Goal: Task Accomplishment & Management: Manage account settings

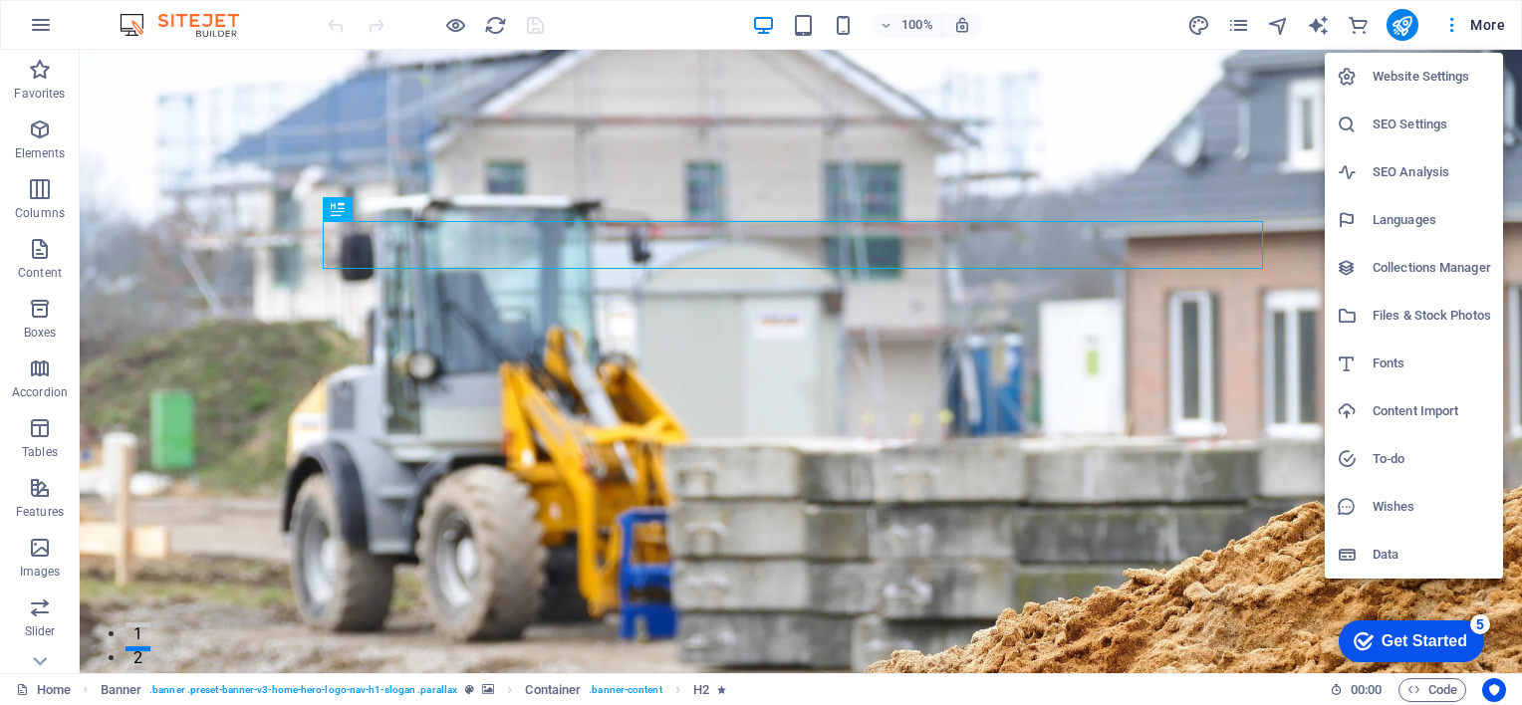
click at [1449, 23] on div at bounding box center [761, 352] width 1522 height 705
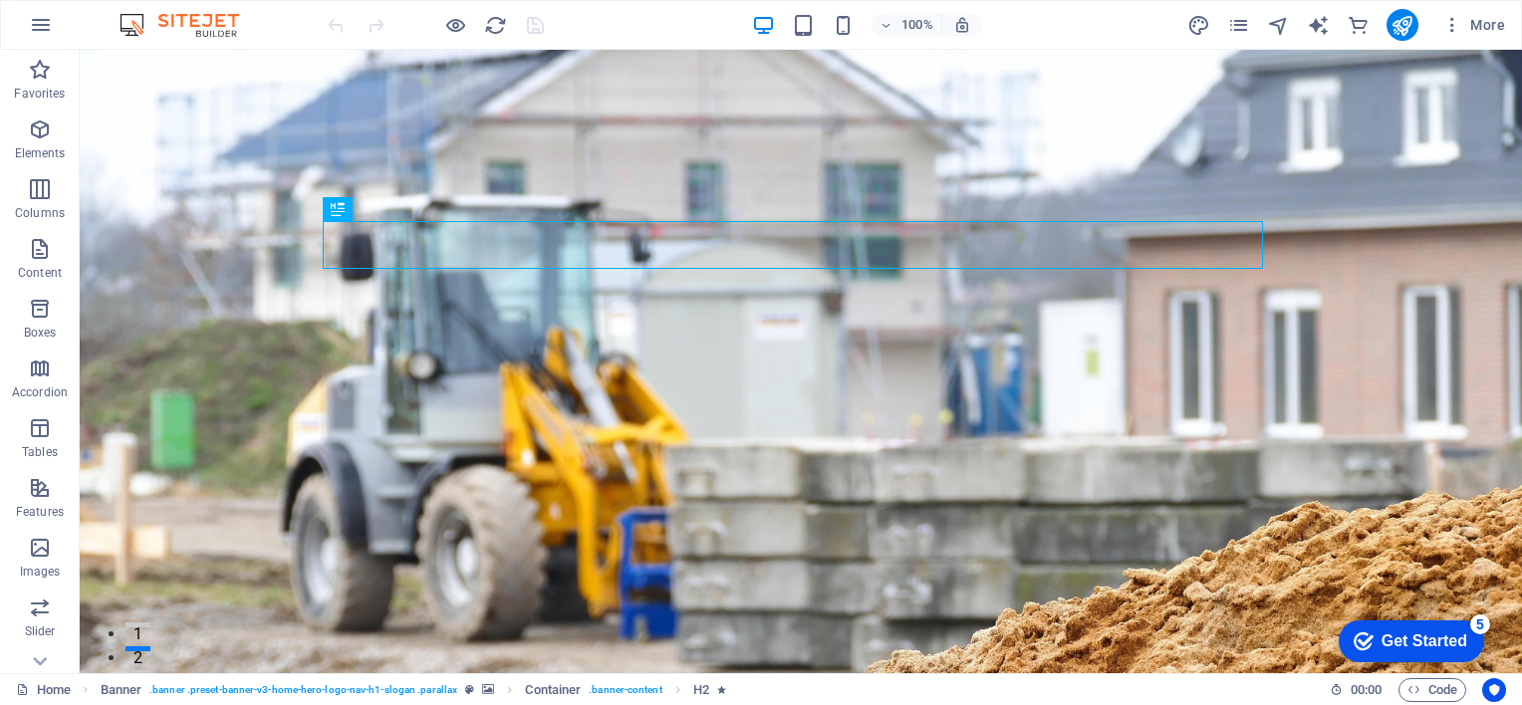
click at [1449, 23] on icon "button" at bounding box center [1452, 25] width 20 height 20
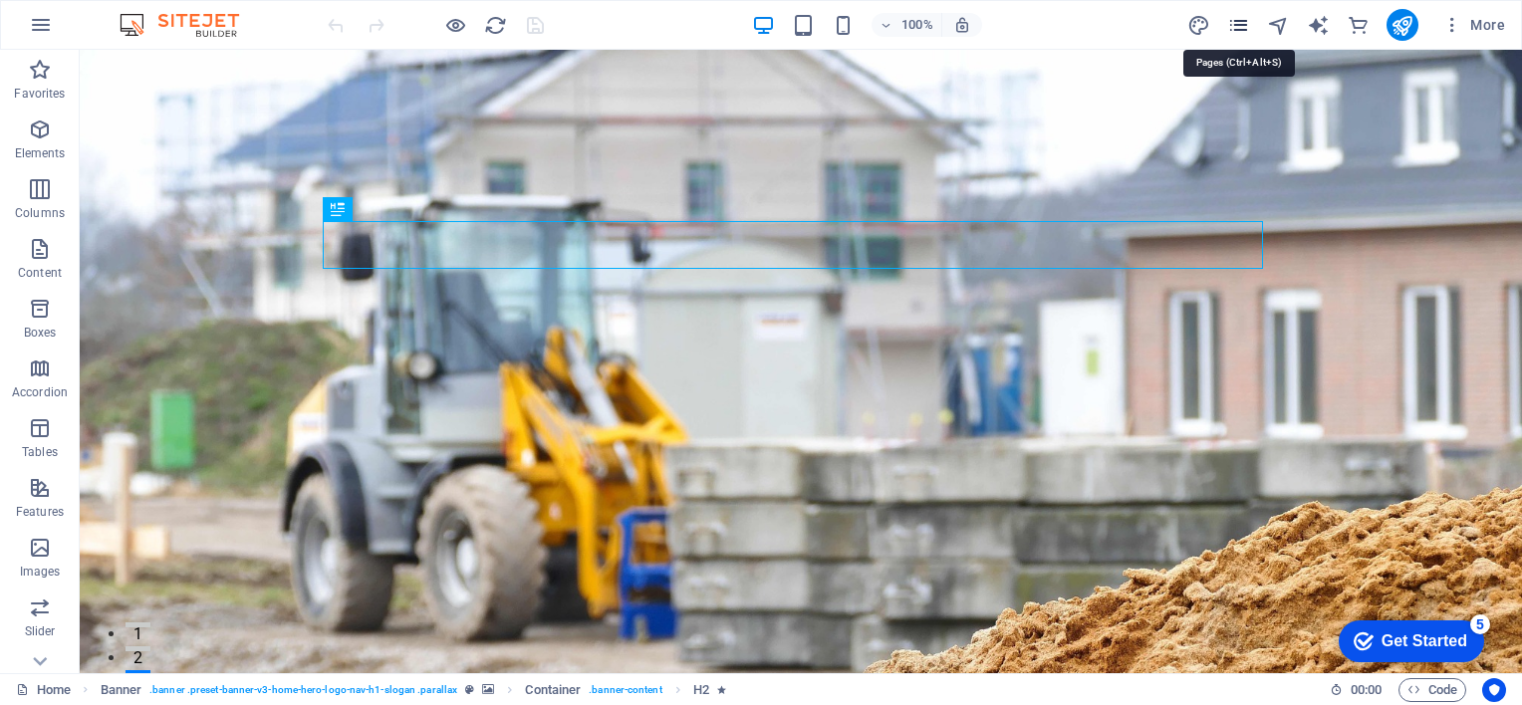
click at [1243, 25] on icon "pages" at bounding box center [1238, 25] width 23 height 23
click at [1242, 25] on icon "pages" at bounding box center [1238, 25] width 23 height 23
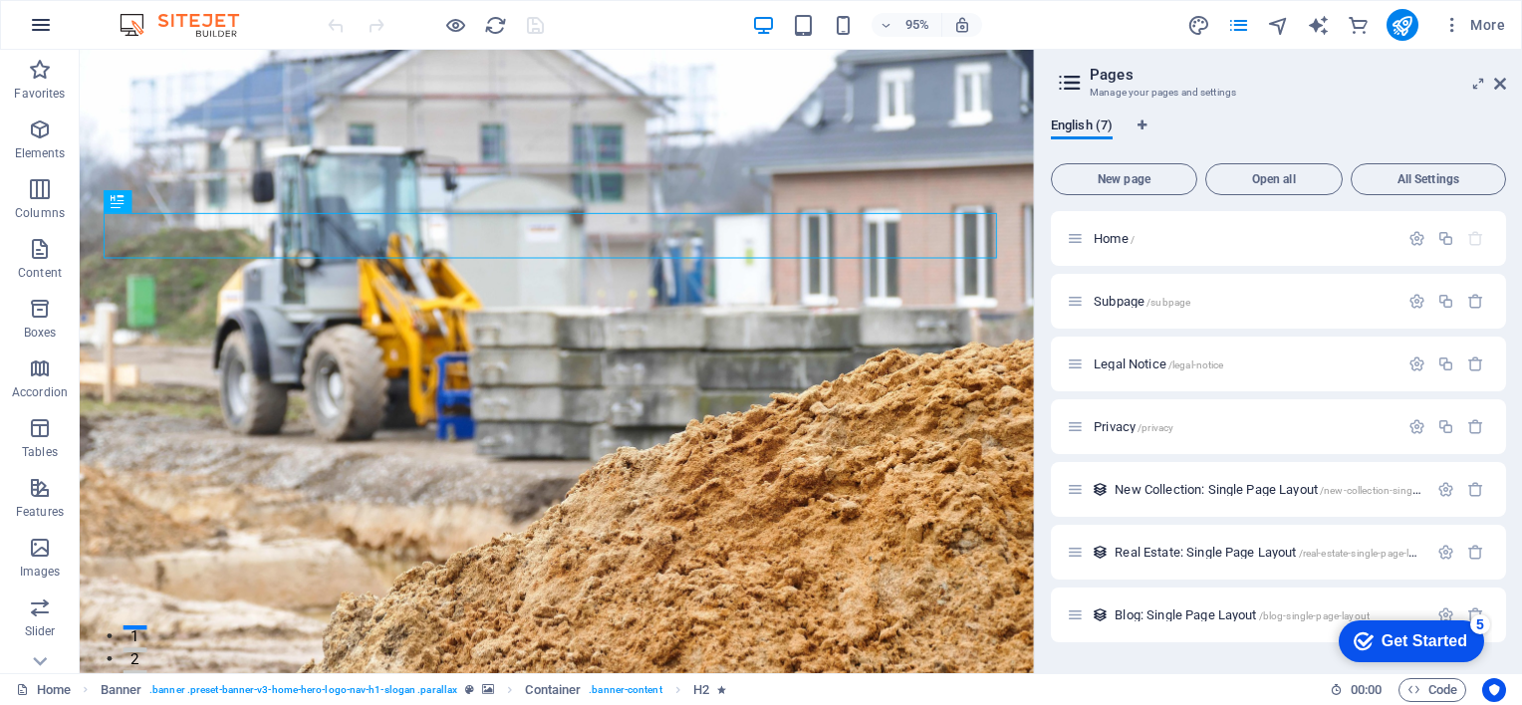
click at [0, 0] on icon "button" at bounding box center [0, 0] width 0 height 0
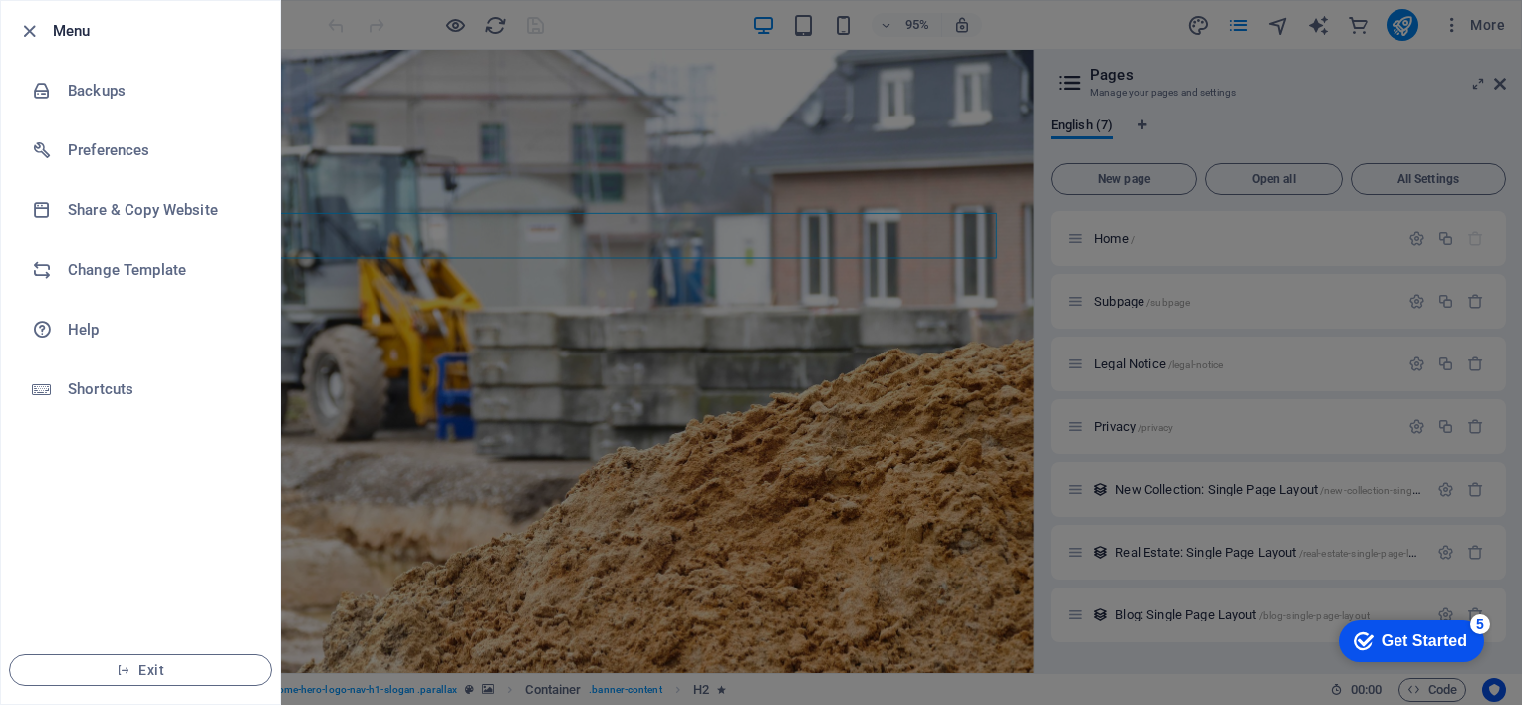
click at [448, 134] on div at bounding box center [761, 352] width 1522 height 705
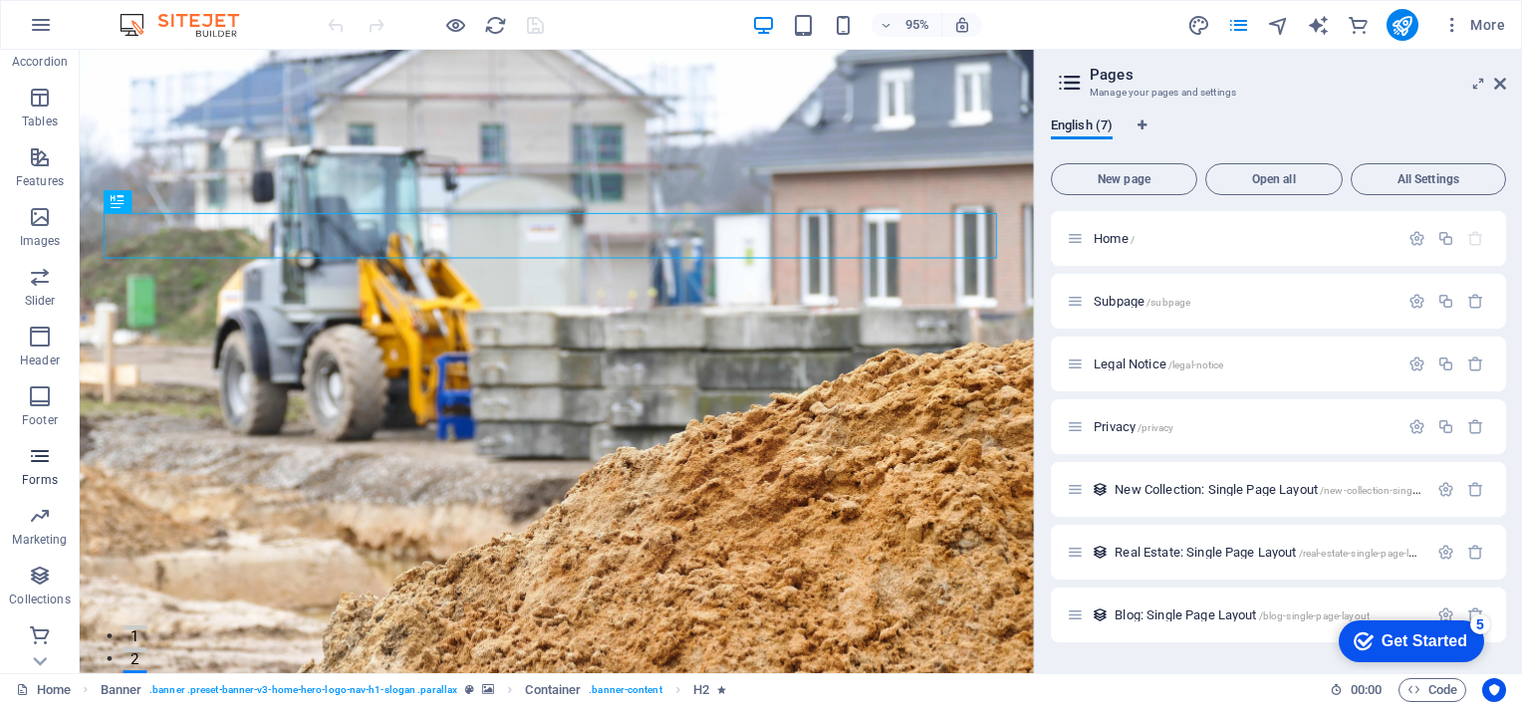
scroll to position [332, 0]
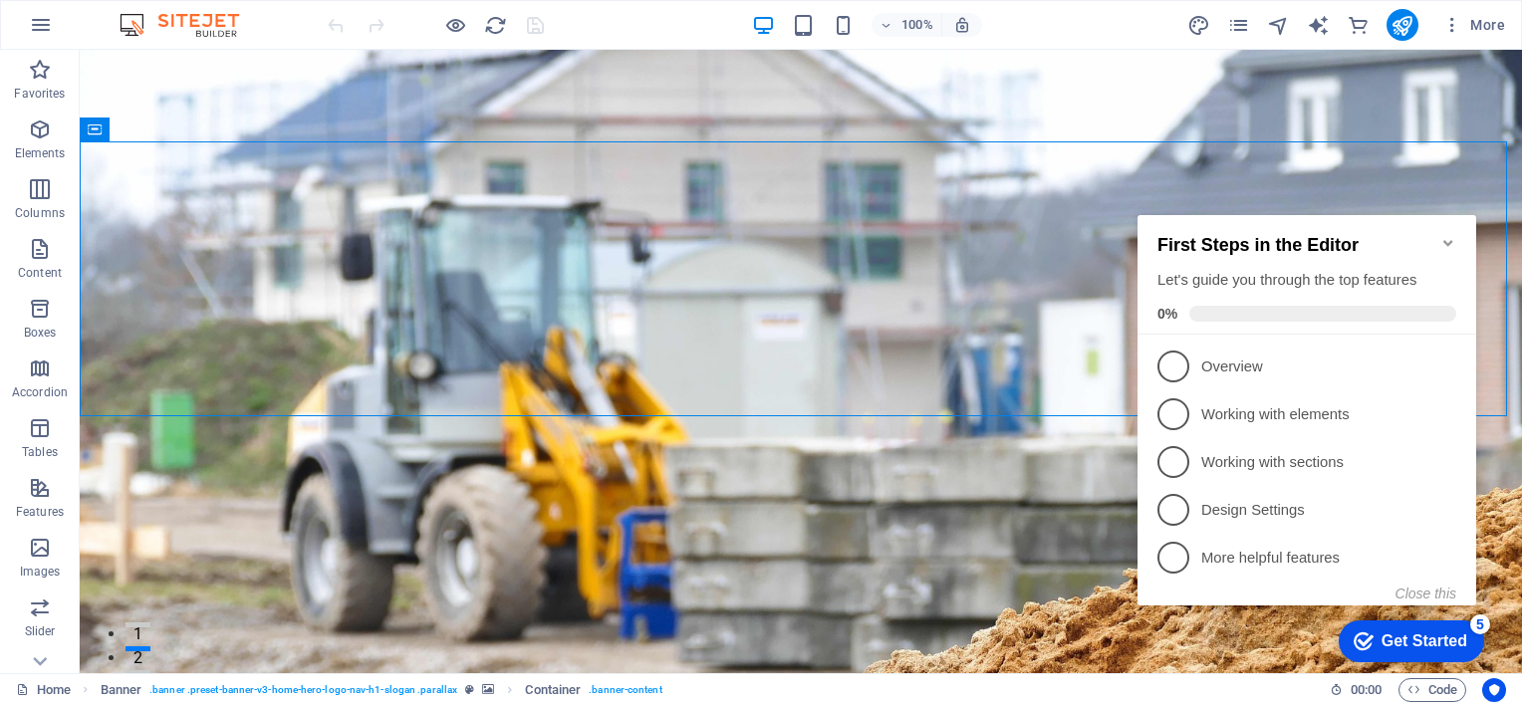
click at [1450, 235] on icon "Minimize checklist" at bounding box center [1448, 243] width 16 height 16
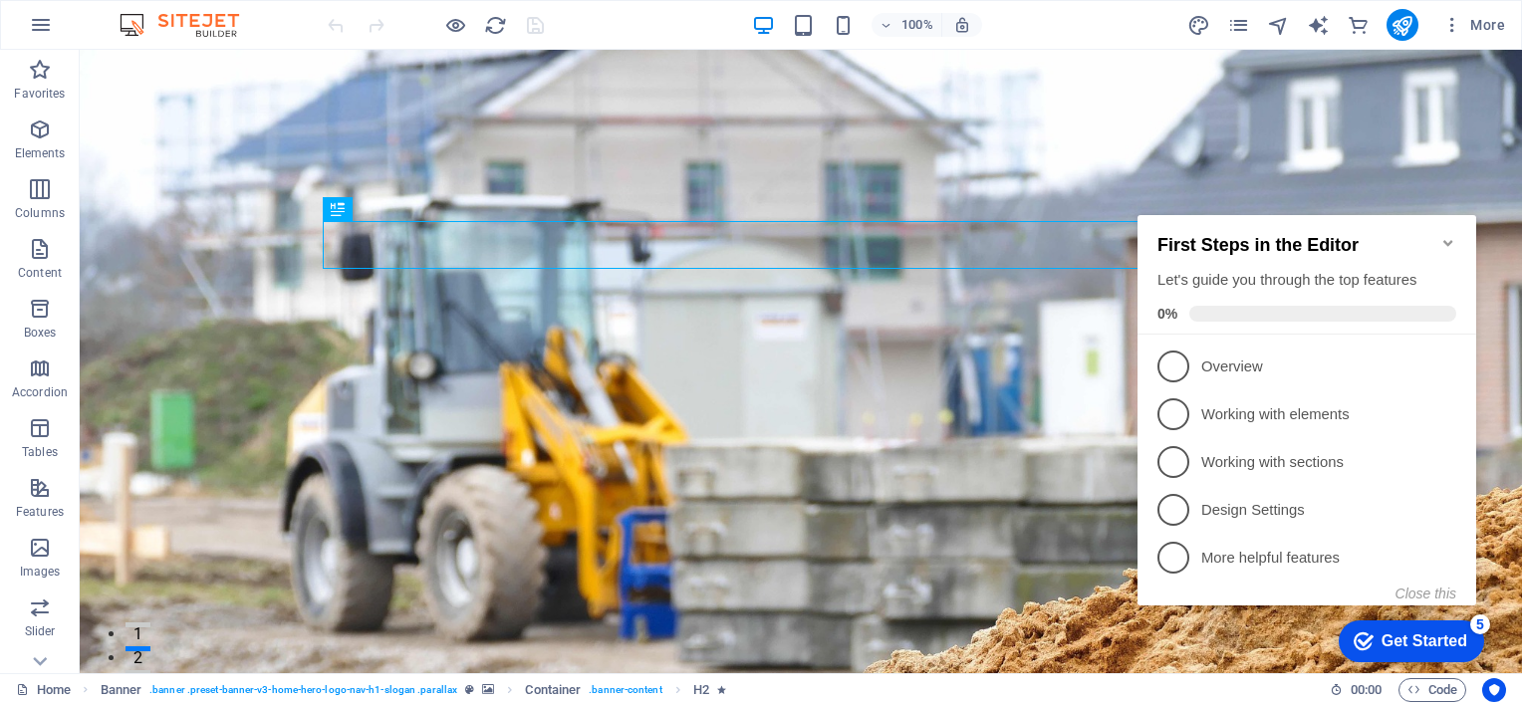
click at [1446, 240] on icon "Minimize checklist" at bounding box center [1447, 243] width 9 height 6
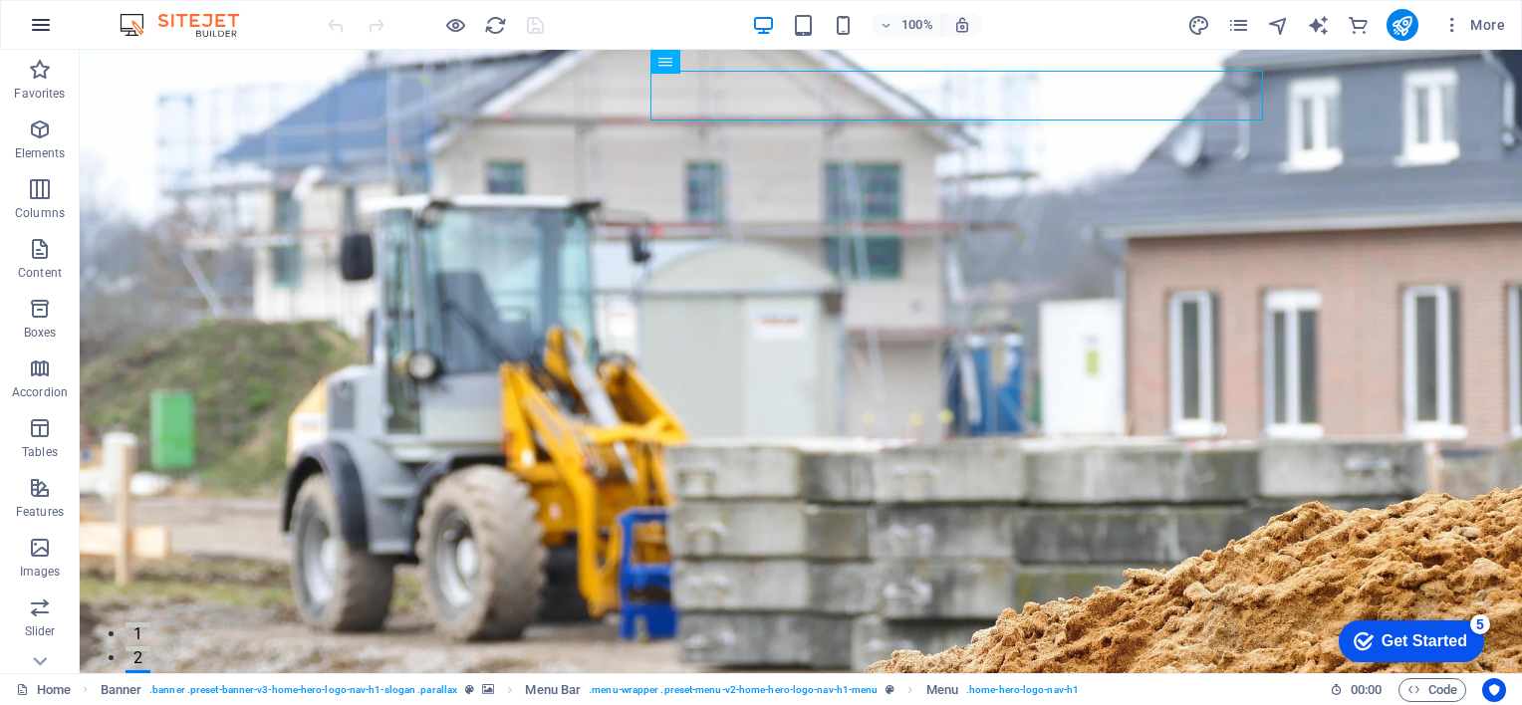
click at [0, 0] on icon "button" at bounding box center [0, 0] width 0 height 0
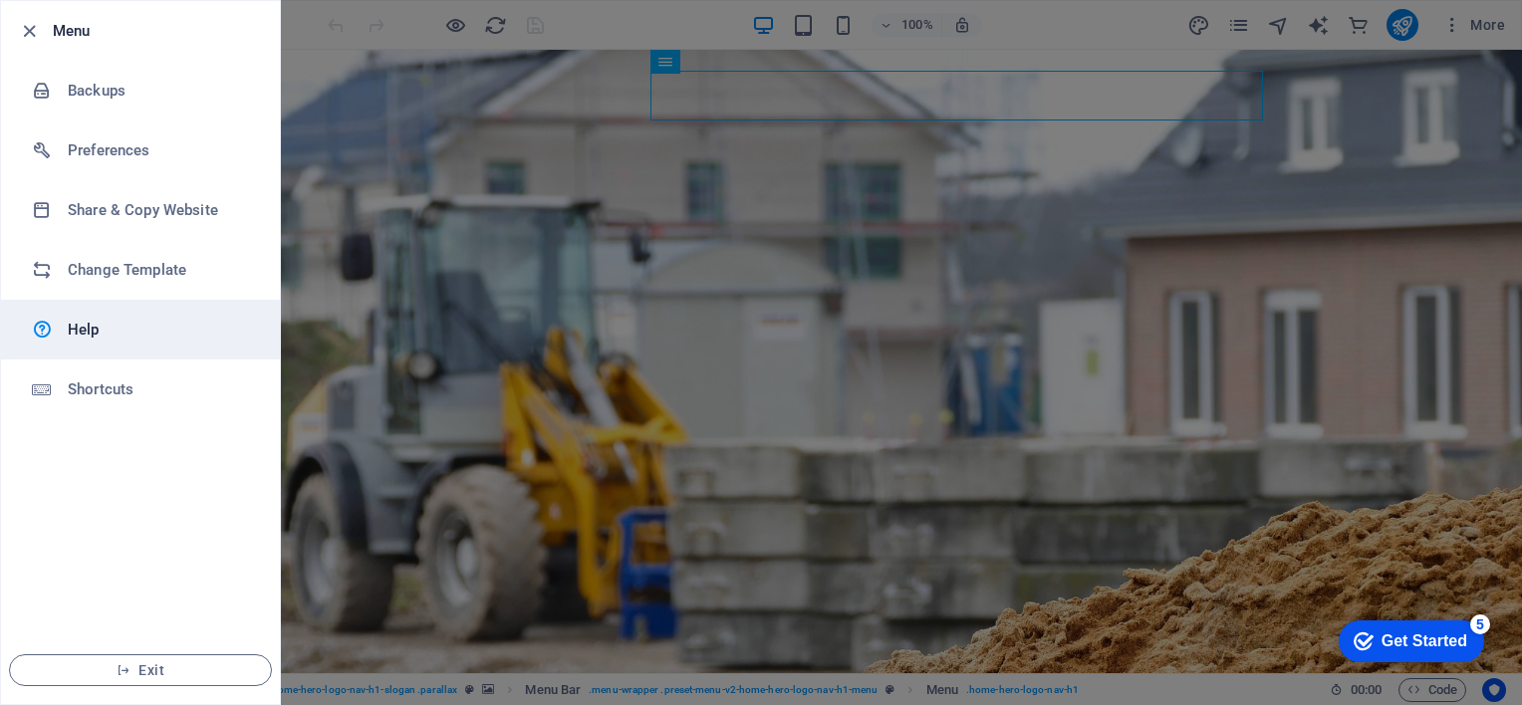
click at [0, 0] on h6 "Help" at bounding box center [0, 0] width 0 height 0
click at [0, 0] on icon "button" at bounding box center [0, 0] width 0 height 0
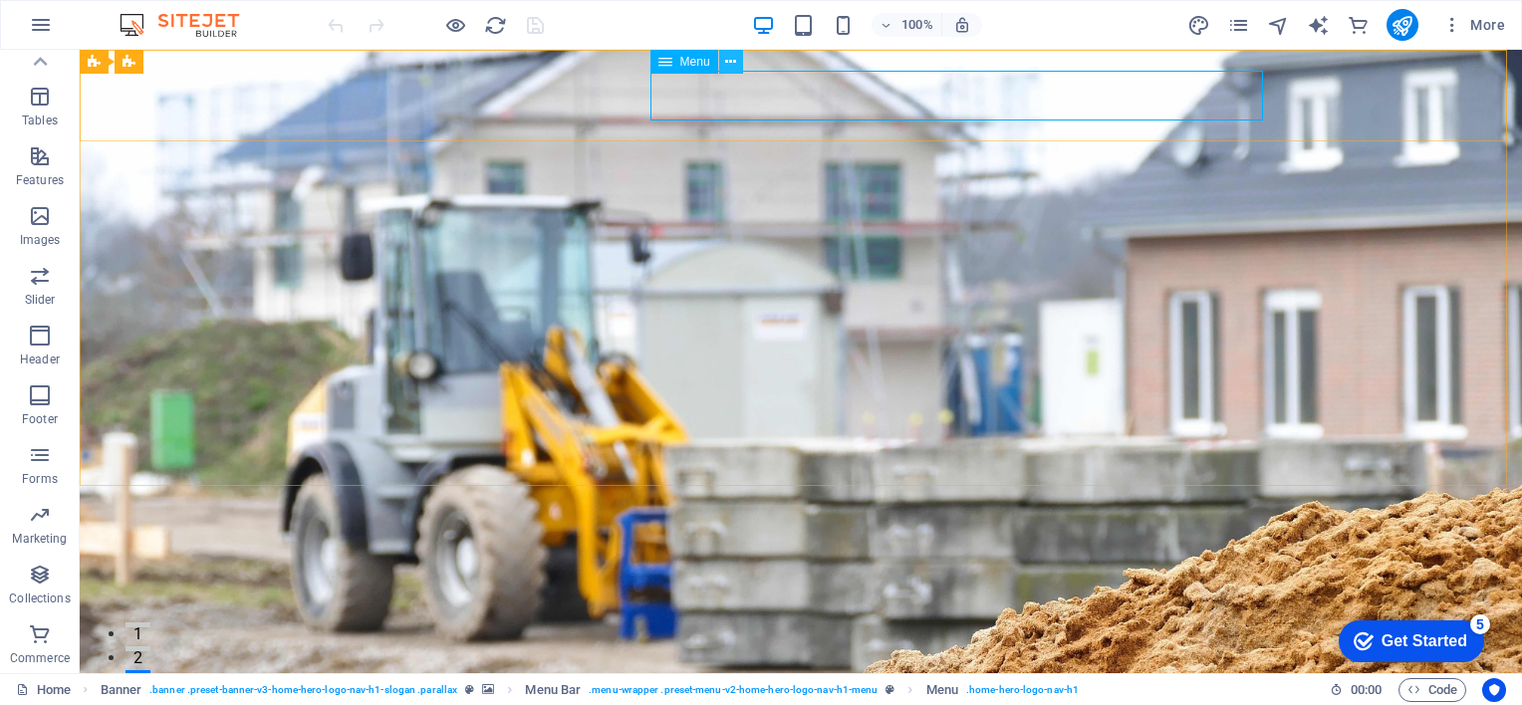
click at [727, 62] on icon at bounding box center [730, 62] width 11 height 21
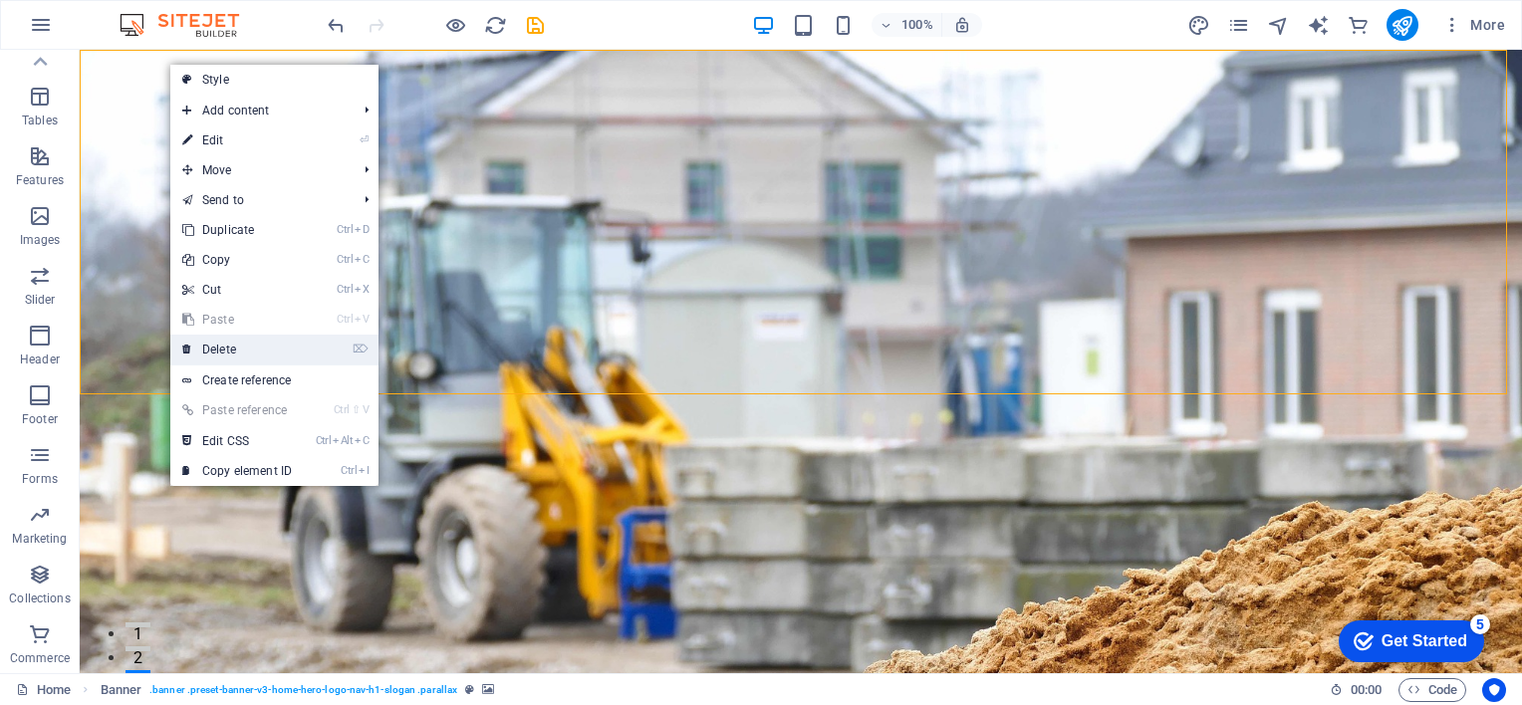
click at [217, 347] on link "⌦ Delete" at bounding box center [236, 350] width 133 height 30
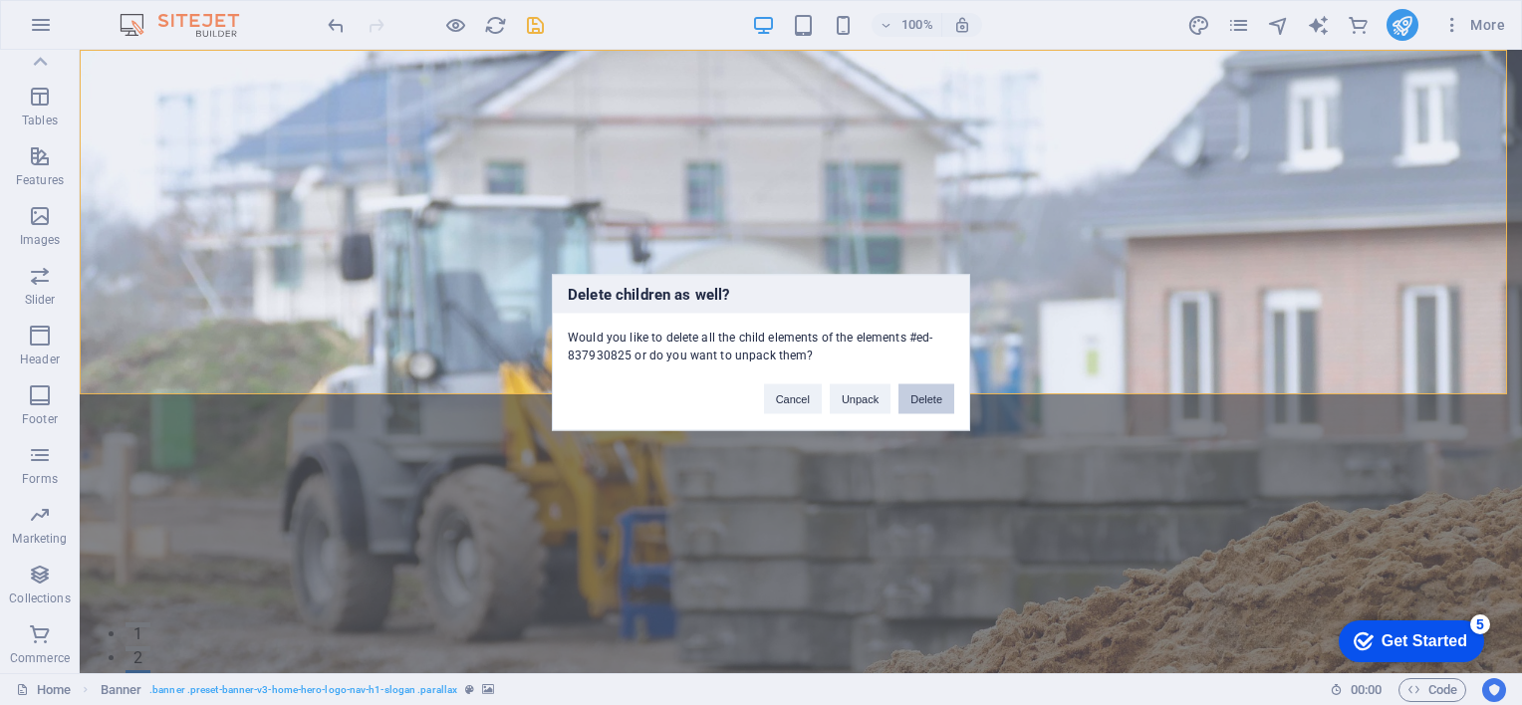
click at [925, 392] on button "Delete" at bounding box center [926, 399] width 56 height 30
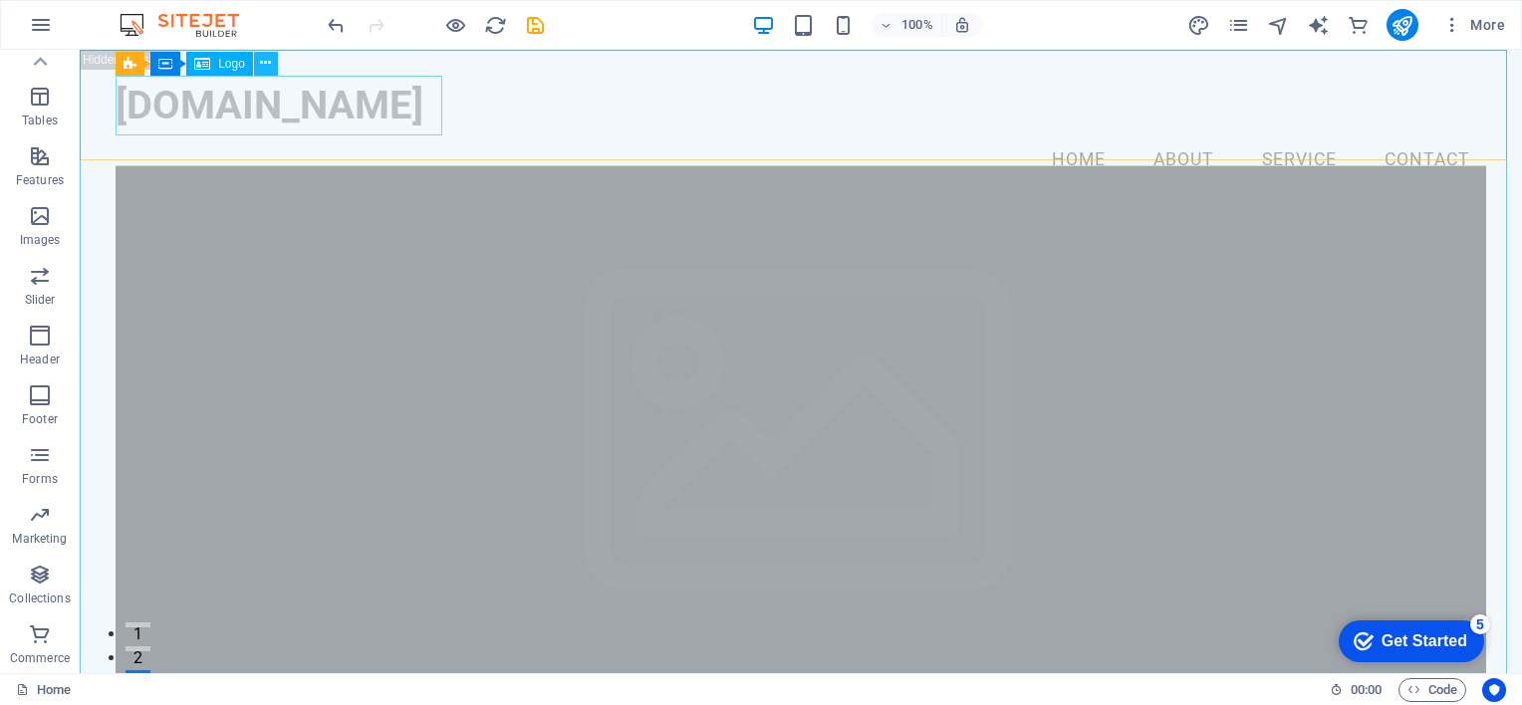
click at [265, 63] on icon at bounding box center [265, 63] width 11 height 21
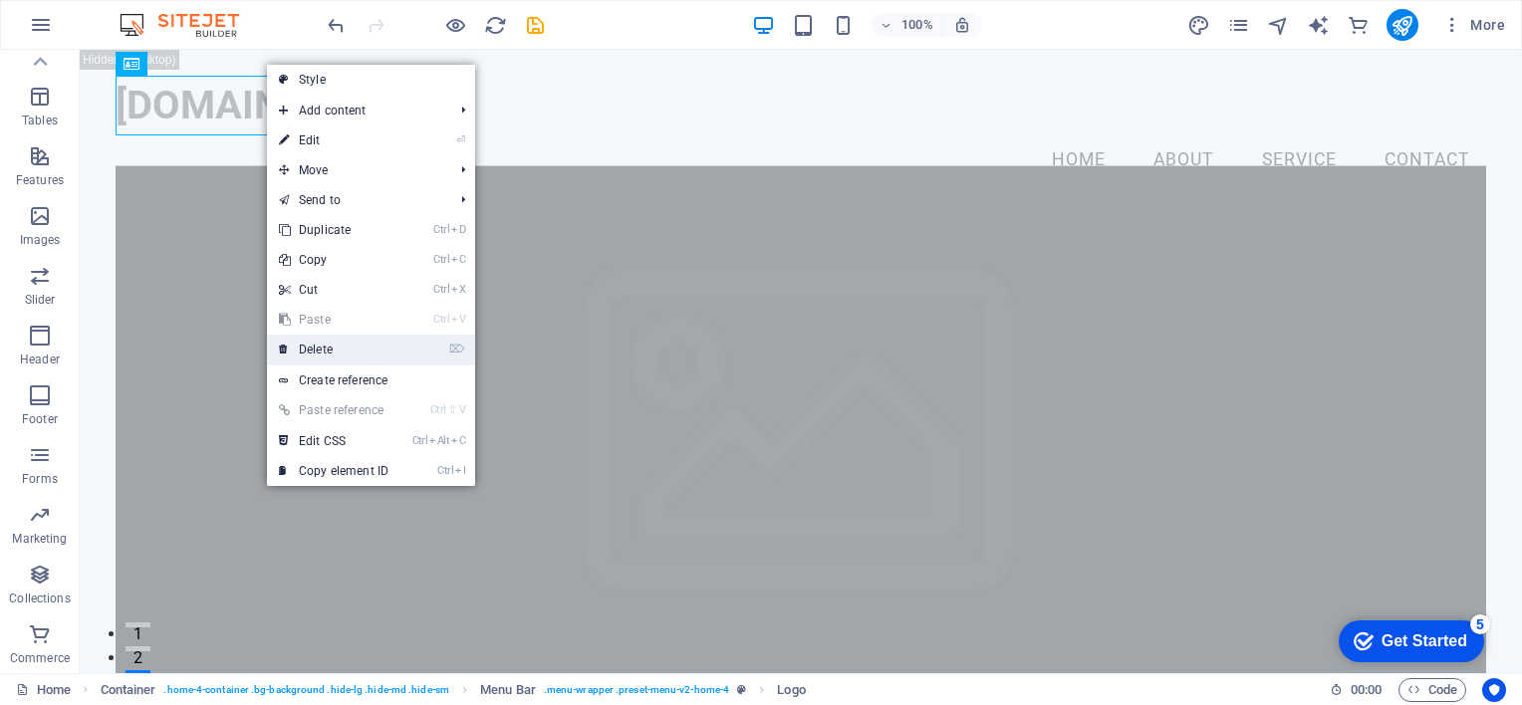
click at [315, 350] on link "⌦ Delete" at bounding box center [333, 350] width 133 height 30
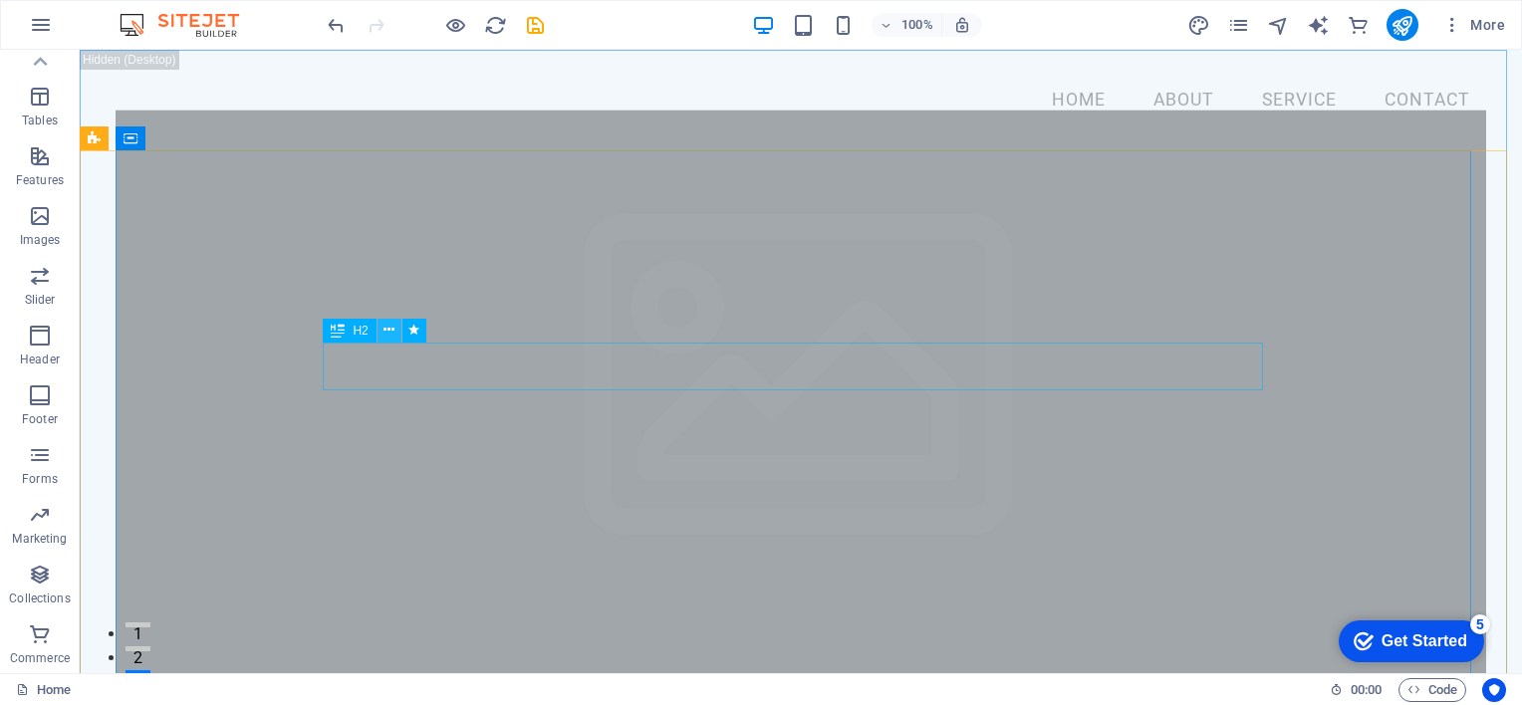
click at [394, 325] on icon at bounding box center [388, 330] width 11 height 21
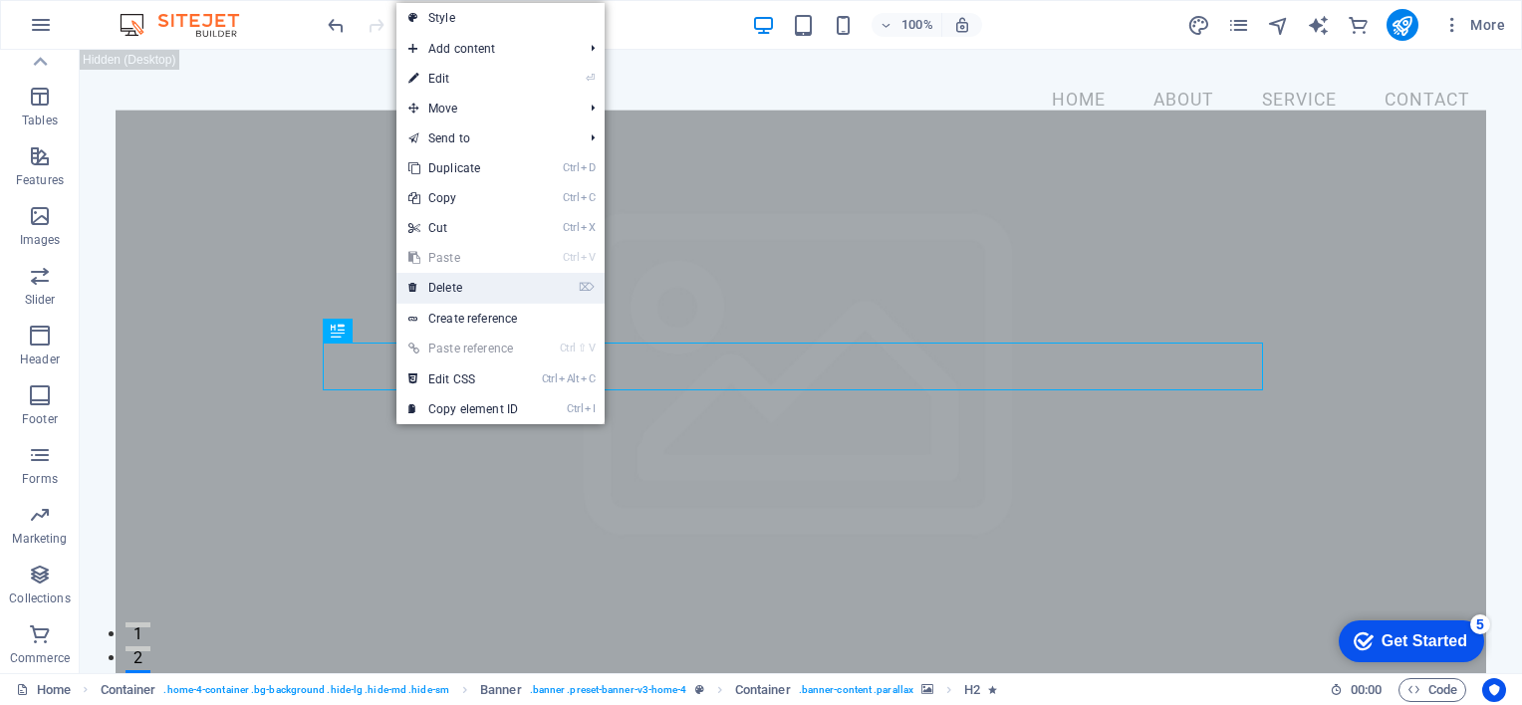
click at [442, 281] on link "⌦ Delete" at bounding box center [462, 288] width 133 height 30
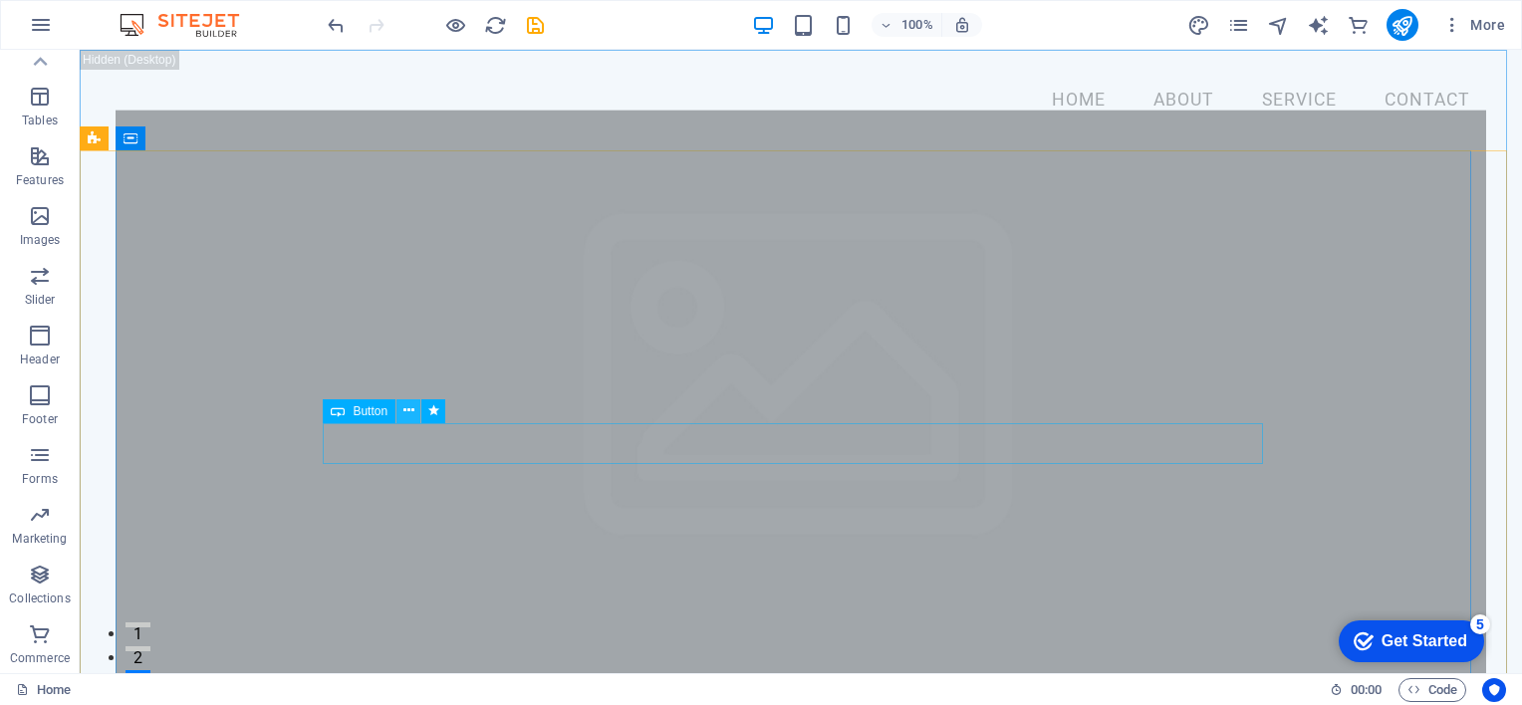
click at [408, 408] on icon at bounding box center [408, 410] width 11 height 21
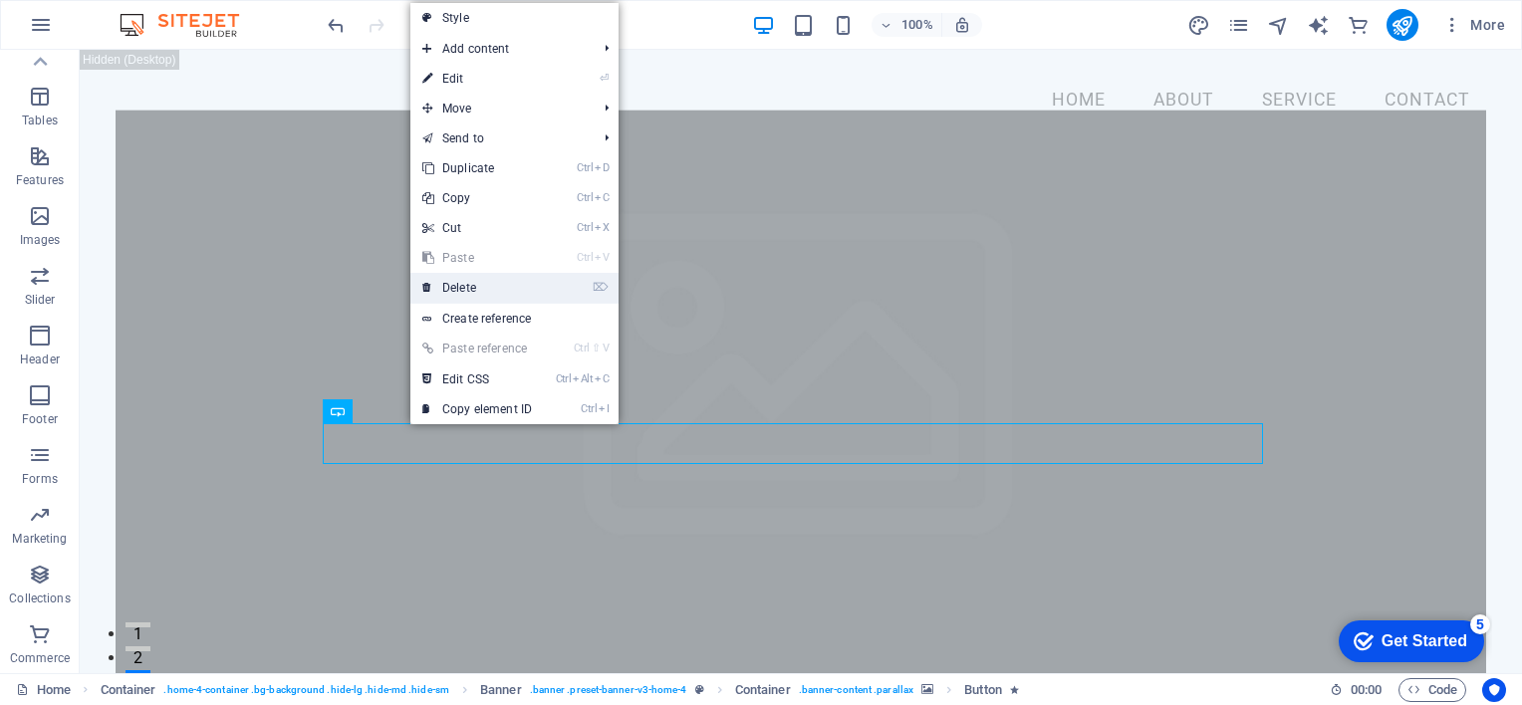
click at [467, 283] on link "⌦ Delete" at bounding box center [476, 288] width 133 height 30
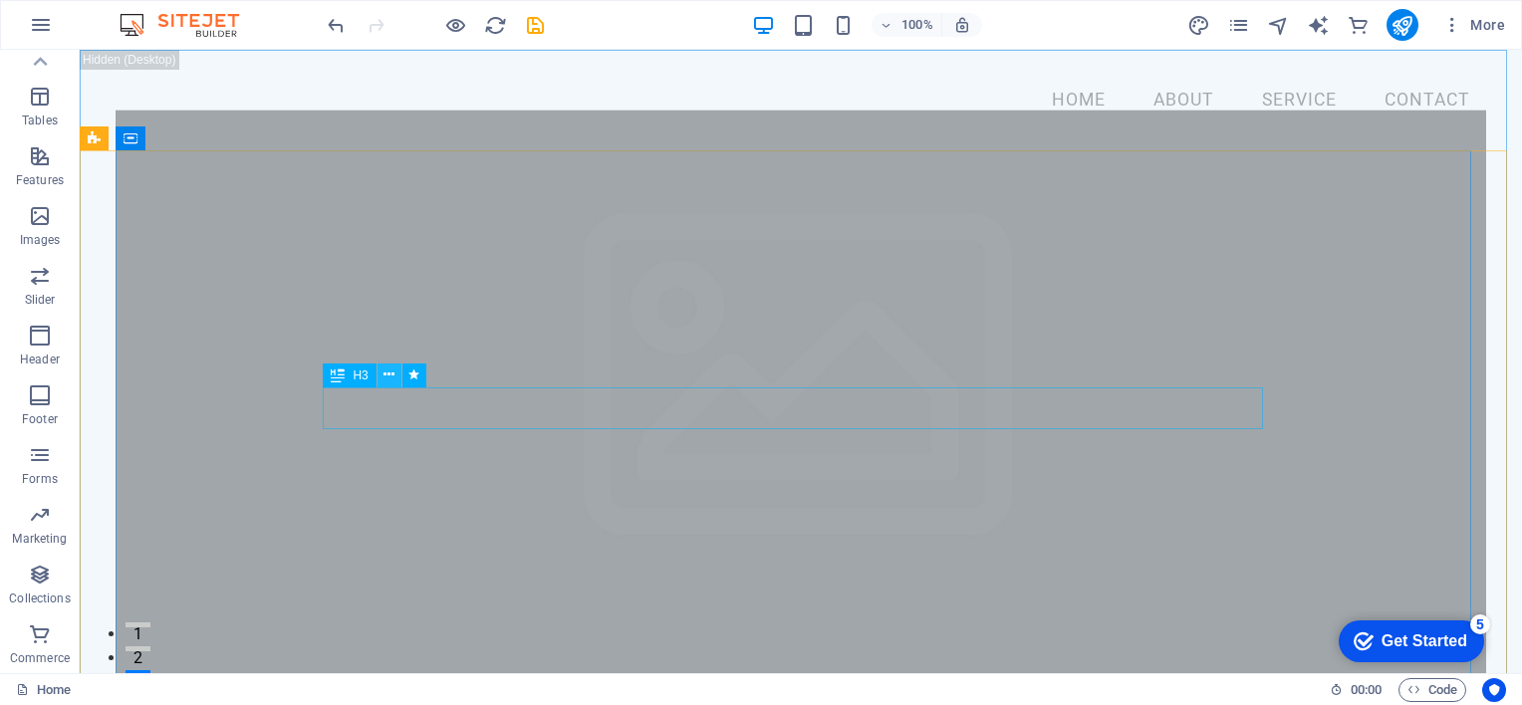
click at [387, 371] on icon at bounding box center [388, 375] width 11 height 21
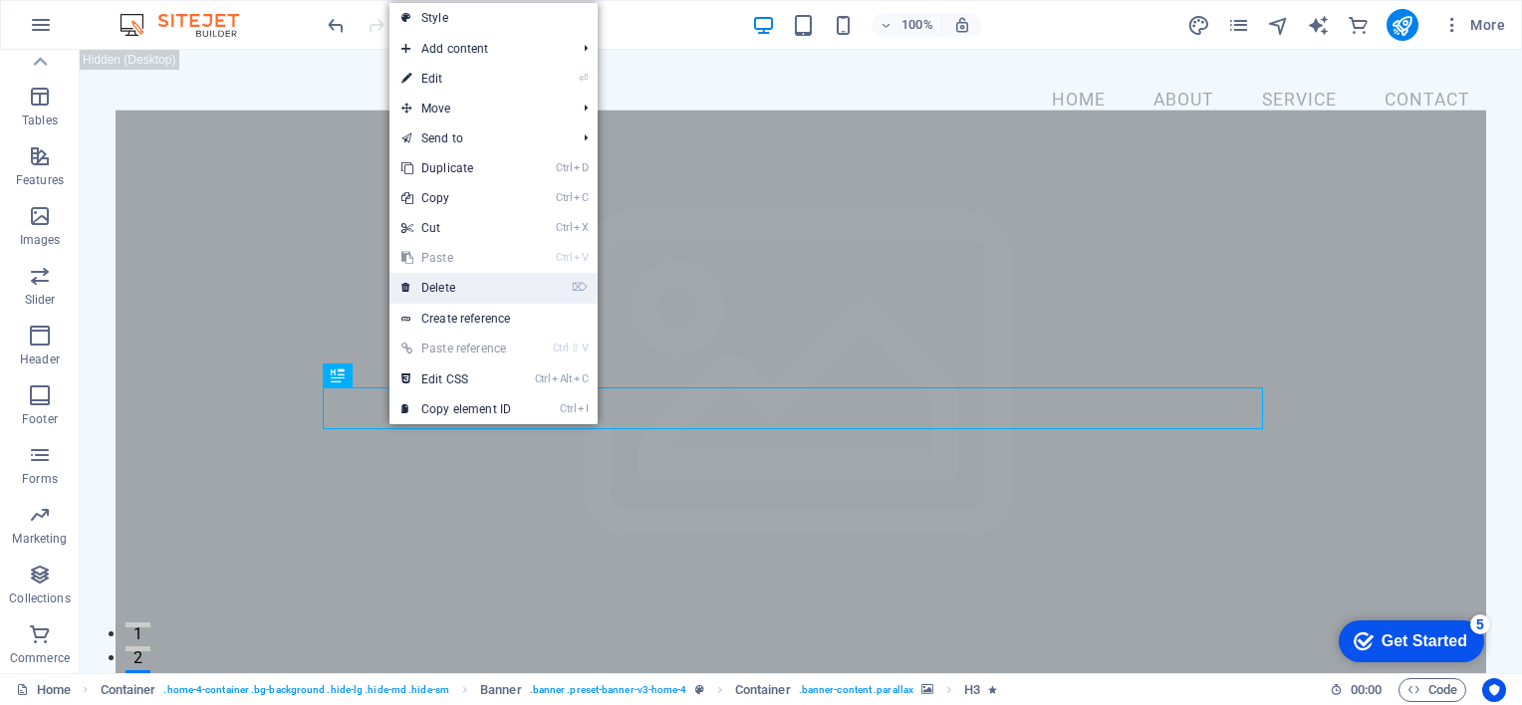
click at [430, 283] on link "⌦ Delete" at bounding box center [455, 288] width 133 height 30
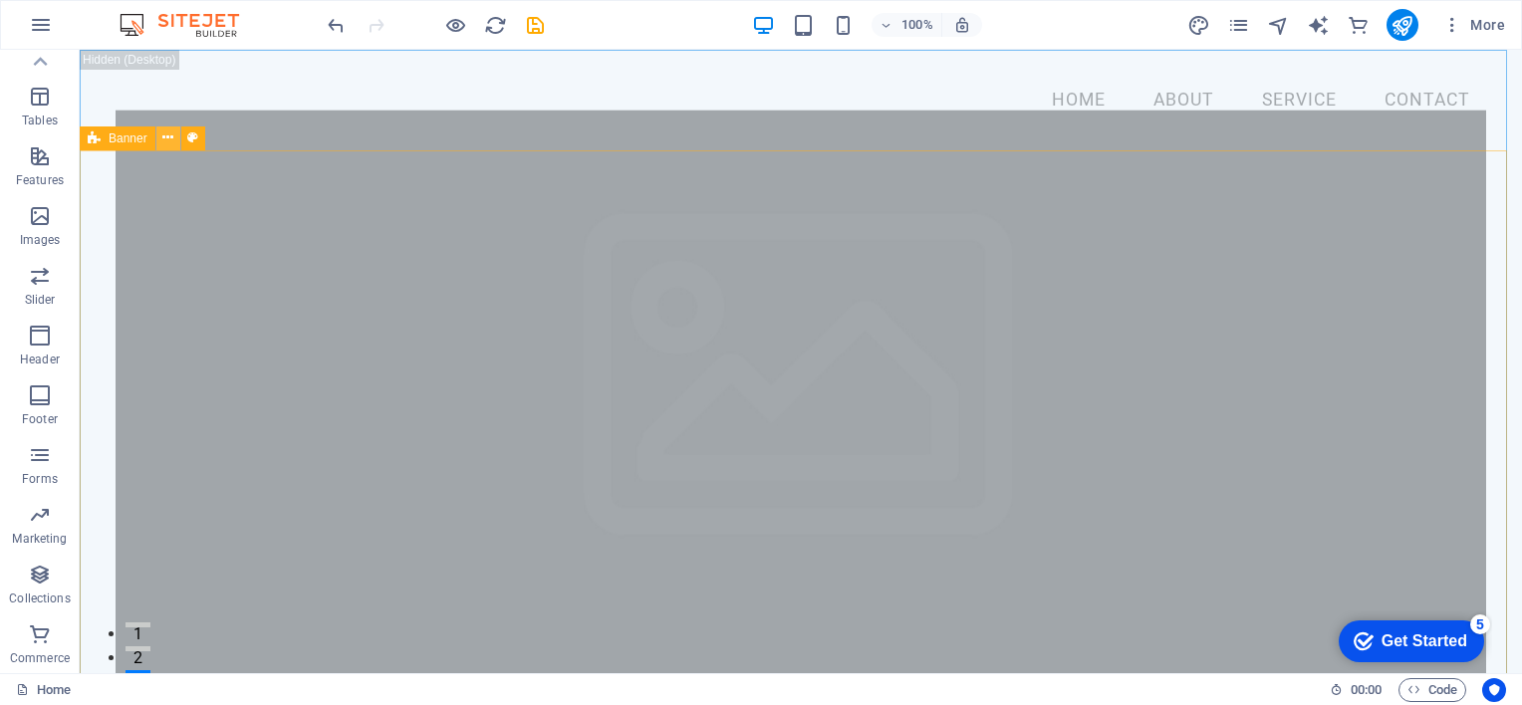
click at [168, 134] on icon at bounding box center [167, 137] width 11 height 21
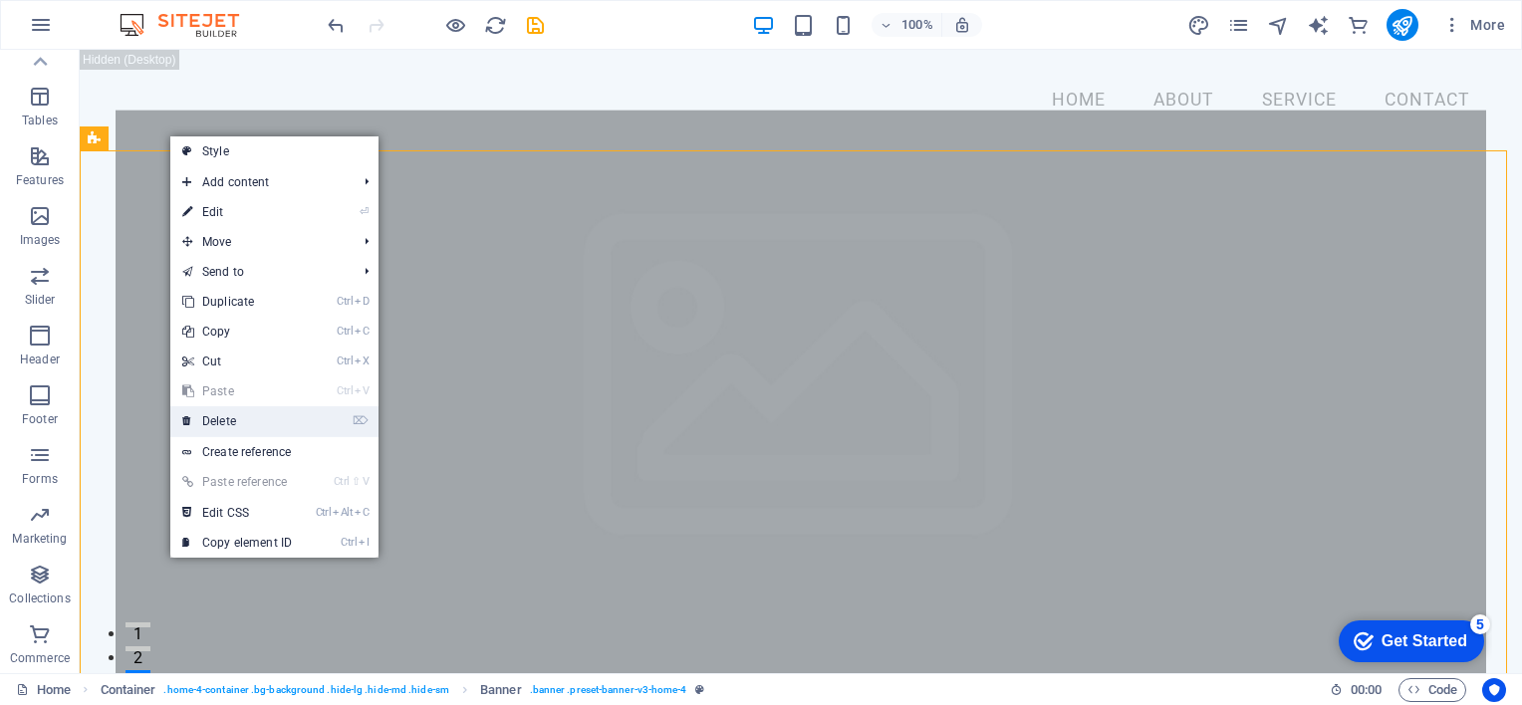
click at [223, 419] on link "⌦ Delete" at bounding box center [236, 421] width 133 height 30
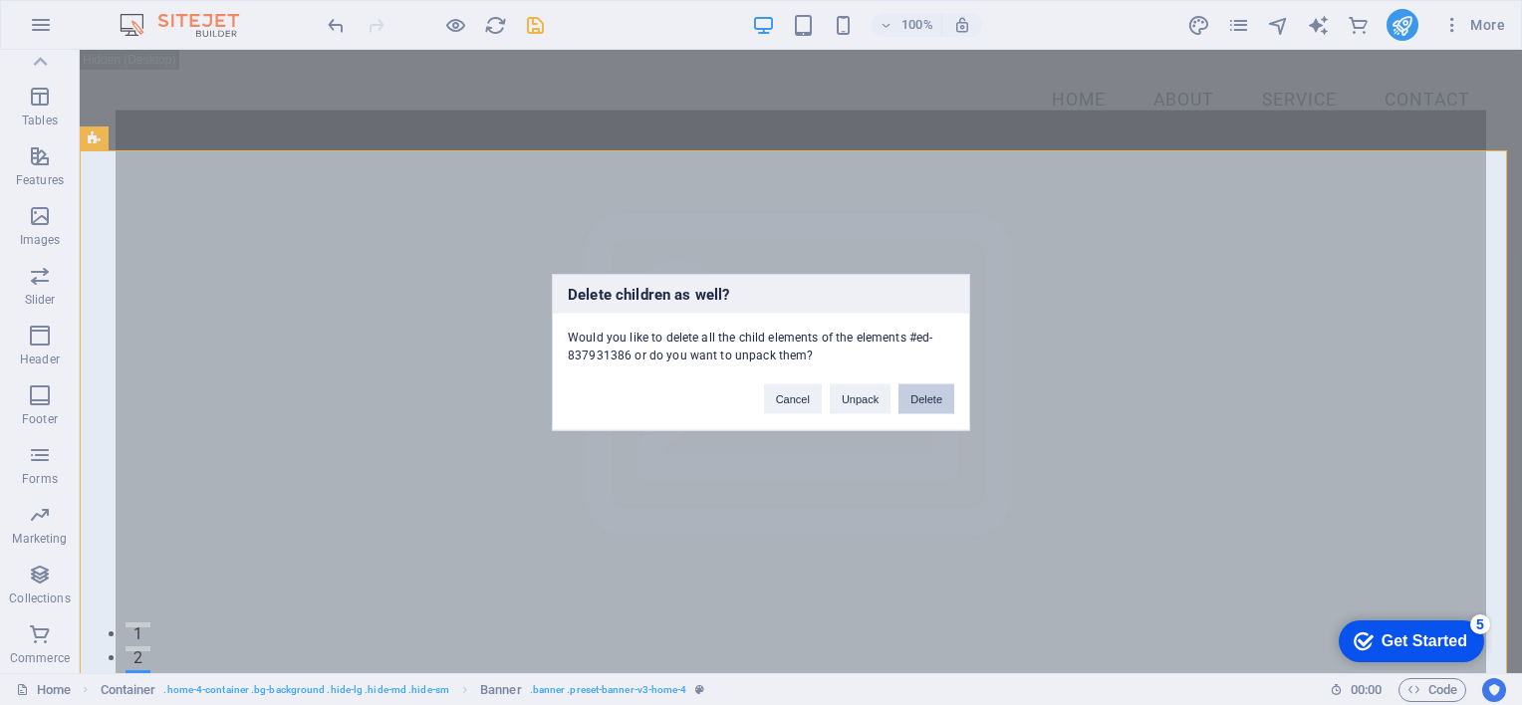
click at [928, 399] on button "Delete" at bounding box center [926, 399] width 56 height 30
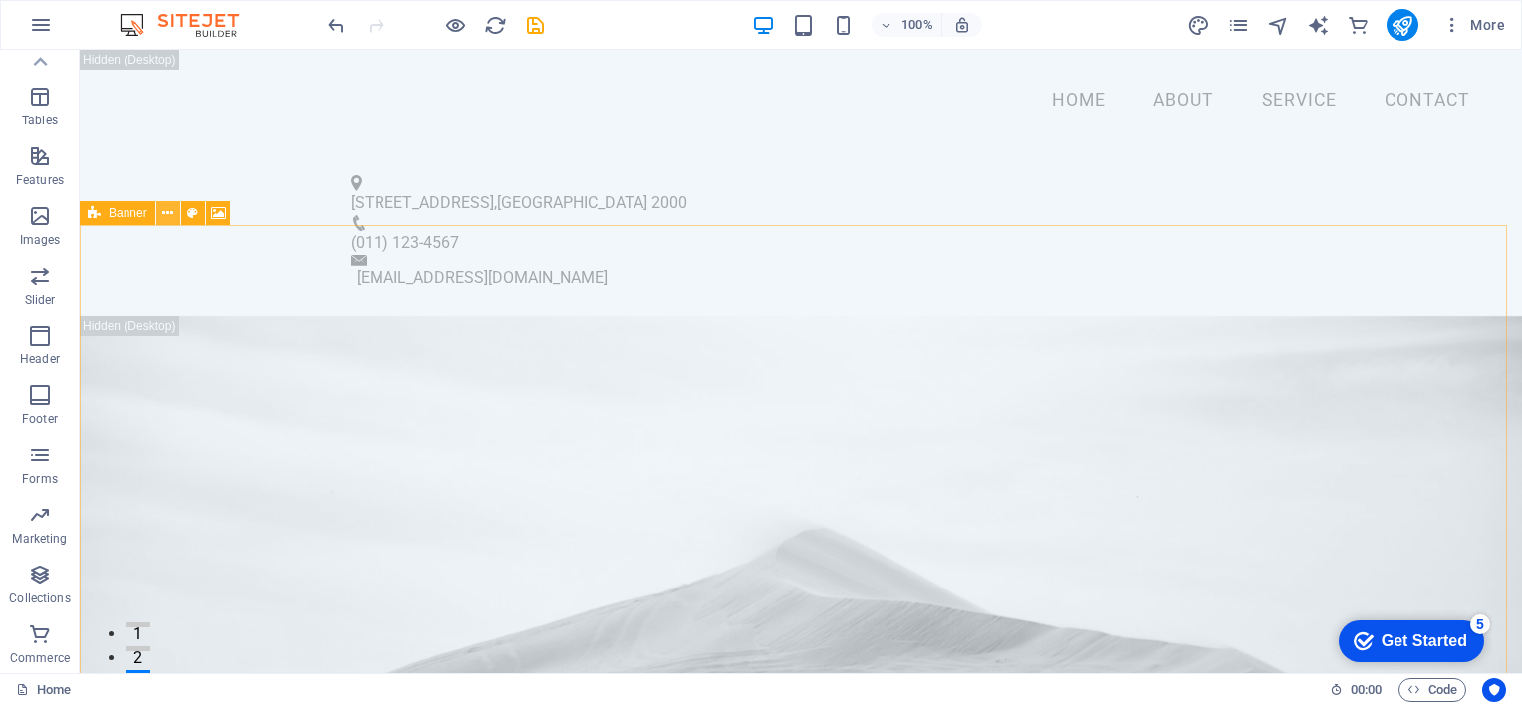
click at [168, 214] on icon at bounding box center [167, 213] width 11 height 21
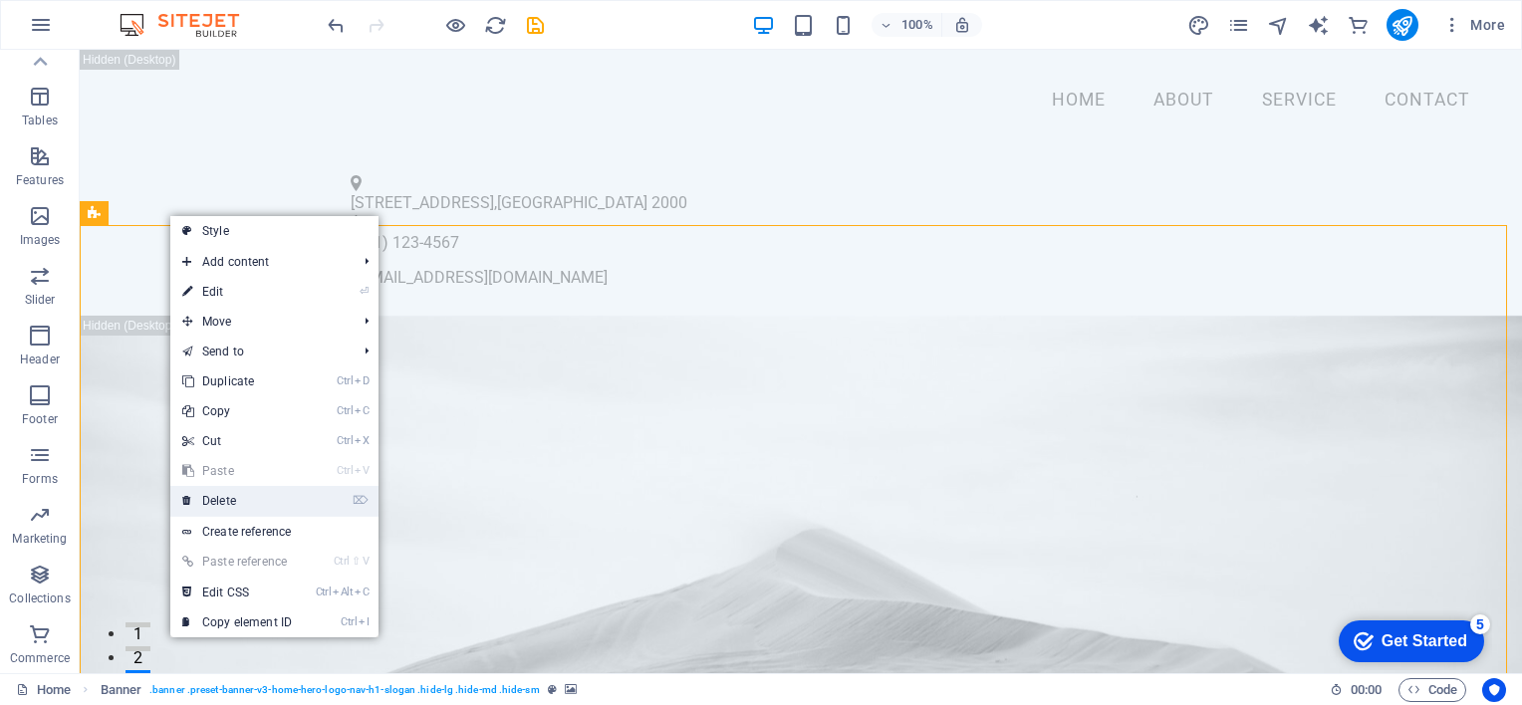
click at [223, 495] on link "⌦ Delete" at bounding box center [236, 501] width 133 height 30
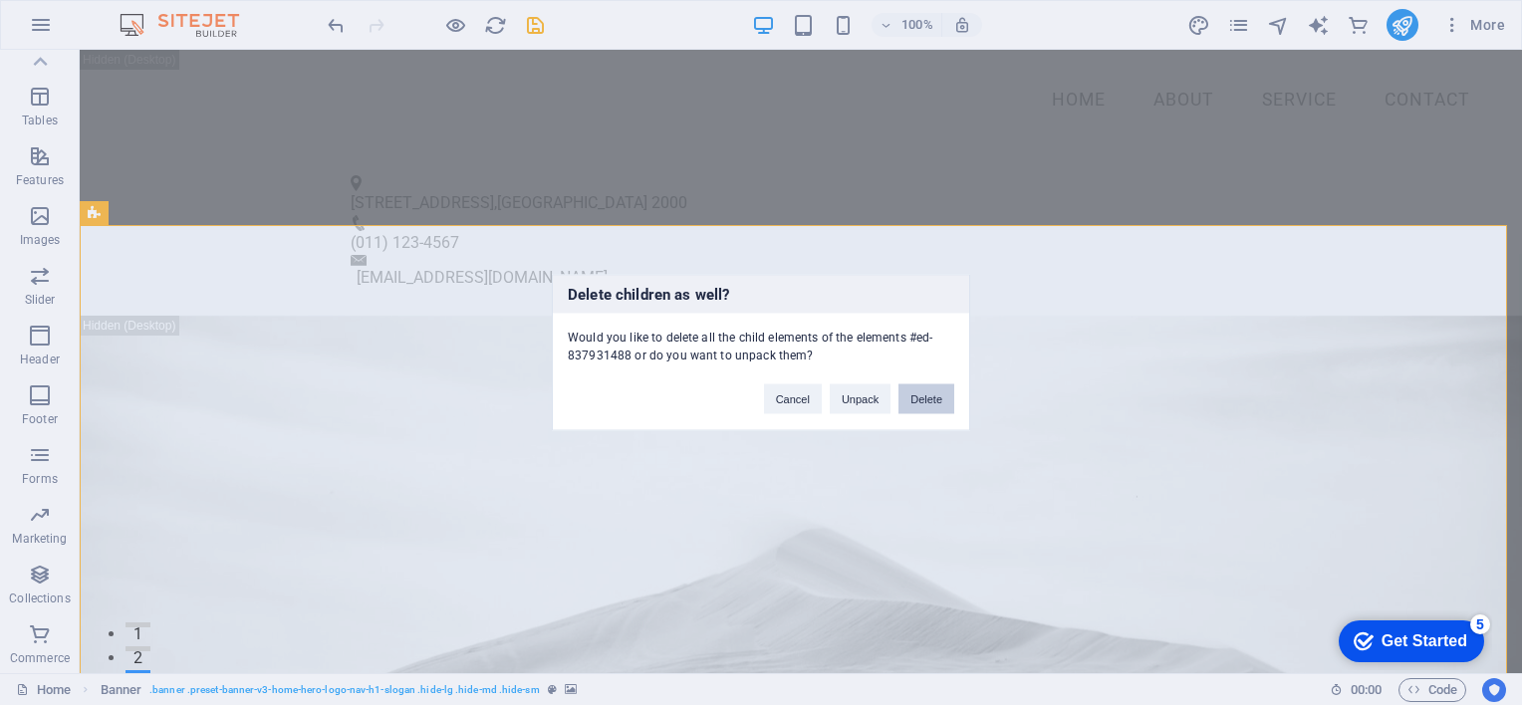
drag, startPoint x: 933, startPoint y: 398, endPoint x: 854, endPoint y: 349, distance: 94.0
click at [933, 398] on button "Delete" at bounding box center [926, 399] width 56 height 30
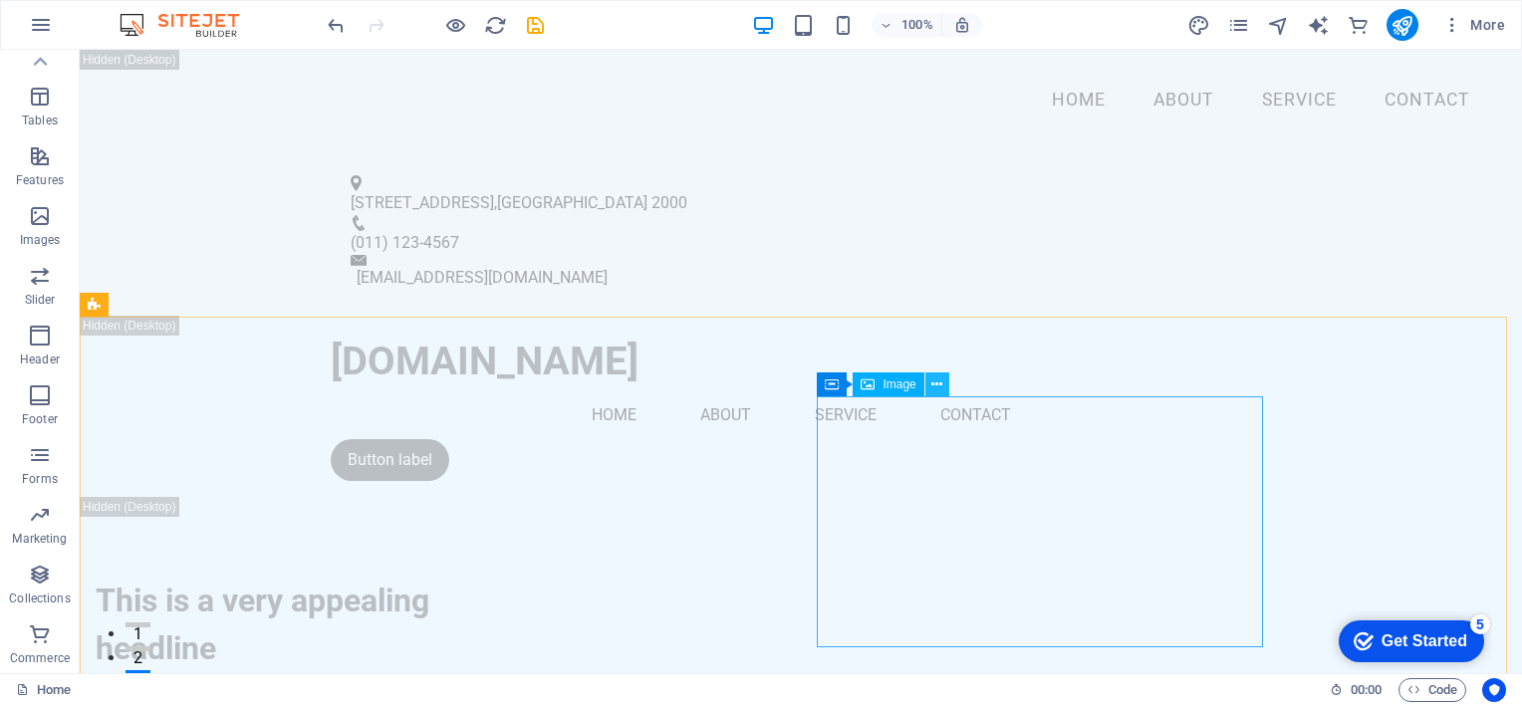
click at [936, 382] on icon at bounding box center [936, 385] width 11 height 21
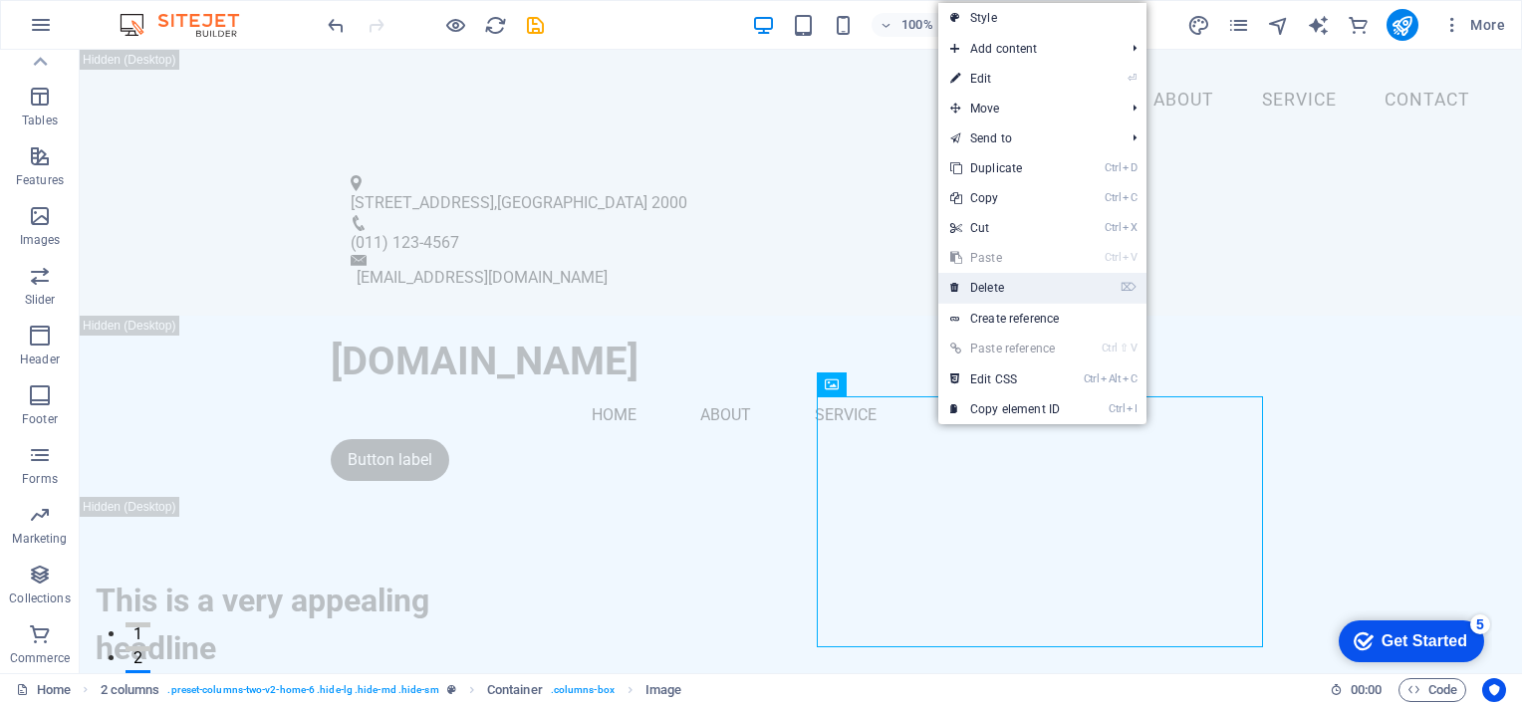
click at [986, 283] on link "⌦ Delete" at bounding box center [1004, 288] width 133 height 30
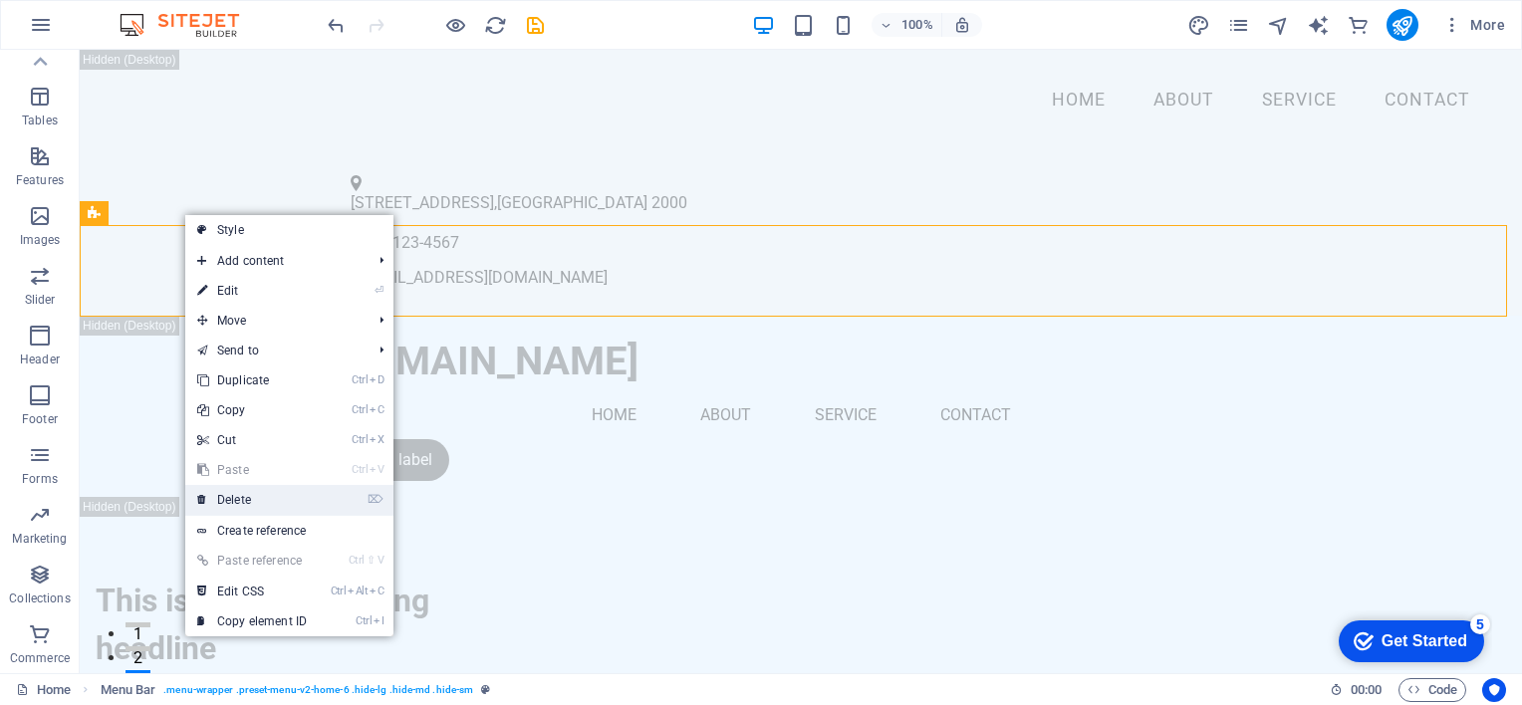
click at [241, 495] on link "⌦ Delete" at bounding box center [251, 500] width 133 height 30
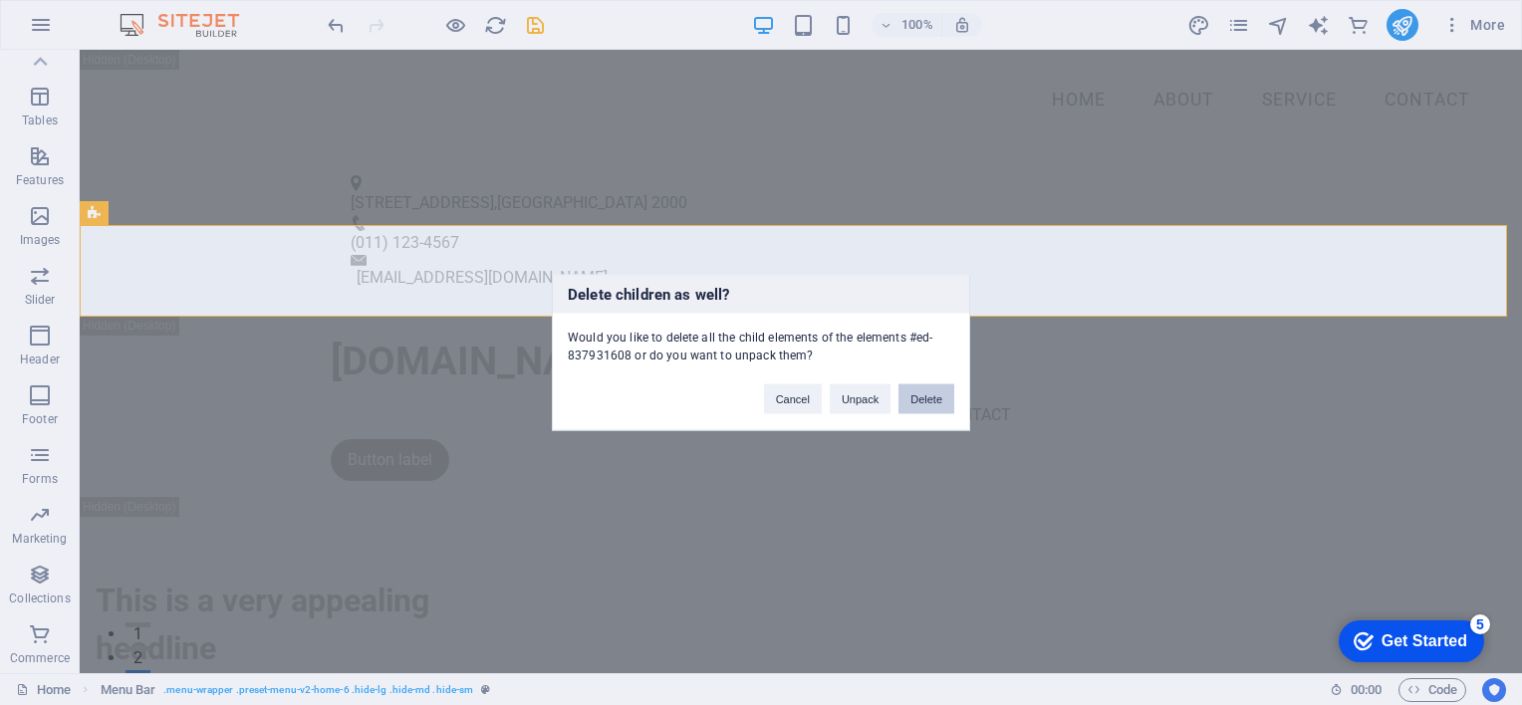
click at [917, 401] on button "Delete" at bounding box center [926, 399] width 56 height 30
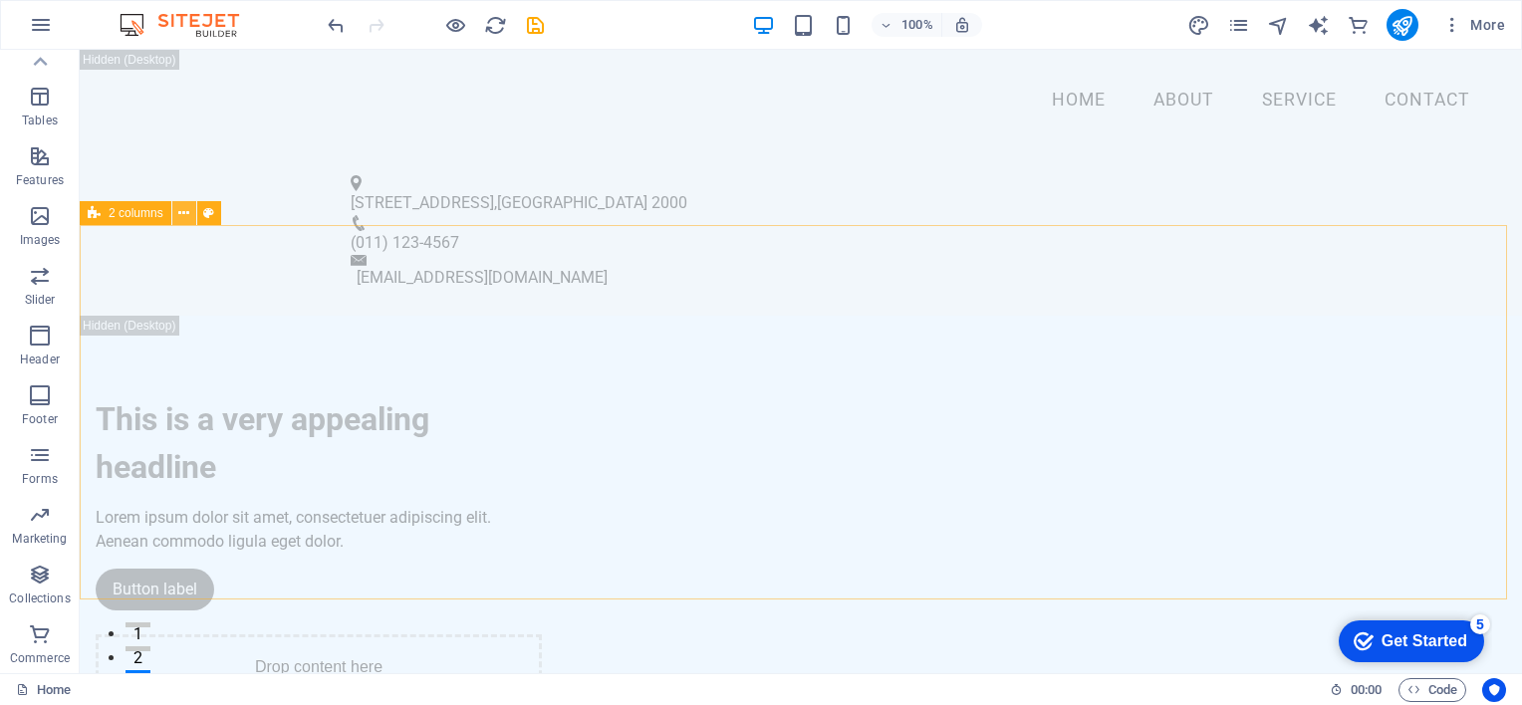
click at [185, 214] on icon at bounding box center [183, 213] width 11 height 21
click at [180, 211] on icon at bounding box center [183, 213] width 11 height 21
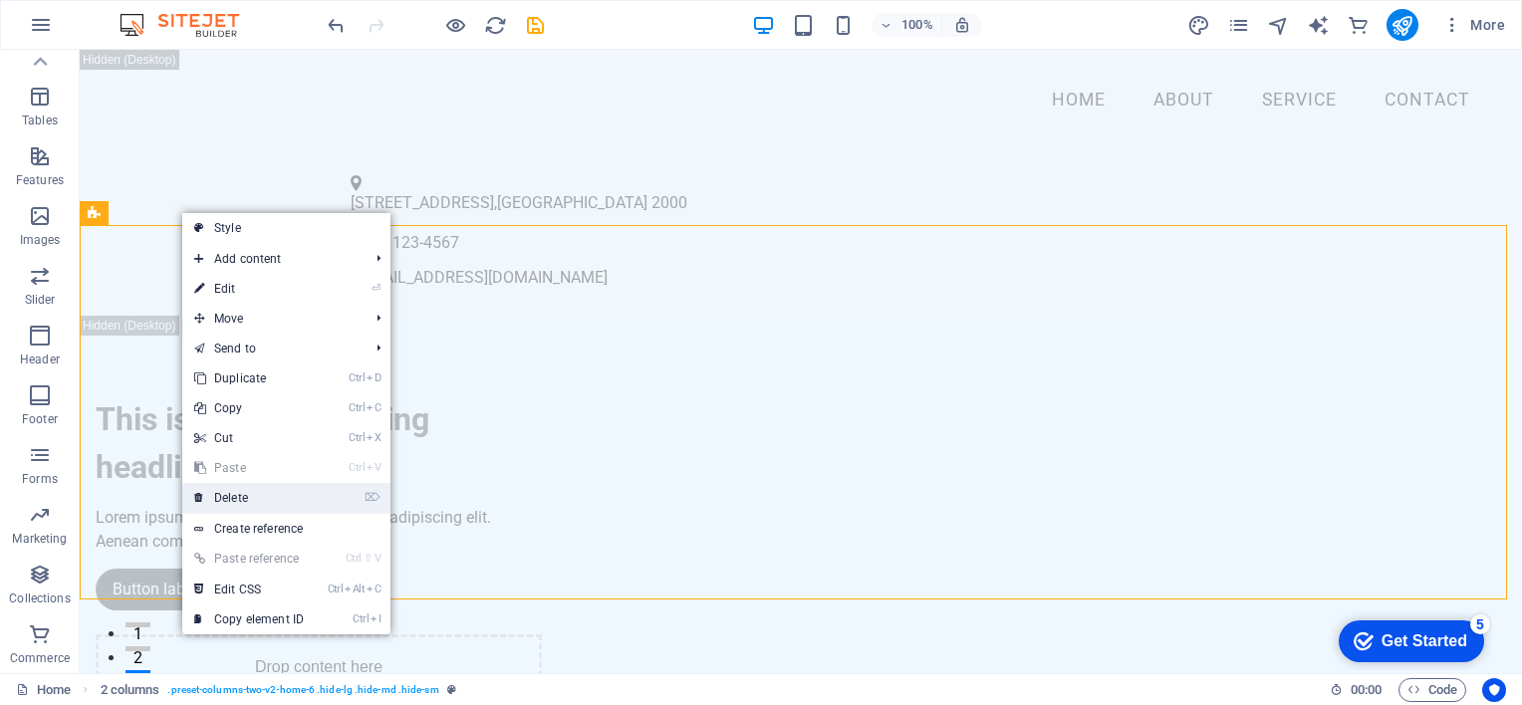
click at [235, 489] on link "⌦ Delete" at bounding box center [248, 498] width 133 height 30
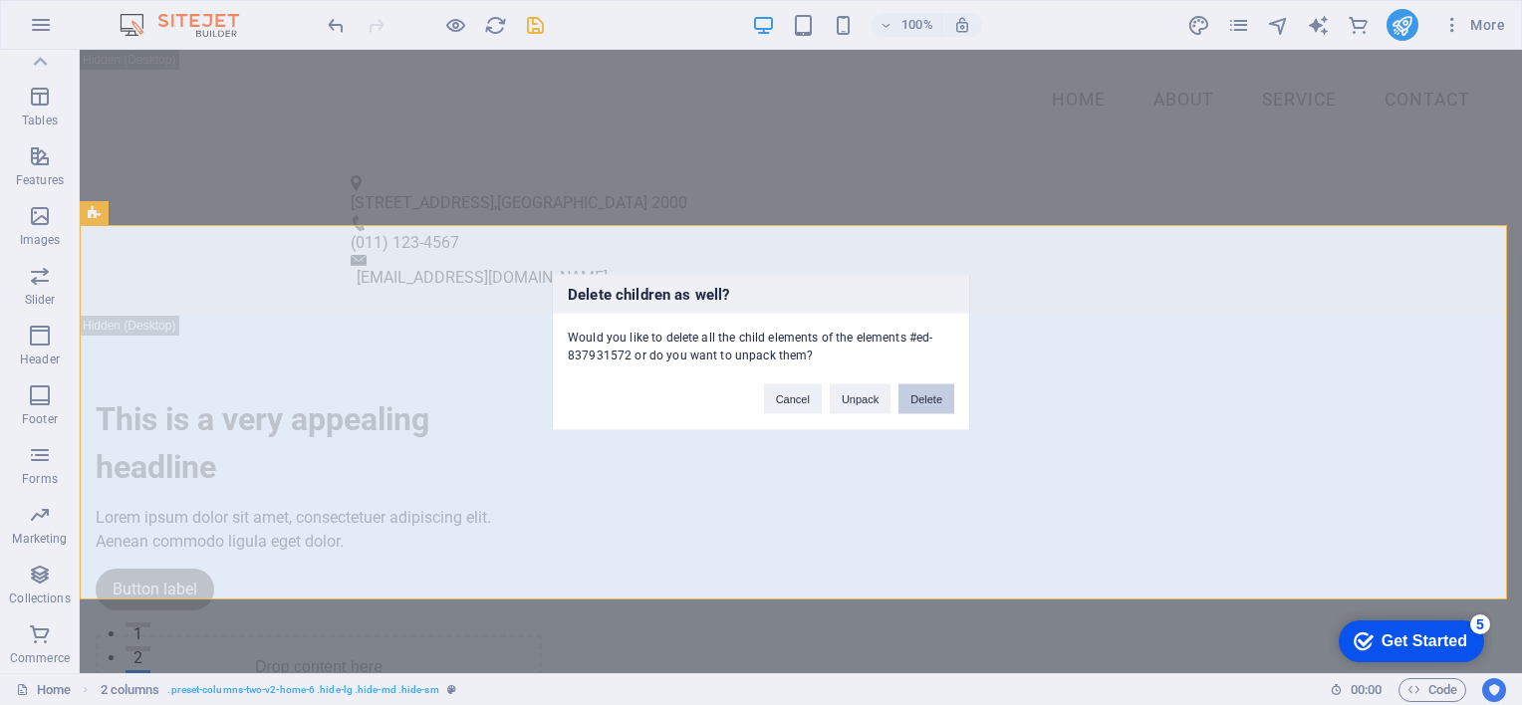
click at [916, 396] on button "Delete" at bounding box center [926, 399] width 56 height 30
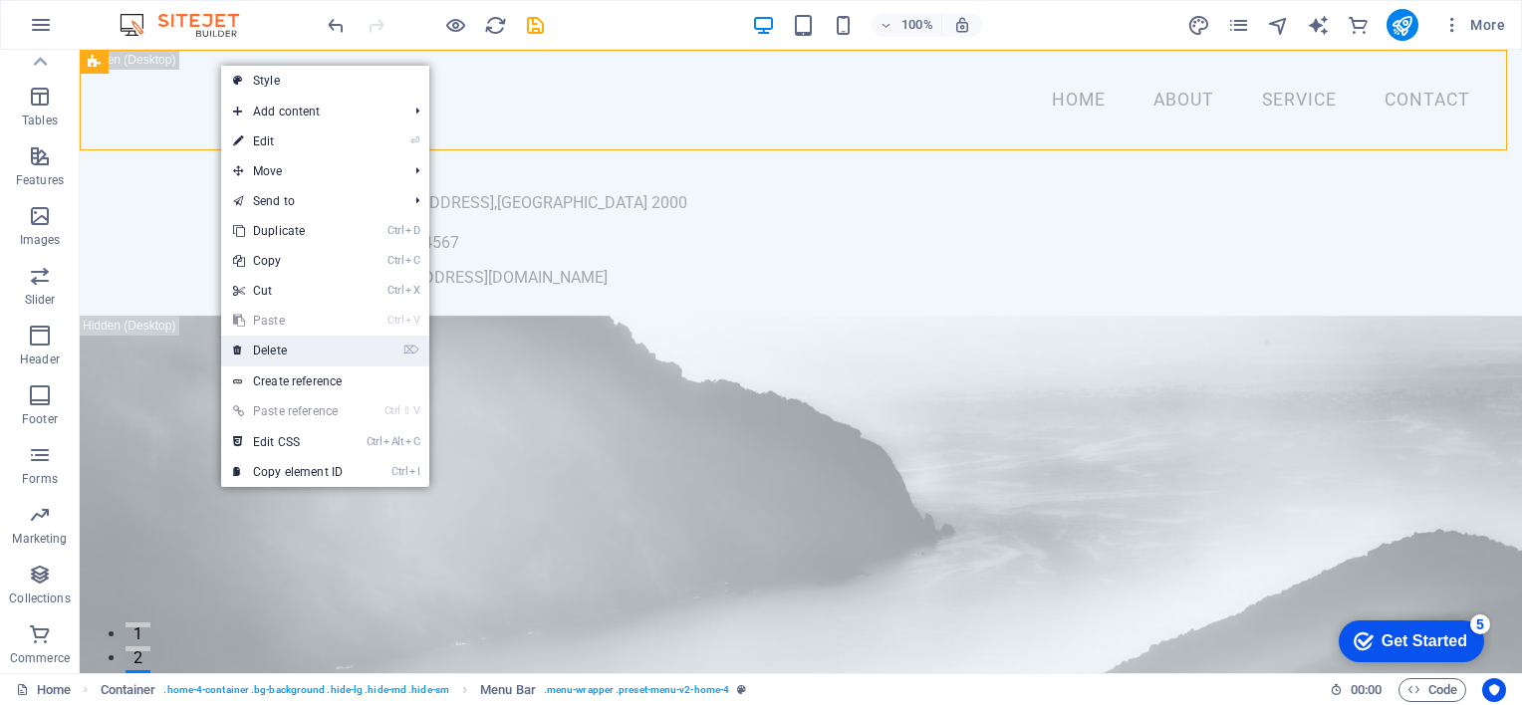
click at [275, 347] on link "⌦ Delete" at bounding box center [287, 351] width 133 height 30
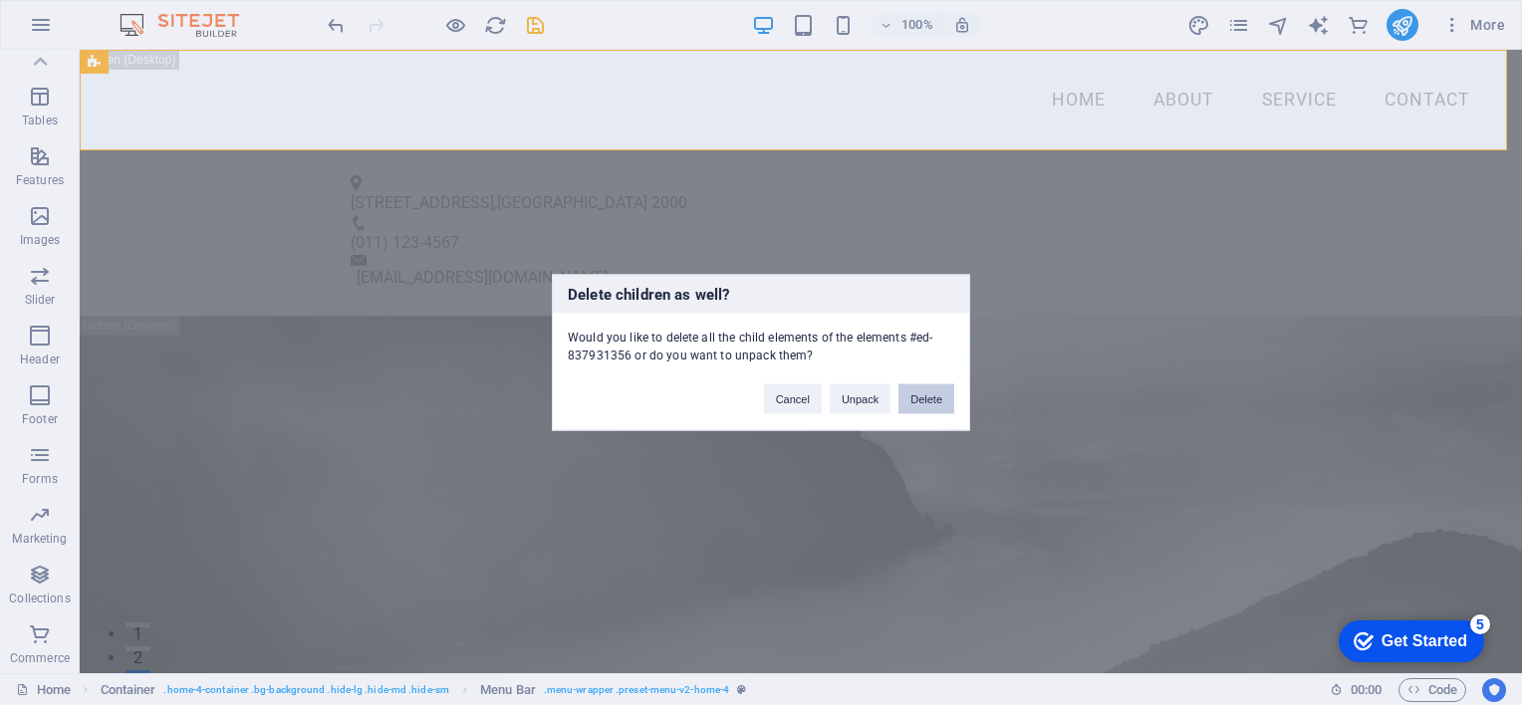
click at [928, 398] on button "Delete" at bounding box center [926, 399] width 56 height 30
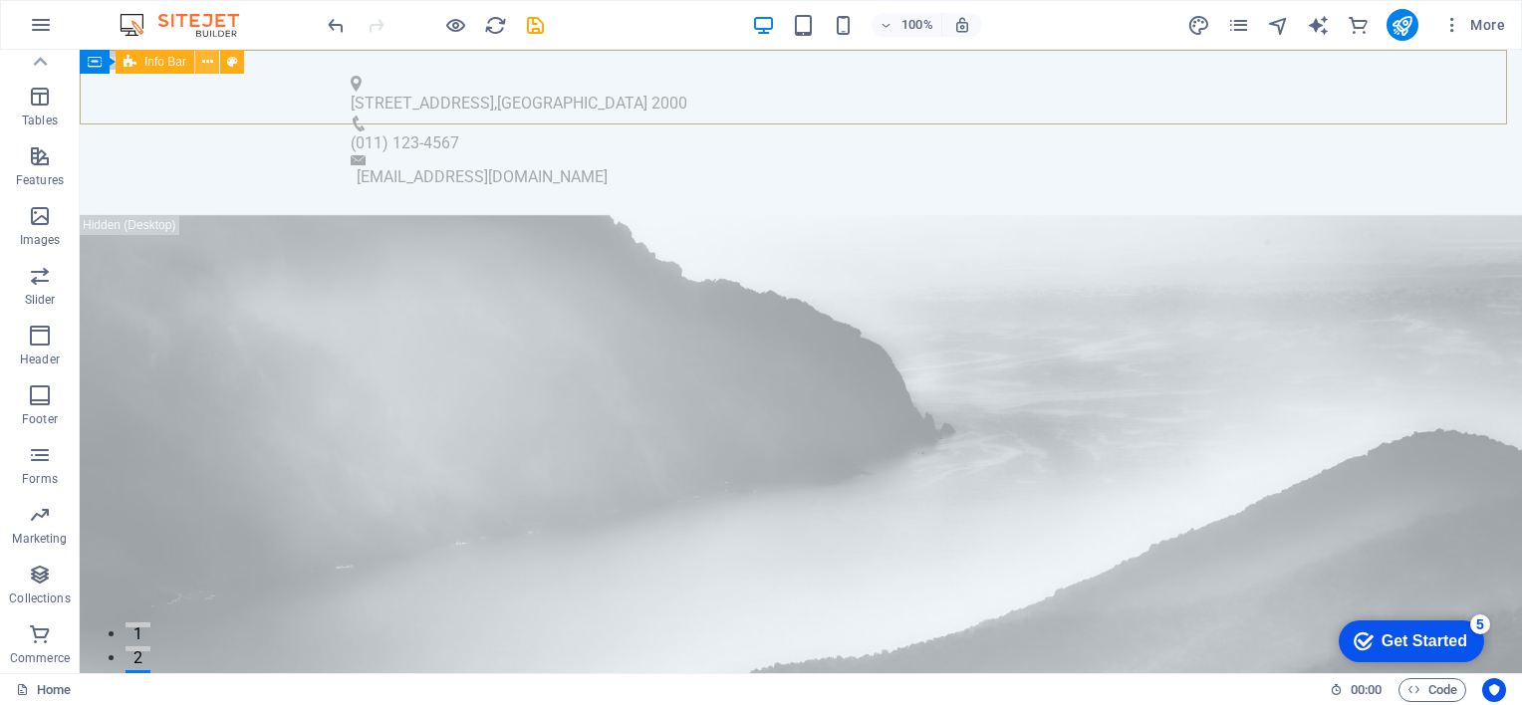
click at [209, 62] on icon at bounding box center [207, 62] width 11 height 21
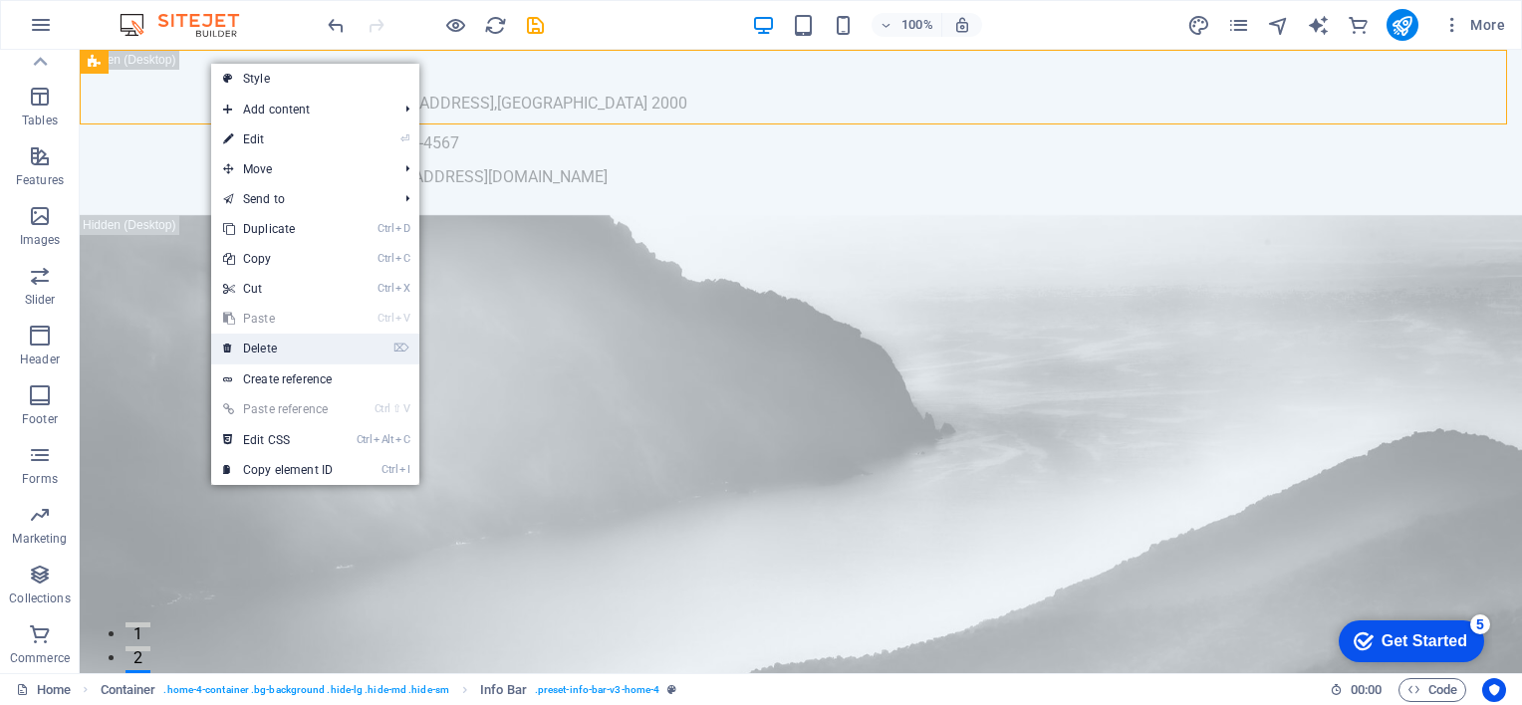
click at [266, 345] on link "⌦ Delete" at bounding box center [277, 349] width 133 height 30
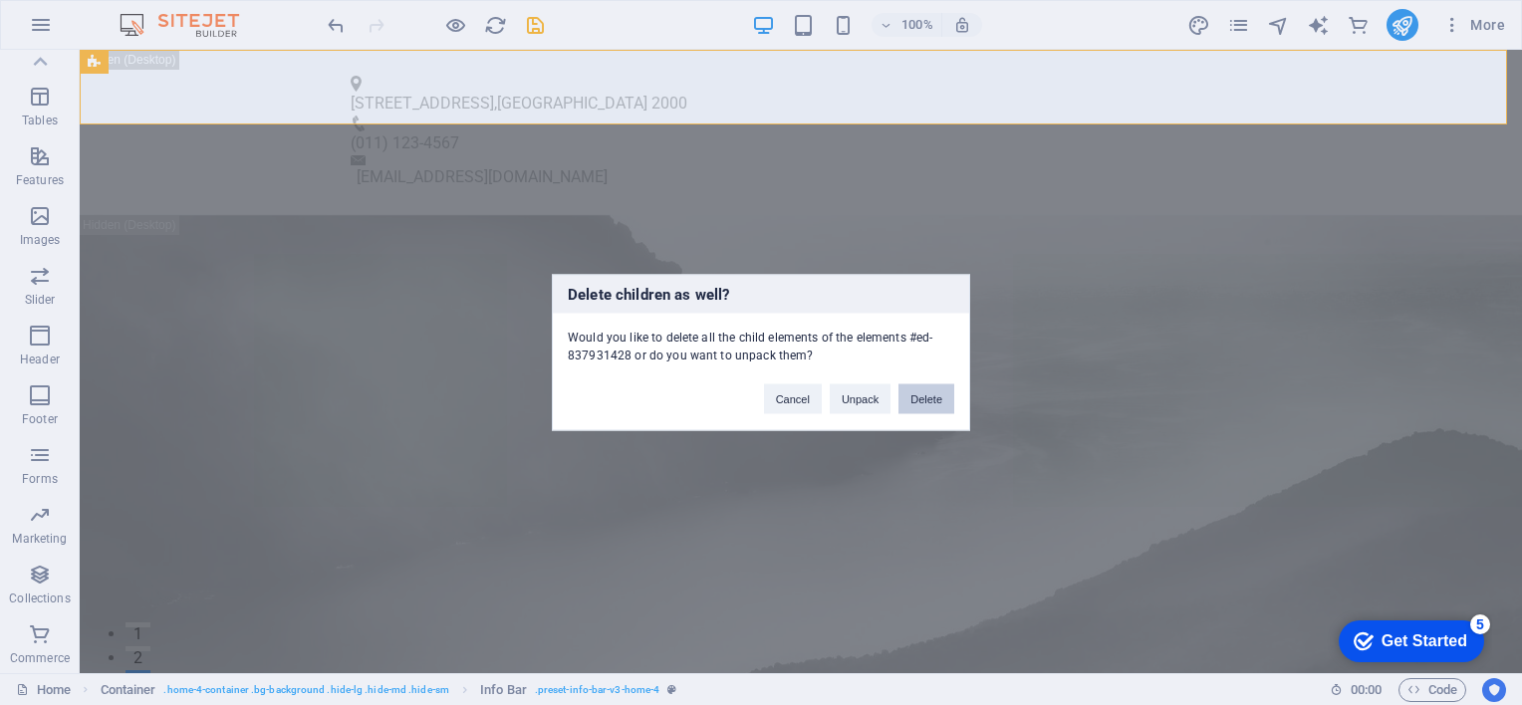
drag, startPoint x: 932, startPoint y: 401, endPoint x: 851, endPoint y: 352, distance: 95.7
click at [932, 401] on button "Delete" at bounding box center [926, 399] width 56 height 30
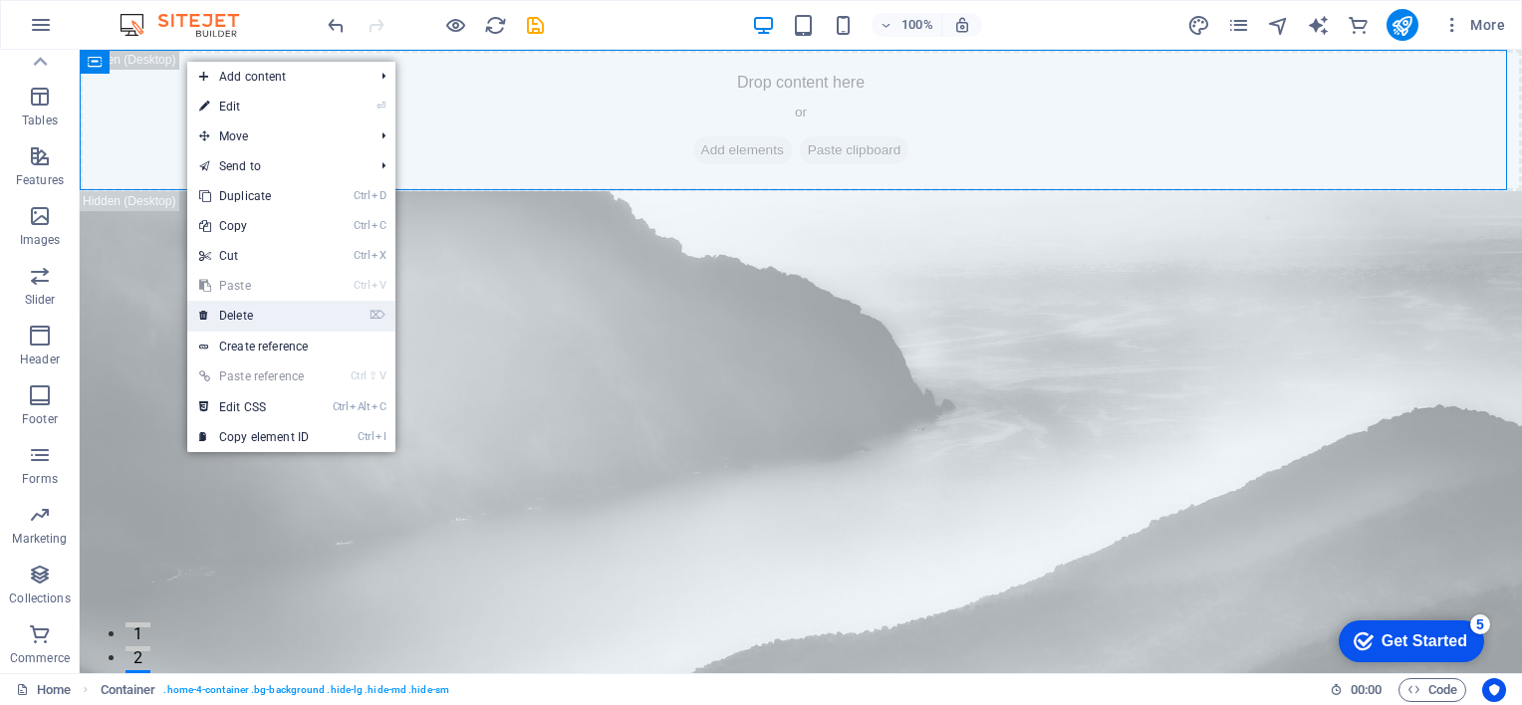
click at [245, 307] on link "⌦ Delete" at bounding box center [253, 316] width 133 height 30
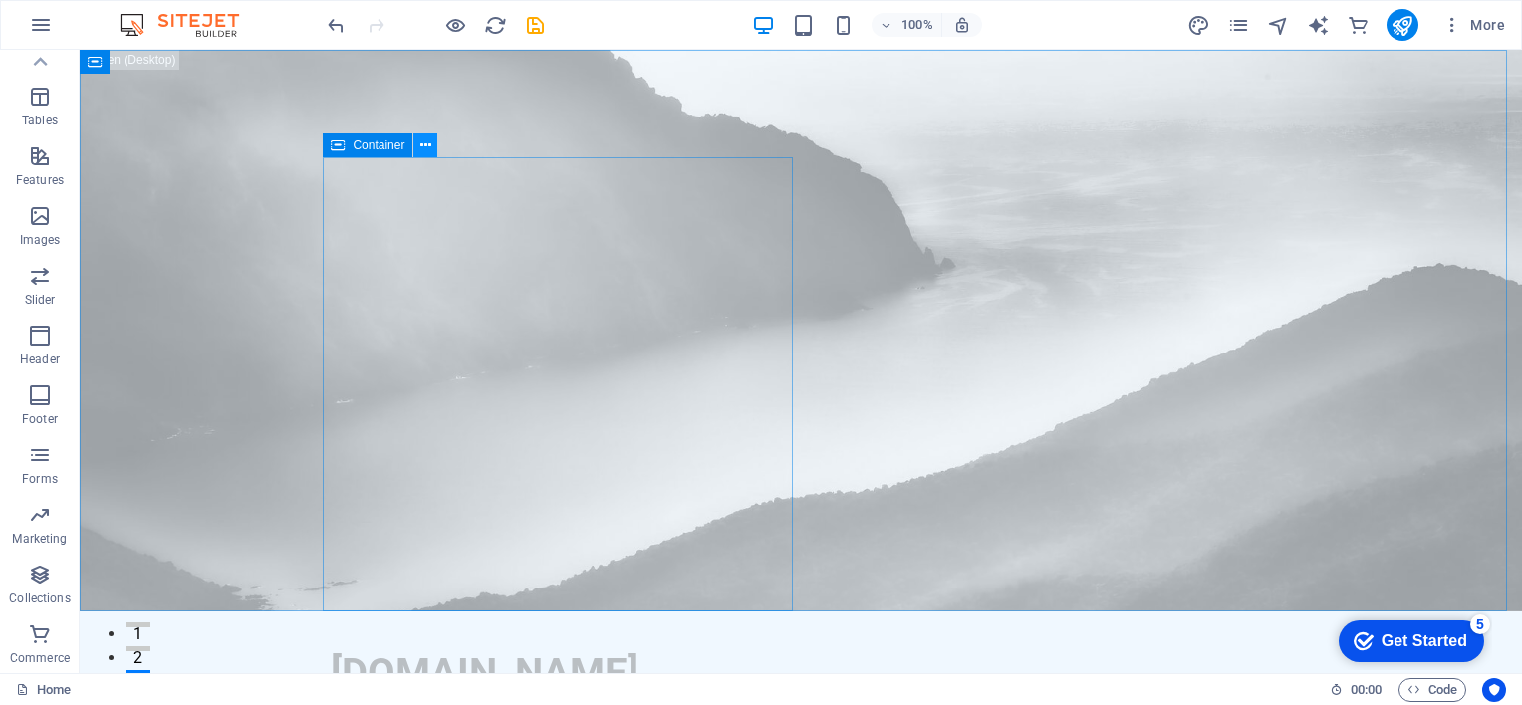
click at [420, 142] on icon at bounding box center [425, 145] width 11 height 21
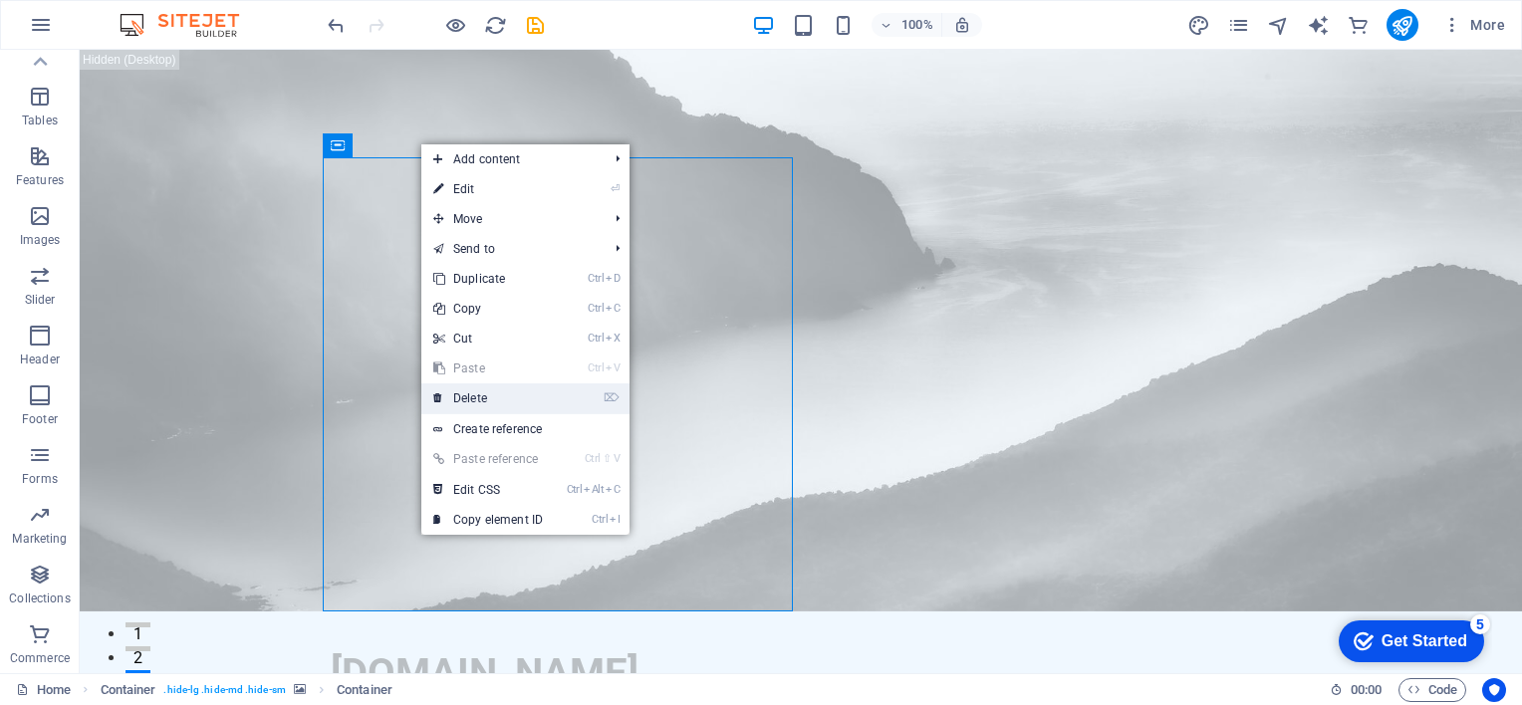
click at [482, 395] on link "⌦ Delete" at bounding box center [487, 398] width 133 height 30
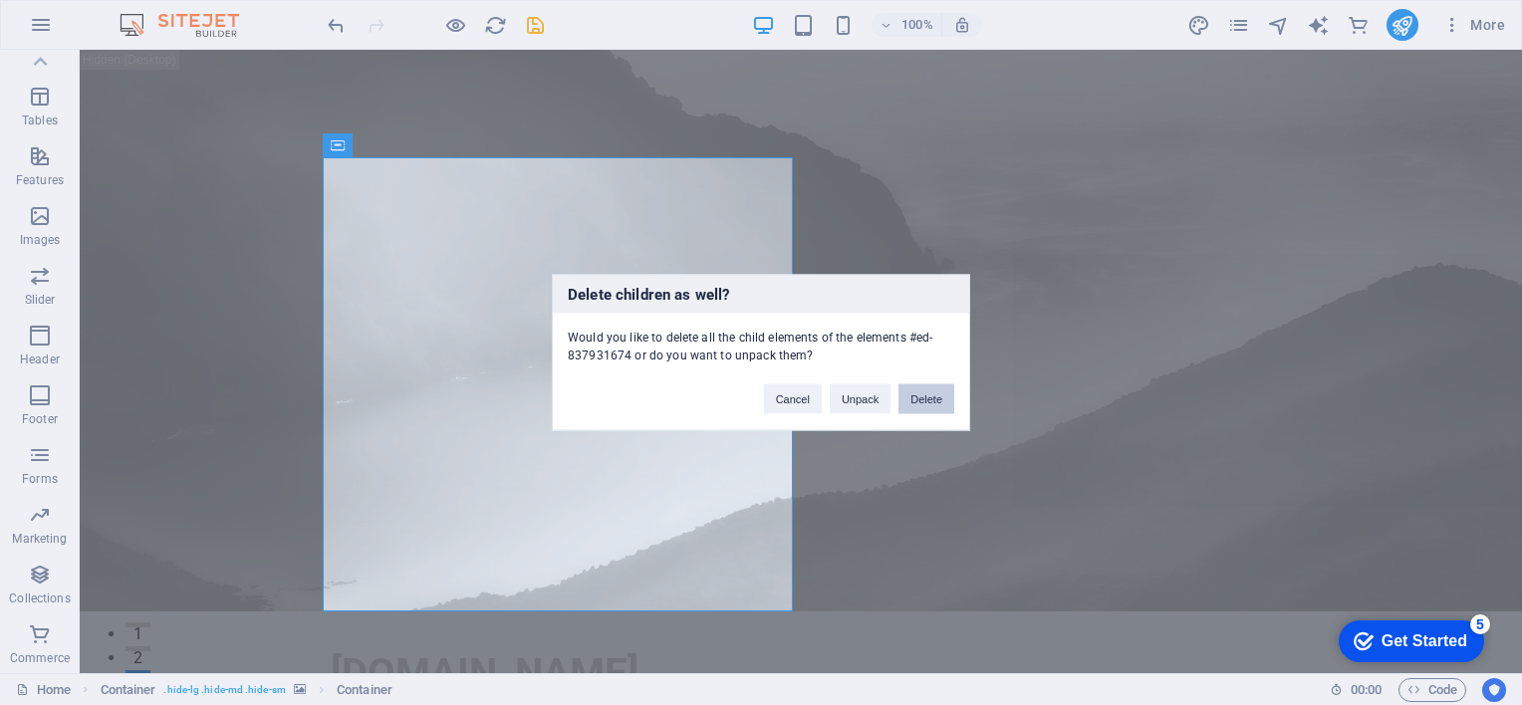
drag, startPoint x: 917, startPoint y: 396, endPoint x: 838, endPoint y: 350, distance: 92.4
click at [917, 396] on button "Delete" at bounding box center [926, 399] width 56 height 30
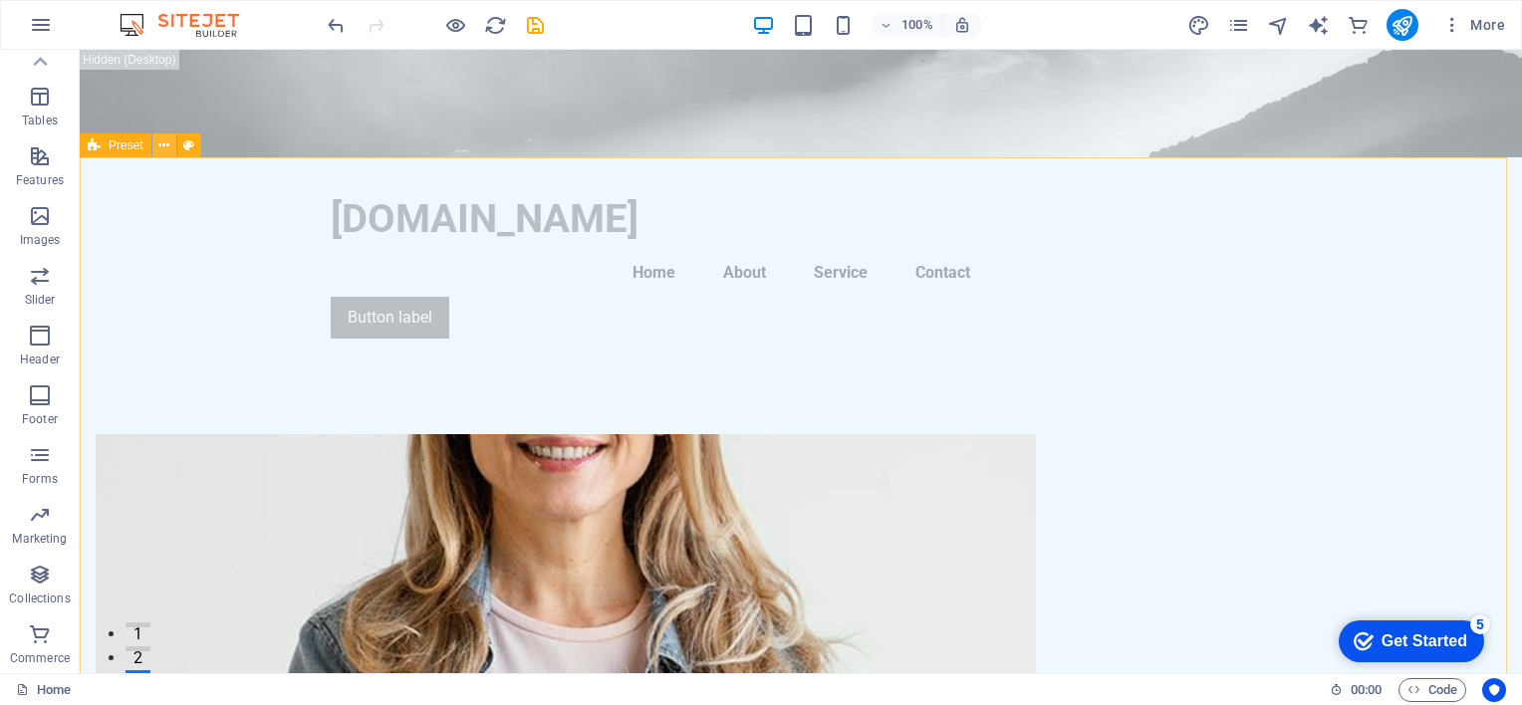
click at [162, 144] on icon at bounding box center [163, 145] width 11 height 21
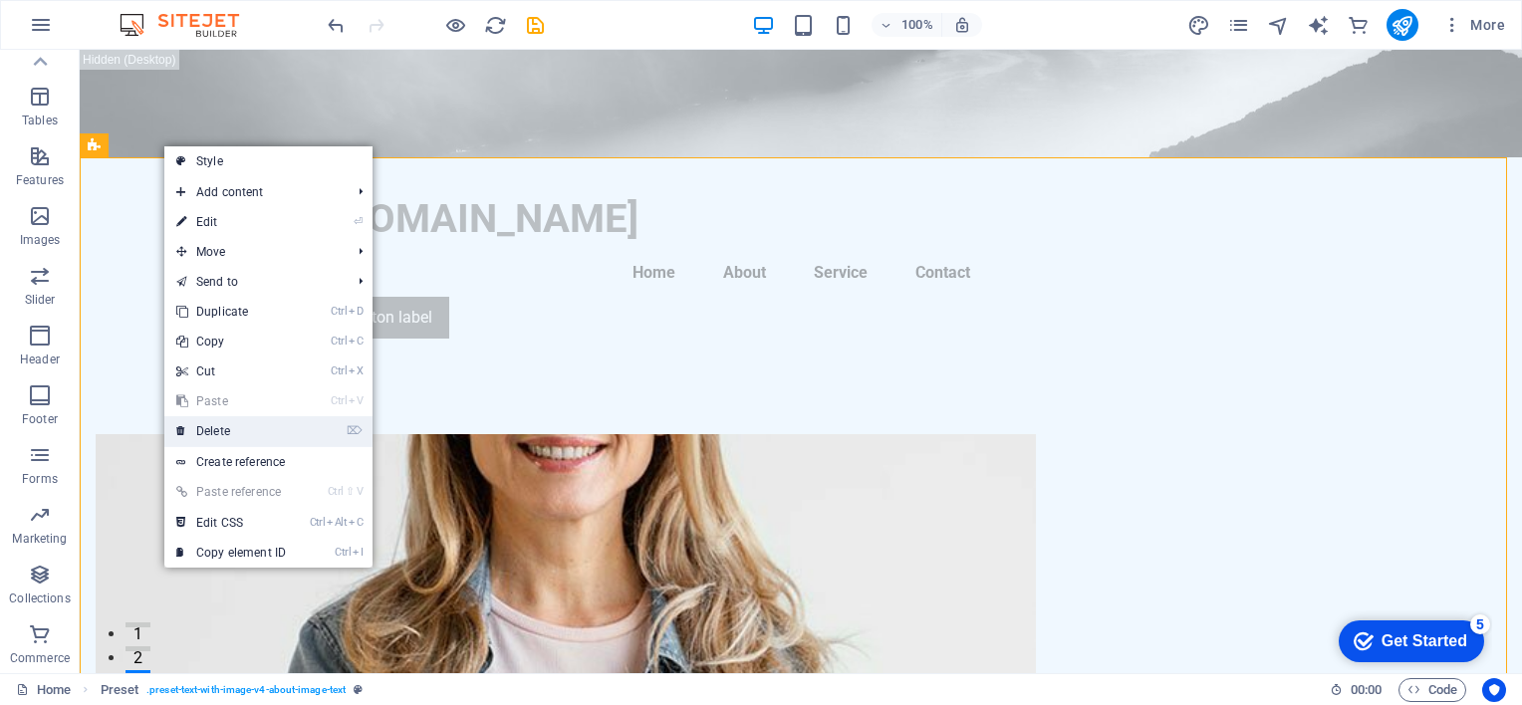
click at [223, 430] on link "⌦ Delete" at bounding box center [230, 431] width 133 height 30
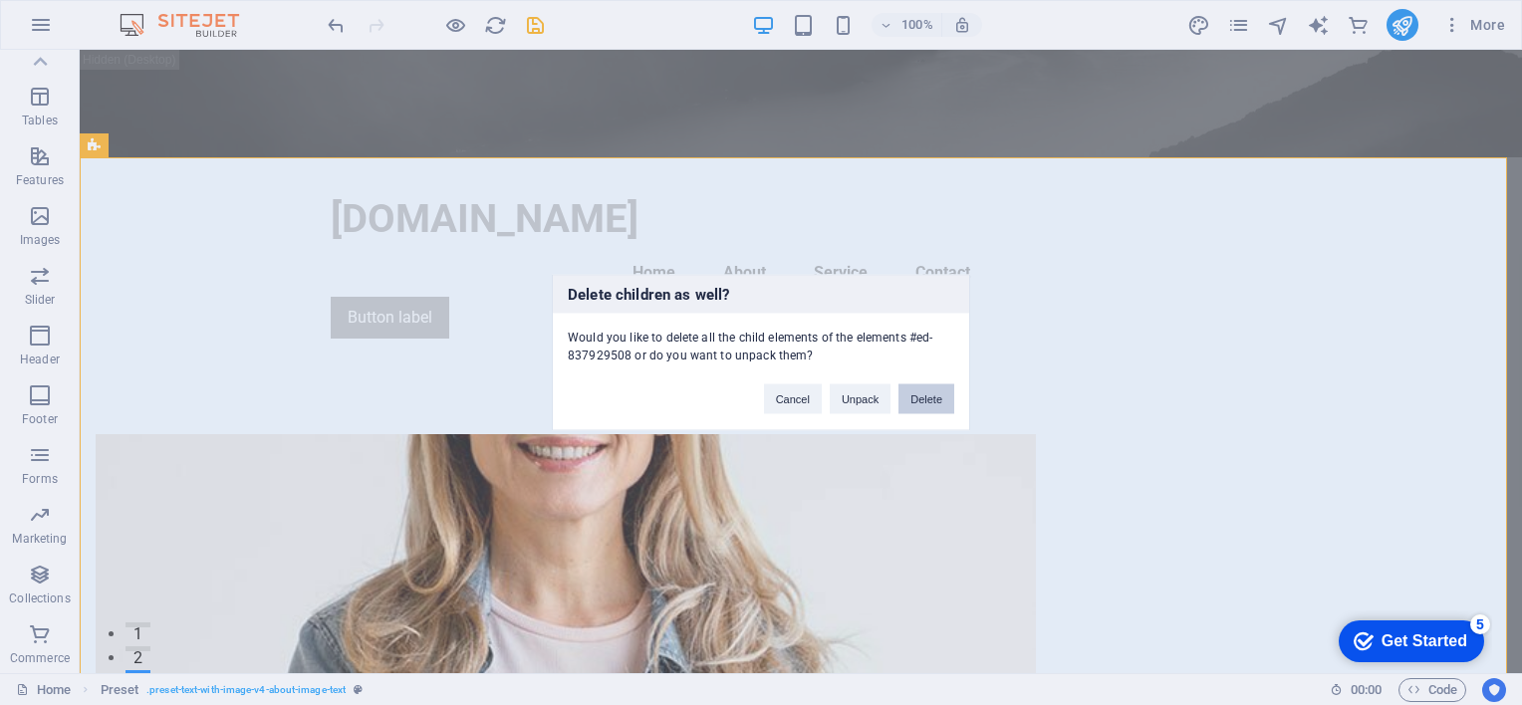
click at [918, 394] on button "Delete" at bounding box center [926, 399] width 56 height 30
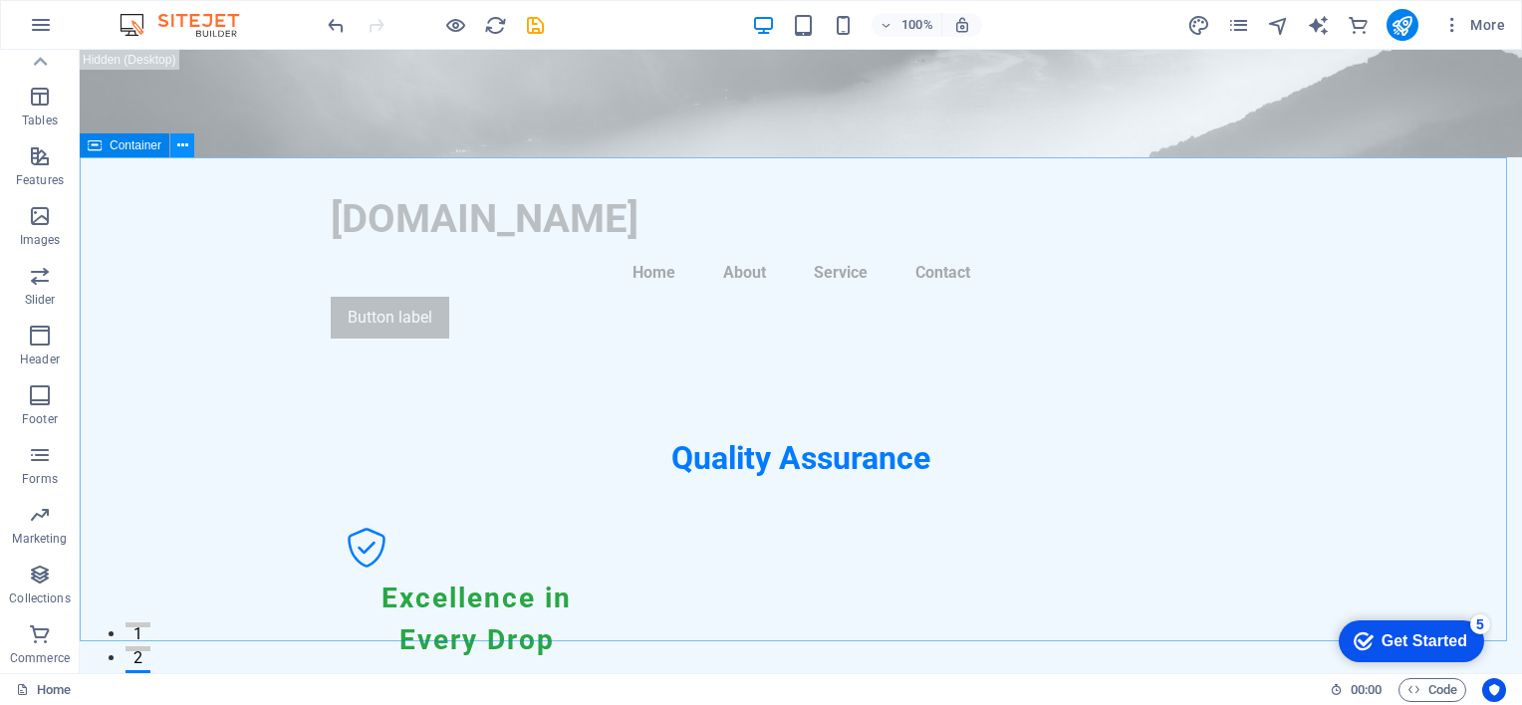
click at [179, 144] on icon at bounding box center [182, 145] width 11 height 21
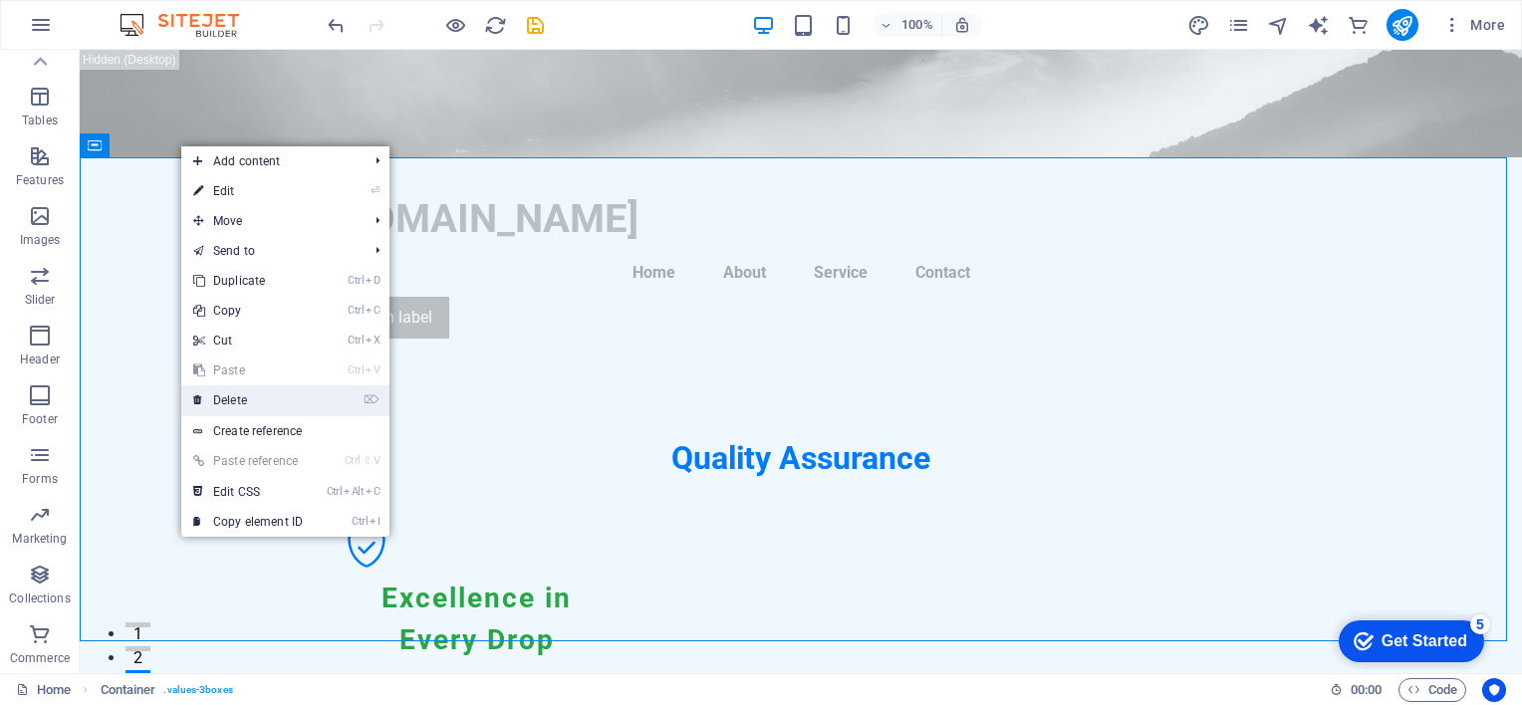
click at [240, 398] on link "⌦ Delete" at bounding box center [247, 400] width 133 height 30
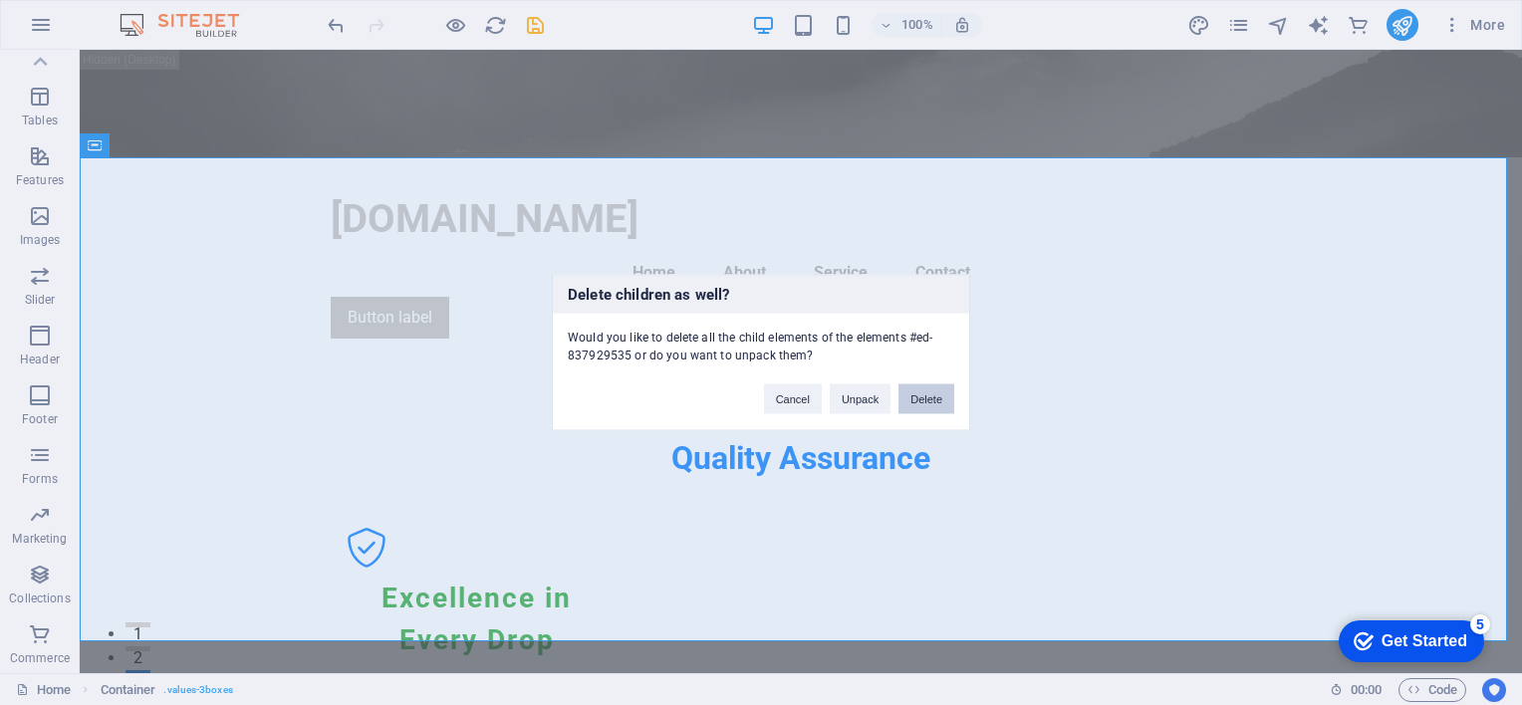
click at [934, 392] on button "Delete" at bounding box center [926, 399] width 56 height 30
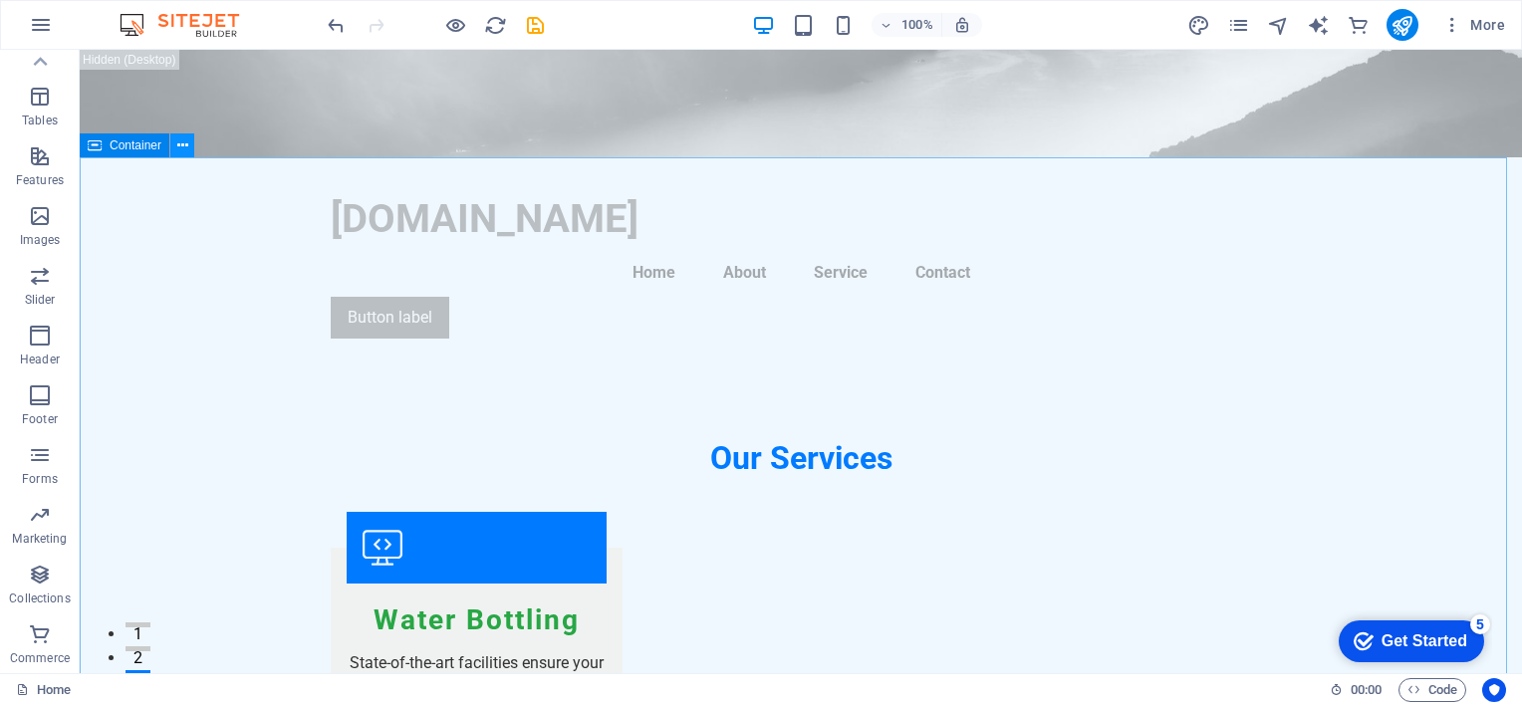
click at [181, 144] on icon at bounding box center [182, 145] width 11 height 21
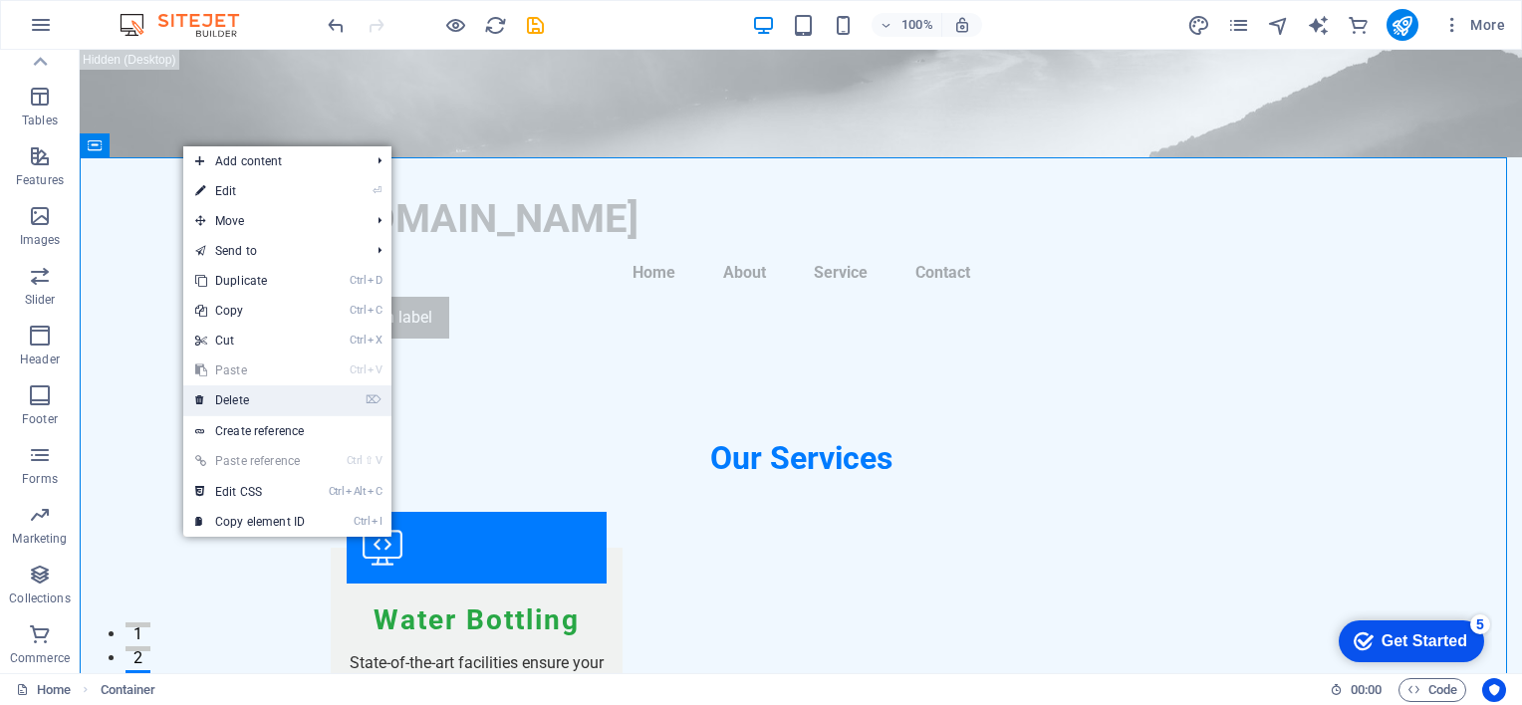
click at [236, 399] on link "⌦ Delete" at bounding box center [249, 400] width 133 height 30
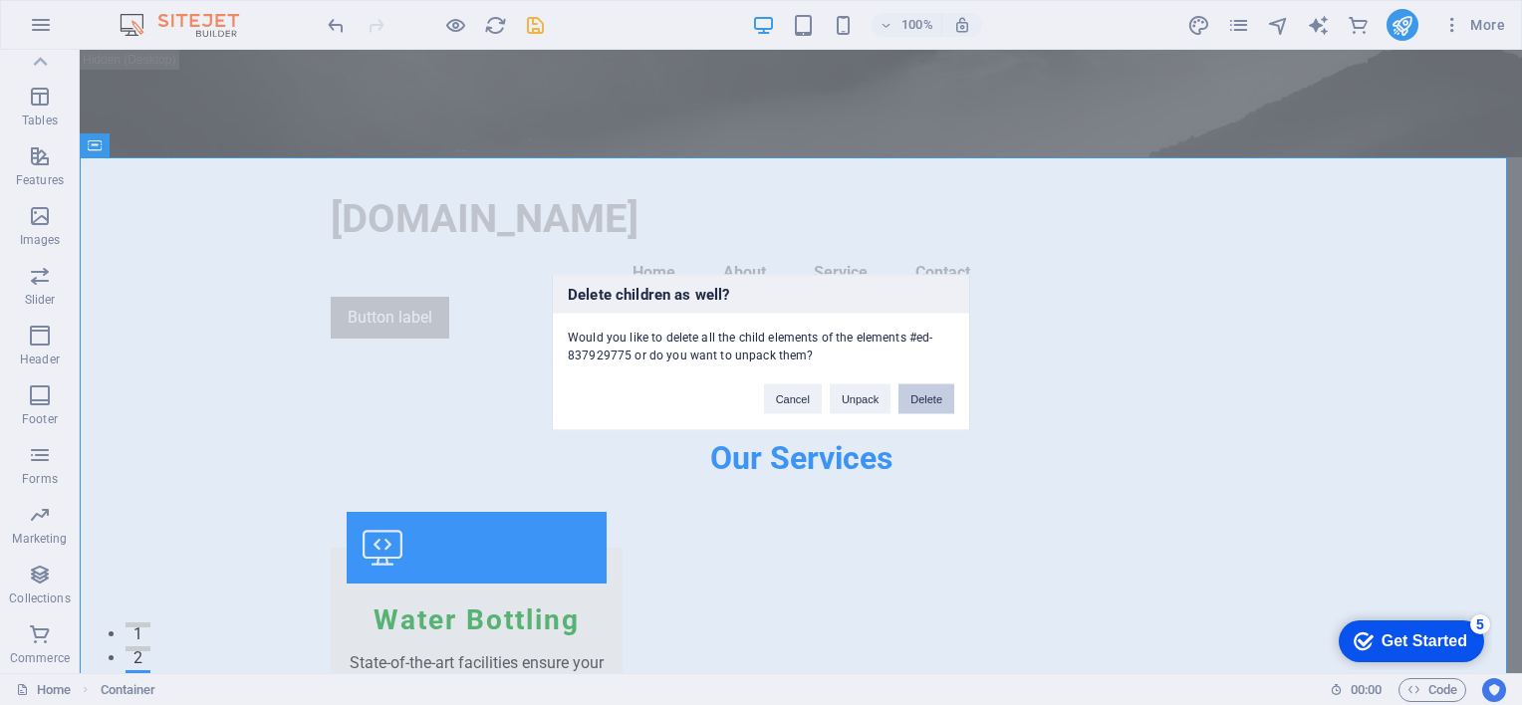
click at [922, 390] on button "Delete" at bounding box center [926, 399] width 56 height 30
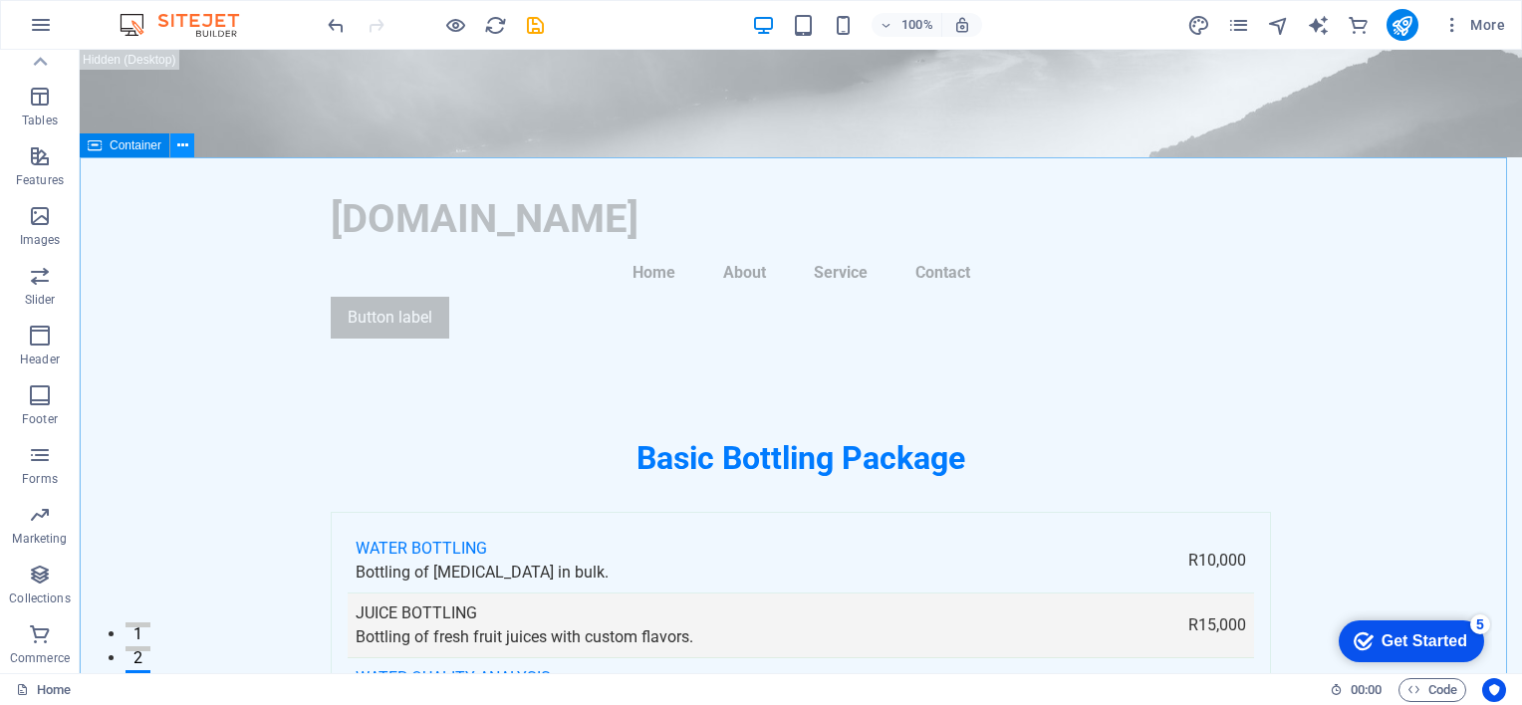
click at [178, 143] on icon at bounding box center [182, 145] width 11 height 21
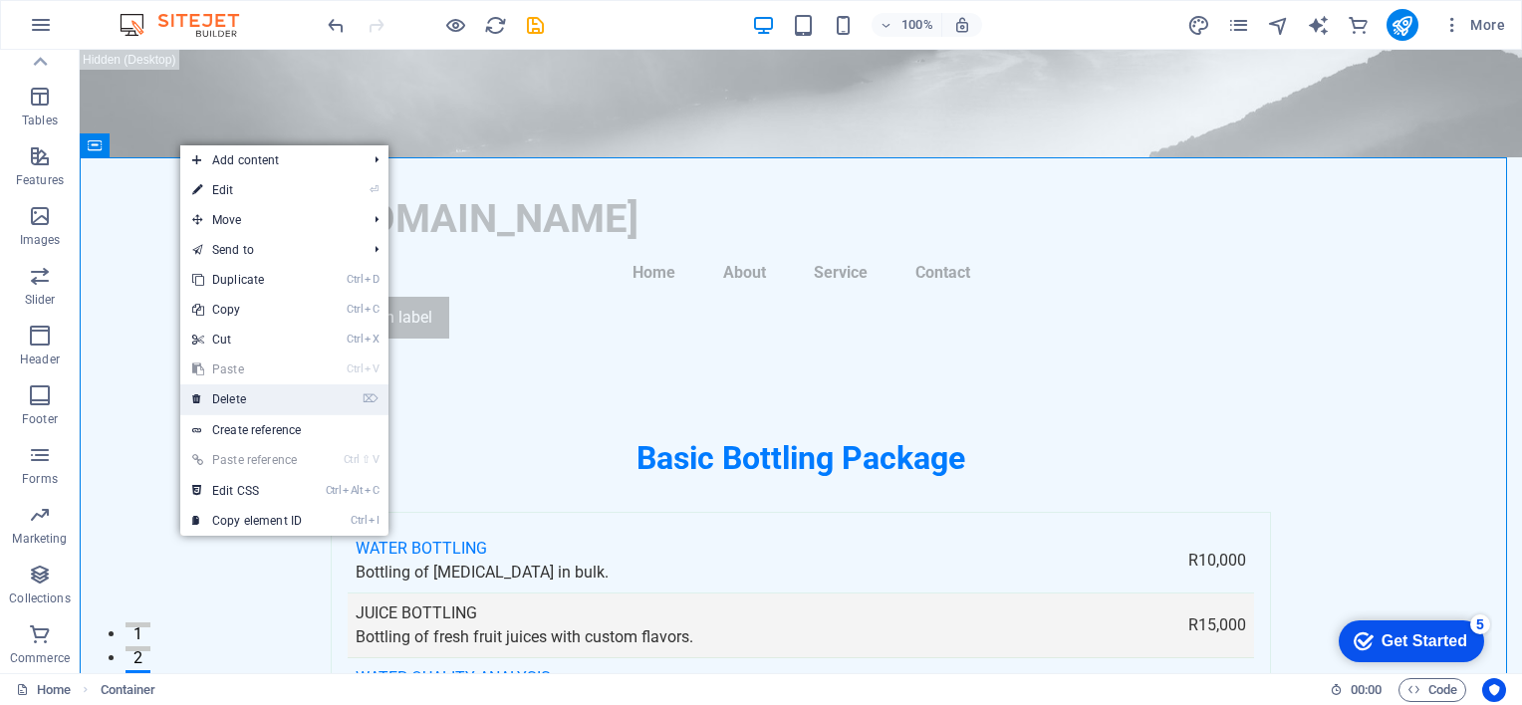
click at [237, 397] on link "⌦ Delete" at bounding box center [246, 399] width 133 height 30
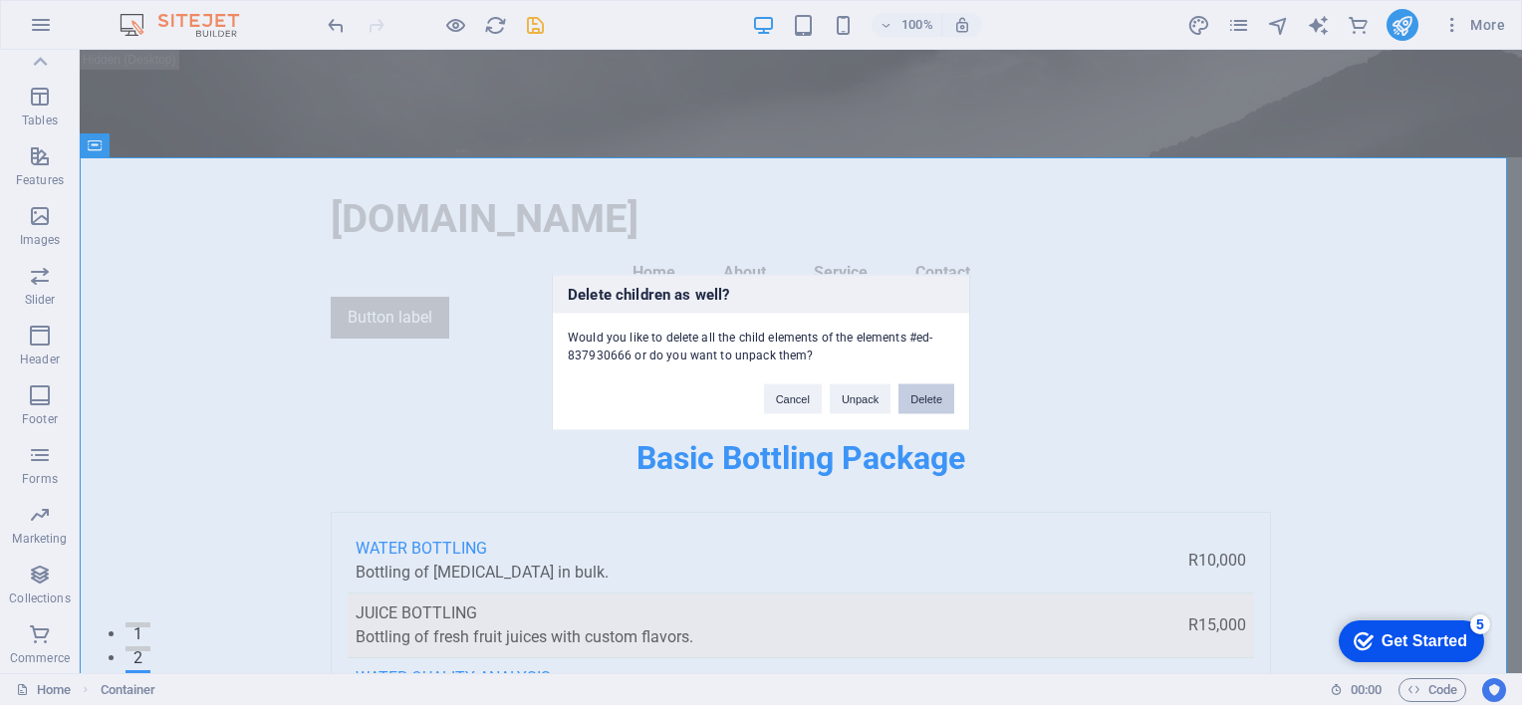
click at [918, 398] on button "Delete" at bounding box center [926, 399] width 56 height 30
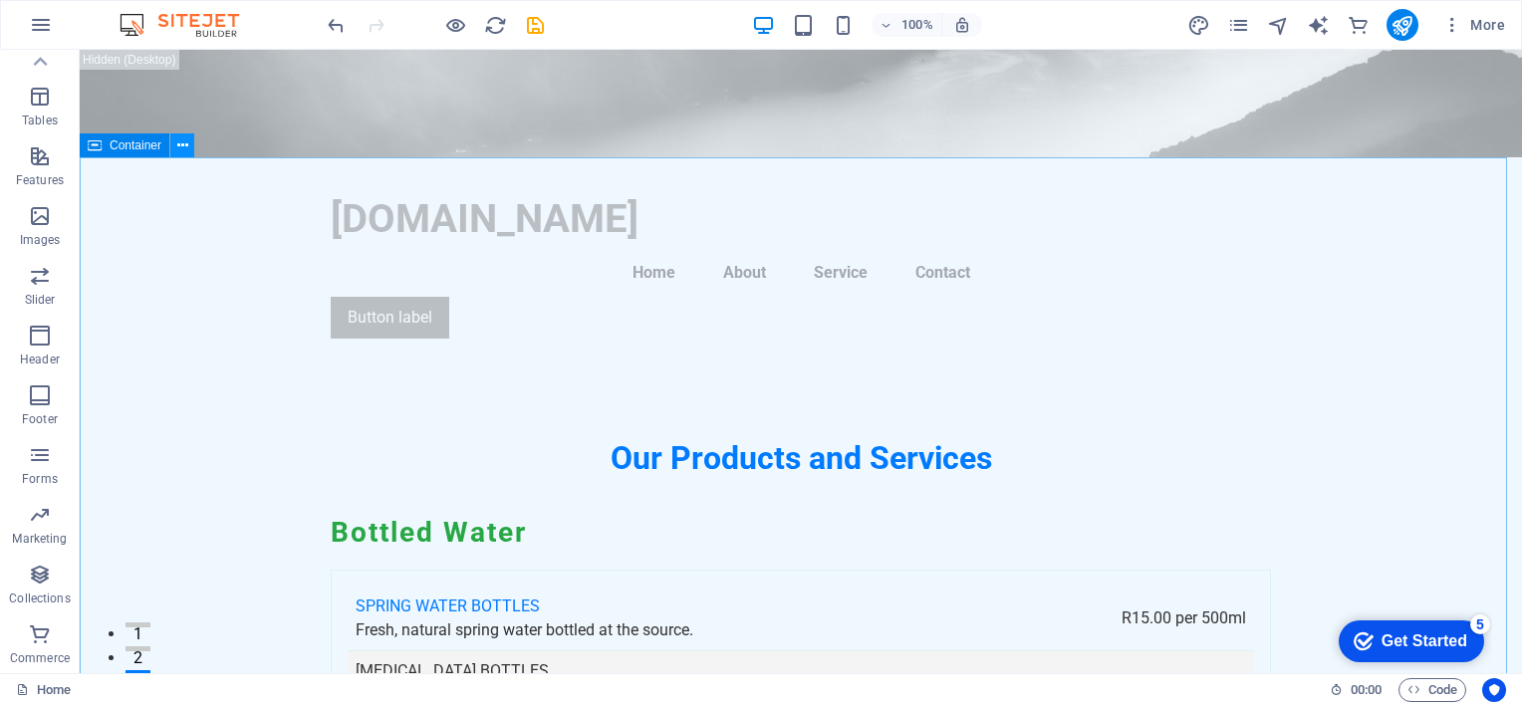
click at [181, 143] on icon at bounding box center [182, 145] width 11 height 21
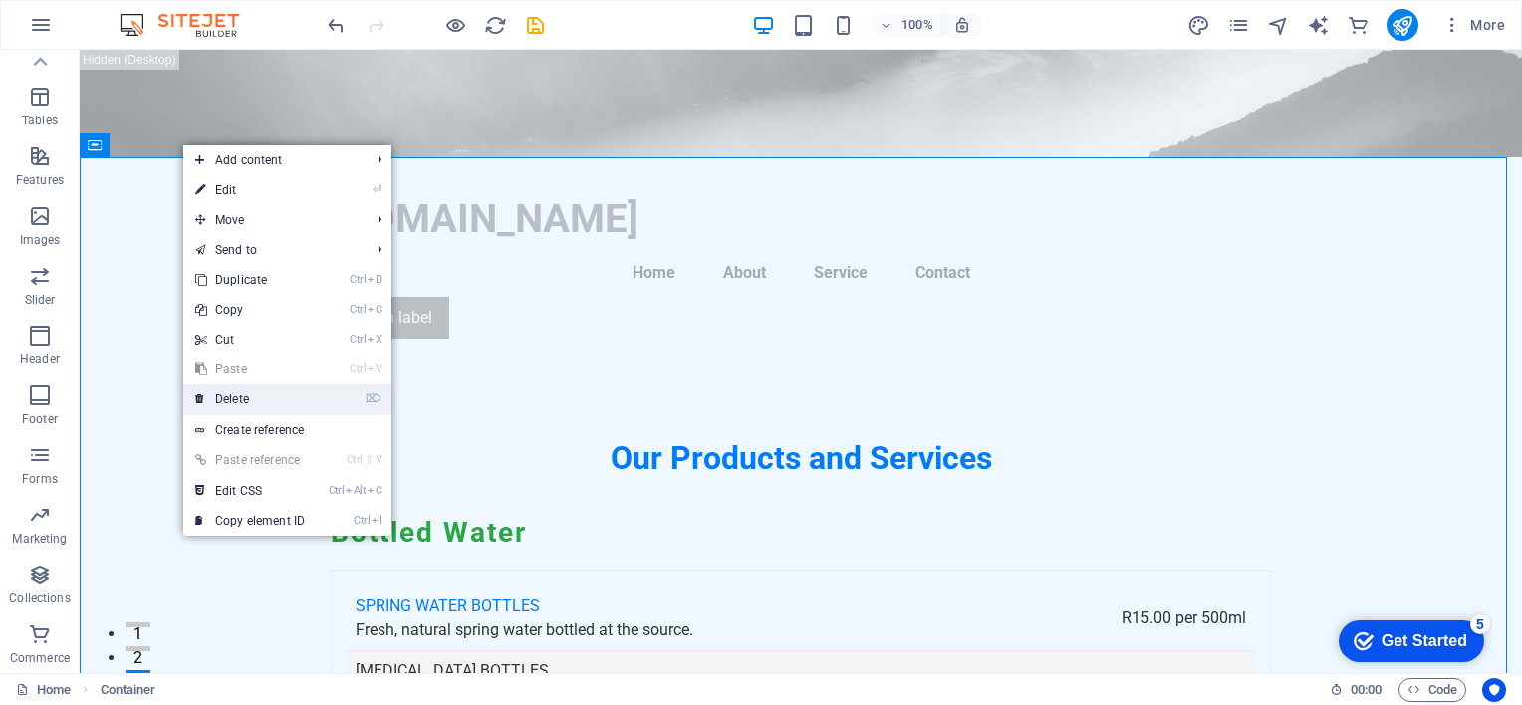
click at [238, 398] on link "⌦ Delete" at bounding box center [249, 399] width 133 height 30
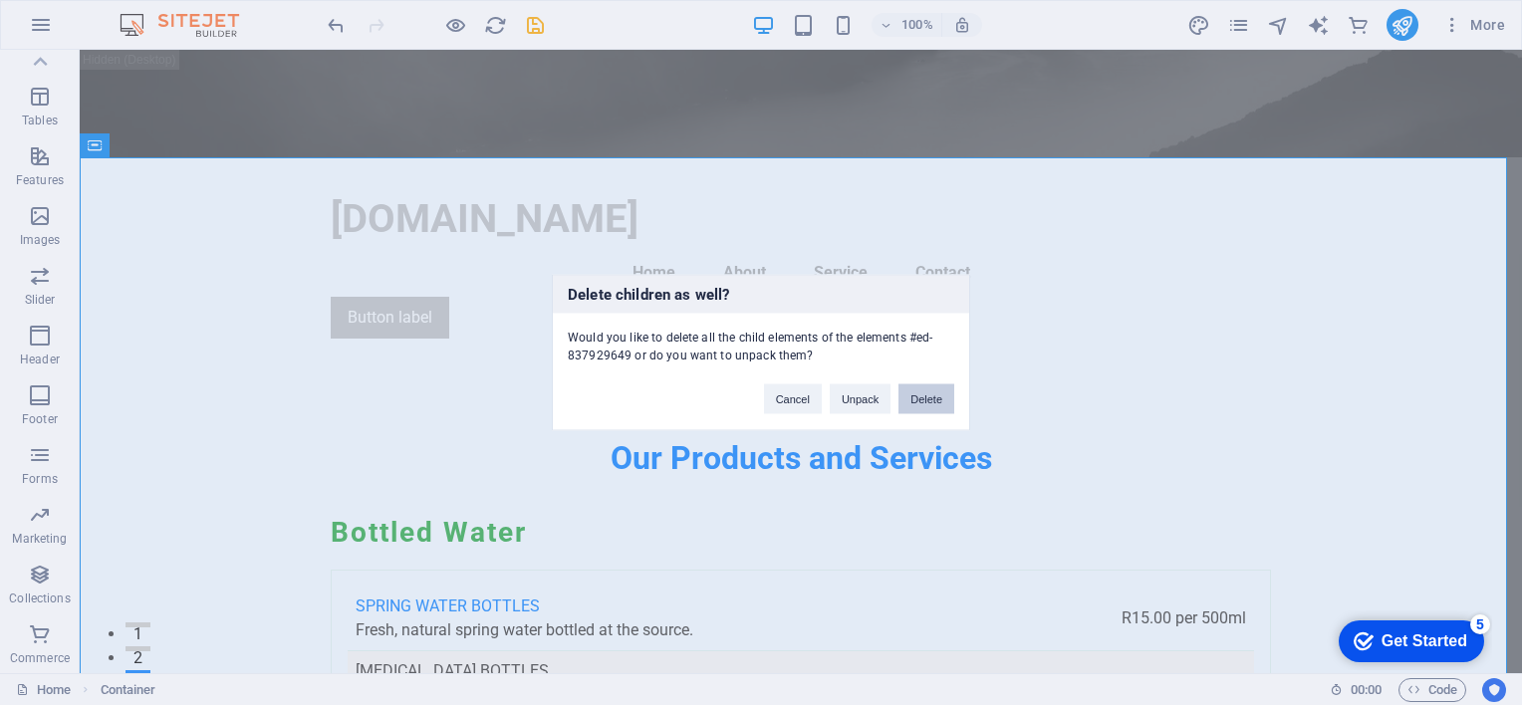
click at [931, 396] on button "Delete" at bounding box center [926, 399] width 56 height 30
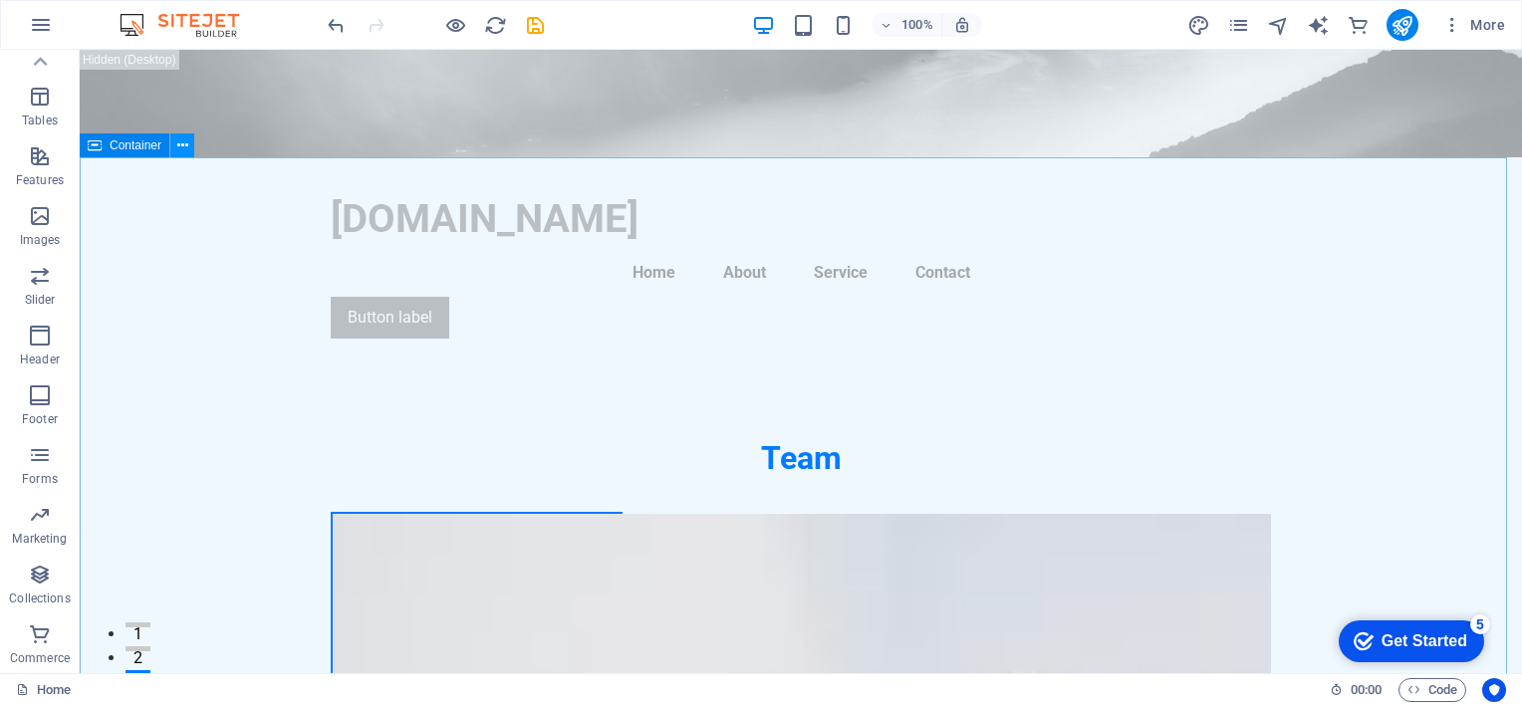
click at [179, 141] on icon at bounding box center [182, 145] width 11 height 21
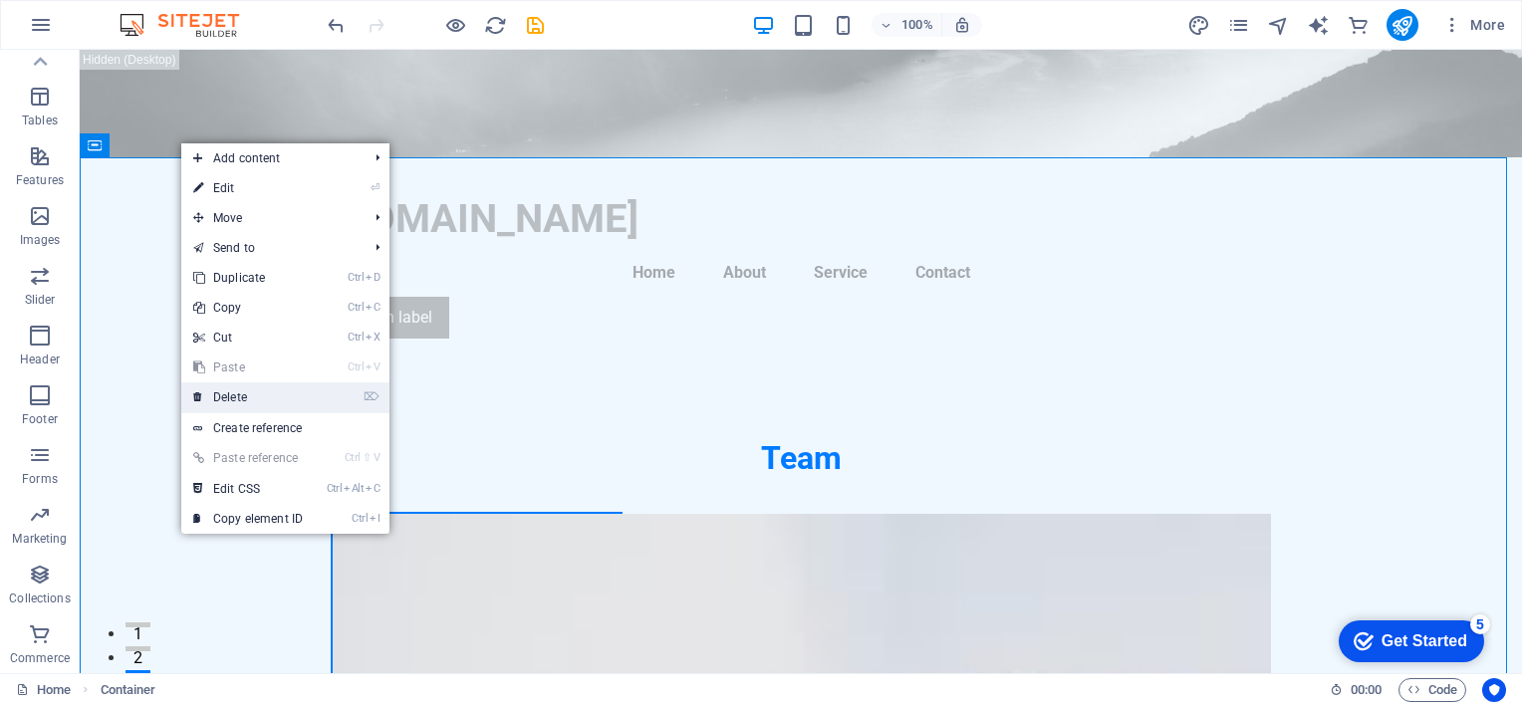
click at [230, 400] on link "⌦ Delete" at bounding box center [247, 397] width 133 height 30
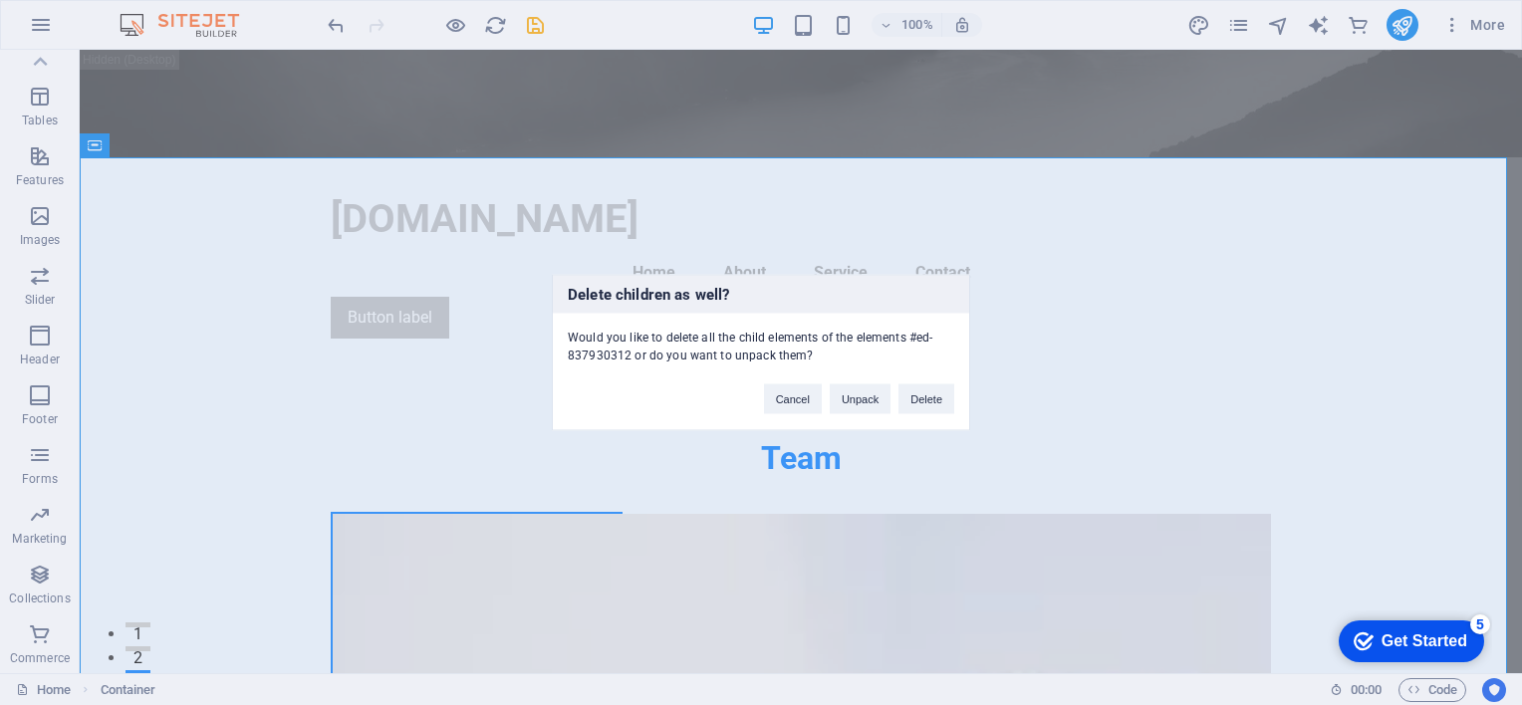
click at [409, 238] on div "Delete children as well? Would you like to delete all the child elements of the…" at bounding box center [761, 352] width 1522 height 705
drag, startPoint x: 96, startPoint y: 163, endPoint x: 148, endPoint y: 204, distance: 66.7
click at [100, 163] on div "Delete children as well? Would you like to delete all the child elements of the…" at bounding box center [761, 352] width 1522 height 705
click at [931, 399] on button "Delete" at bounding box center [926, 399] width 56 height 30
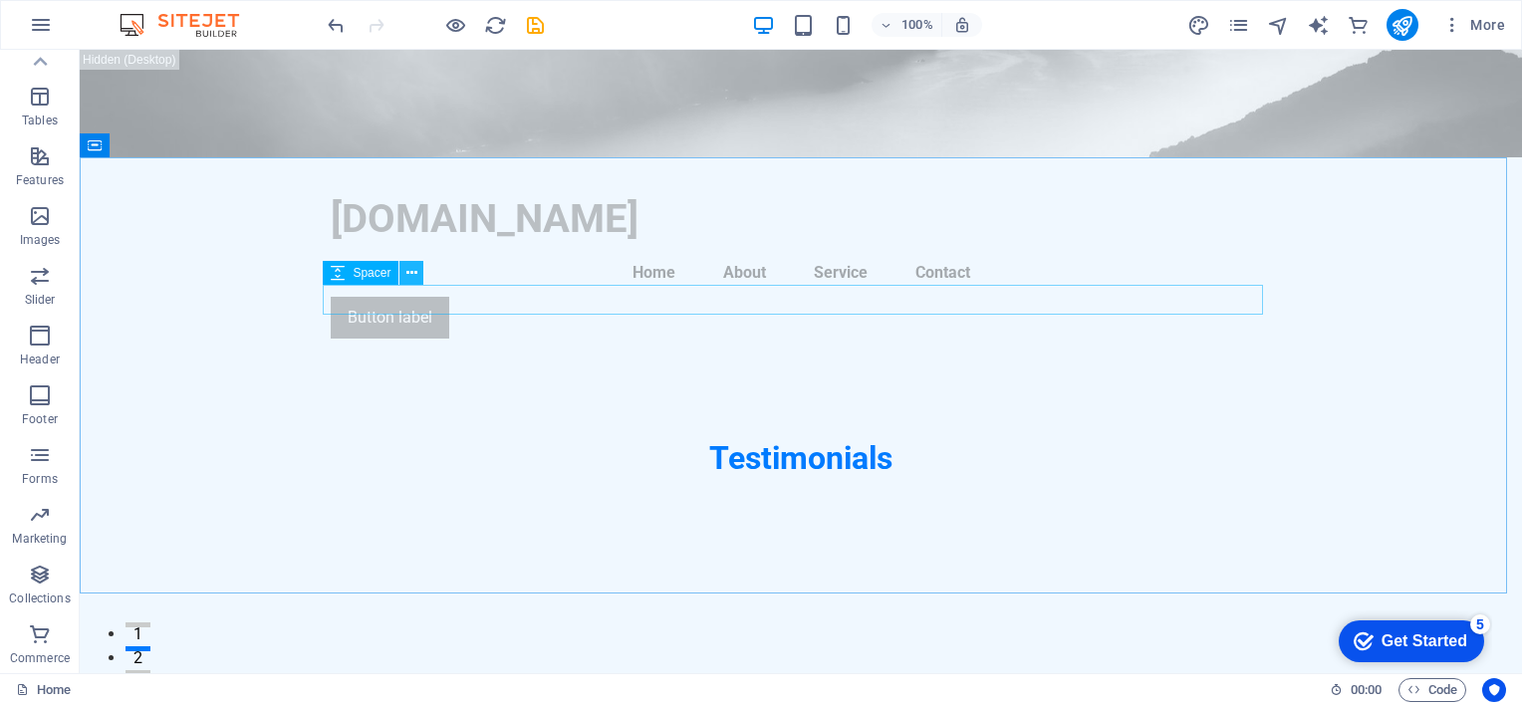
click at [411, 272] on icon at bounding box center [411, 273] width 11 height 21
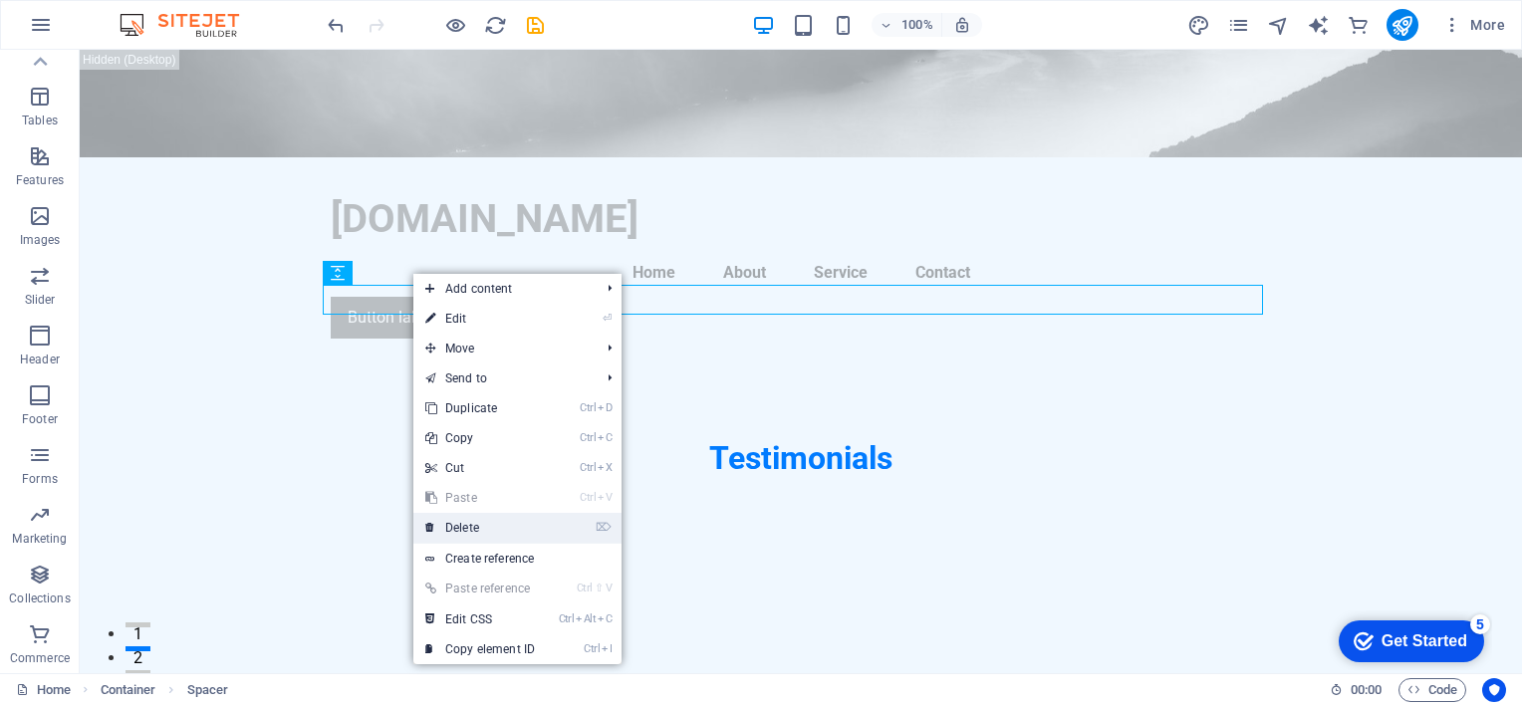
click at [471, 527] on link "⌦ Delete" at bounding box center [479, 528] width 133 height 30
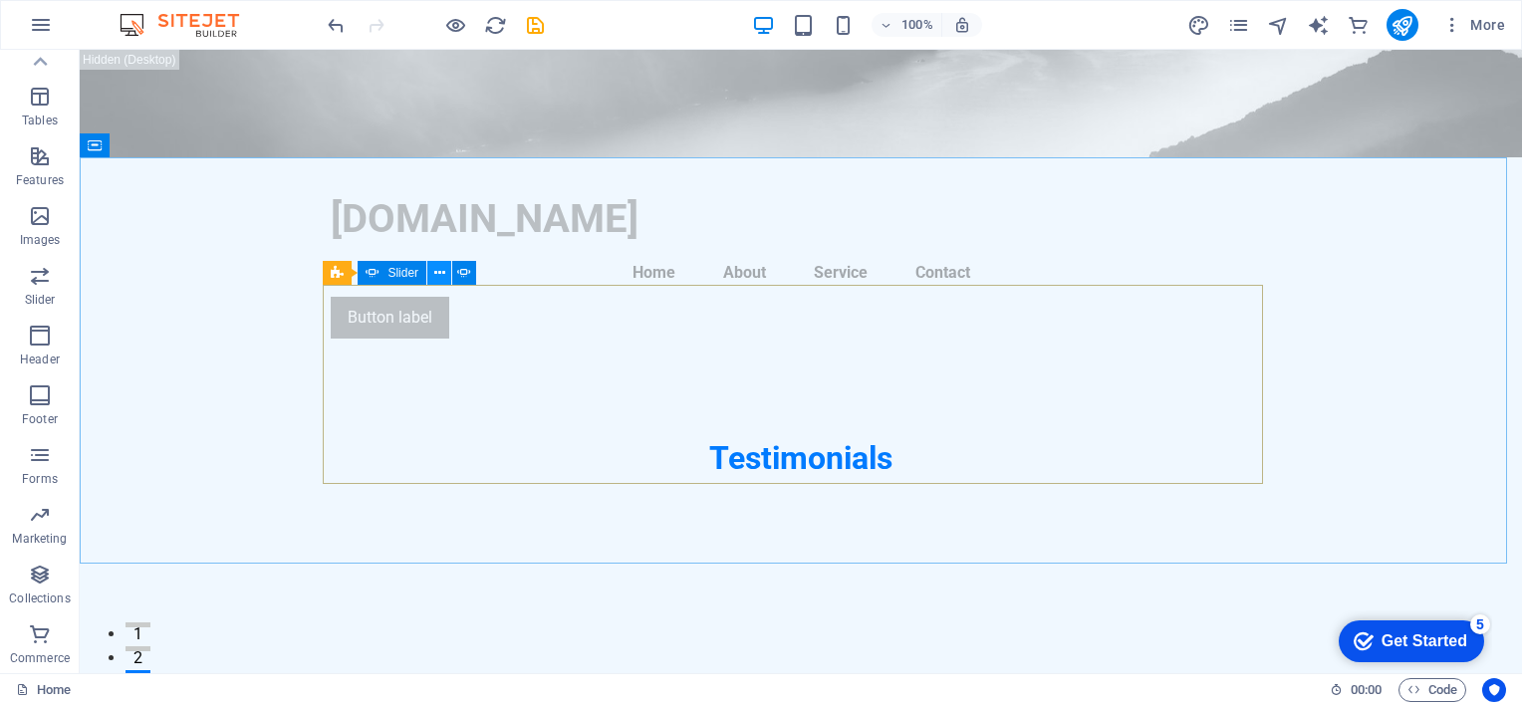
click at [442, 272] on icon at bounding box center [439, 273] width 11 height 21
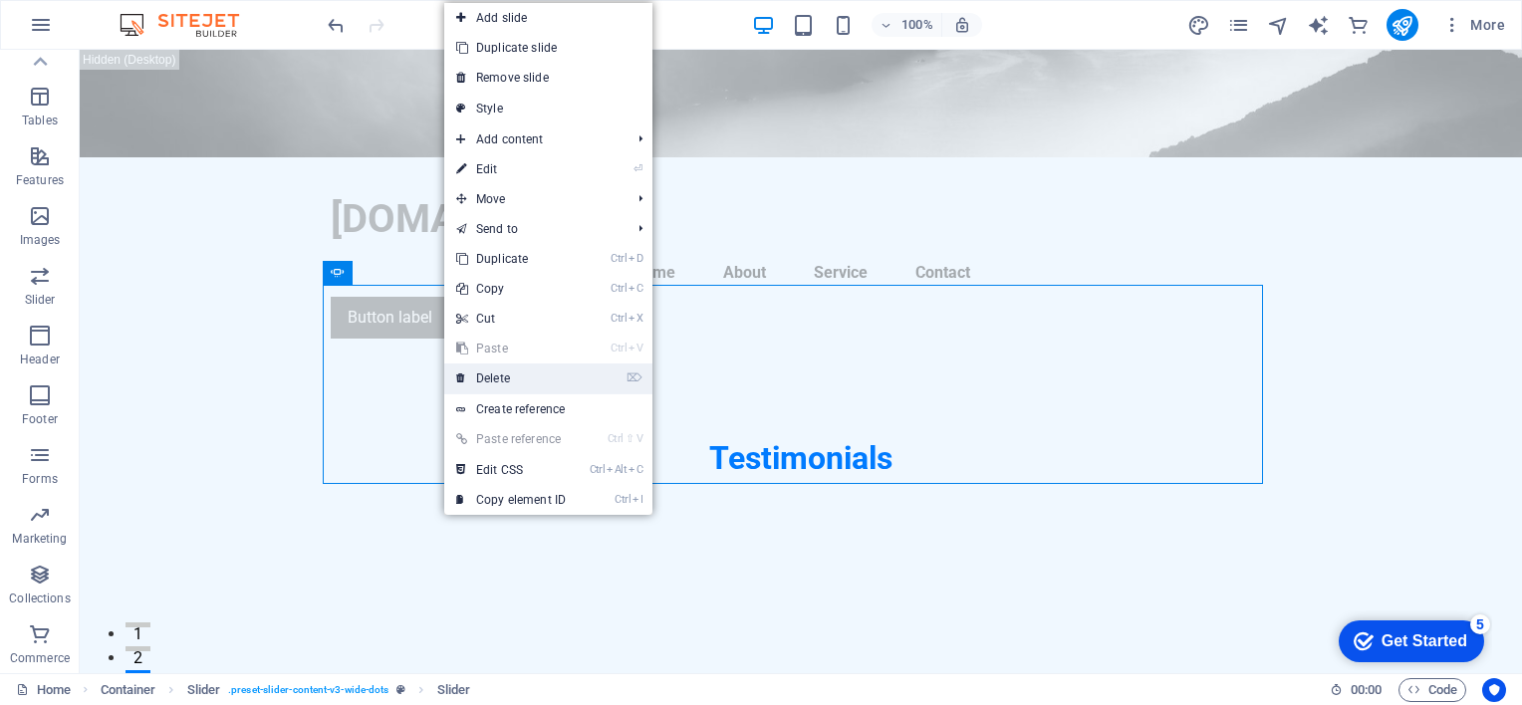
click at [502, 377] on link "⌦ Delete" at bounding box center [510, 379] width 133 height 30
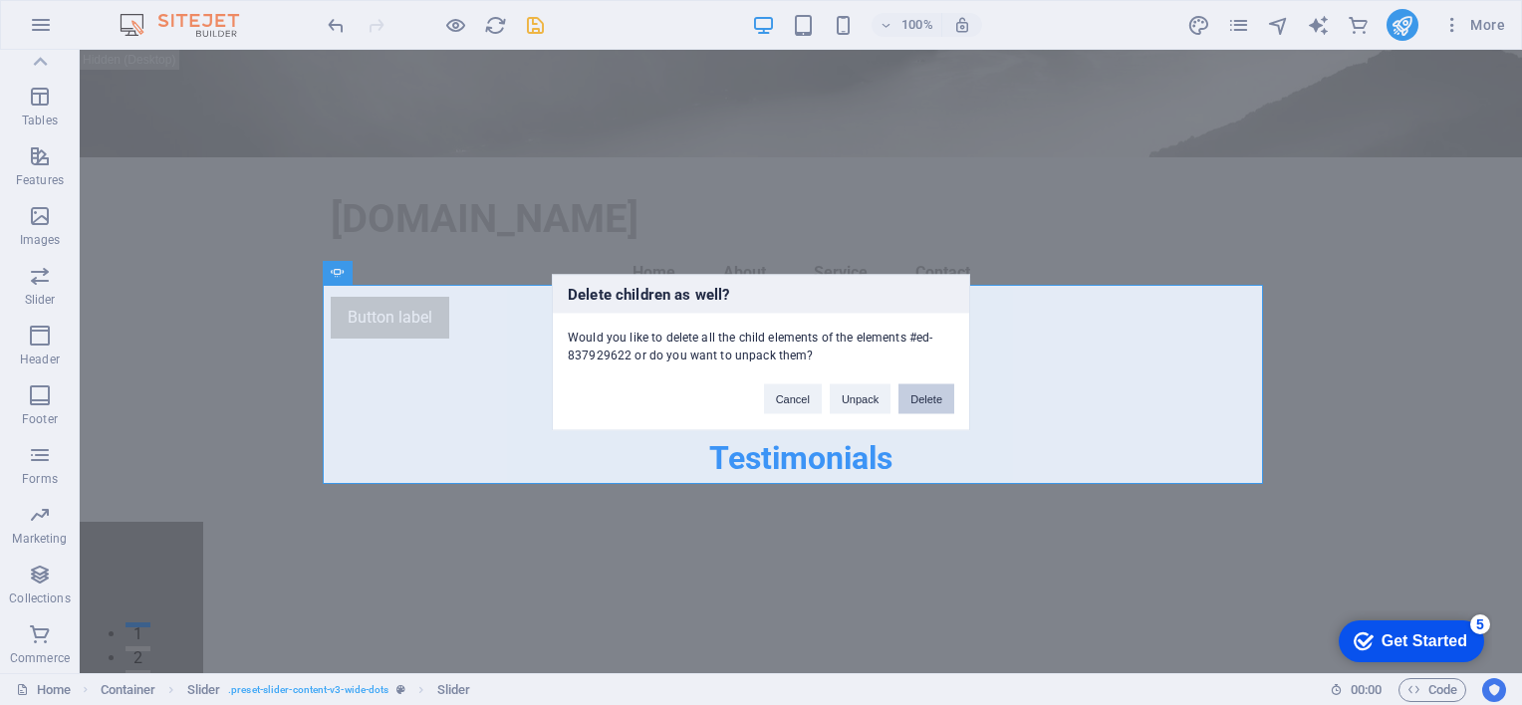
click at [926, 396] on button "Delete" at bounding box center [926, 399] width 56 height 30
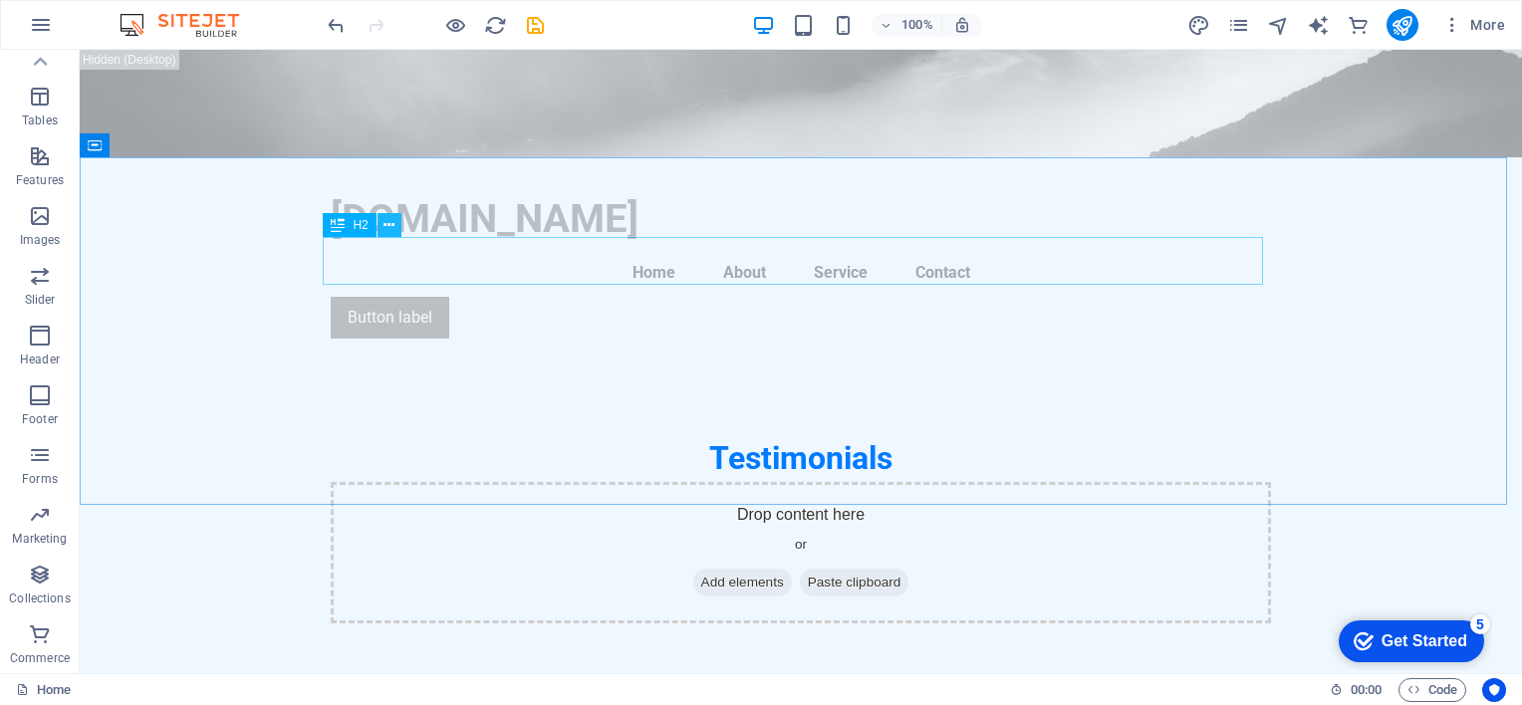
click at [391, 222] on icon at bounding box center [388, 225] width 11 height 21
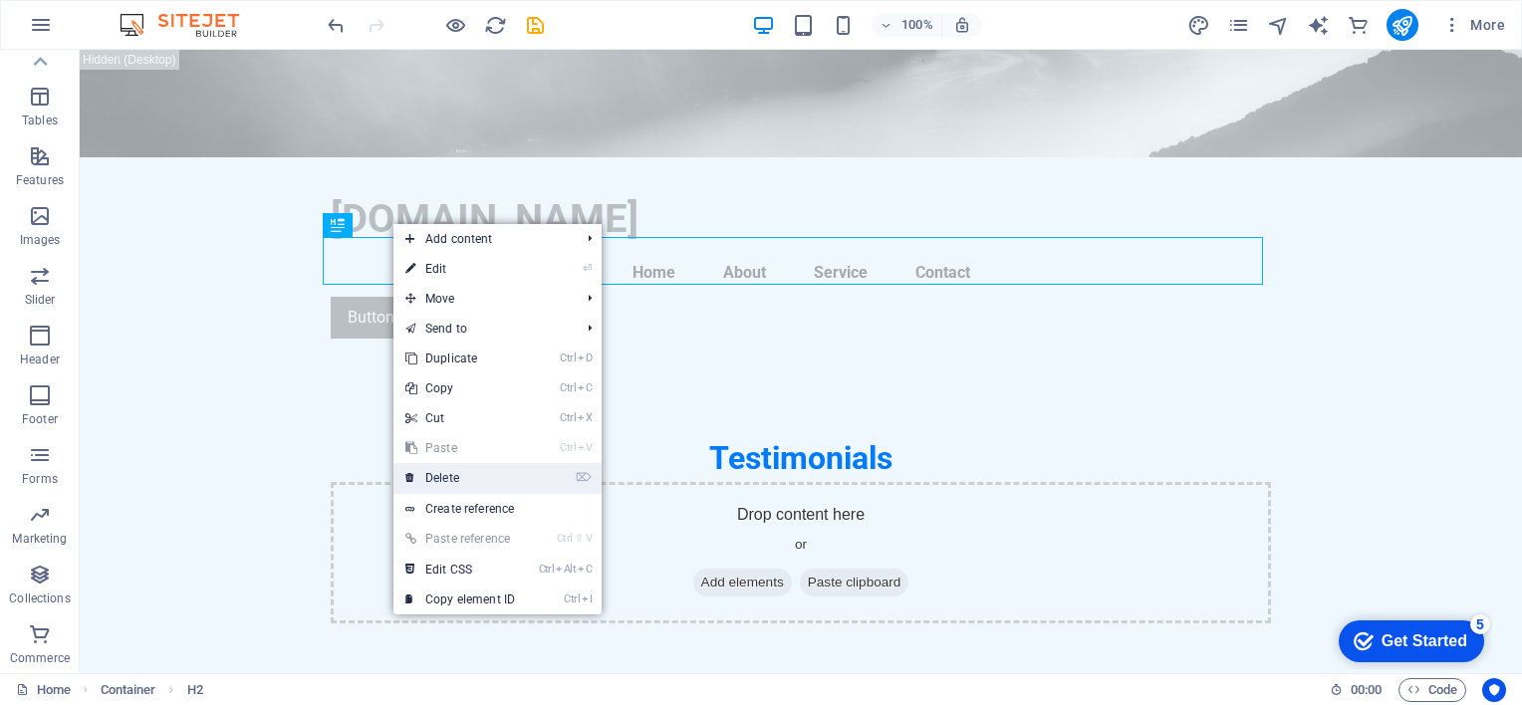
drag, startPoint x: 453, startPoint y: 479, endPoint x: 371, endPoint y: 429, distance: 96.5
click at [453, 479] on link "⌦ Delete" at bounding box center [459, 478] width 133 height 30
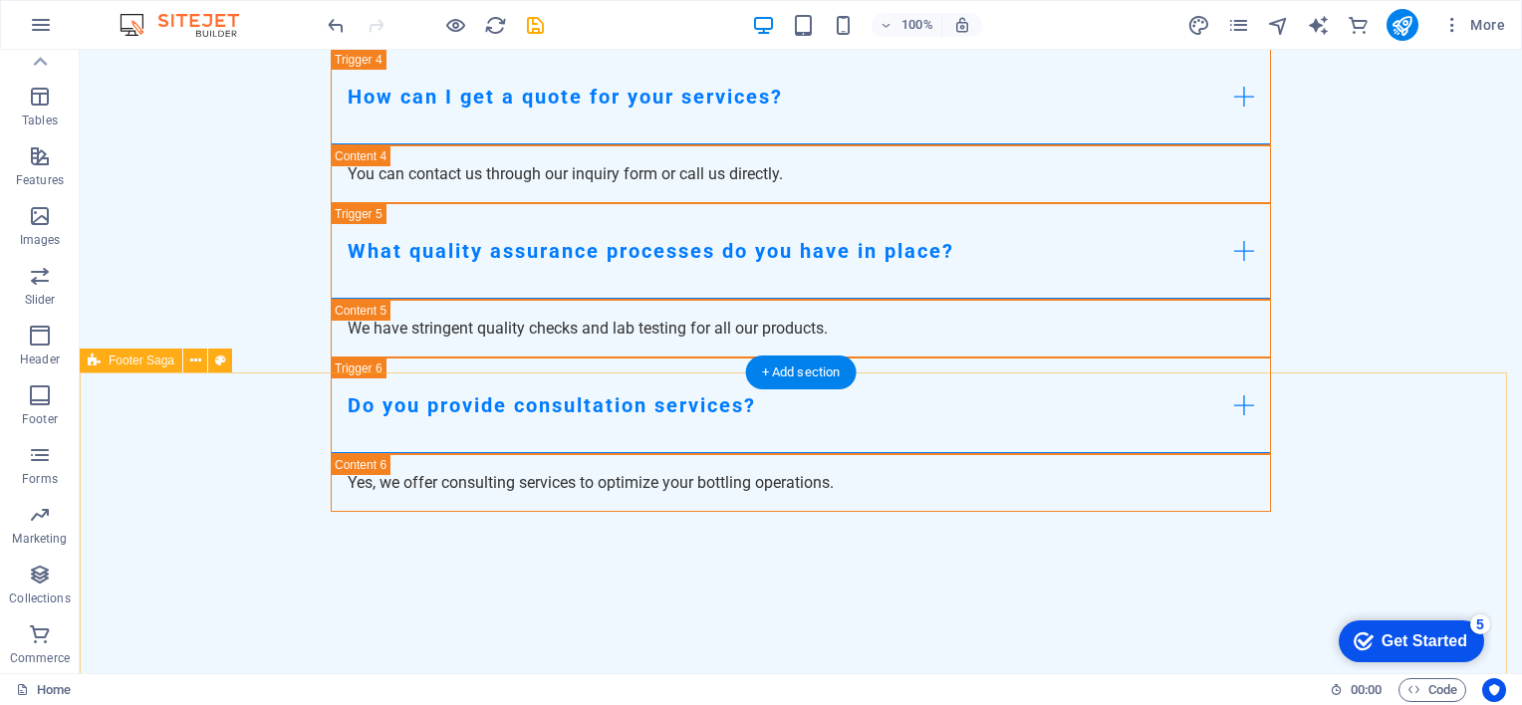
scroll to position [2163, 0]
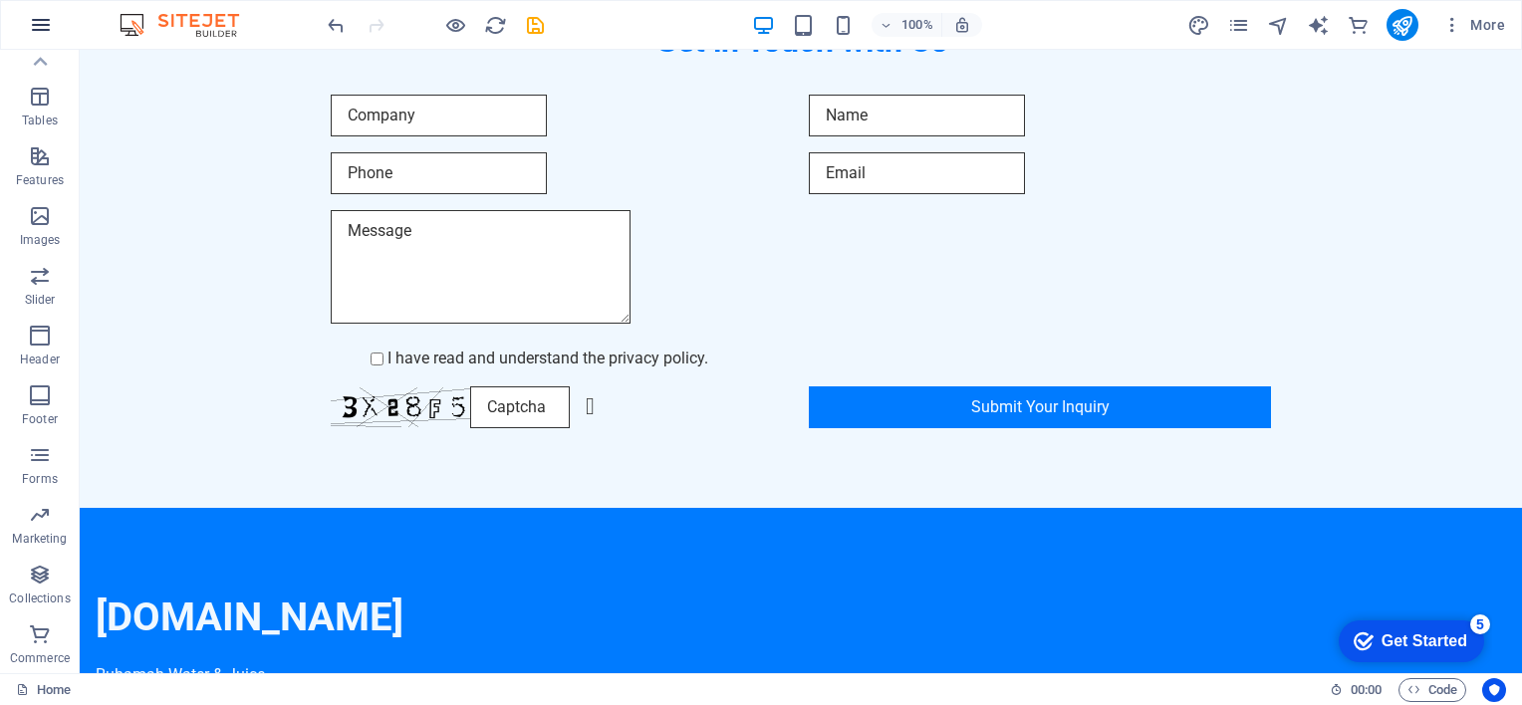
click at [38, 26] on icon "button" at bounding box center [41, 25] width 24 height 24
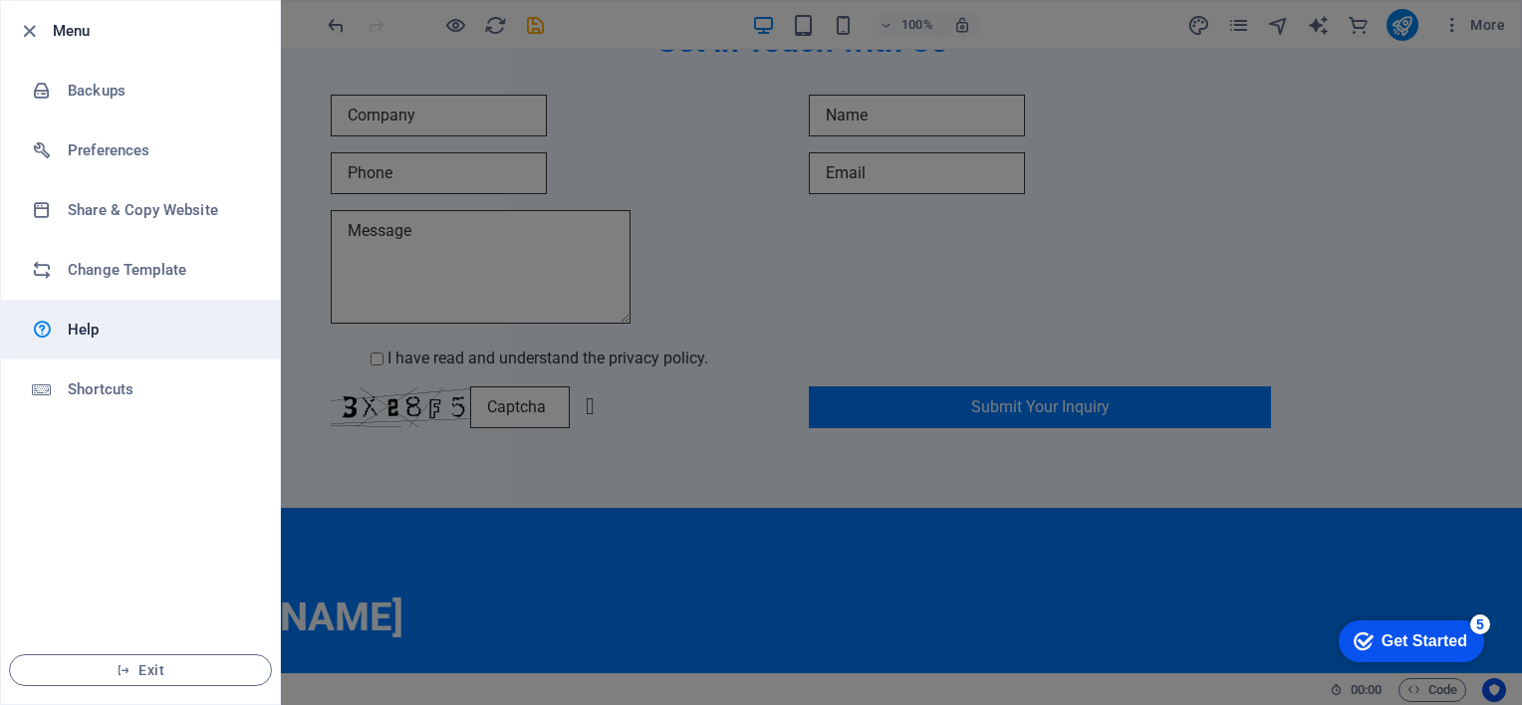
click at [76, 330] on h6 "Help" at bounding box center [160, 330] width 184 height 24
drag, startPoint x: 1514, startPoint y: 536, endPoint x: 1521, endPoint y: 69, distance: 467.2
click at [1521, 87] on html "ruhamahwls.co.za Home Favorites Elements Columns Content Boxes Accordion Tables…" at bounding box center [761, 352] width 1522 height 705
click at [1512, 63] on div at bounding box center [761, 352] width 1522 height 705
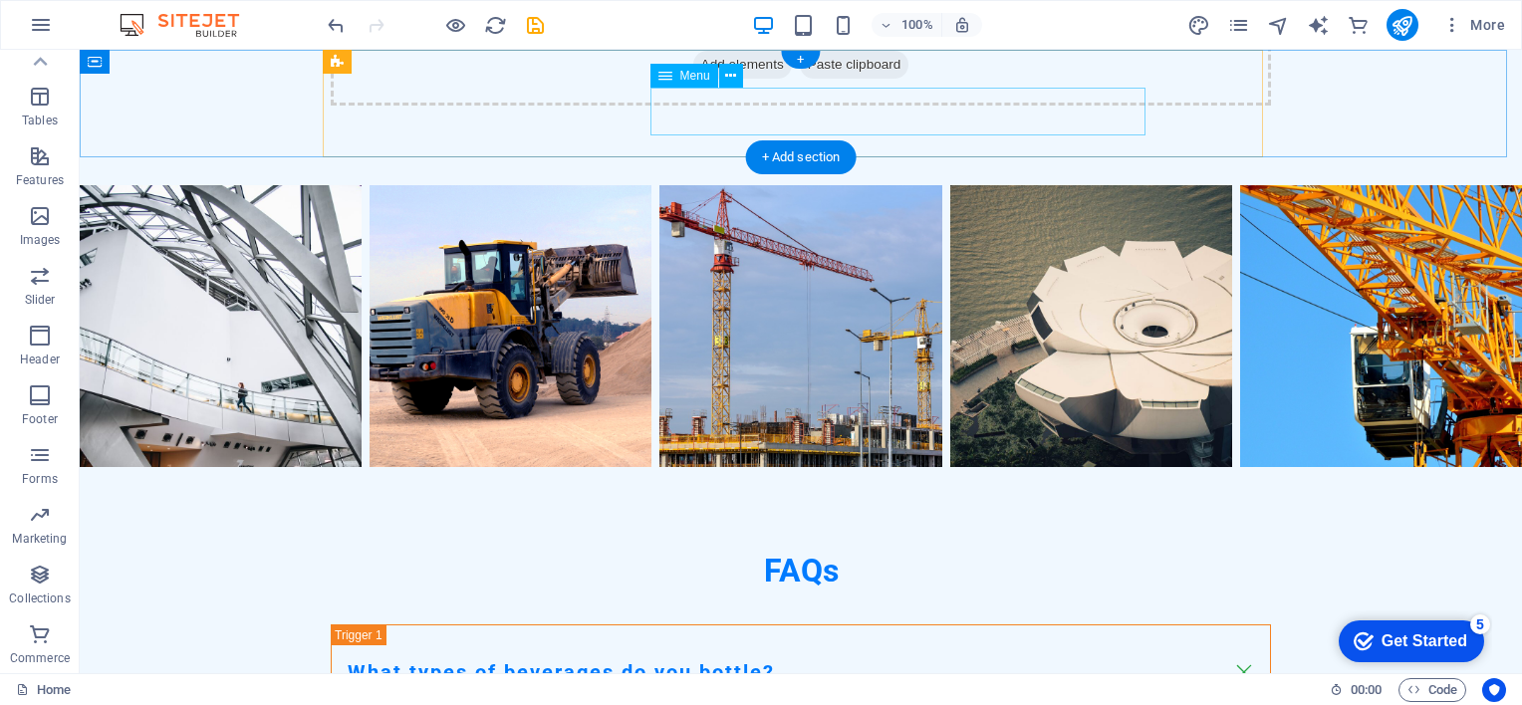
scroll to position [0, 0]
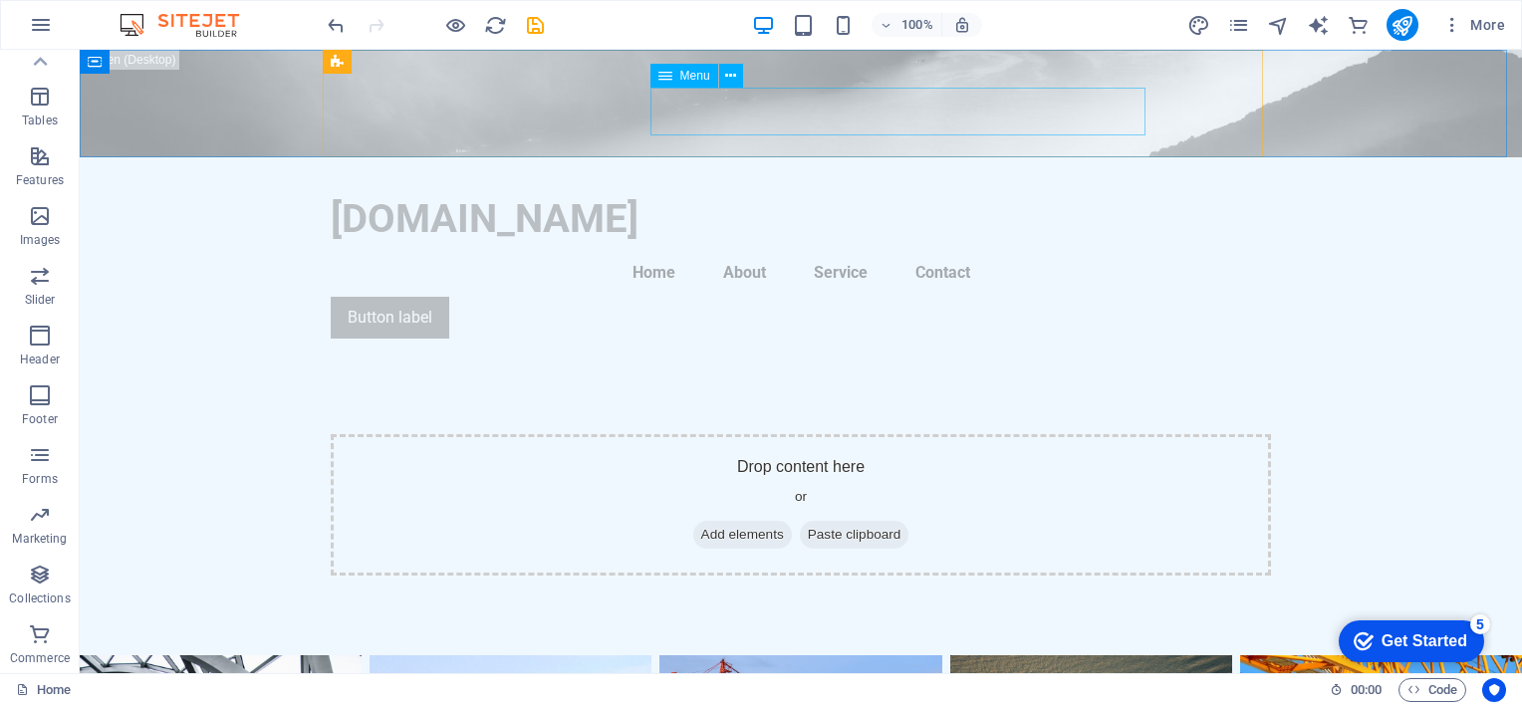
click at [700, 80] on span "Menu" at bounding box center [695, 76] width 30 height 12
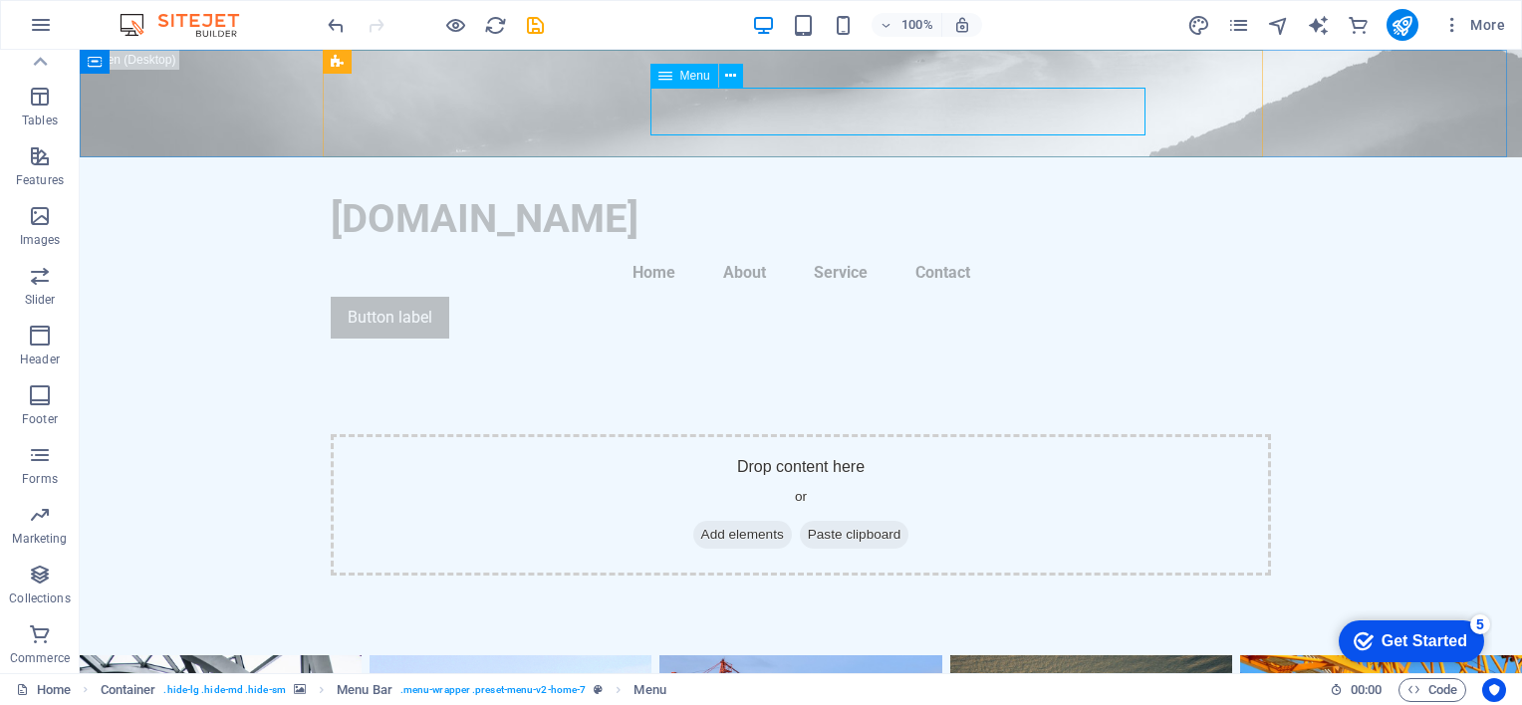
click at [665, 80] on icon at bounding box center [665, 76] width 14 height 24
click at [694, 79] on span "Menu" at bounding box center [695, 76] width 30 height 12
click at [693, 79] on span "Menu" at bounding box center [695, 76] width 30 height 12
click at [728, 76] on icon at bounding box center [730, 76] width 11 height 21
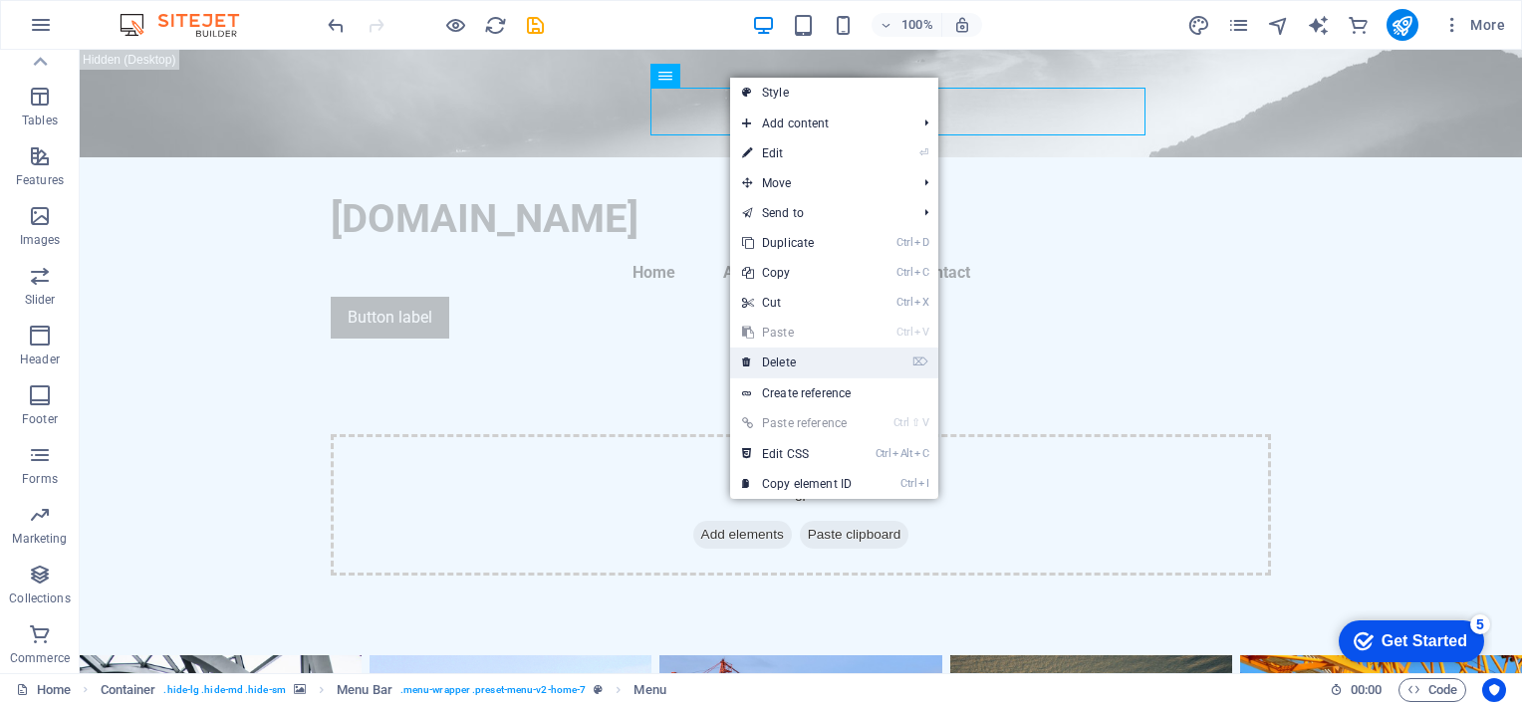
click at [785, 362] on link "⌦ Delete" at bounding box center [796, 363] width 133 height 30
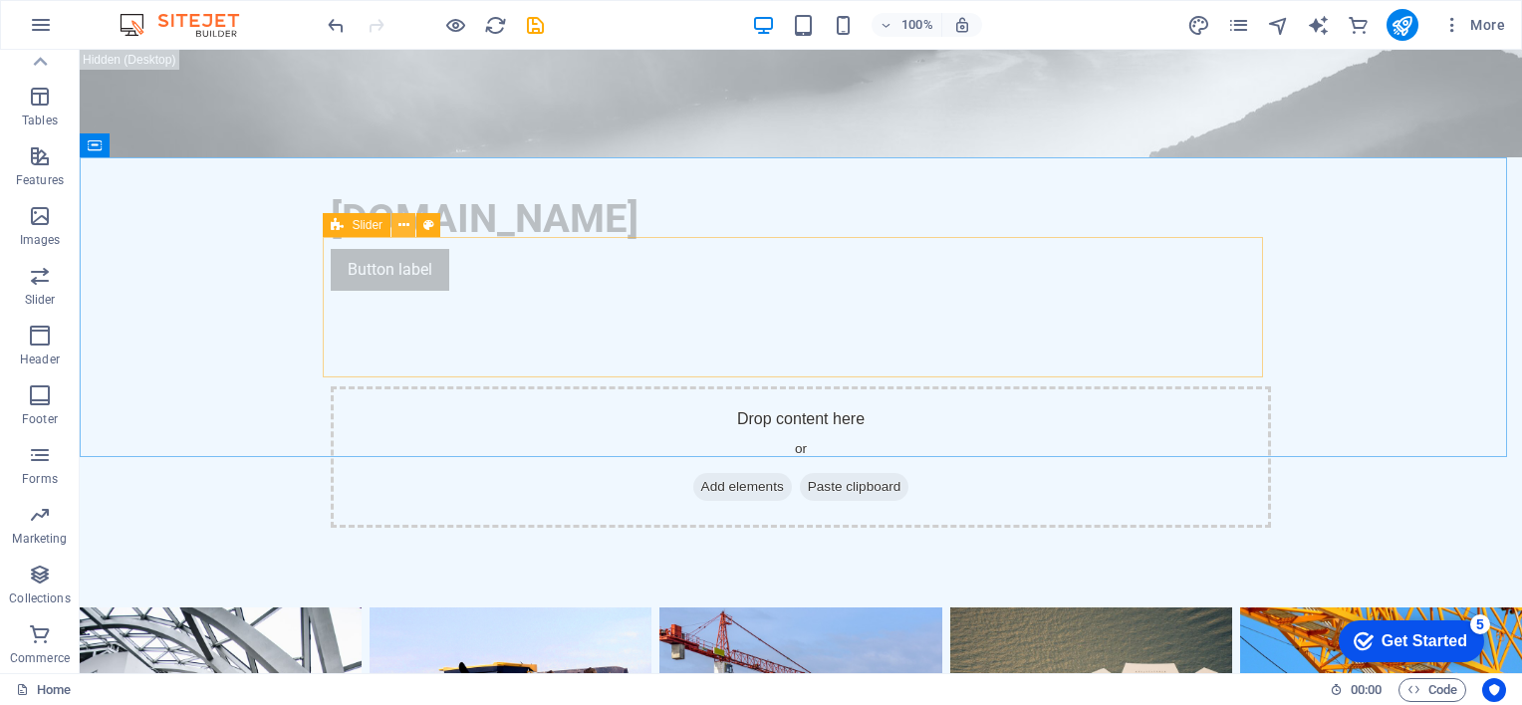
click at [404, 223] on icon at bounding box center [403, 225] width 11 height 21
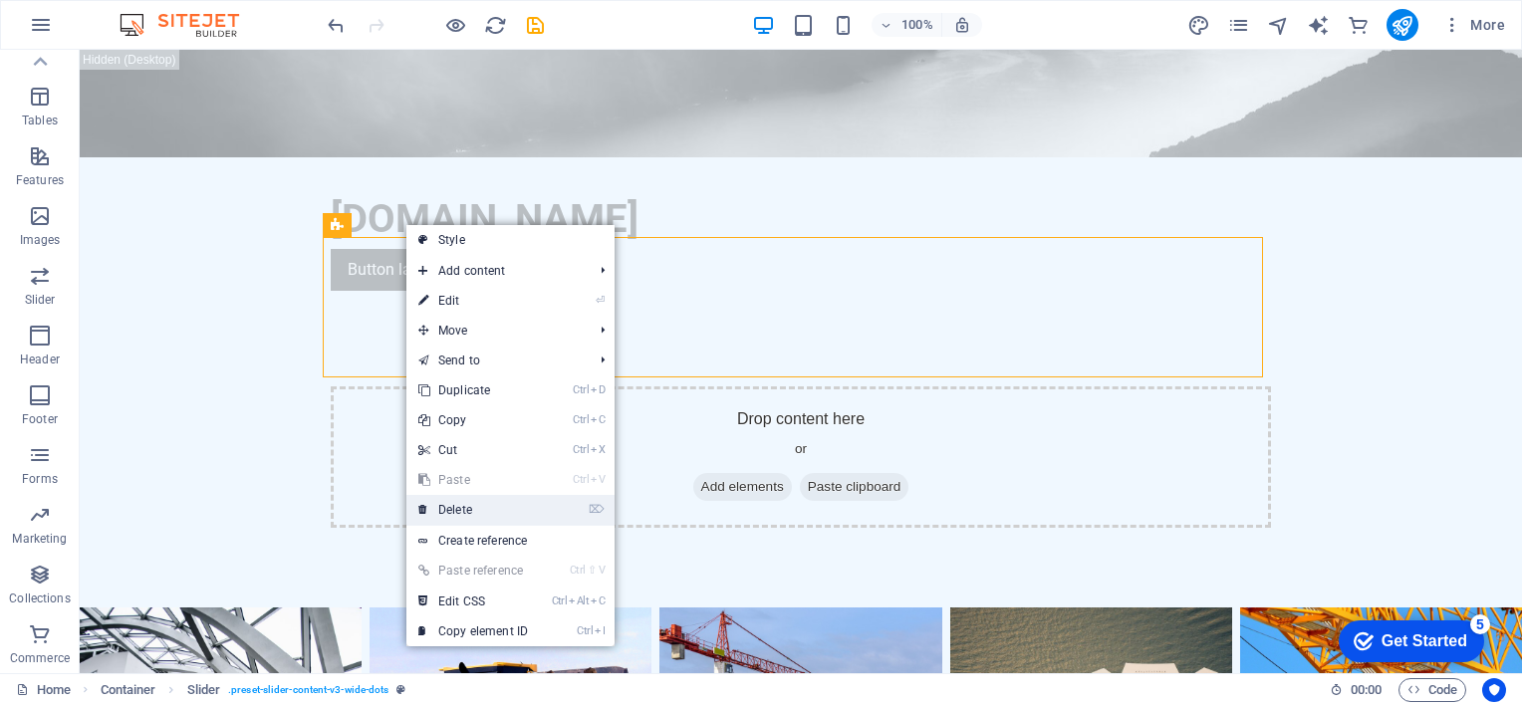
click at [452, 503] on link "⌦ Delete" at bounding box center [472, 510] width 133 height 30
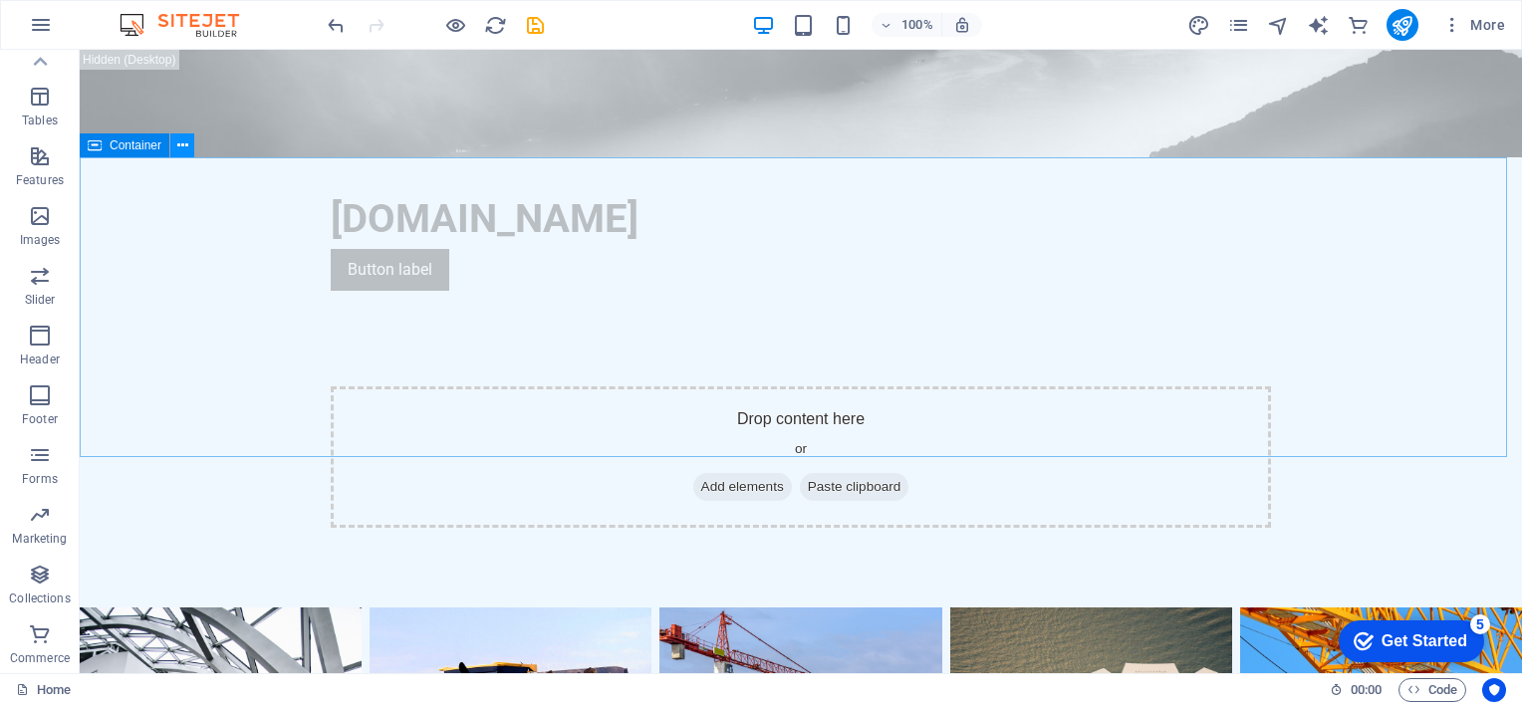
click at [177, 141] on icon at bounding box center [182, 145] width 11 height 21
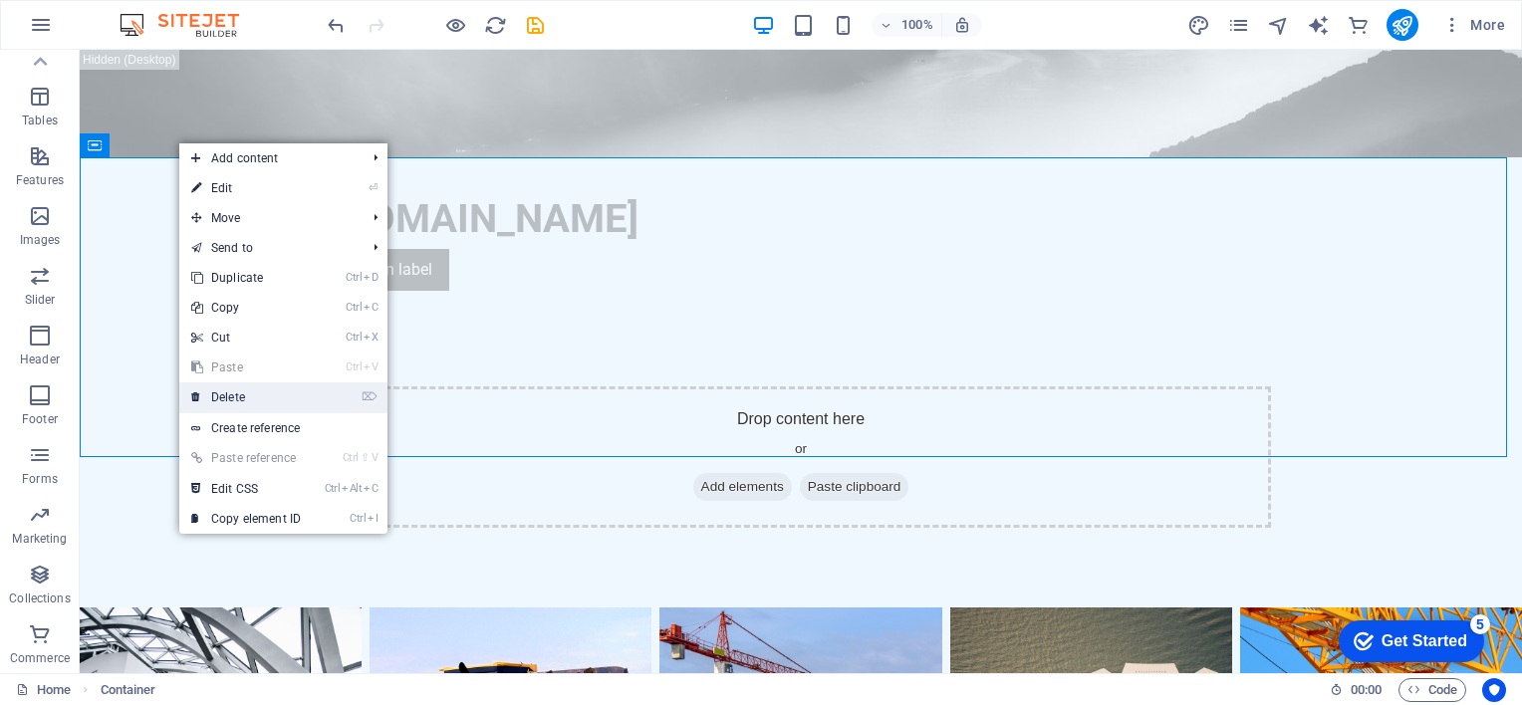
click at [223, 392] on link "⌦ Delete" at bounding box center [245, 397] width 133 height 30
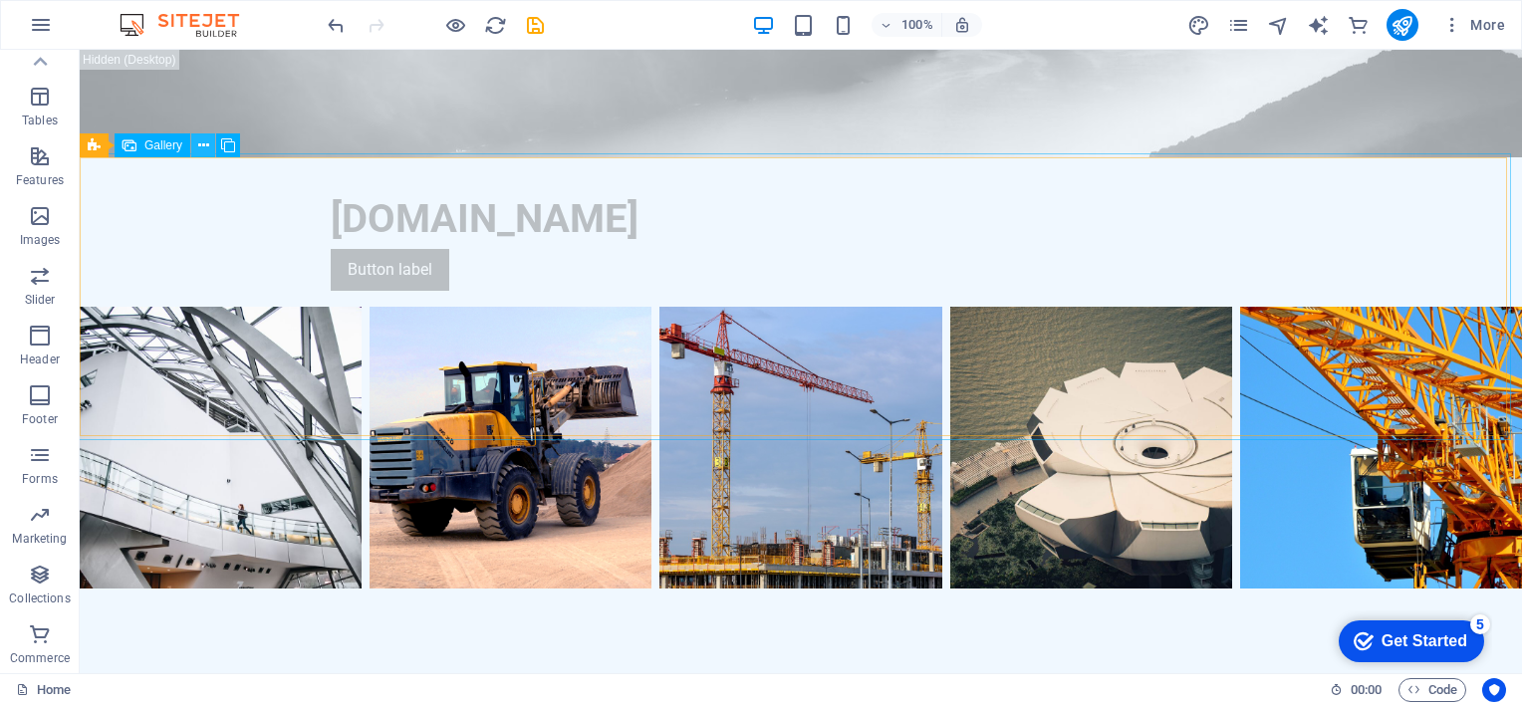
click at [209, 143] on button at bounding box center [203, 145] width 24 height 24
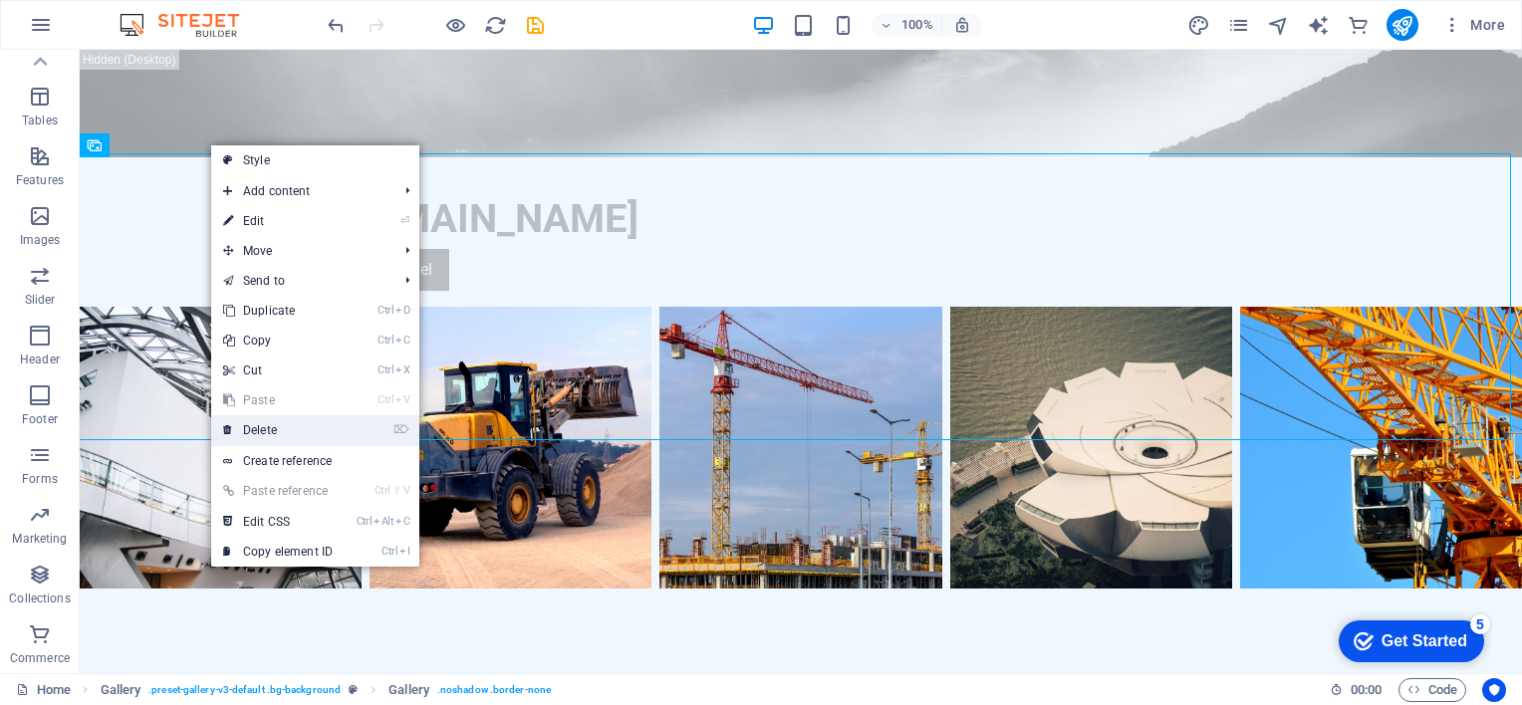
drag, startPoint x: 265, startPoint y: 426, endPoint x: 184, endPoint y: 376, distance: 94.8
click at [266, 426] on link "⌦ Delete" at bounding box center [277, 430] width 133 height 30
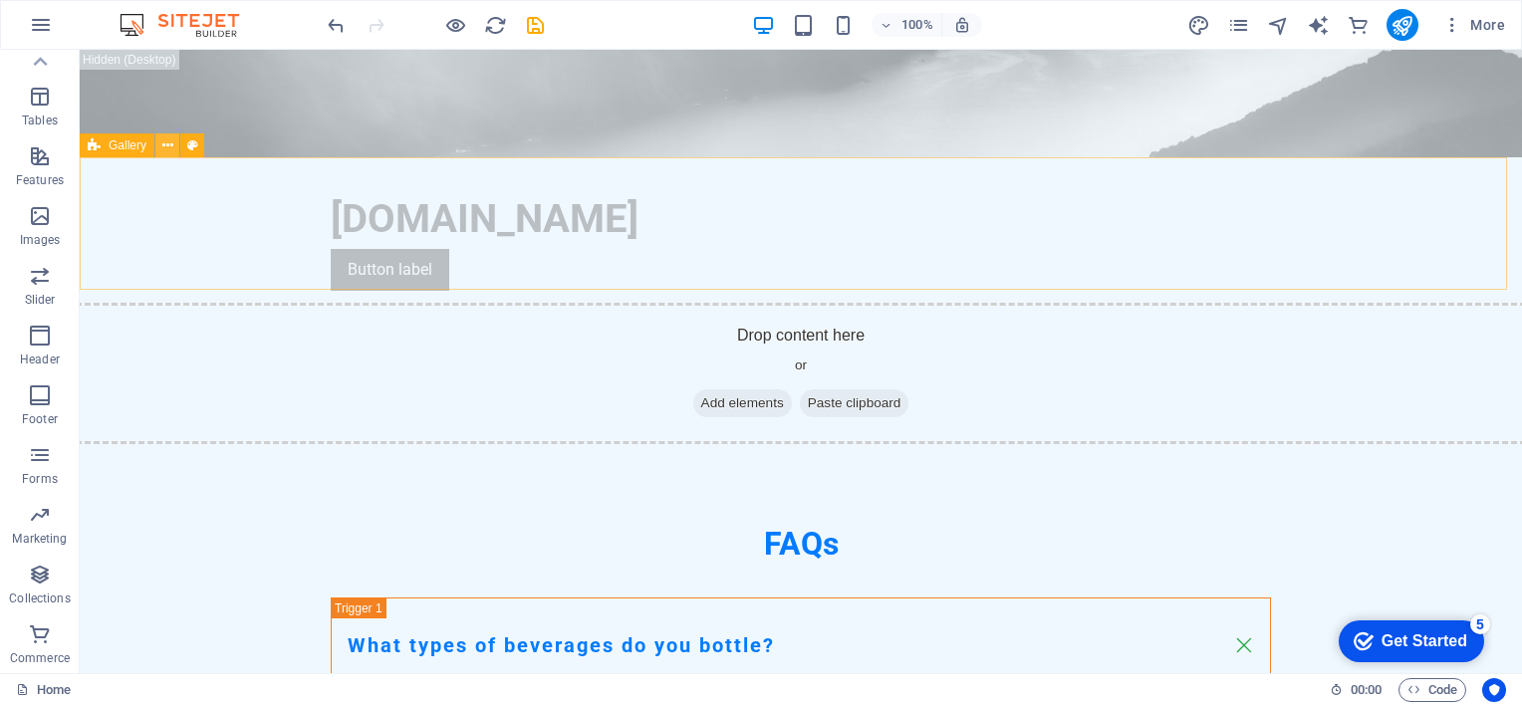
click at [173, 143] on button at bounding box center [167, 145] width 24 height 24
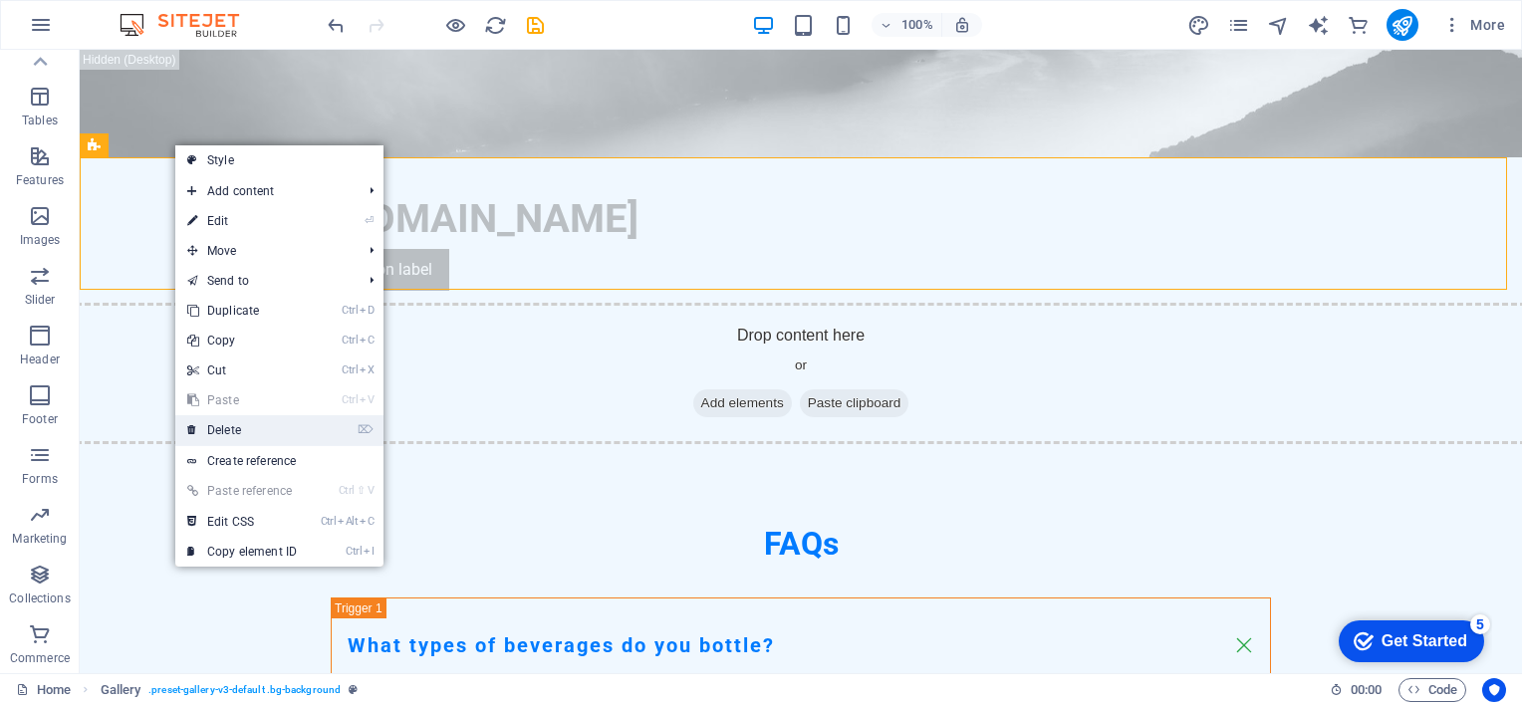
drag, startPoint x: 235, startPoint y: 428, endPoint x: 154, endPoint y: 378, distance: 94.8
click at [235, 428] on link "⌦ Delete" at bounding box center [241, 430] width 133 height 30
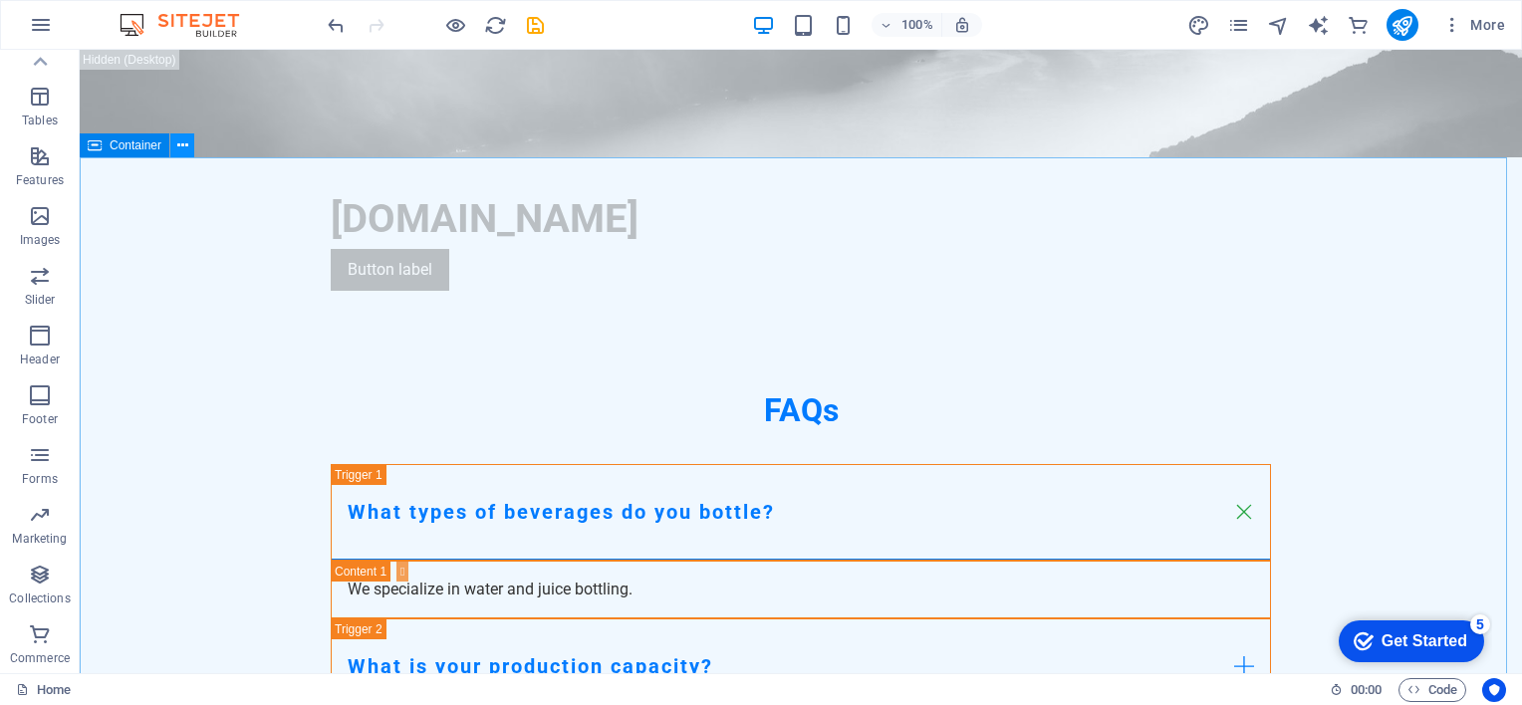
click at [182, 141] on icon at bounding box center [182, 145] width 11 height 21
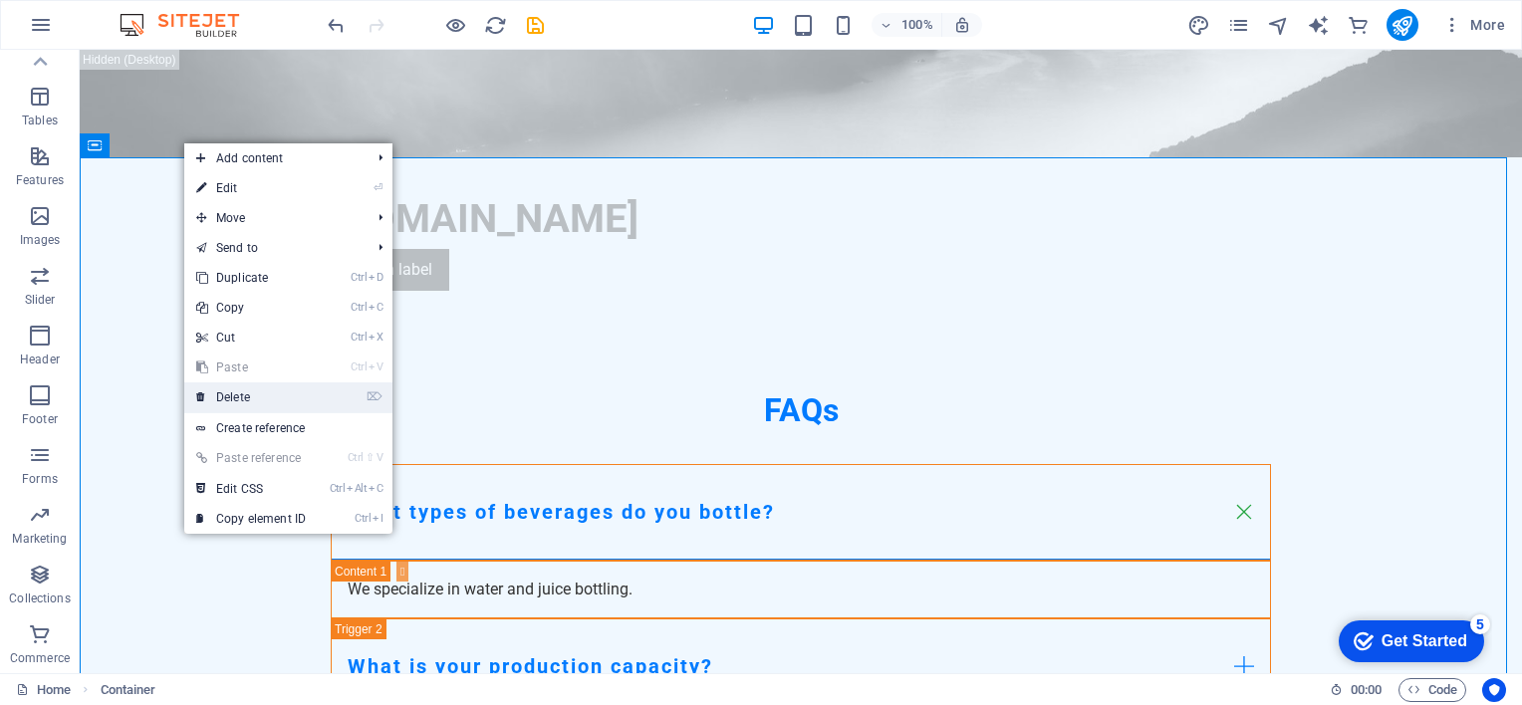
click at [239, 395] on link "⌦ Delete" at bounding box center [250, 397] width 133 height 30
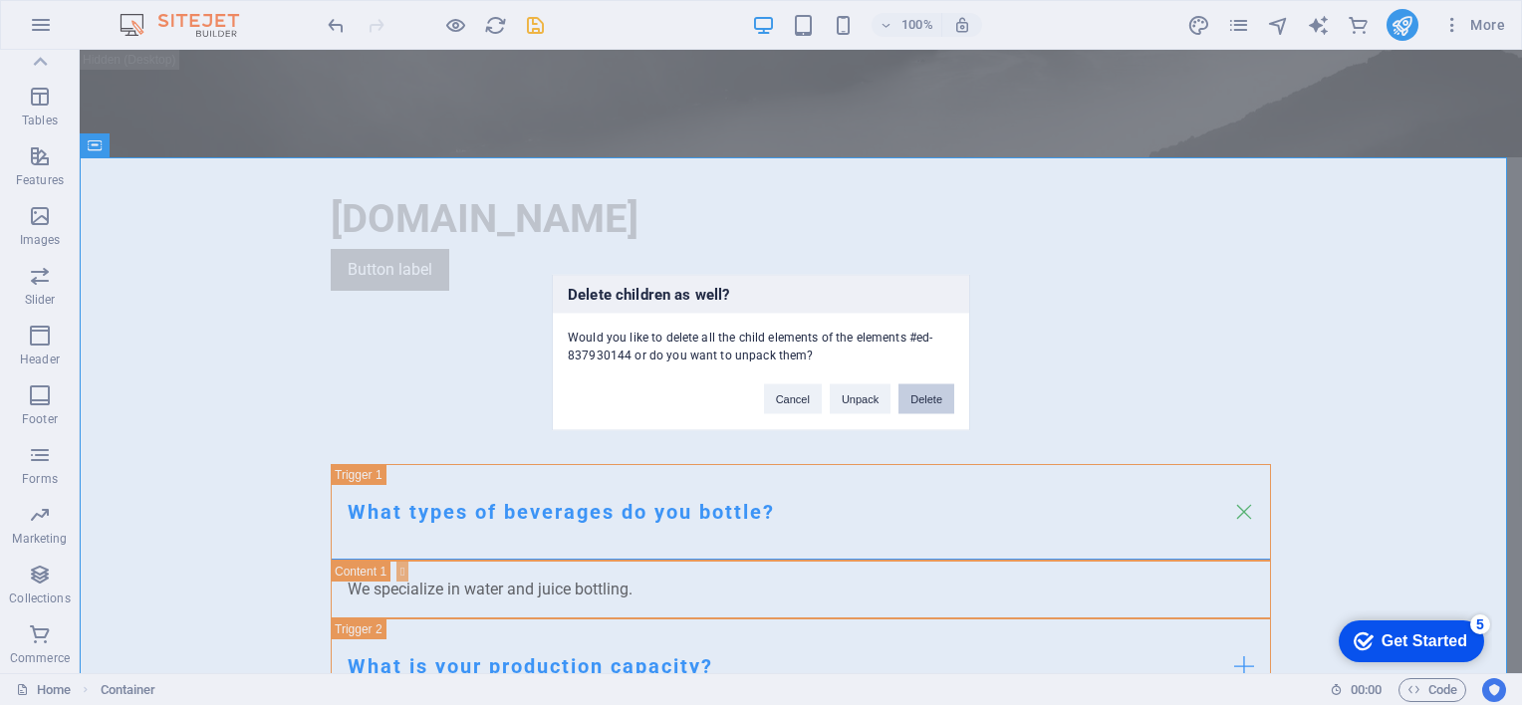
click at [918, 396] on button "Delete" at bounding box center [926, 399] width 56 height 30
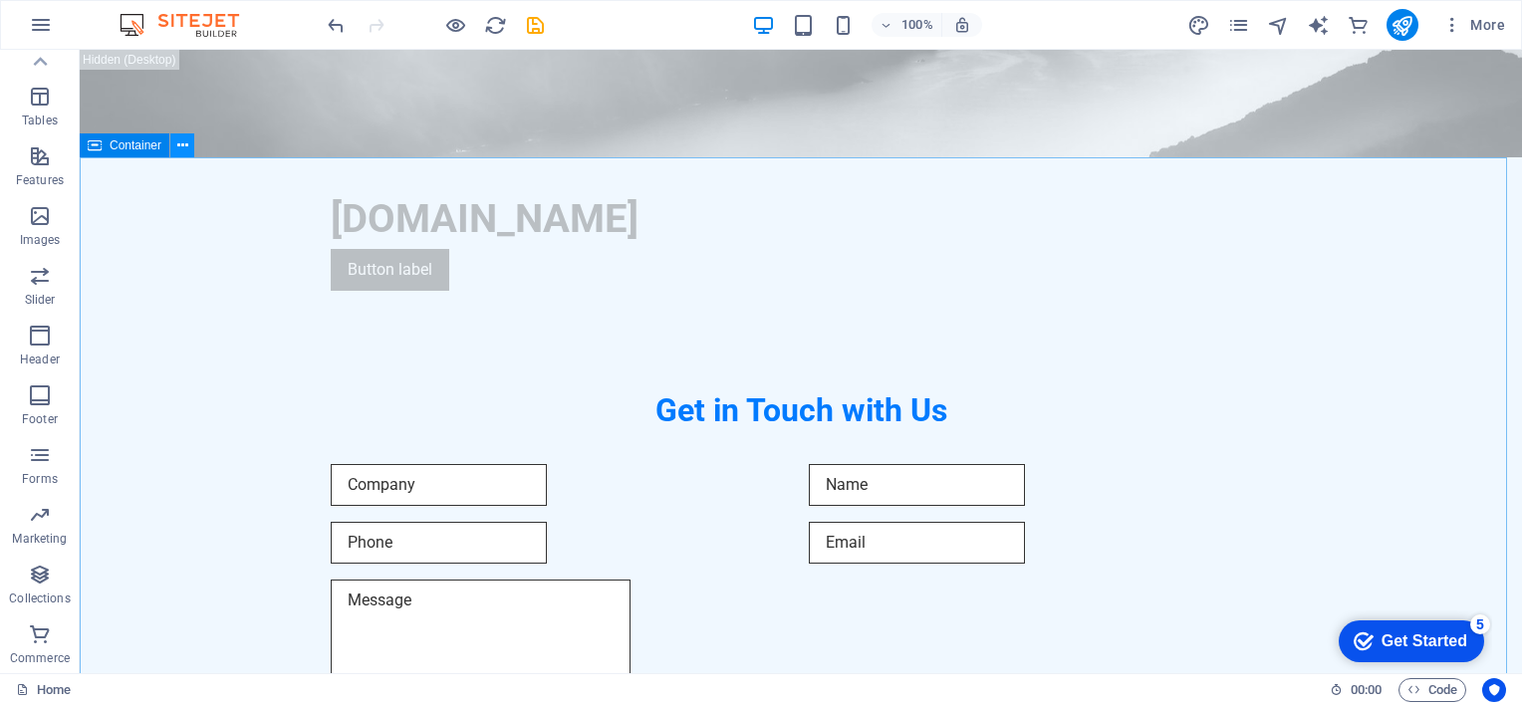
click at [179, 142] on icon at bounding box center [182, 145] width 11 height 21
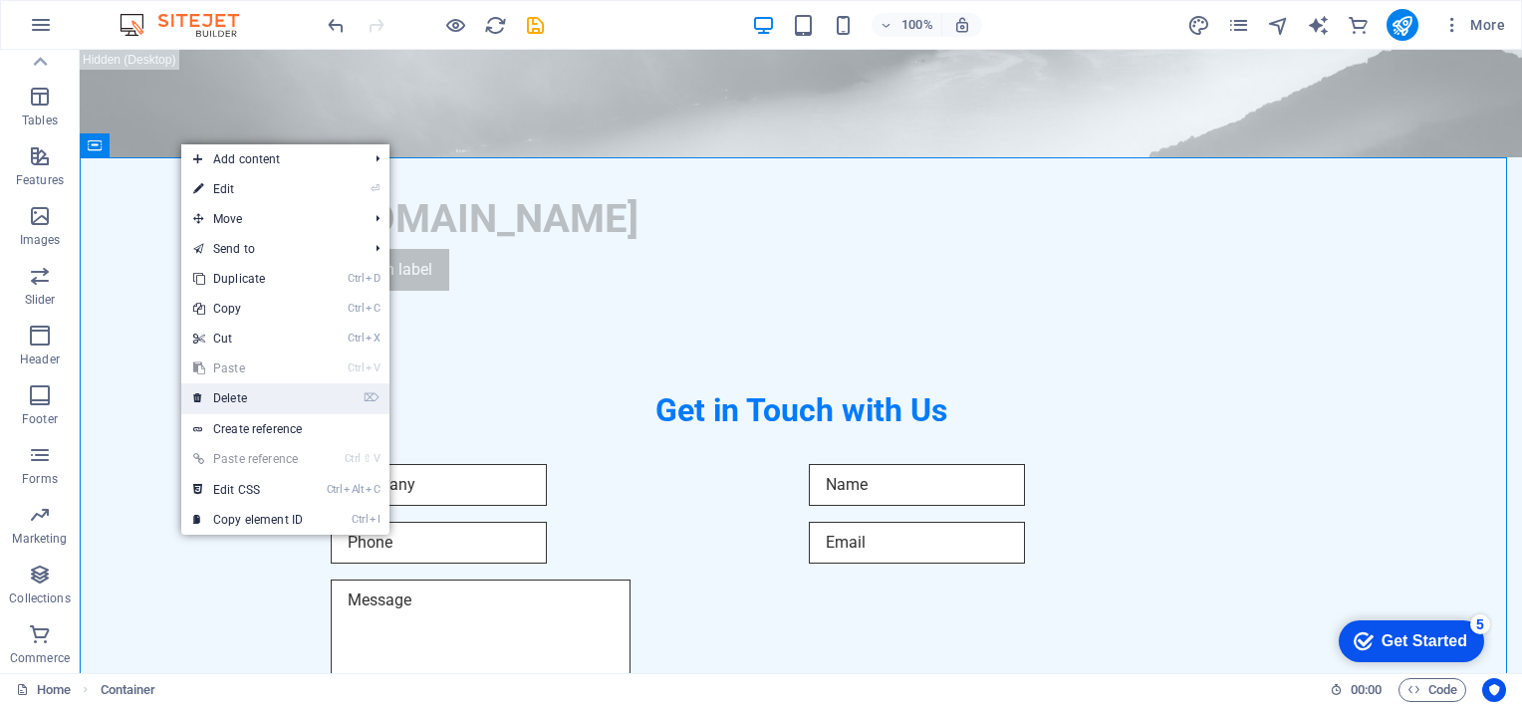
click at [242, 394] on link "⌦ Delete" at bounding box center [247, 398] width 133 height 30
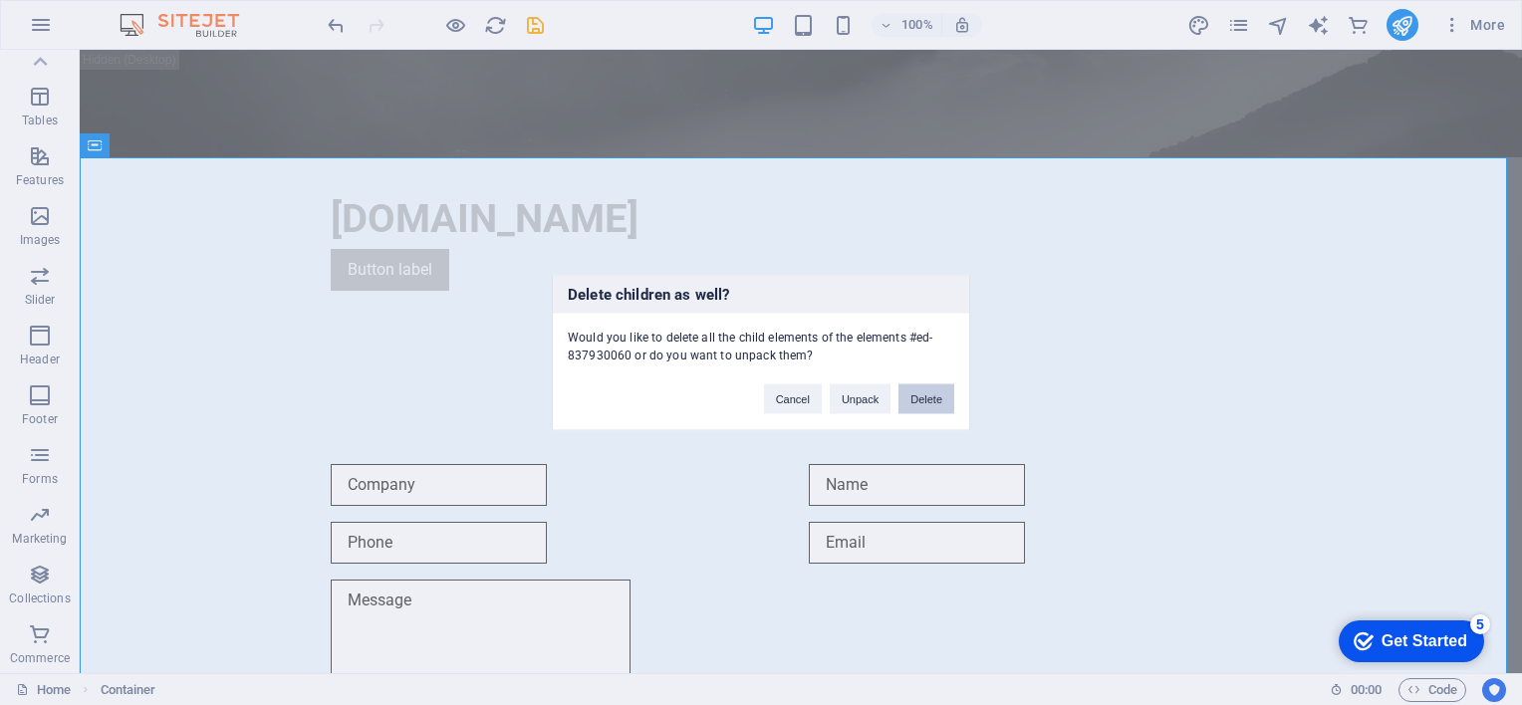
click at [932, 406] on button "Delete" at bounding box center [926, 399] width 56 height 30
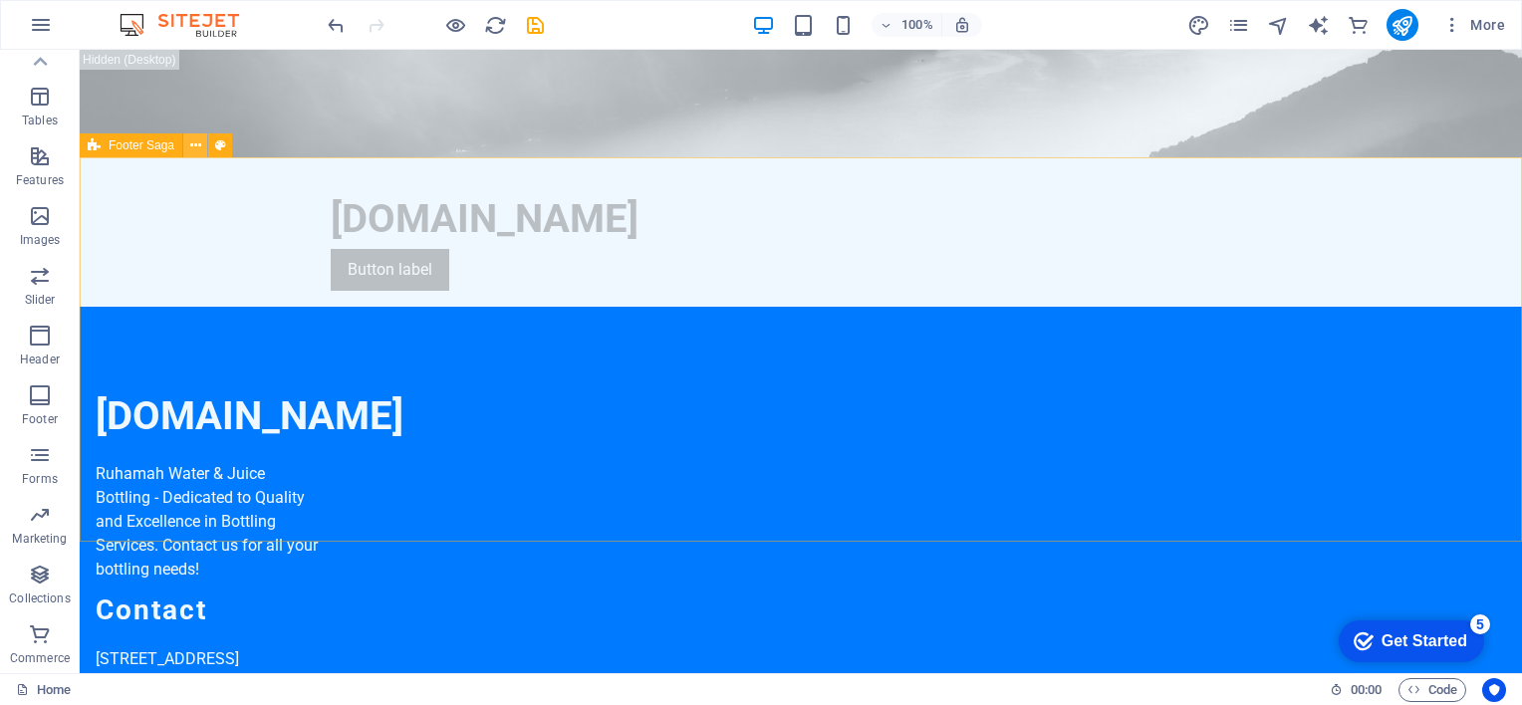
click at [197, 143] on icon at bounding box center [195, 145] width 11 height 21
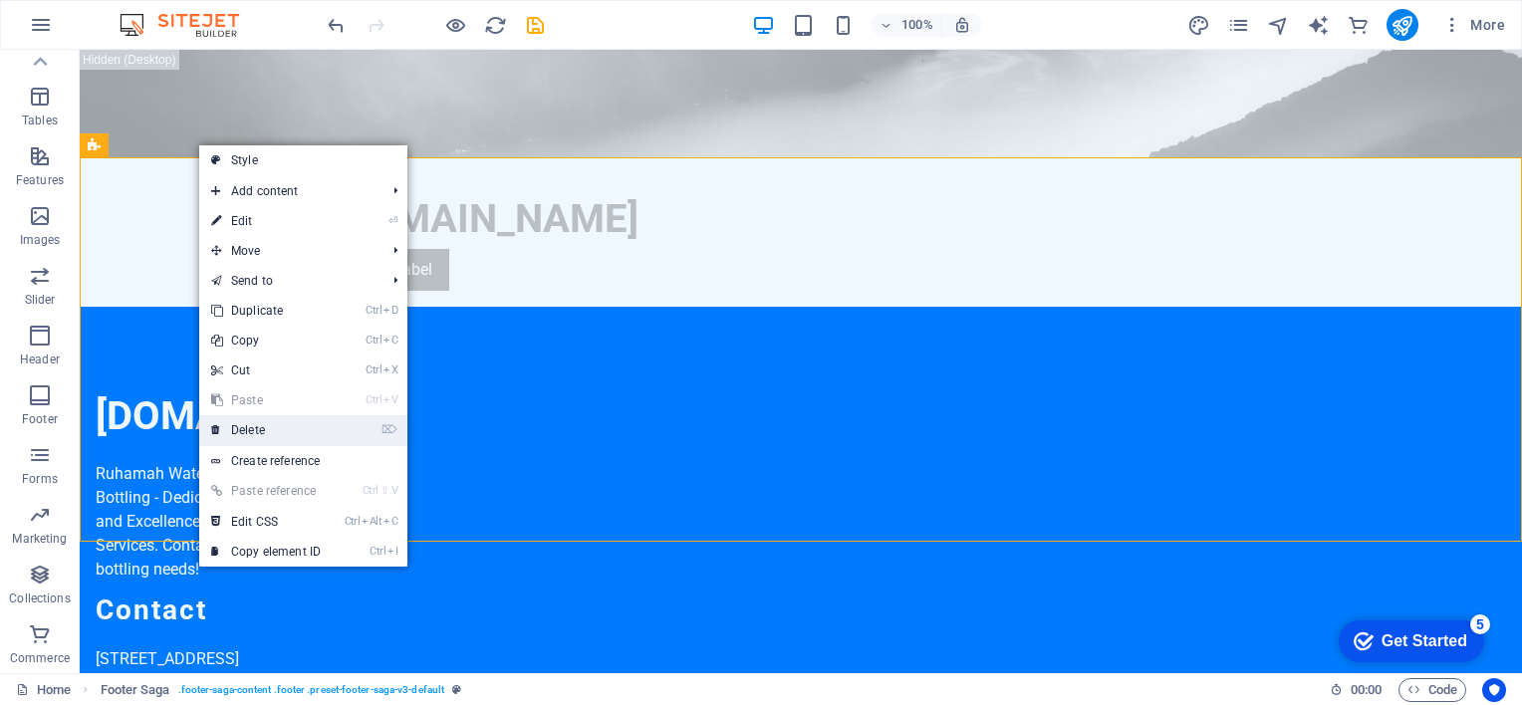
click at [256, 431] on link "⌦ Delete" at bounding box center [265, 430] width 133 height 30
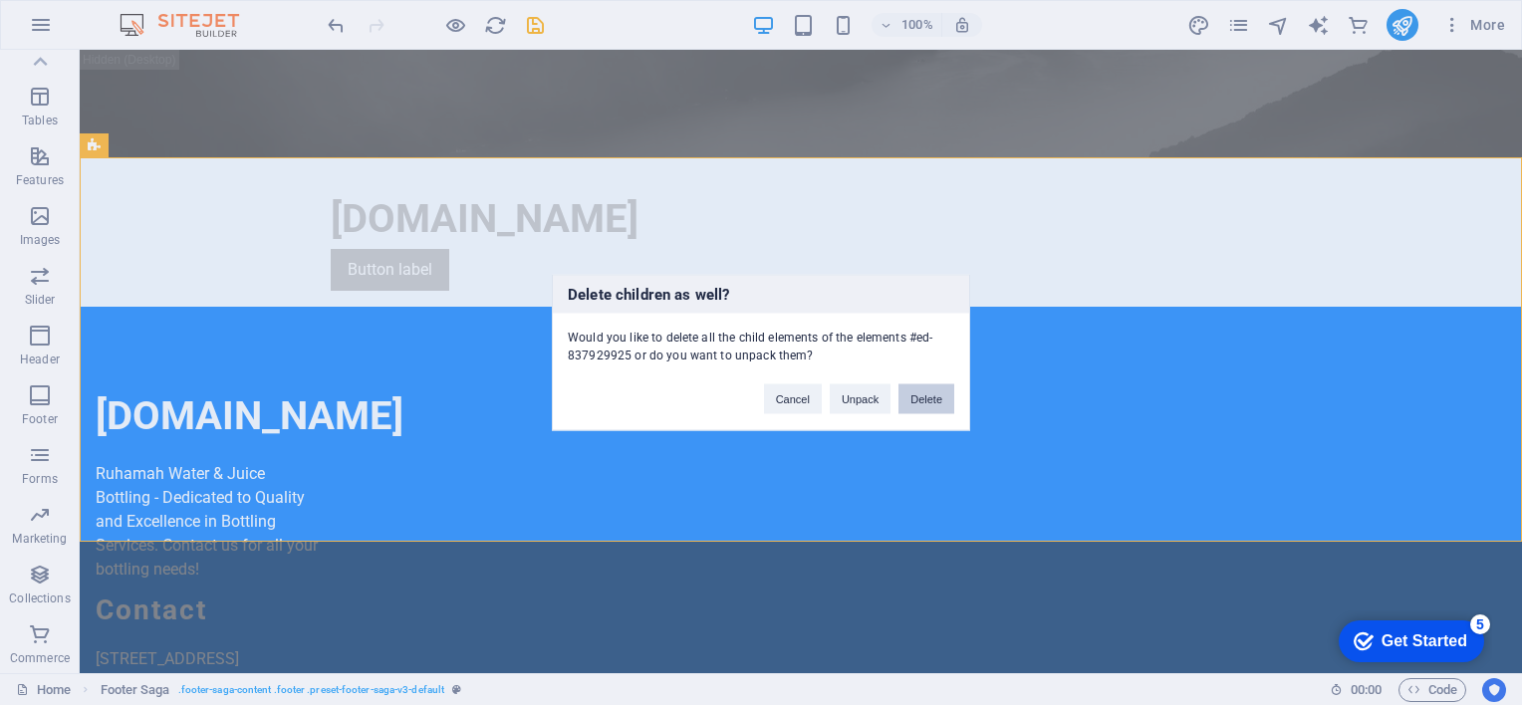
click at [919, 394] on button "Delete" at bounding box center [926, 399] width 56 height 30
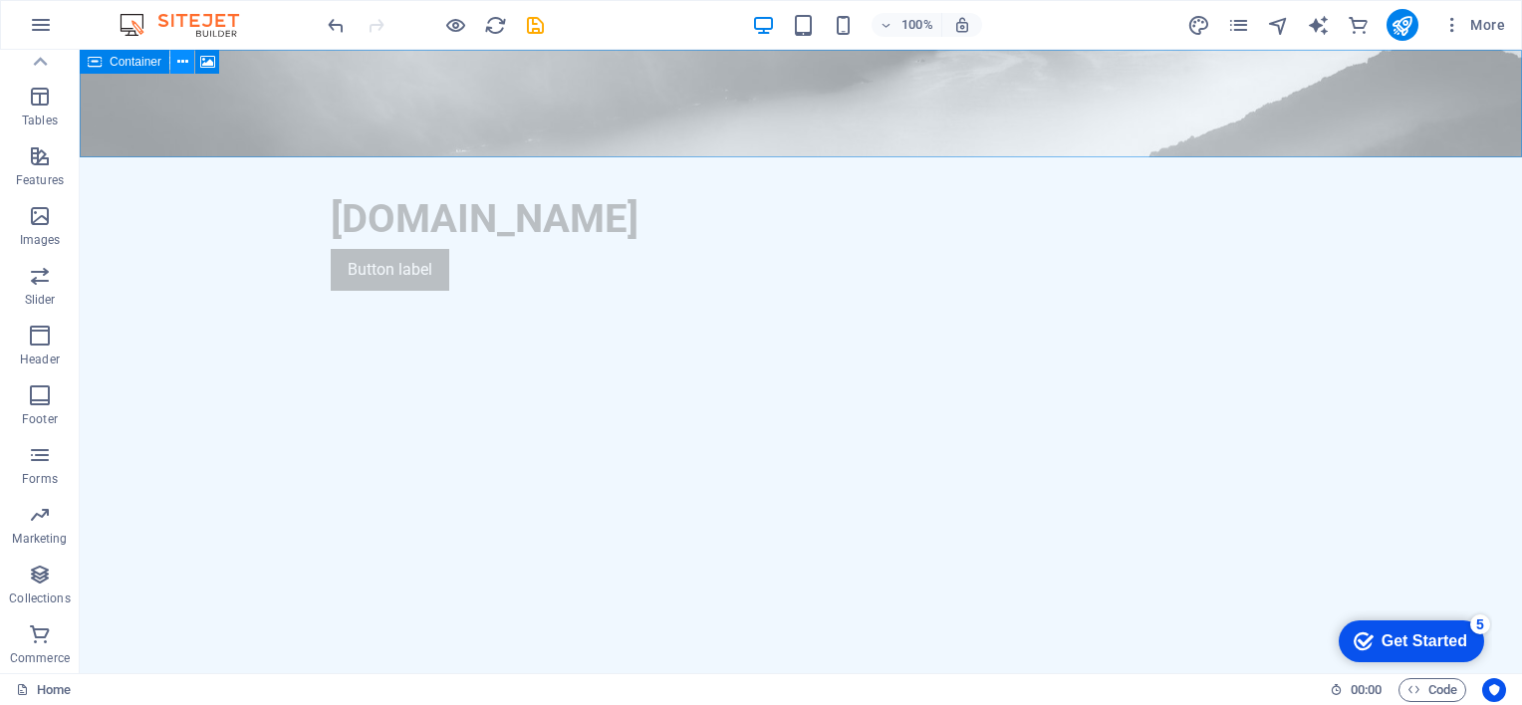
click at [187, 62] on icon at bounding box center [182, 62] width 11 height 21
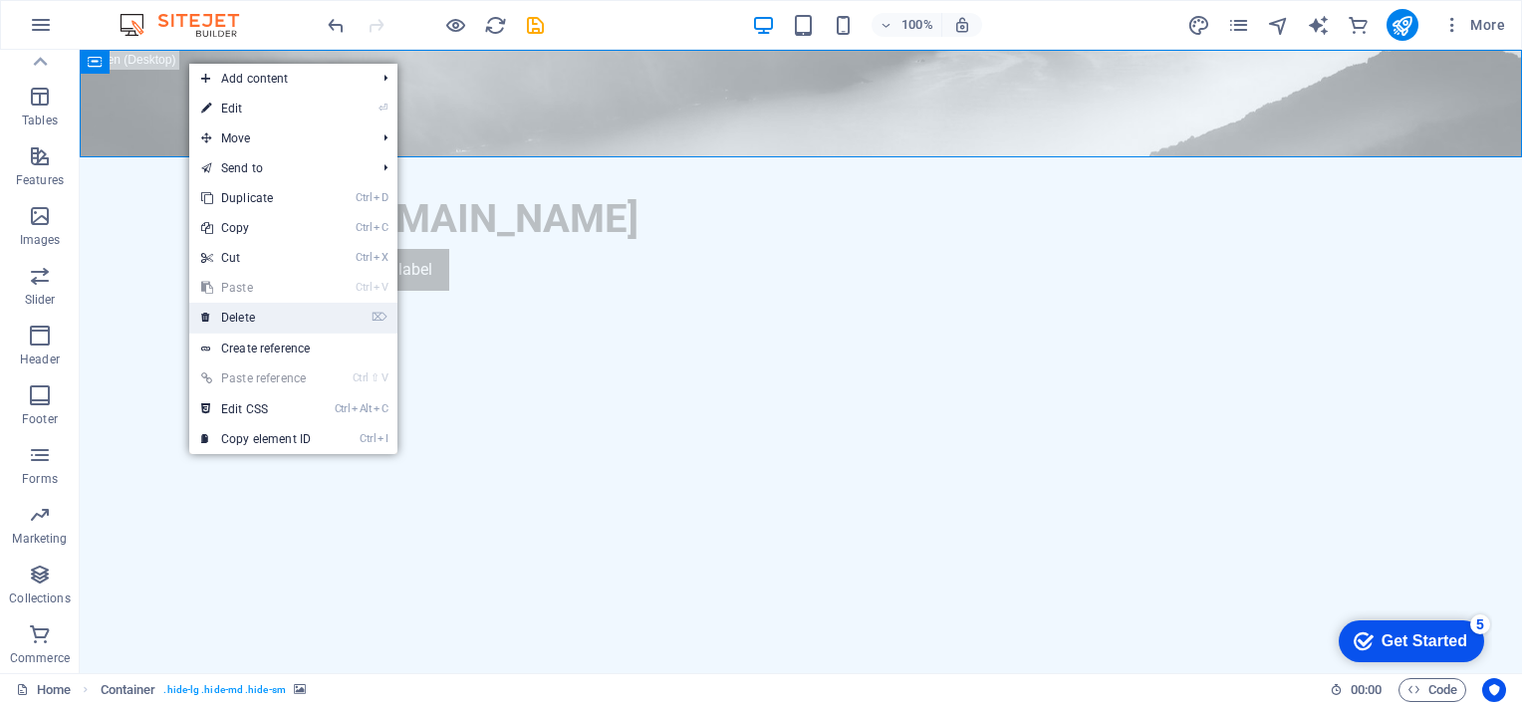
click at [246, 319] on link "⌦ Delete" at bounding box center [255, 318] width 133 height 30
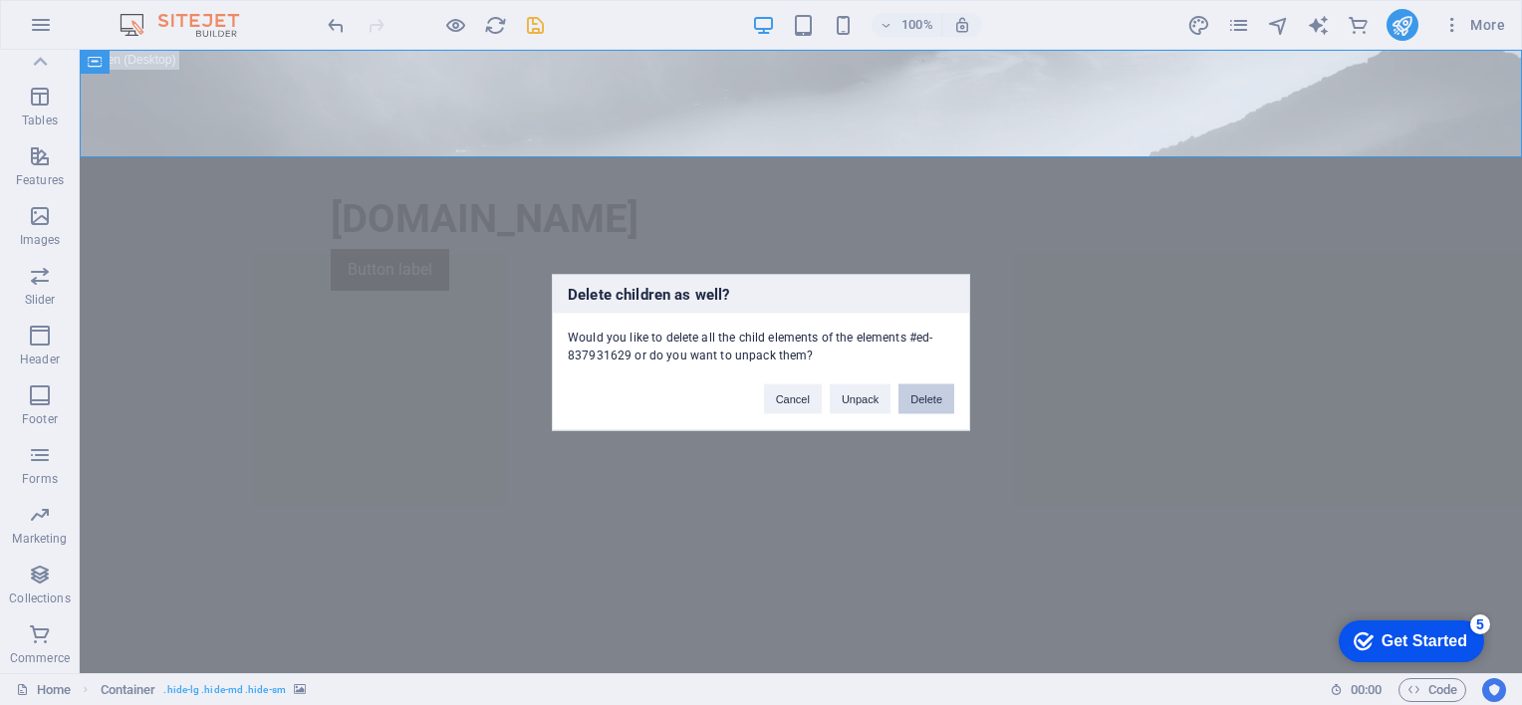
click at [928, 389] on button "Delete" at bounding box center [926, 399] width 56 height 30
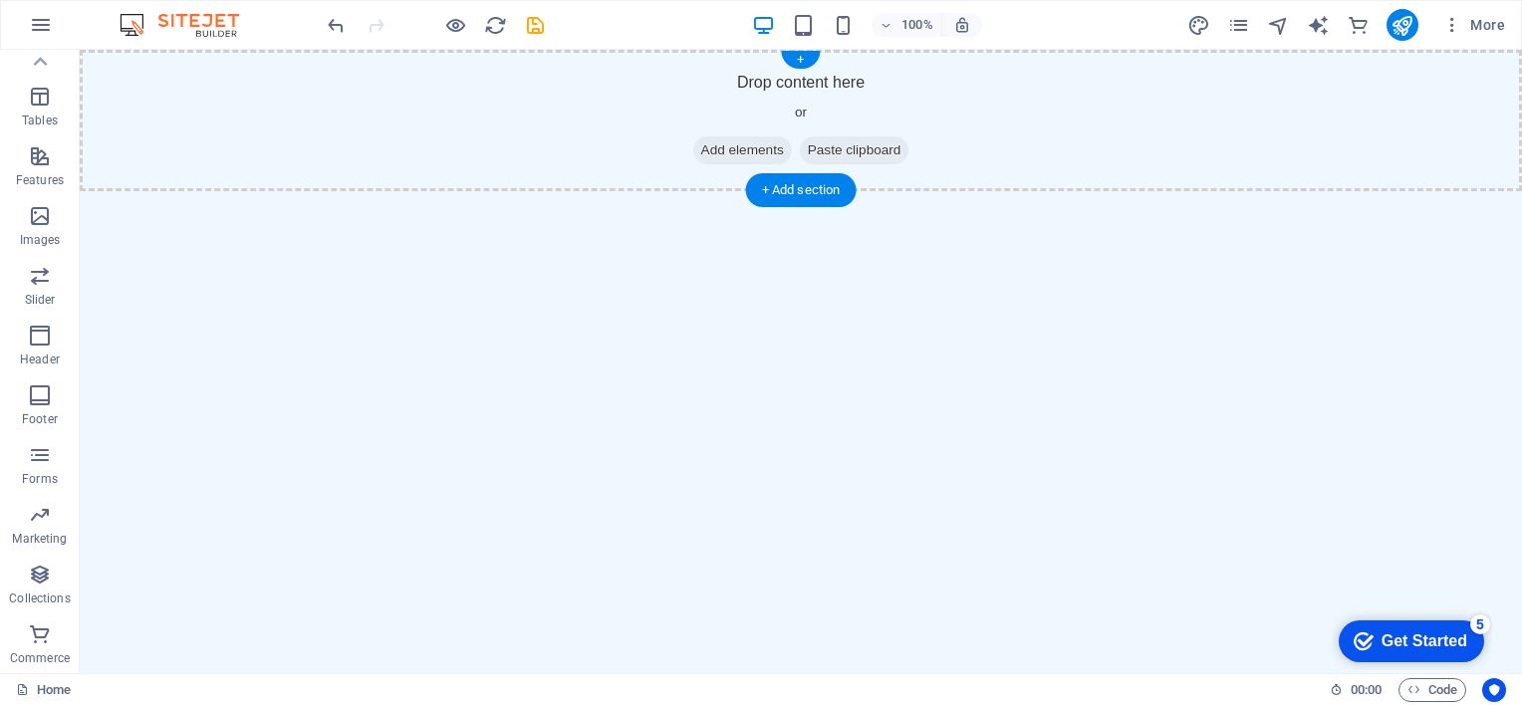
click at [128, 66] on div "Drop content here or Add elements Paste clipboard" at bounding box center [801, 120] width 1442 height 141
click at [877, 90] on div "Drop content here or Add elements Paste clipboard" at bounding box center [801, 120] width 1442 height 141
click at [121, 127] on div "Drop content here or Add elements Paste clipboard" at bounding box center [801, 120] width 1442 height 141
click at [100, 60] on div "Drop content here or Add elements Paste clipboard" at bounding box center [801, 120] width 1442 height 141
click at [97, 191] on html "Skip to main content Drop content here or Add elements Paste clipboard" at bounding box center [801, 120] width 1442 height 141
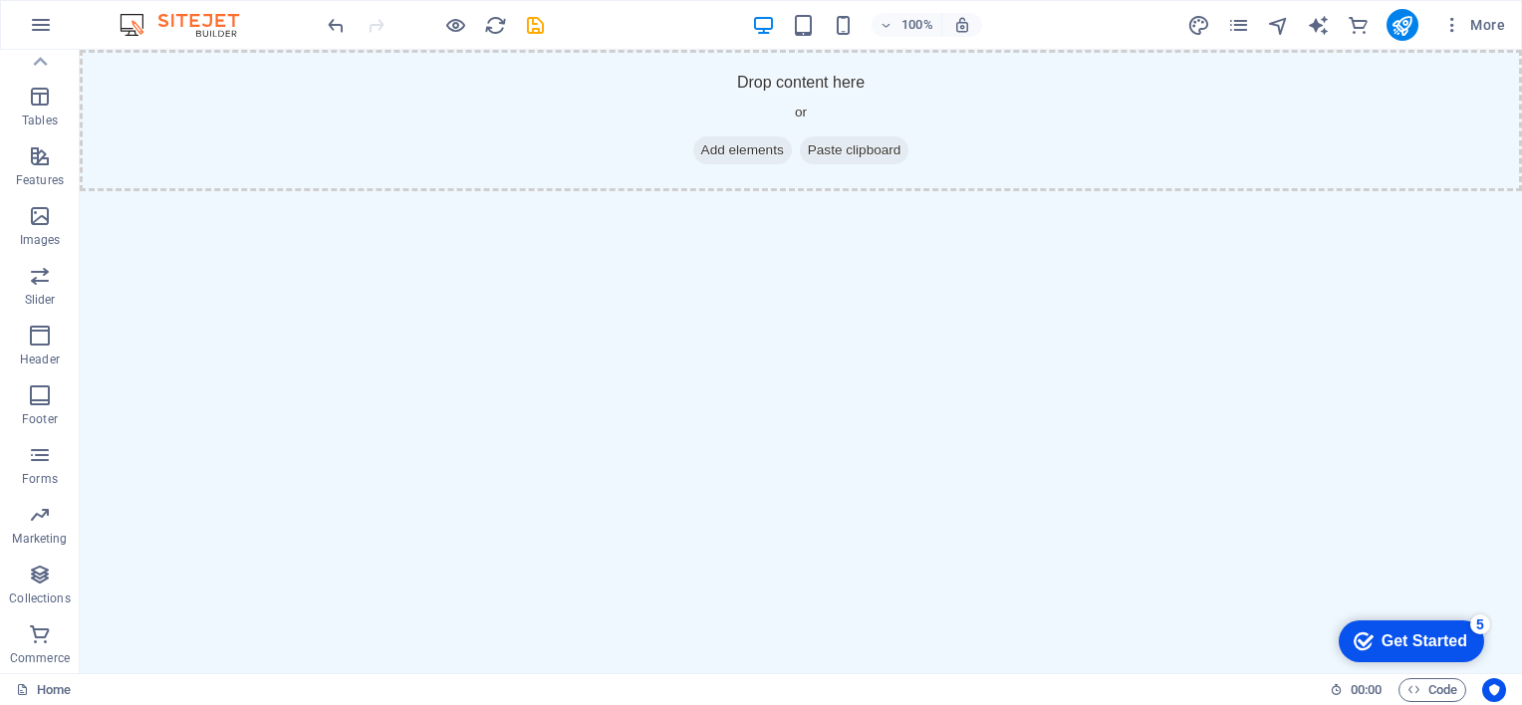
click at [461, 191] on html "Skip to main content Drop content here or Add elements Paste clipboard" at bounding box center [801, 120] width 1442 height 141
click at [1404, 636] on div "Get Started" at bounding box center [1424, 641] width 86 height 18
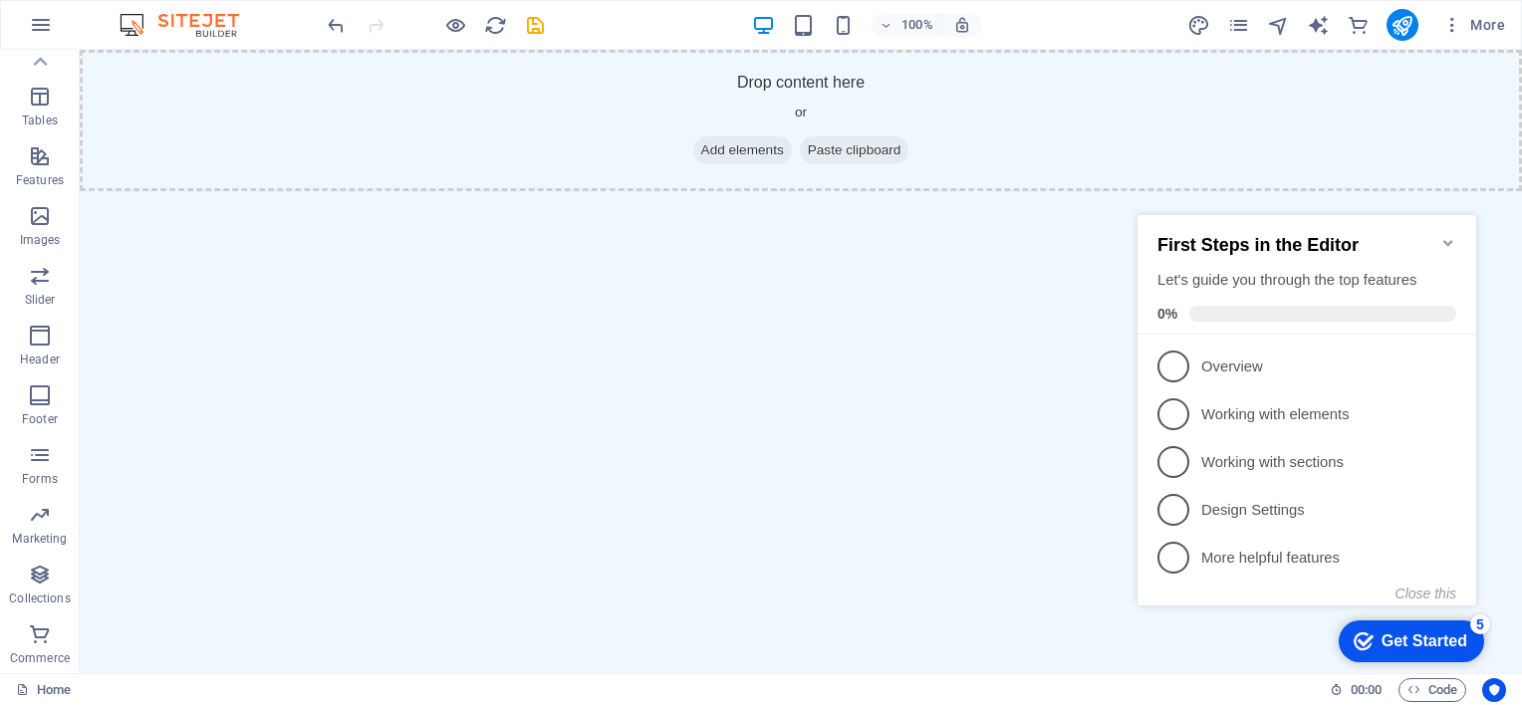
click at [1182, 371] on link "1 Overview - incomplete" at bounding box center [1306, 367] width 299 height 32
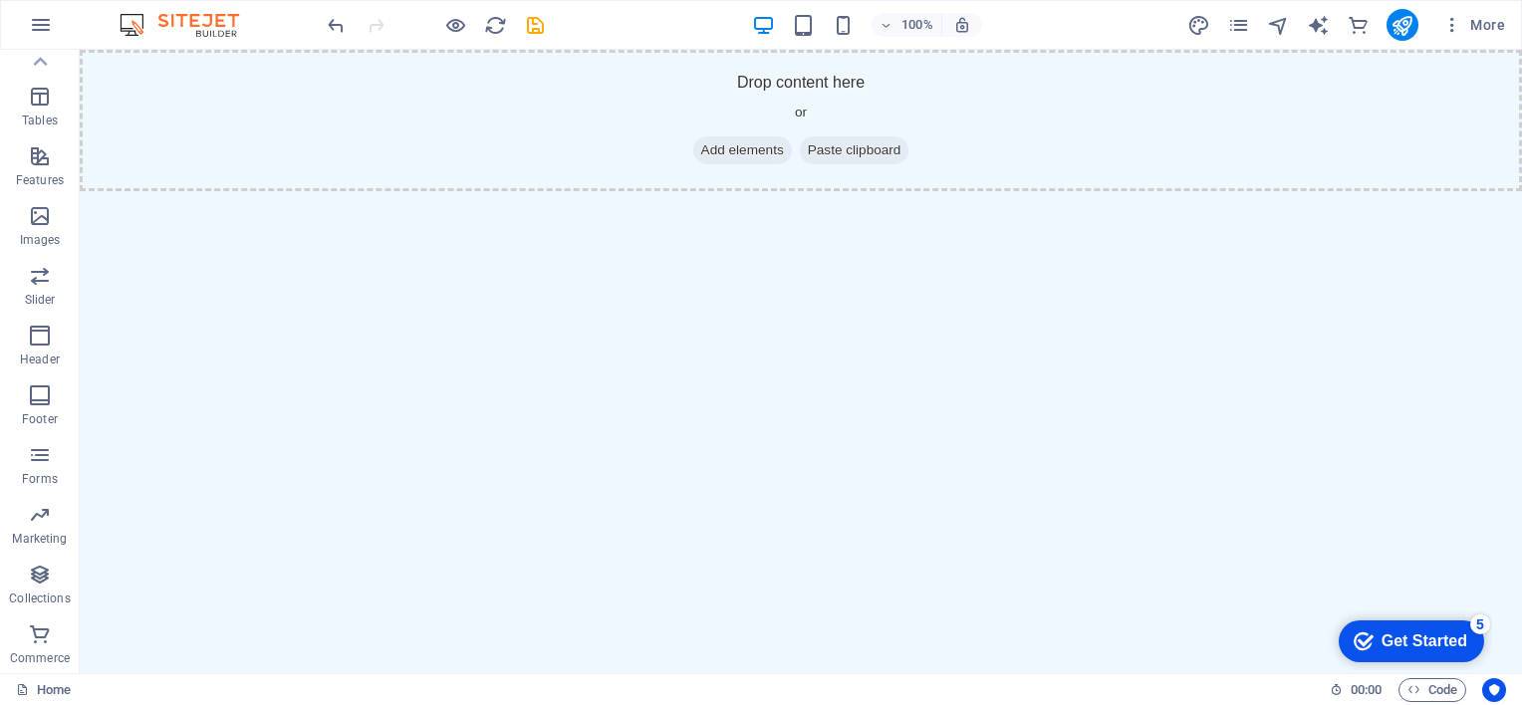
click at [1478, 623] on div "5" at bounding box center [1480, 625] width 20 height 20
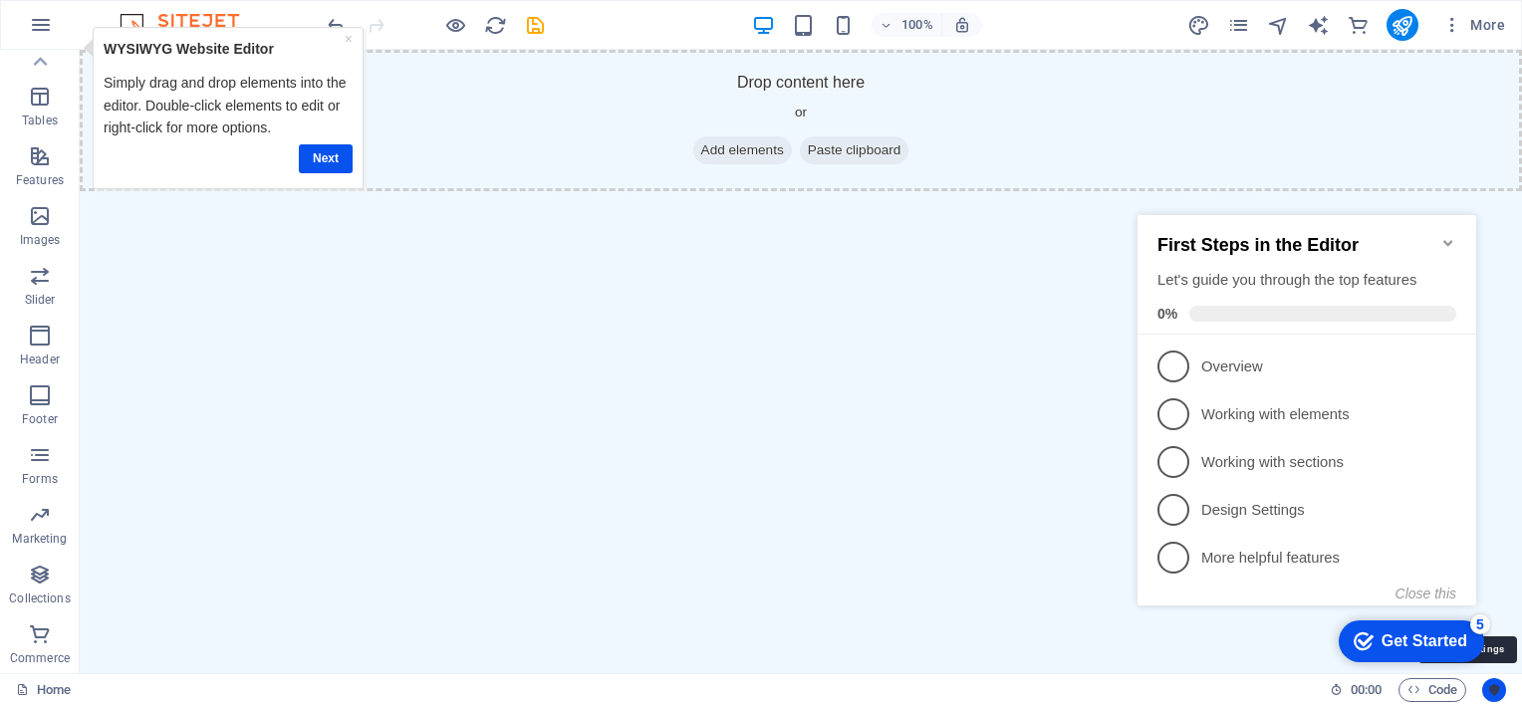
click at [1490, 688] on icon "Usercentrics" at bounding box center [1494, 690] width 14 height 14
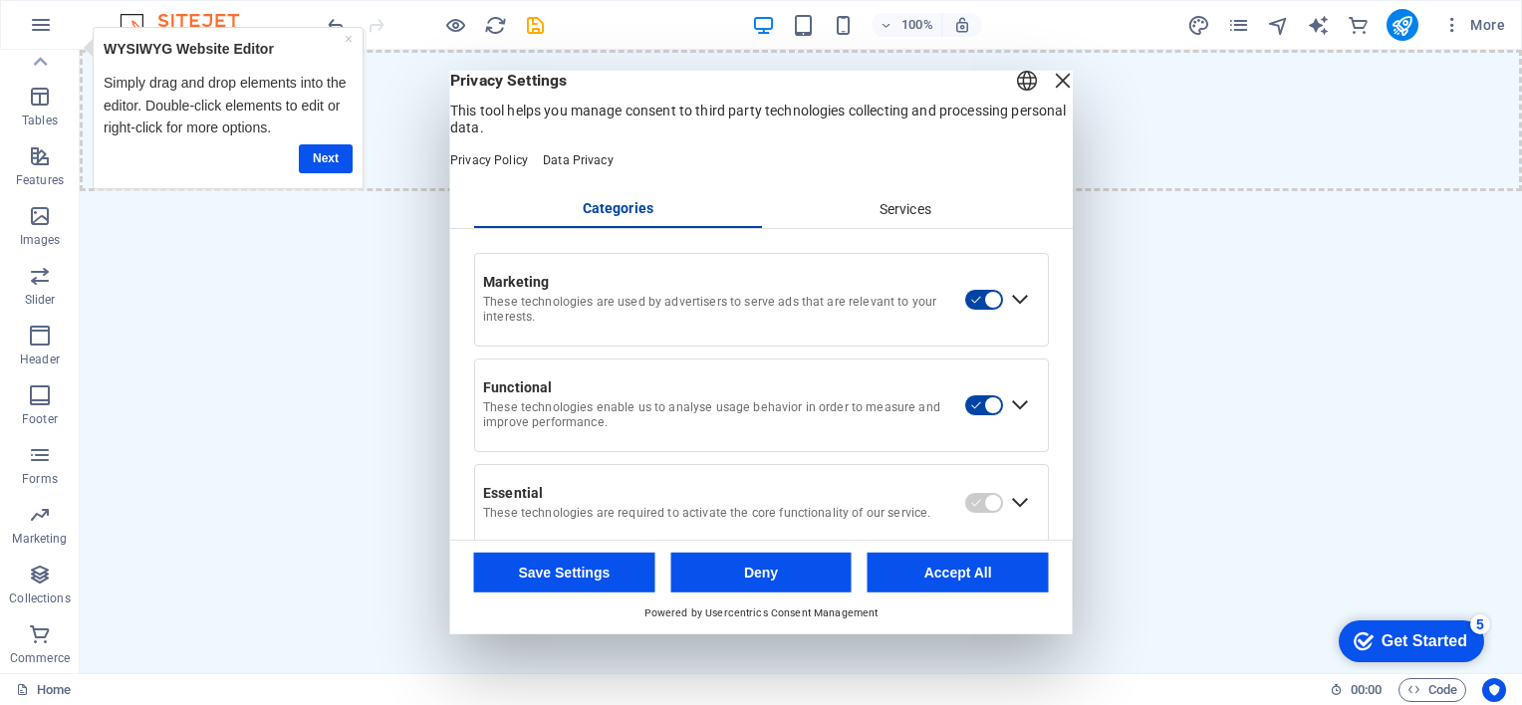
click at [1049, 95] on div "Close Layer" at bounding box center [1063, 81] width 28 height 28
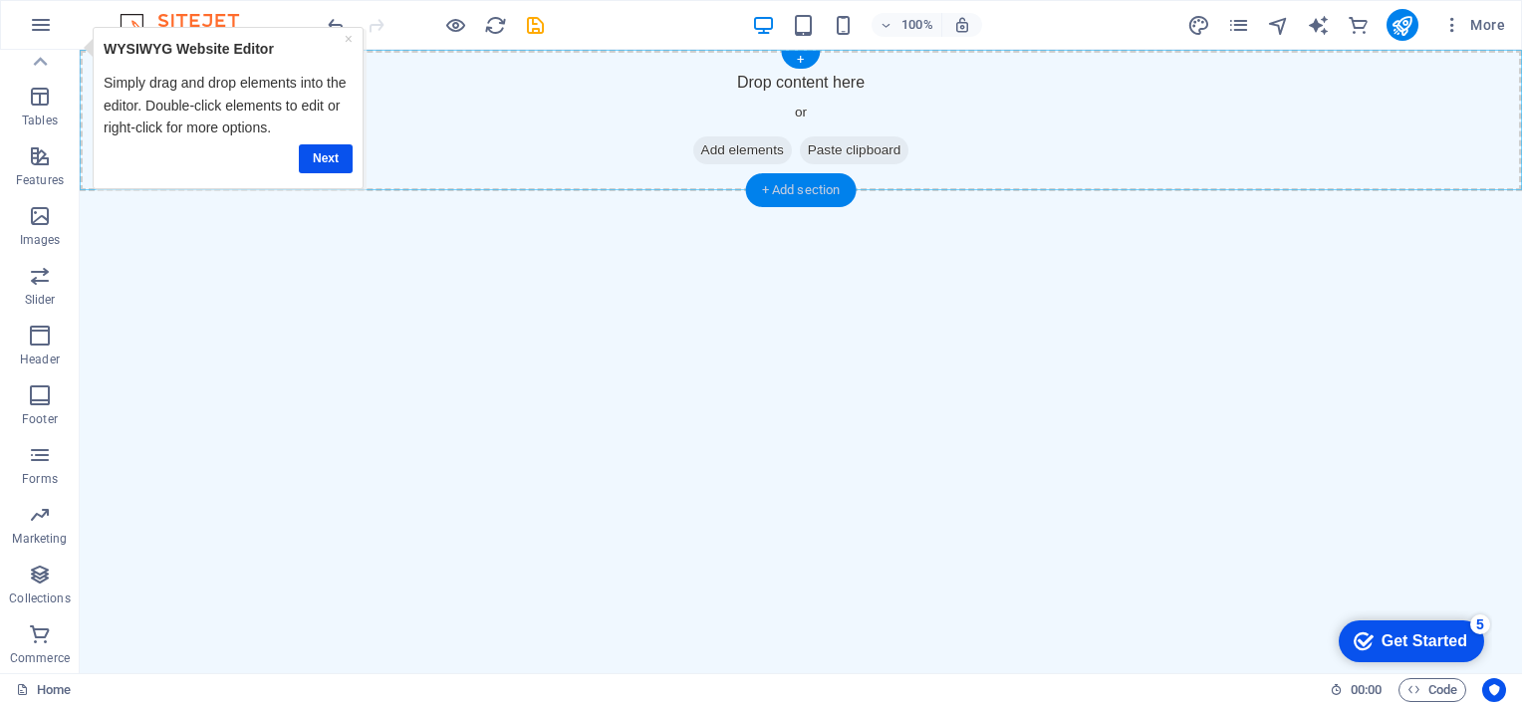
click at [769, 188] on div "+ Add section" at bounding box center [801, 190] width 111 height 34
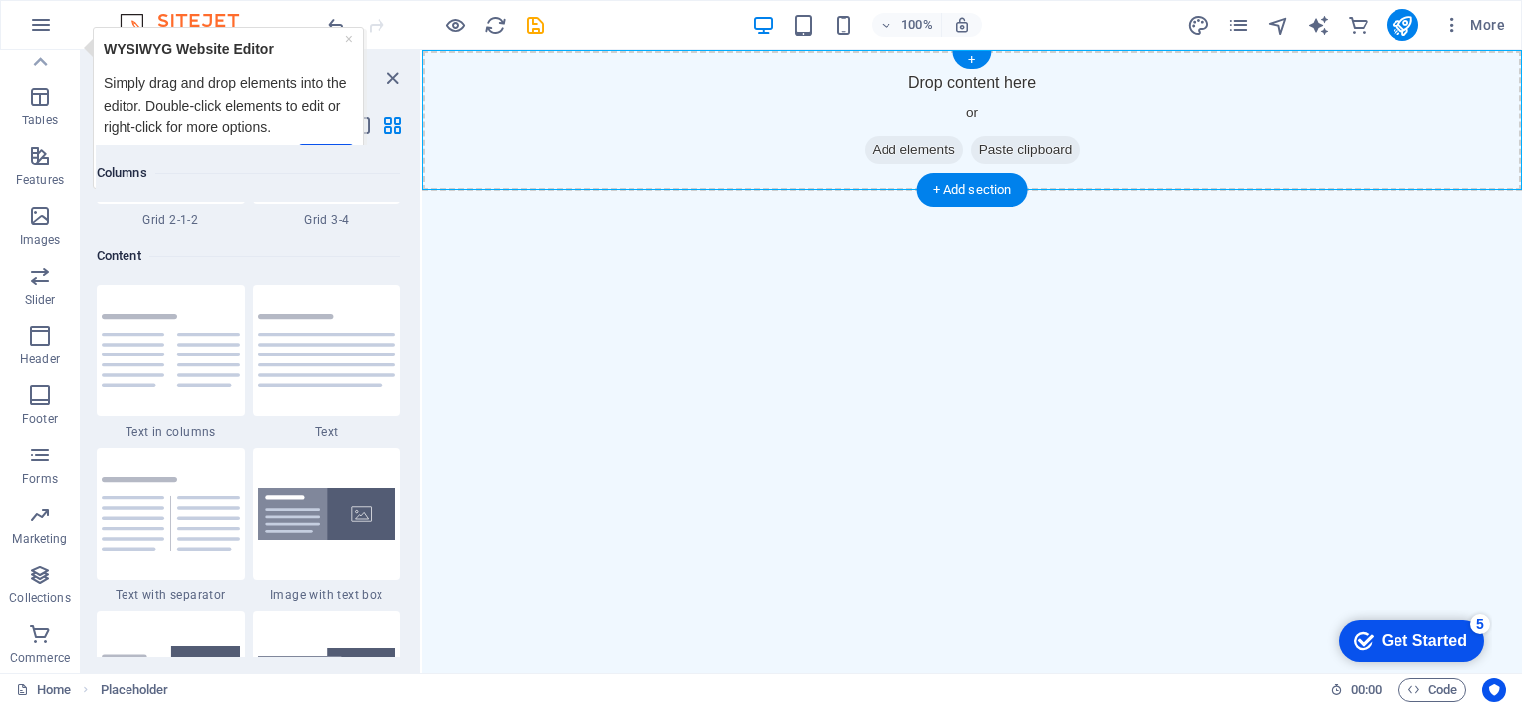
scroll to position [3485, 0]
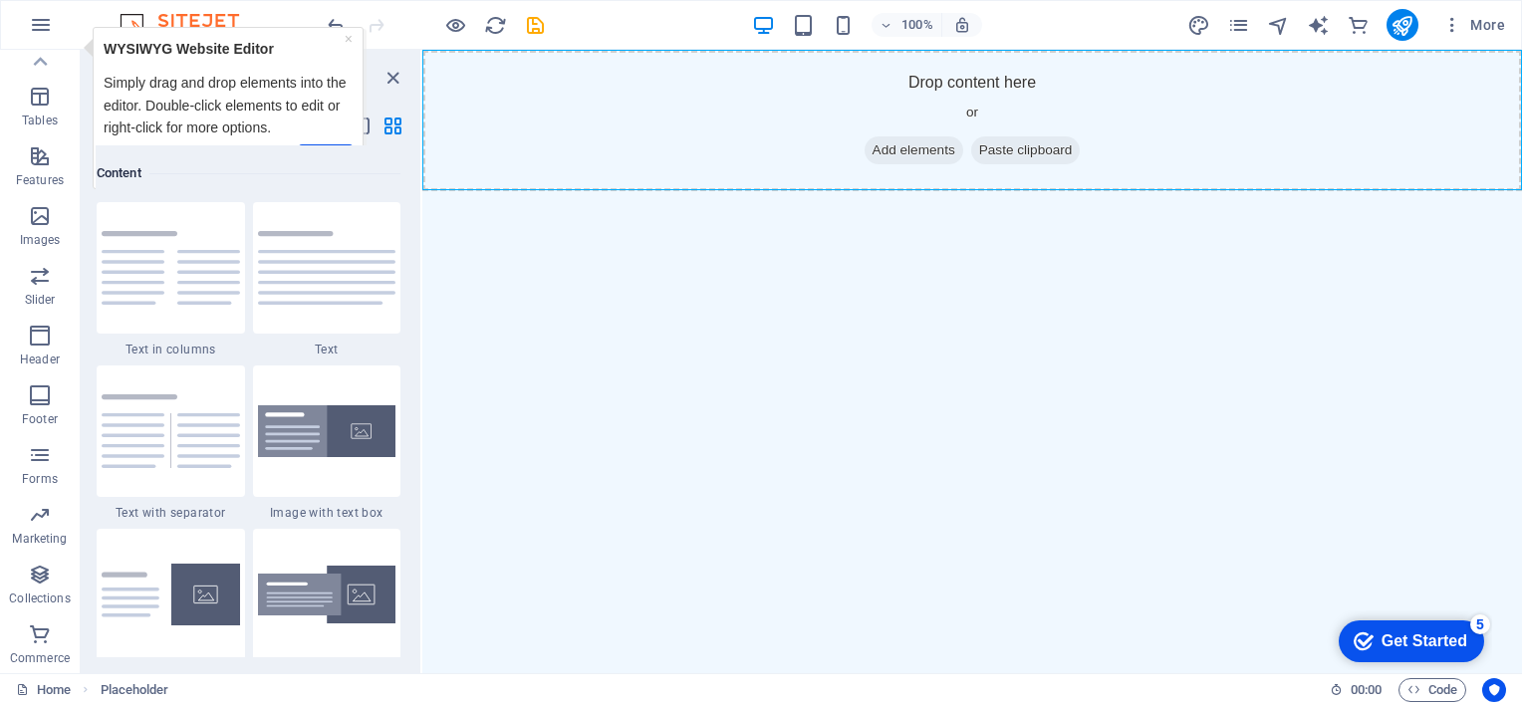
click at [1022, 191] on html "Skip to main content Drop content here or Add elements Paste clipboard" at bounding box center [972, 120] width 1100 height 141
click at [598, 191] on html "Skip to main content Drop content here or Add elements Paste clipboard" at bounding box center [972, 120] width 1100 height 141
drag, startPoint x: 393, startPoint y: 76, endPoint x: 315, endPoint y: 26, distance: 93.1
click at [393, 76] on icon "close panel" at bounding box center [392, 78] width 23 height 23
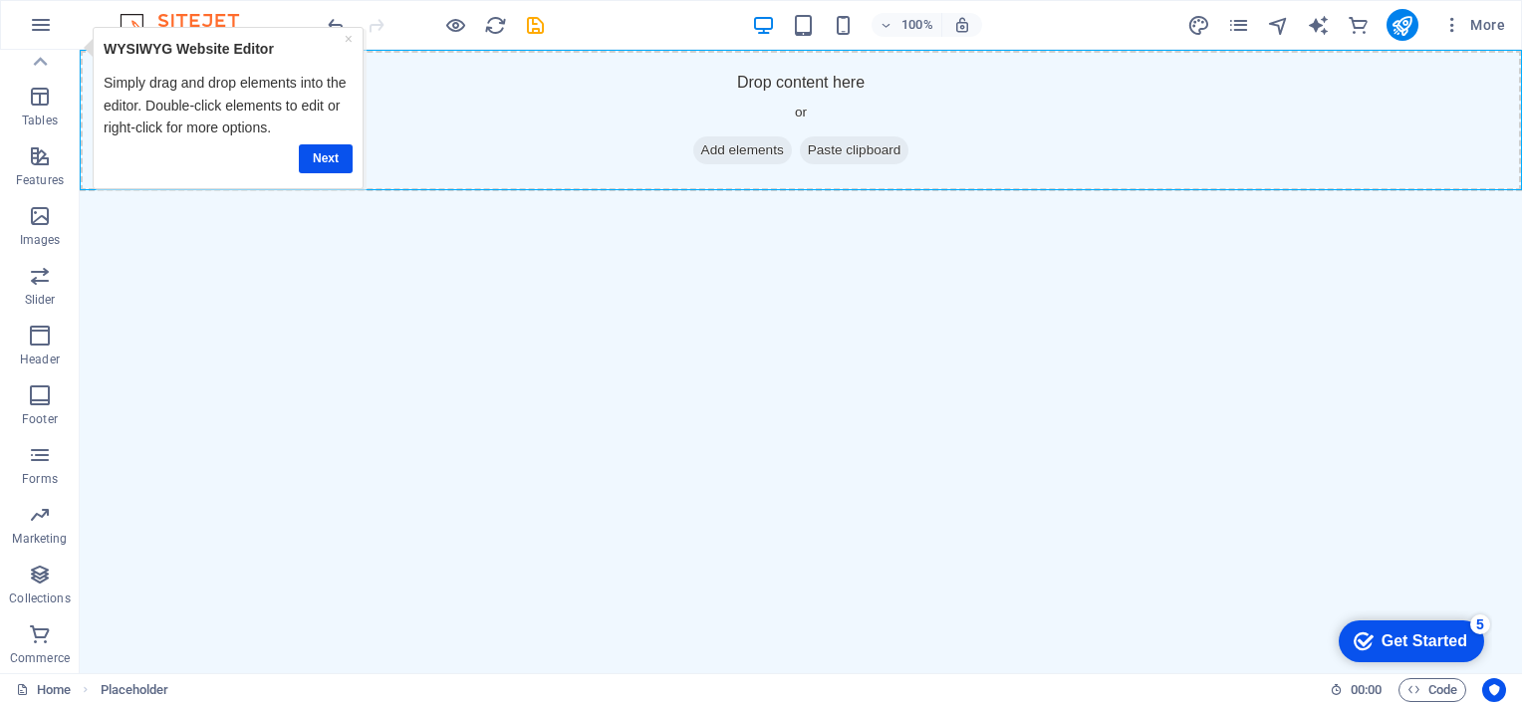
click at [355, 36] on div "× WYSIWYG Website Editor Simply drag and drop elements into the editor. Double-…" at bounding box center [228, 107] width 259 height 150
click at [348, 43] on link "×" at bounding box center [349, 38] width 8 height 16
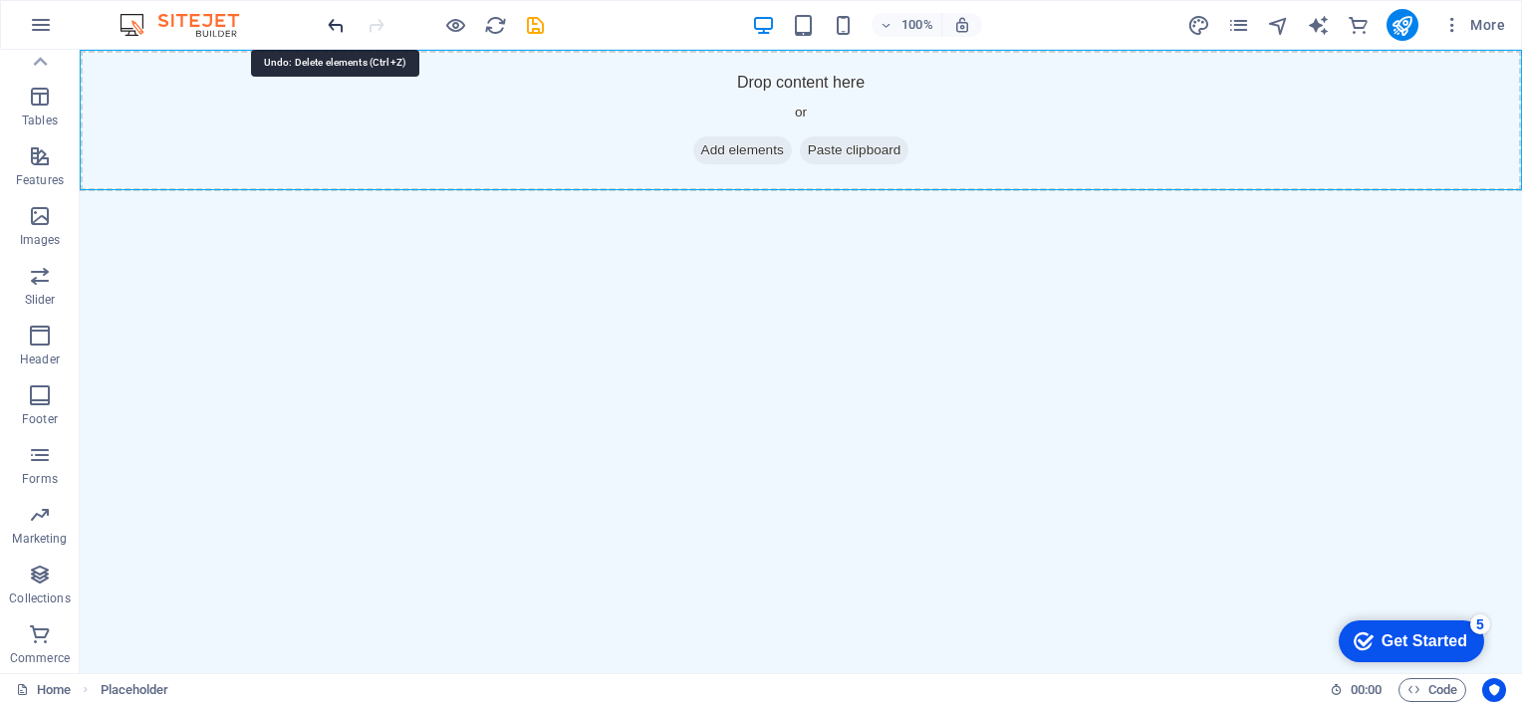
click at [341, 23] on icon "undo" at bounding box center [336, 25] width 23 height 23
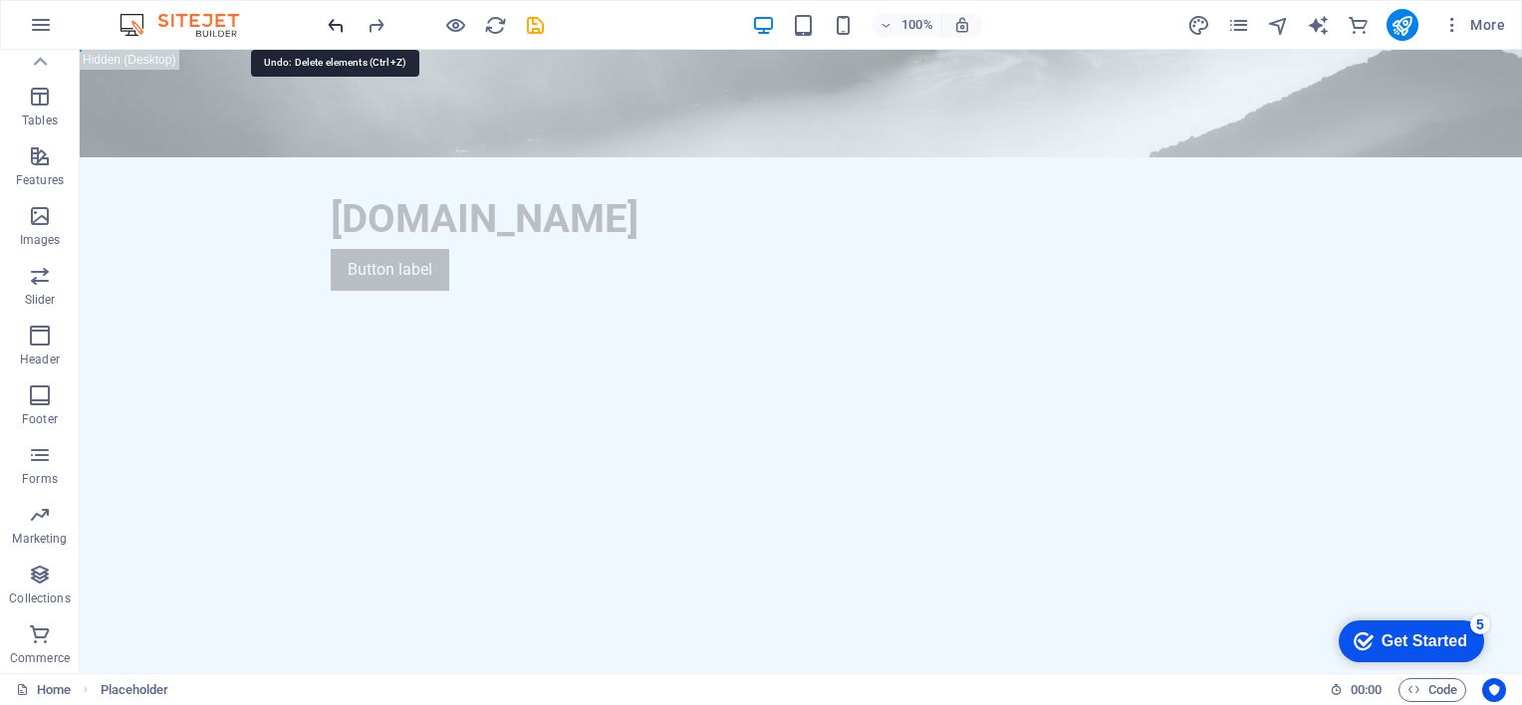
click at [339, 20] on icon "undo" at bounding box center [336, 25] width 23 height 23
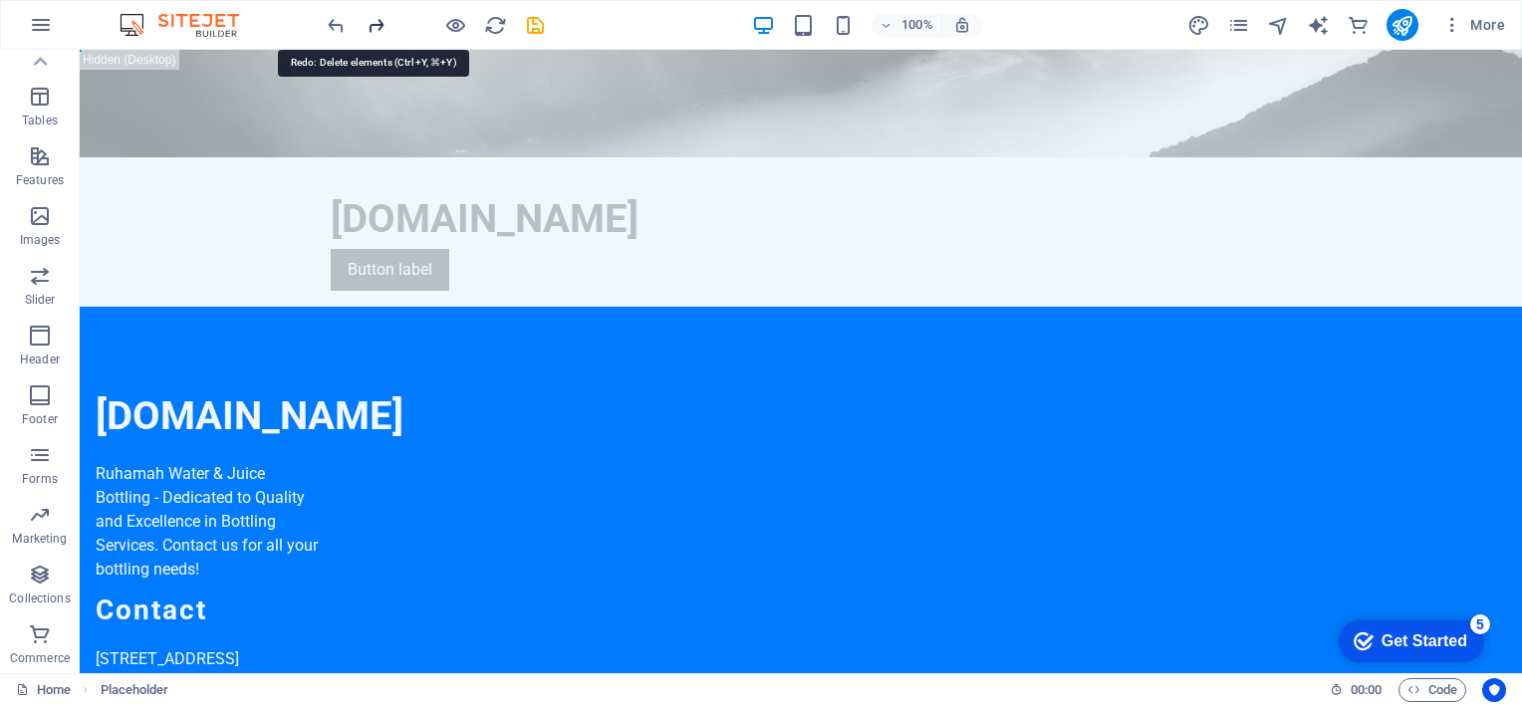
click at [378, 23] on icon "redo" at bounding box center [376, 25] width 23 height 23
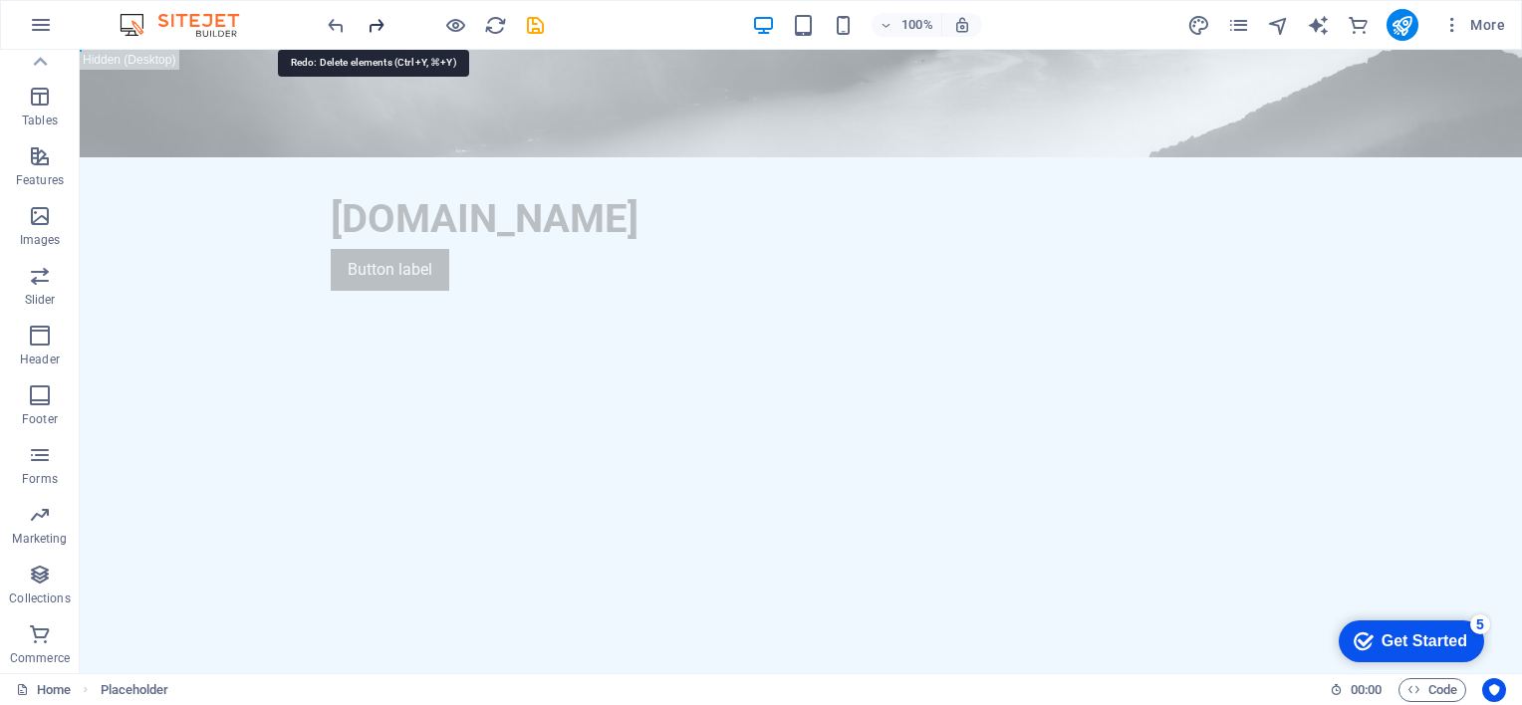
click at [378, 23] on icon "redo" at bounding box center [376, 25] width 23 height 23
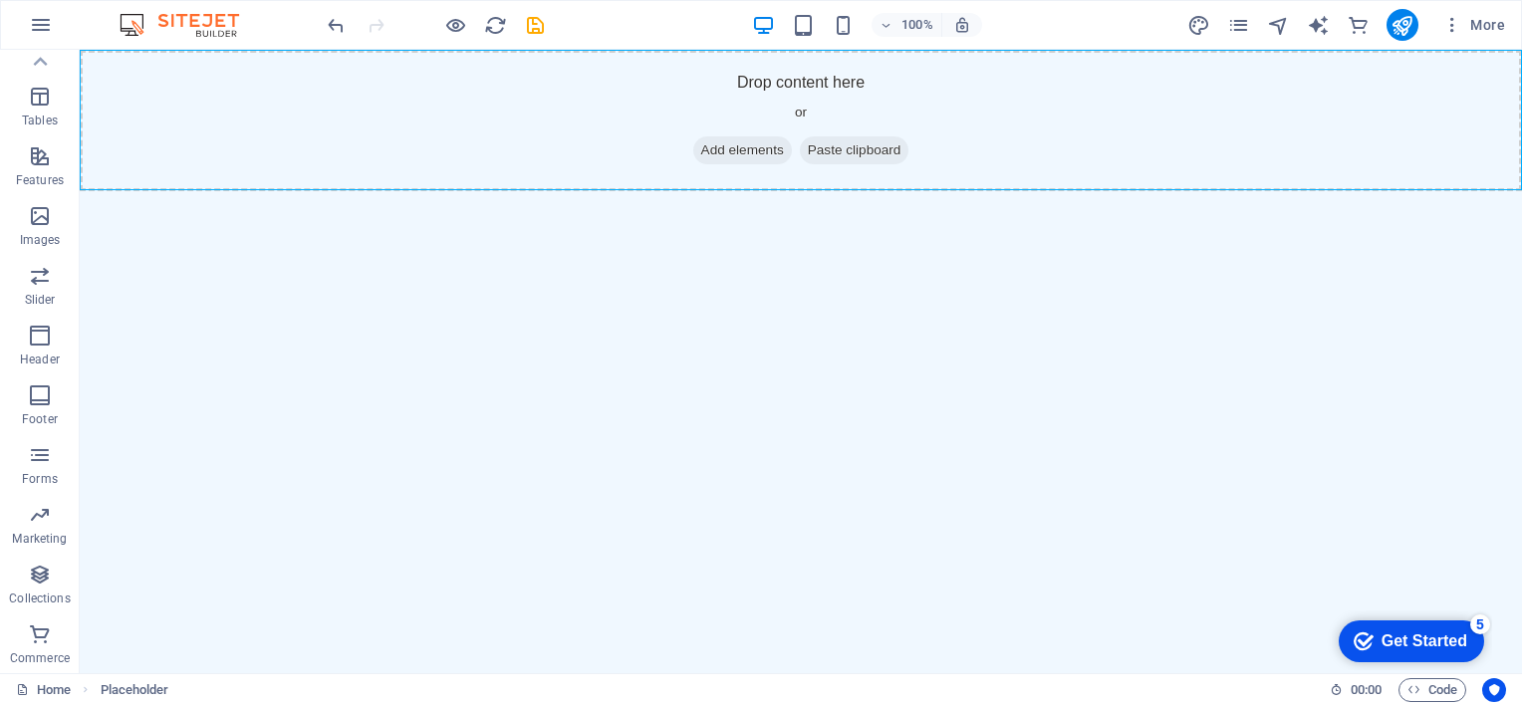
click at [378, 23] on div at bounding box center [435, 25] width 223 height 32
click at [500, 24] on icon "reload" at bounding box center [495, 25] width 23 height 23
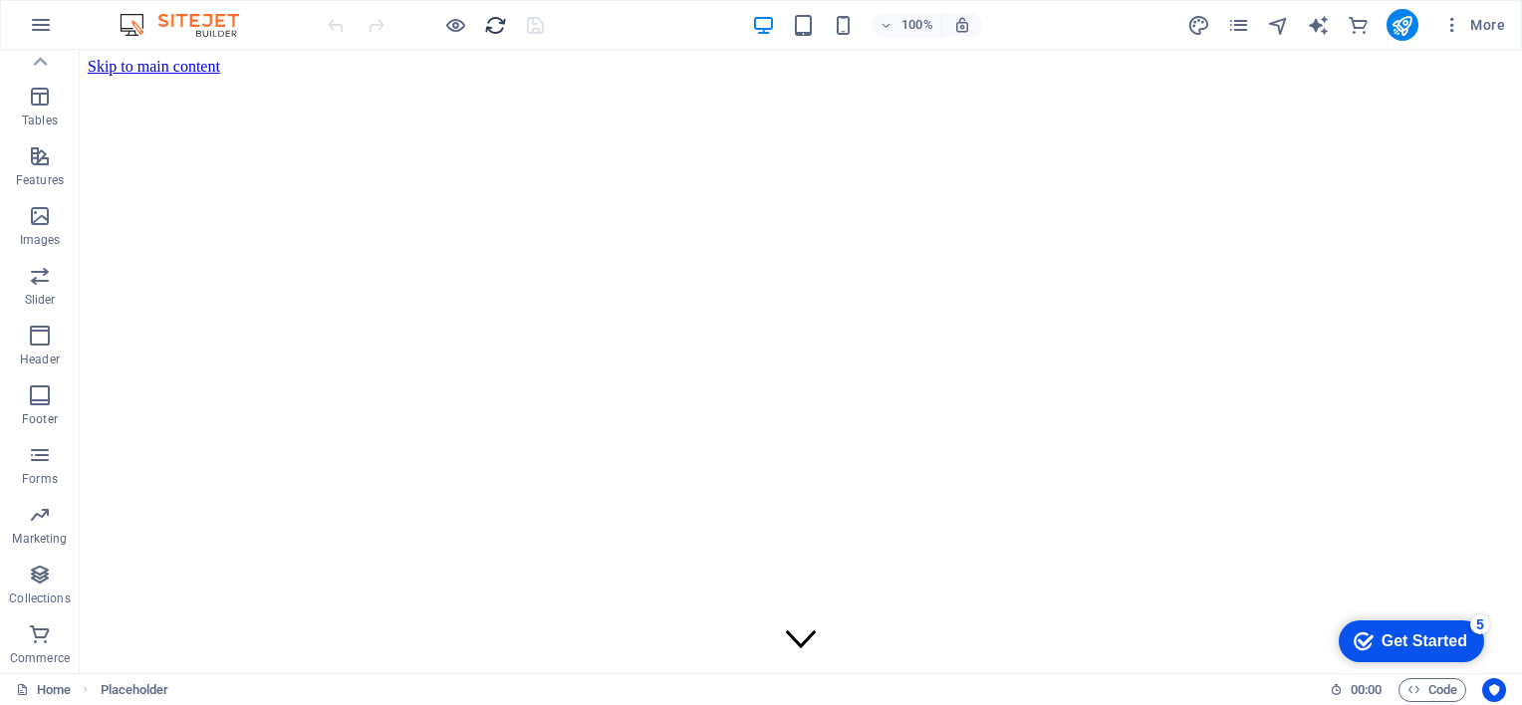
scroll to position [0, 0]
click at [335, 23] on div at bounding box center [435, 25] width 223 height 32
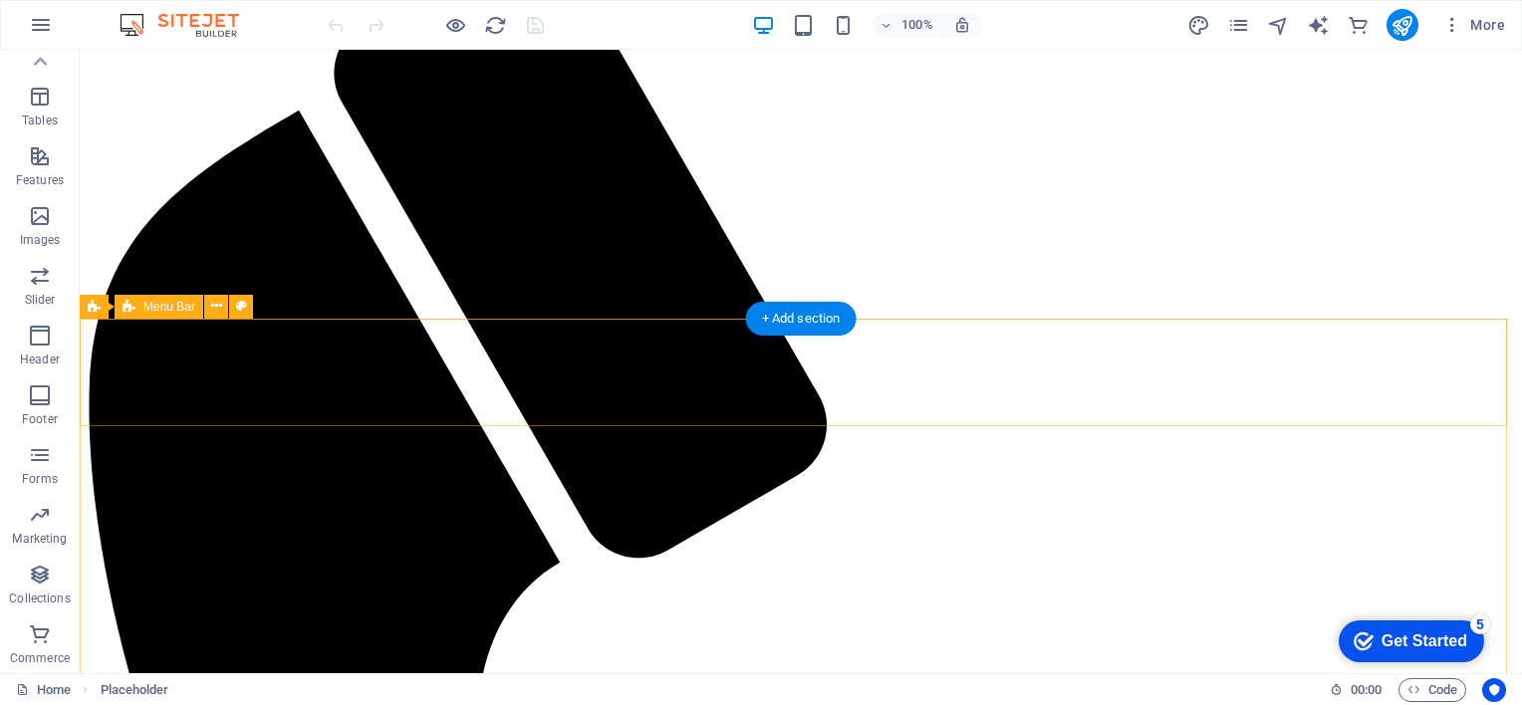
scroll to position [797, 0]
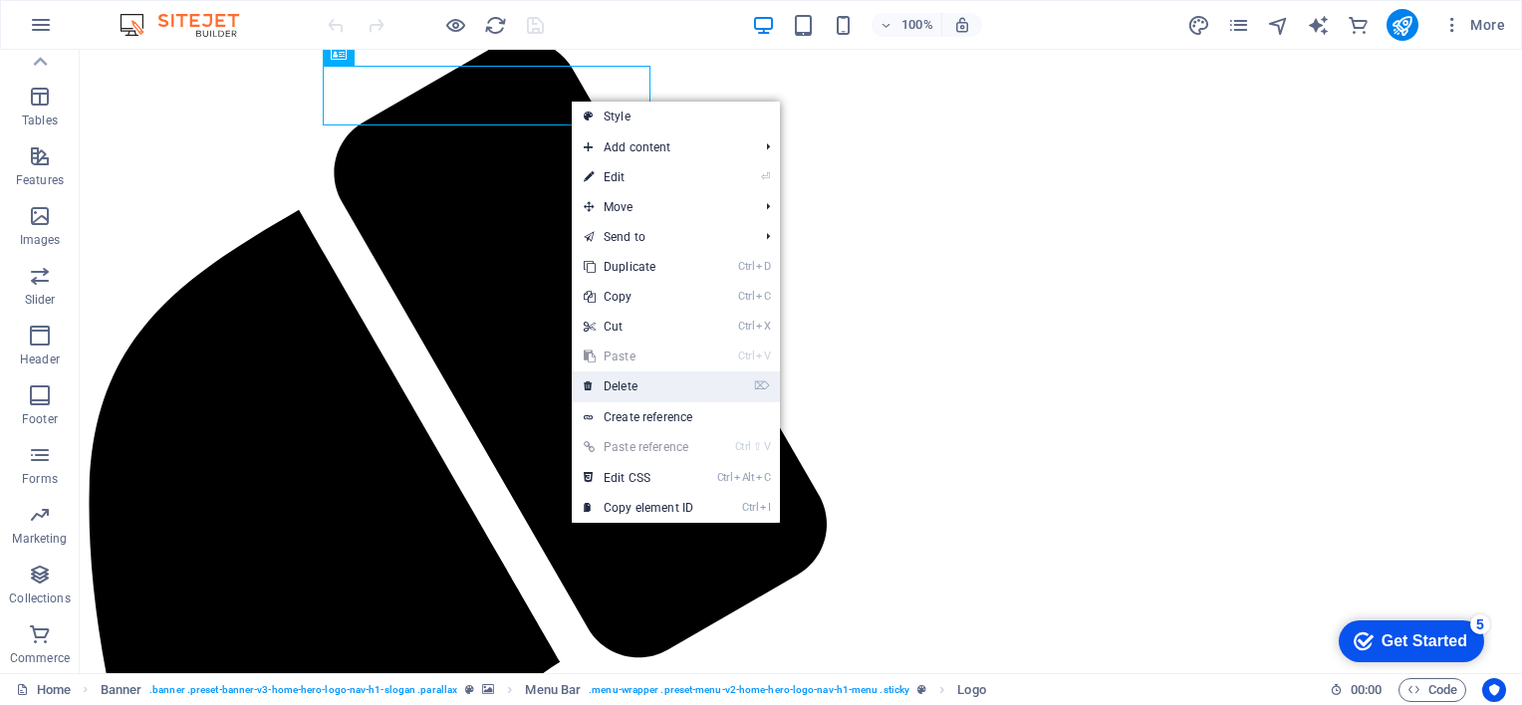
click at [633, 389] on link "⌦ Delete" at bounding box center [638, 387] width 133 height 30
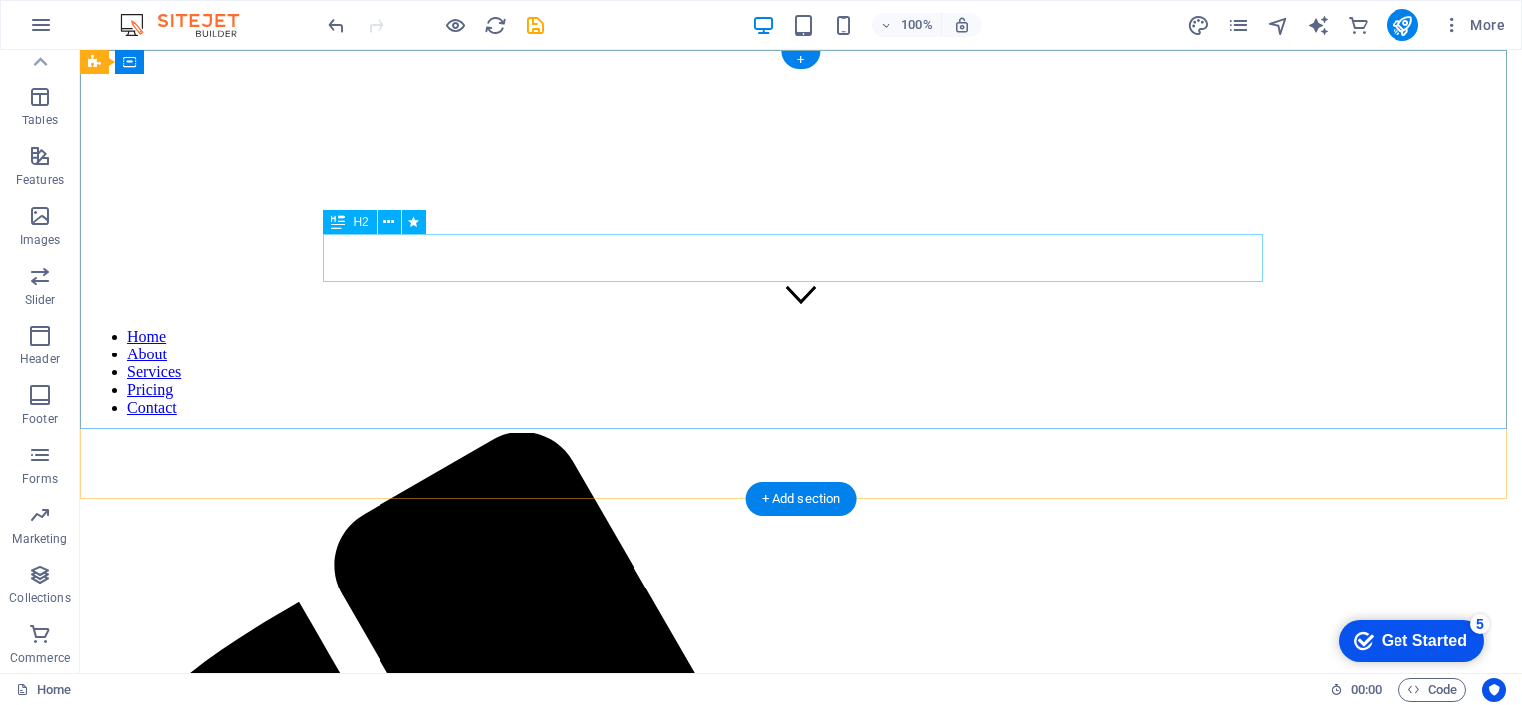
scroll to position [0, 0]
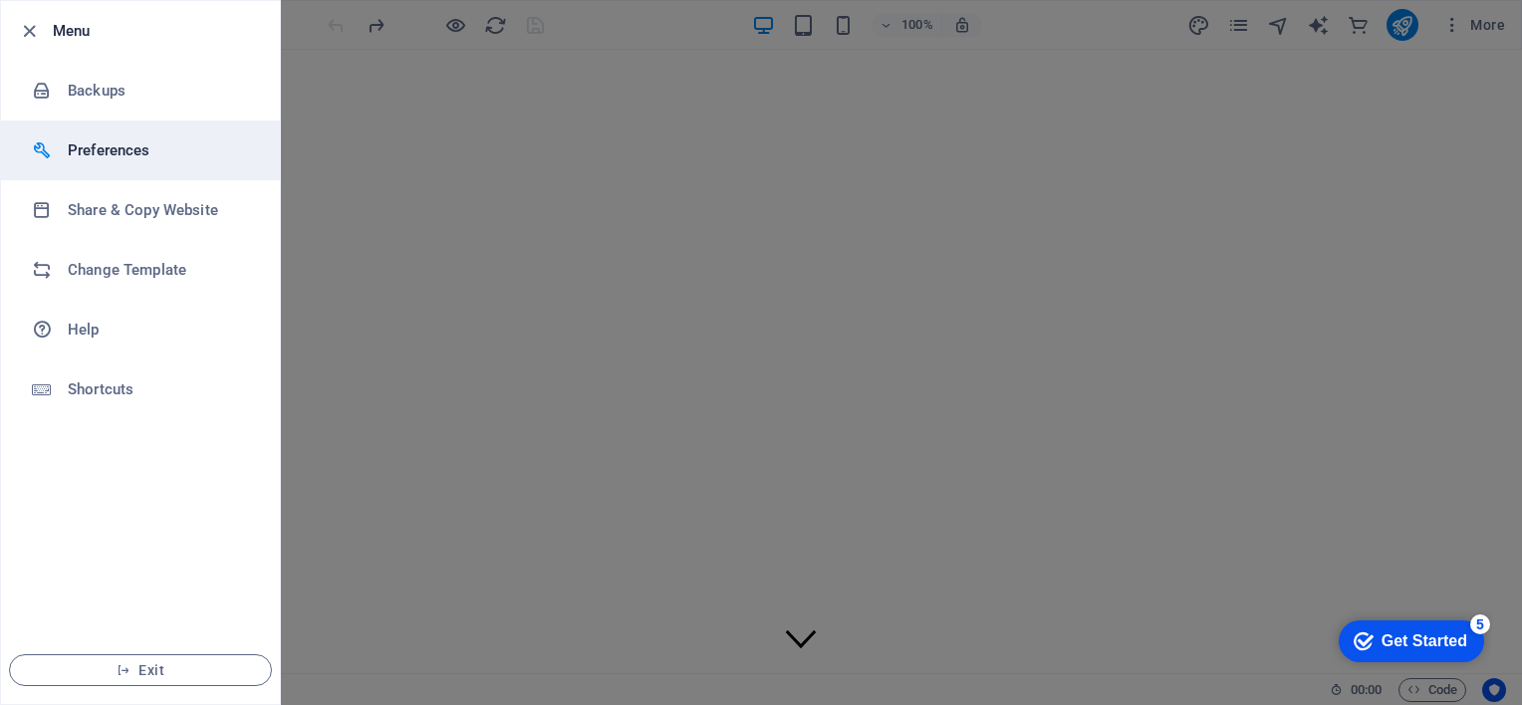
click at [119, 148] on h6 "Preferences" at bounding box center [160, 150] width 184 height 24
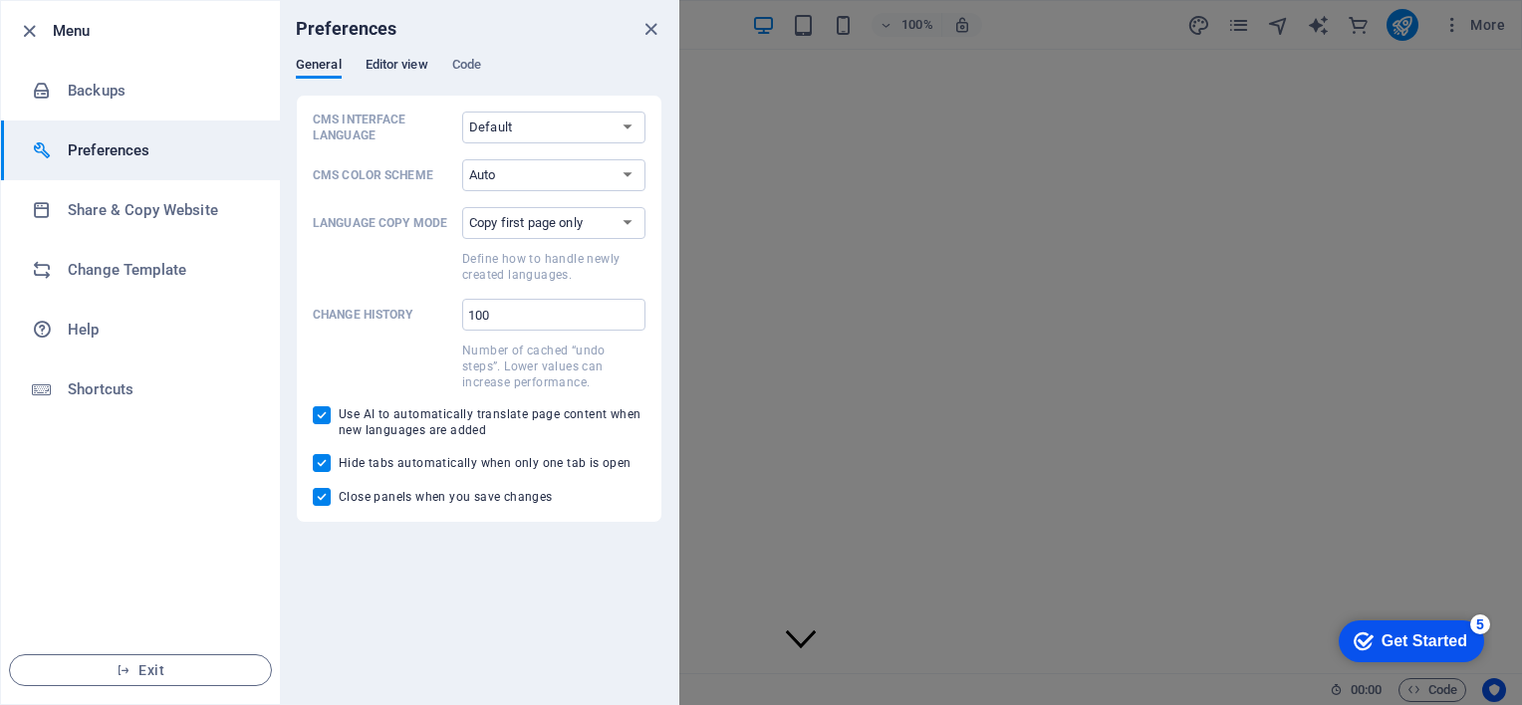
click at [408, 61] on span "Editor view" at bounding box center [397, 67] width 63 height 28
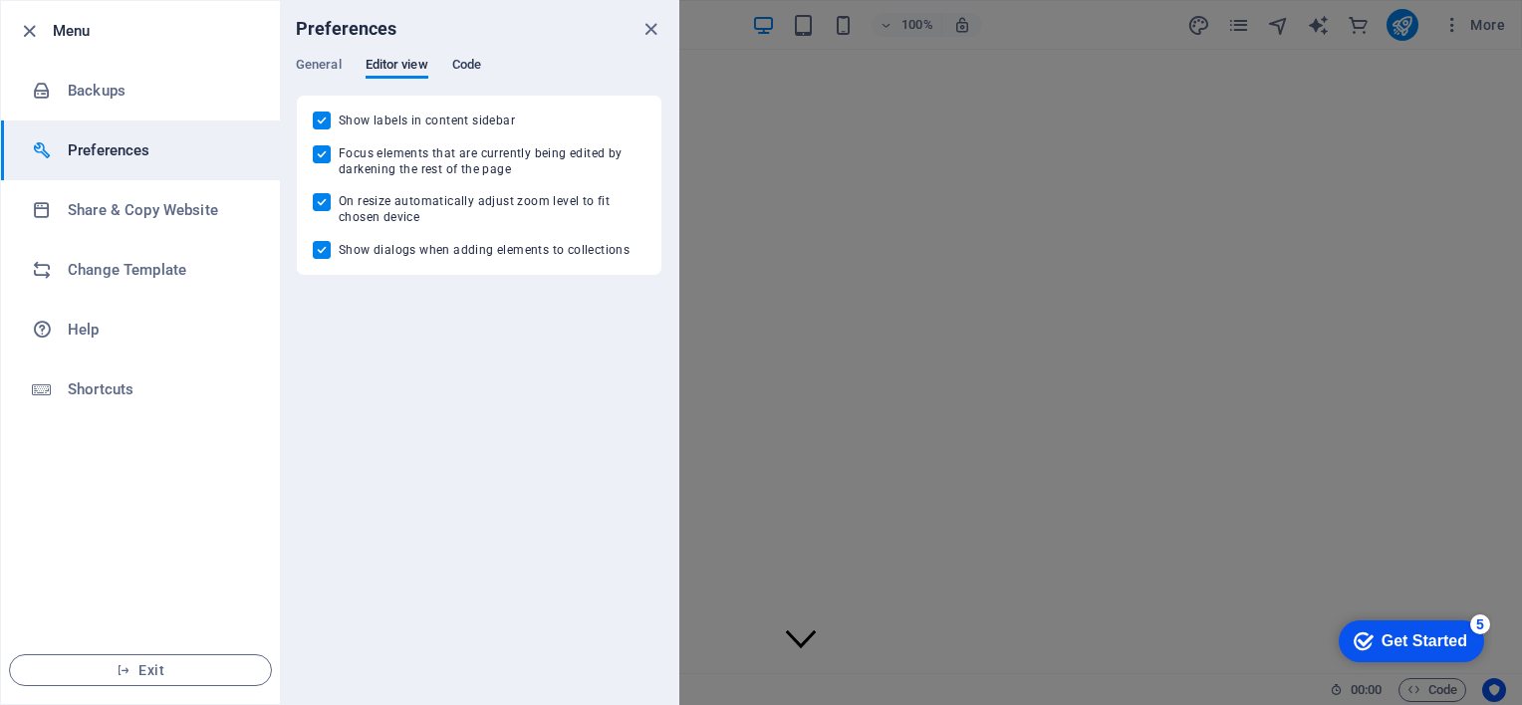
click at [470, 63] on span "Code" at bounding box center [466, 67] width 29 height 28
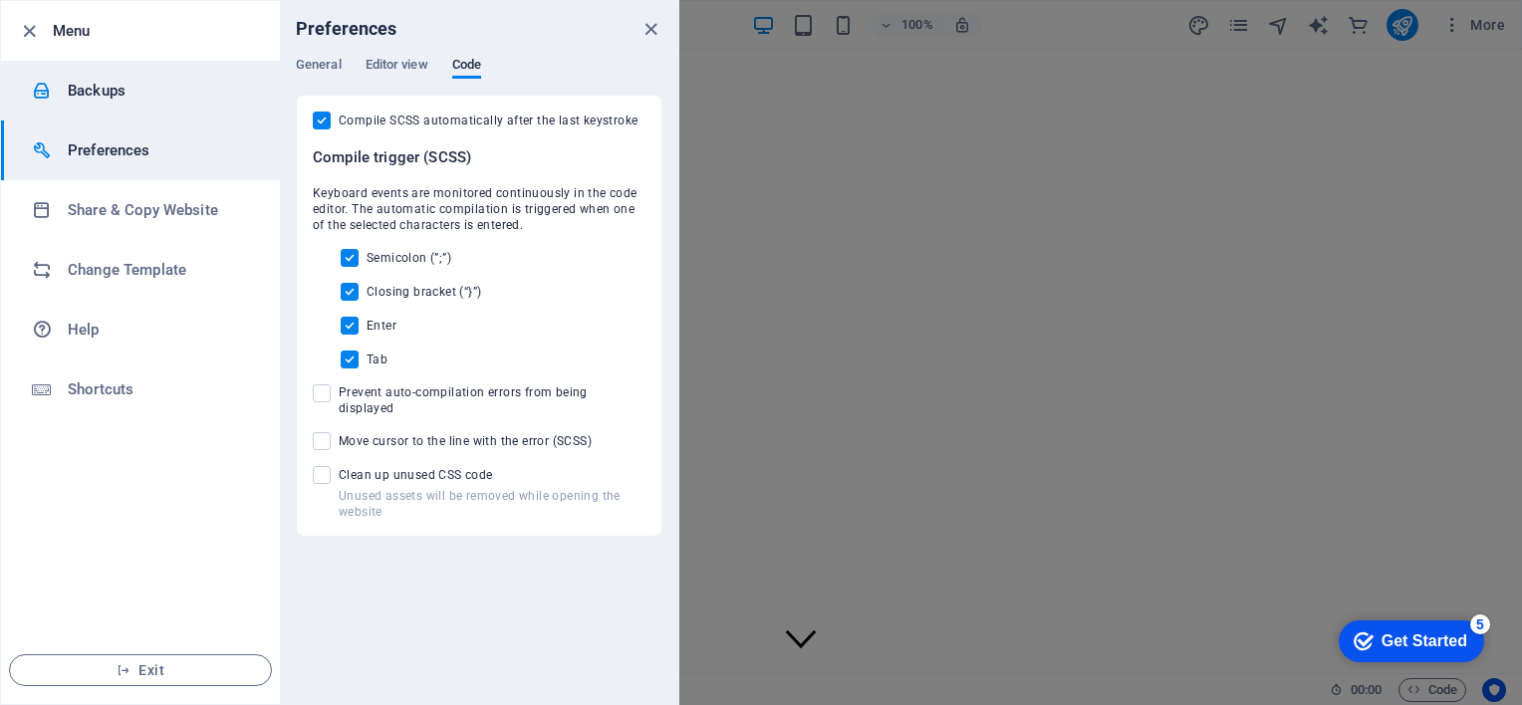
click at [96, 89] on h6 "Backups" at bounding box center [160, 91] width 184 height 24
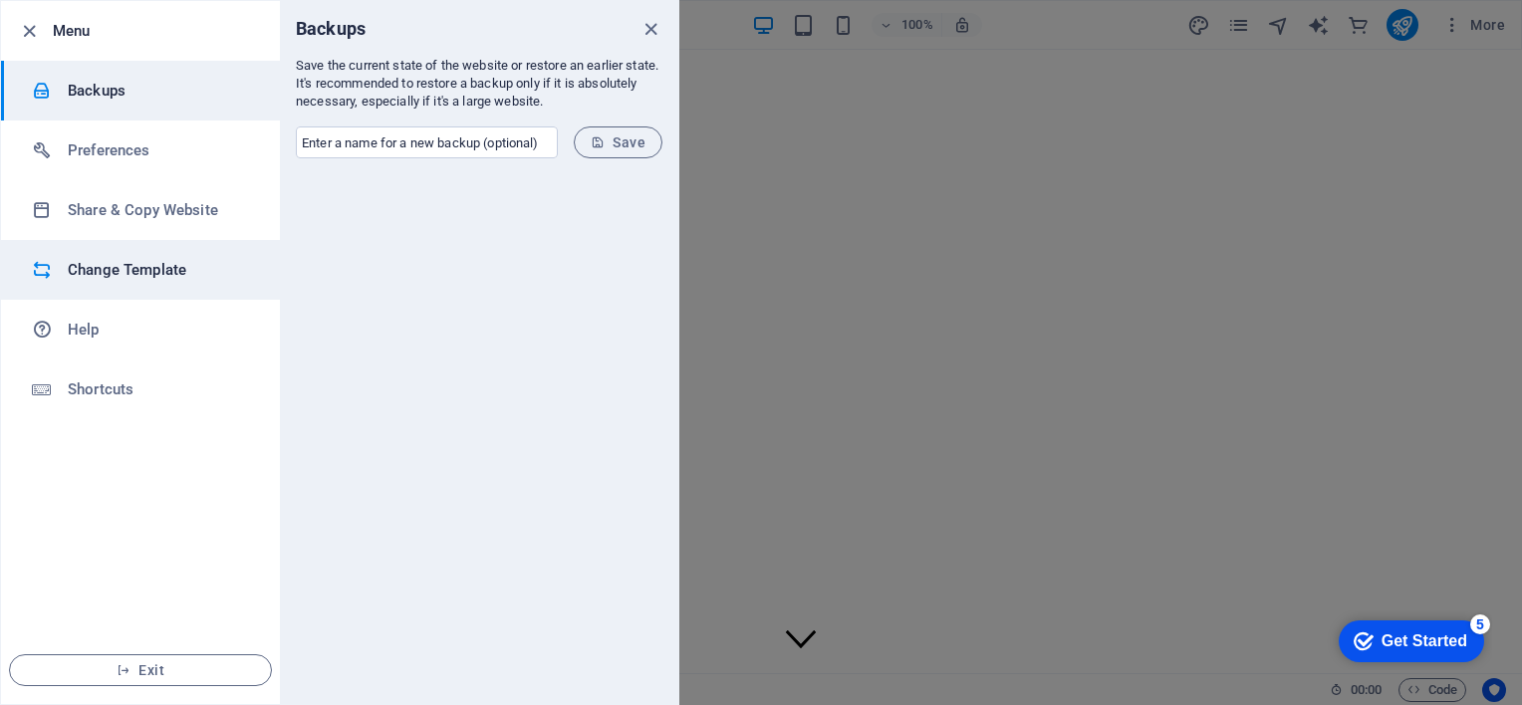
click at [129, 269] on h6 "Change Template" at bounding box center [160, 270] width 184 height 24
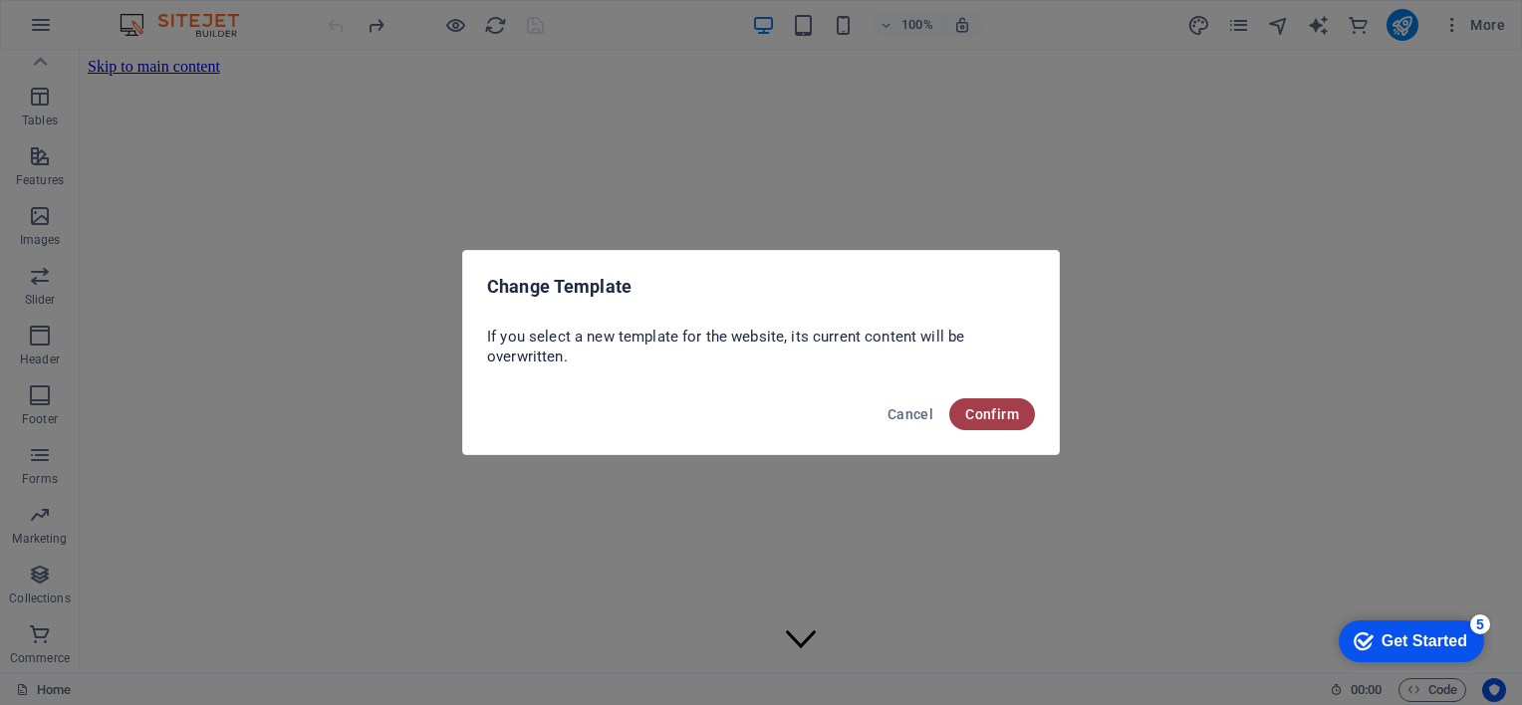
click at [1012, 414] on span "Confirm" at bounding box center [992, 414] width 54 height 16
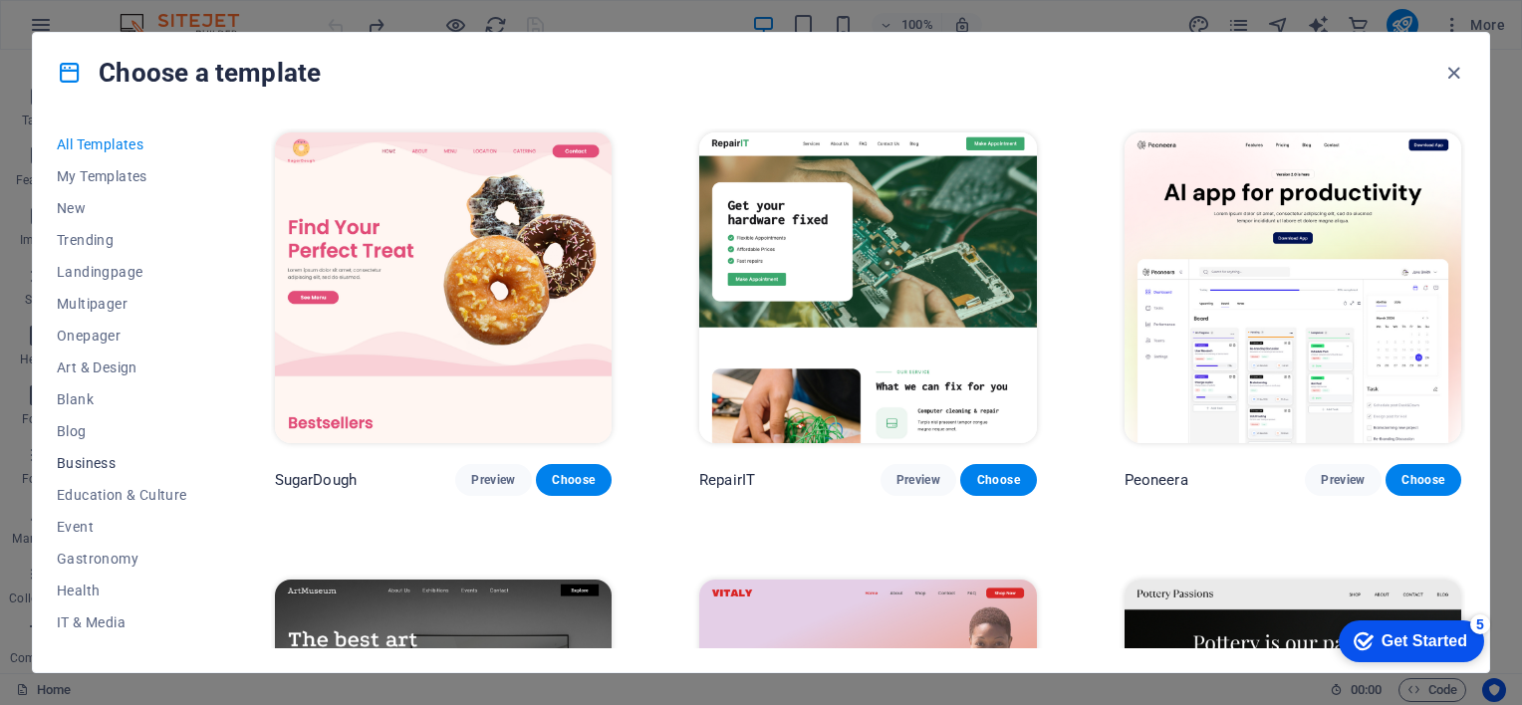
click at [99, 466] on span "Business" at bounding box center [122, 463] width 130 height 16
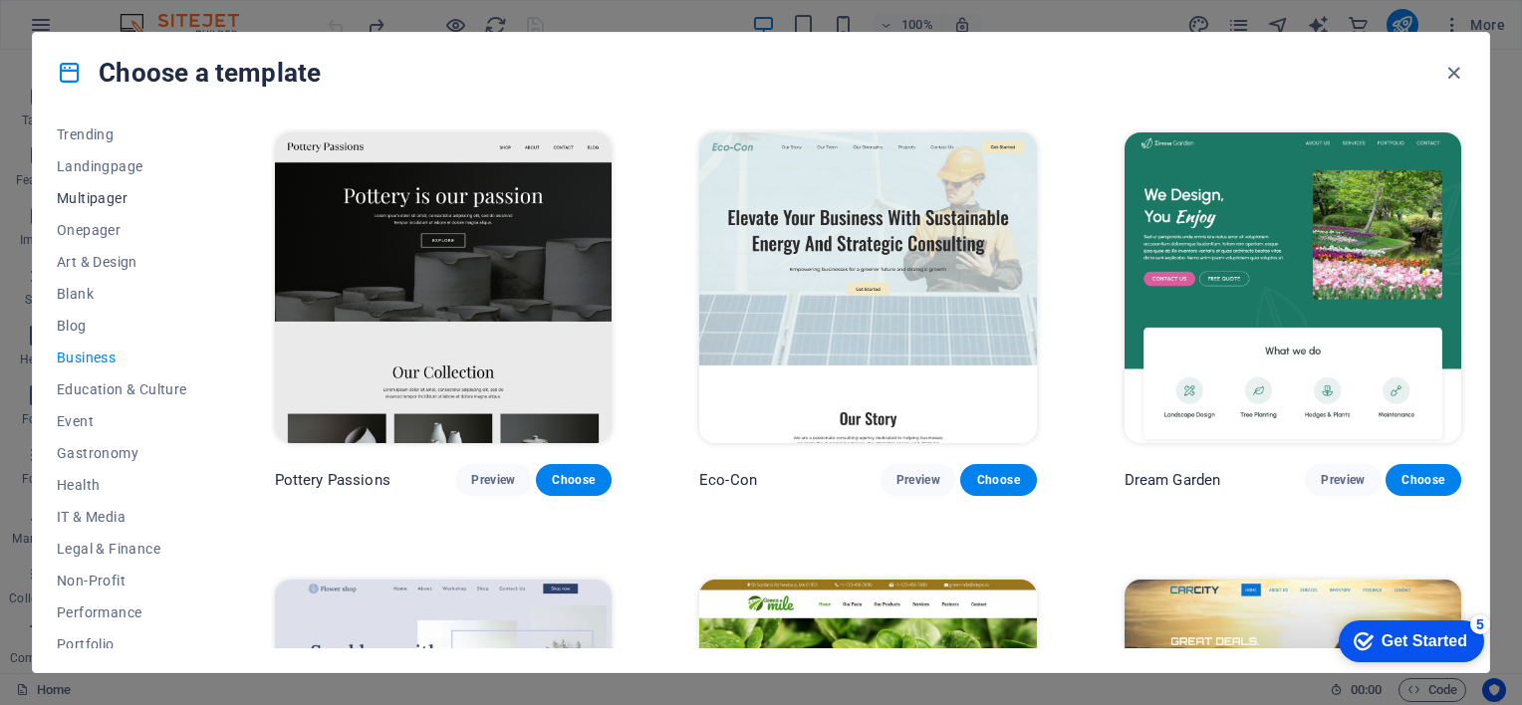
scroll to position [199, 0]
click at [78, 582] on span "Services" at bounding box center [122, 583] width 130 height 16
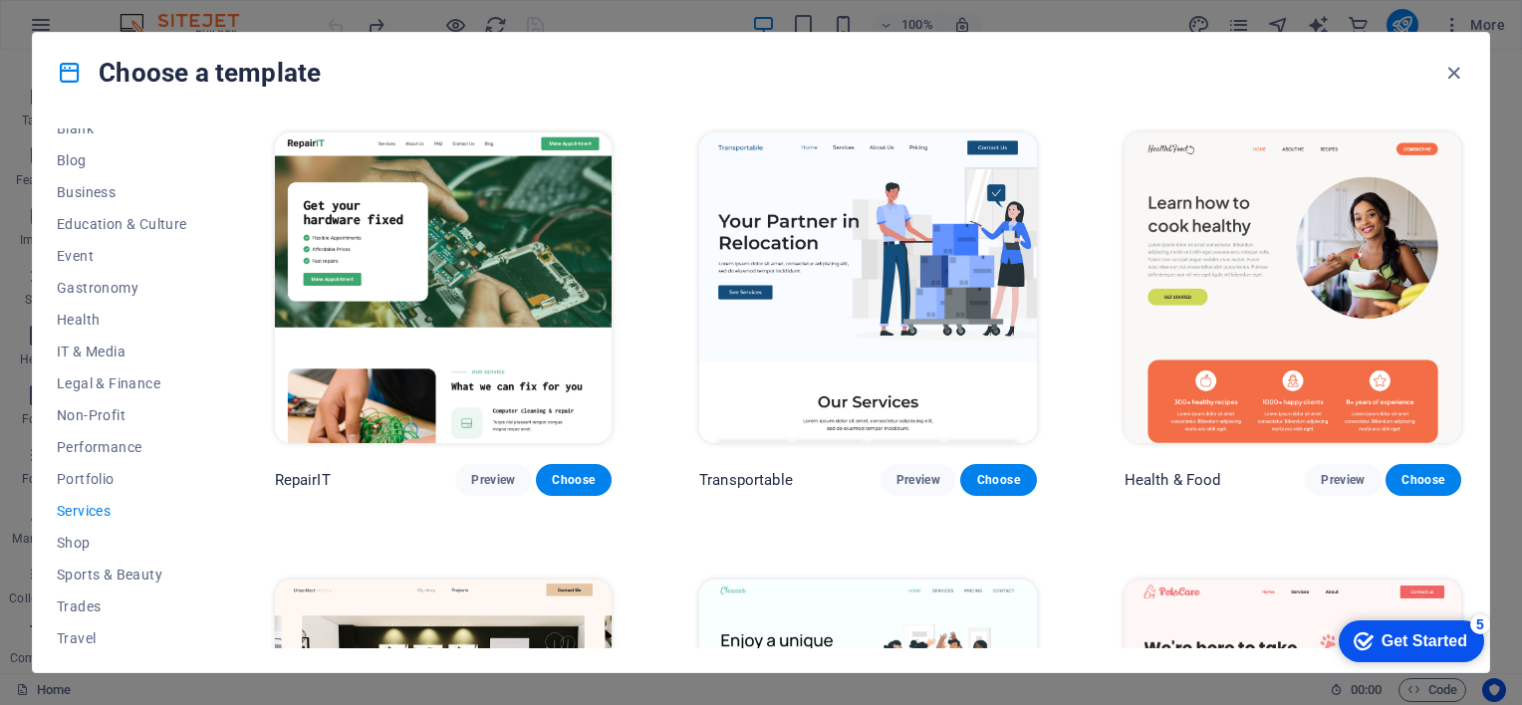
scroll to position [308, 0]
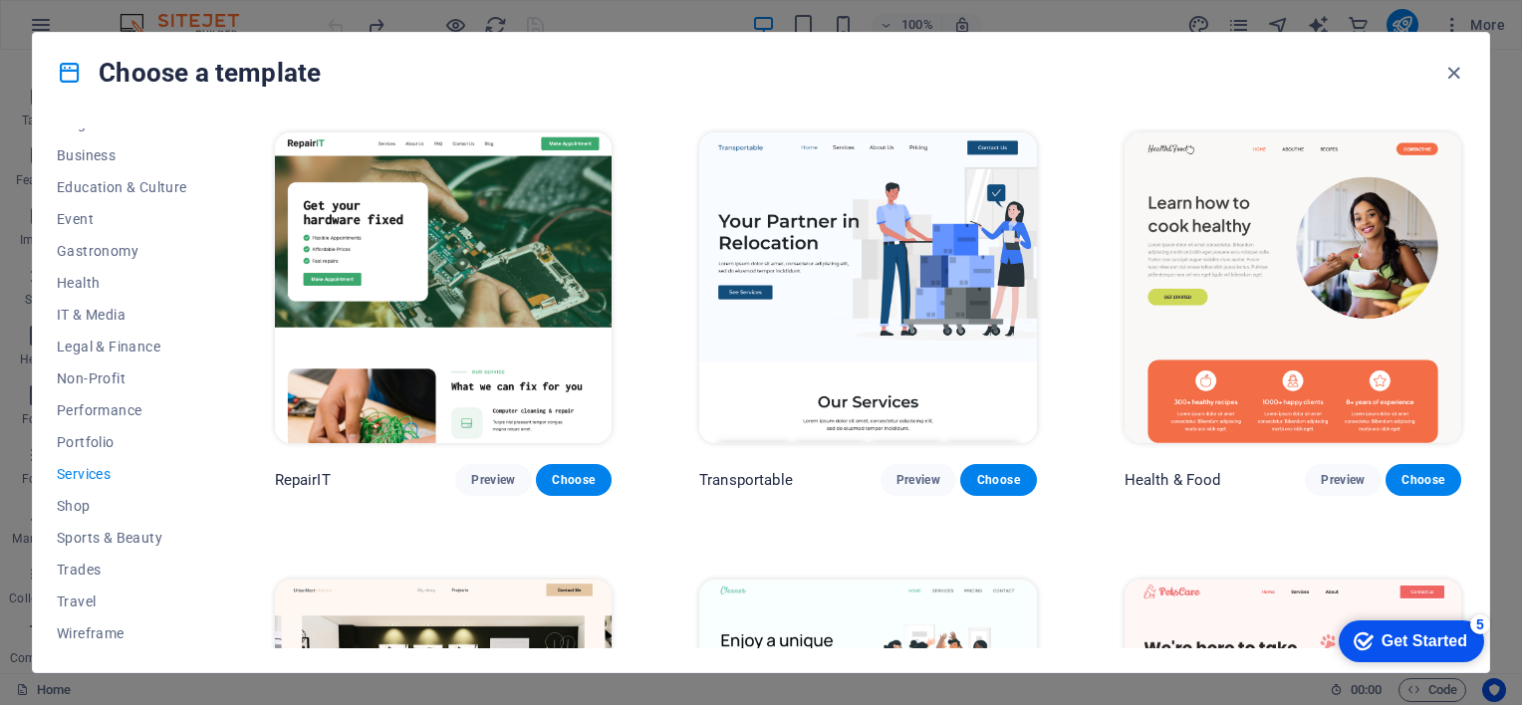
click at [93, 472] on span "Services" at bounding box center [122, 474] width 130 height 16
click at [845, 318] on img at bounding box center [867, 287] width 337 height 311
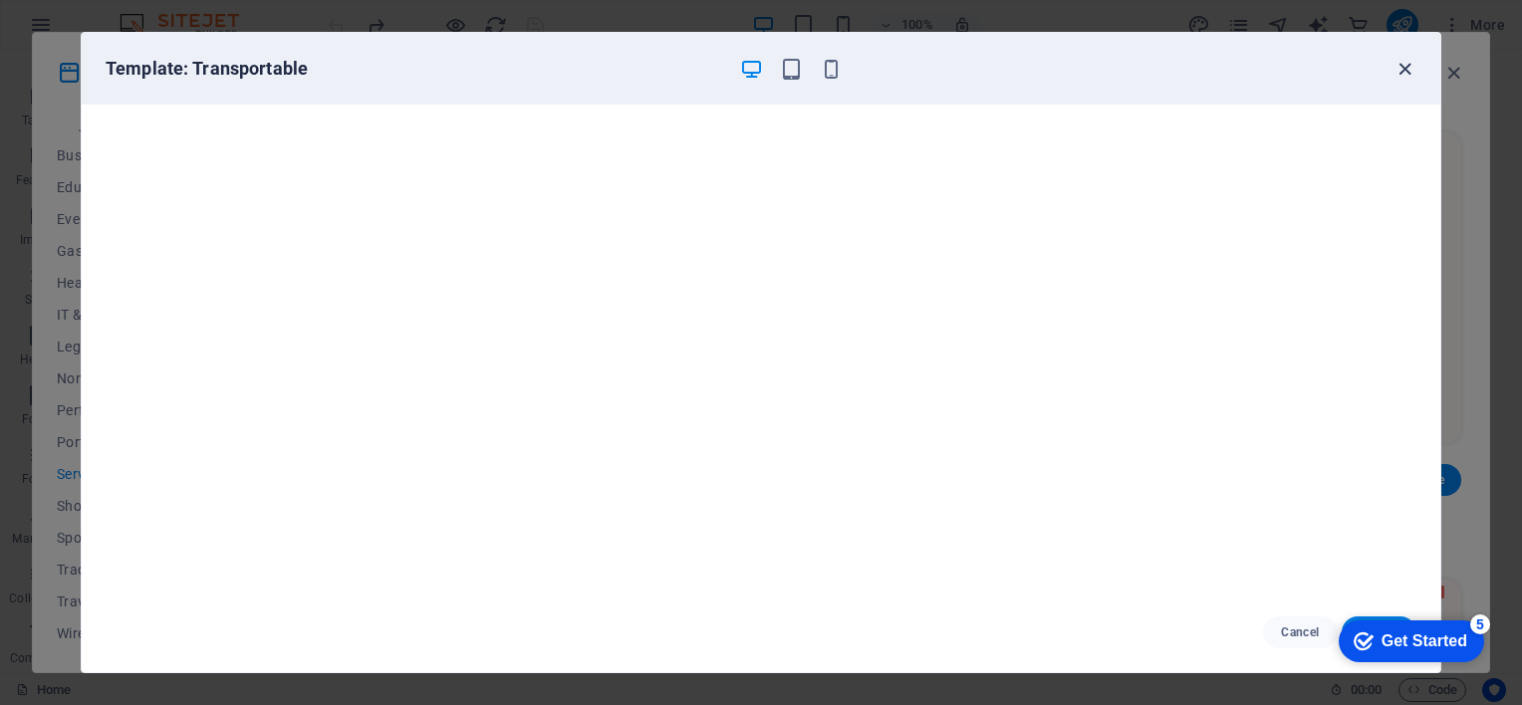
click at [1404, 61] on icon "button" at bounding box center [1404, 69] width 23 height 23
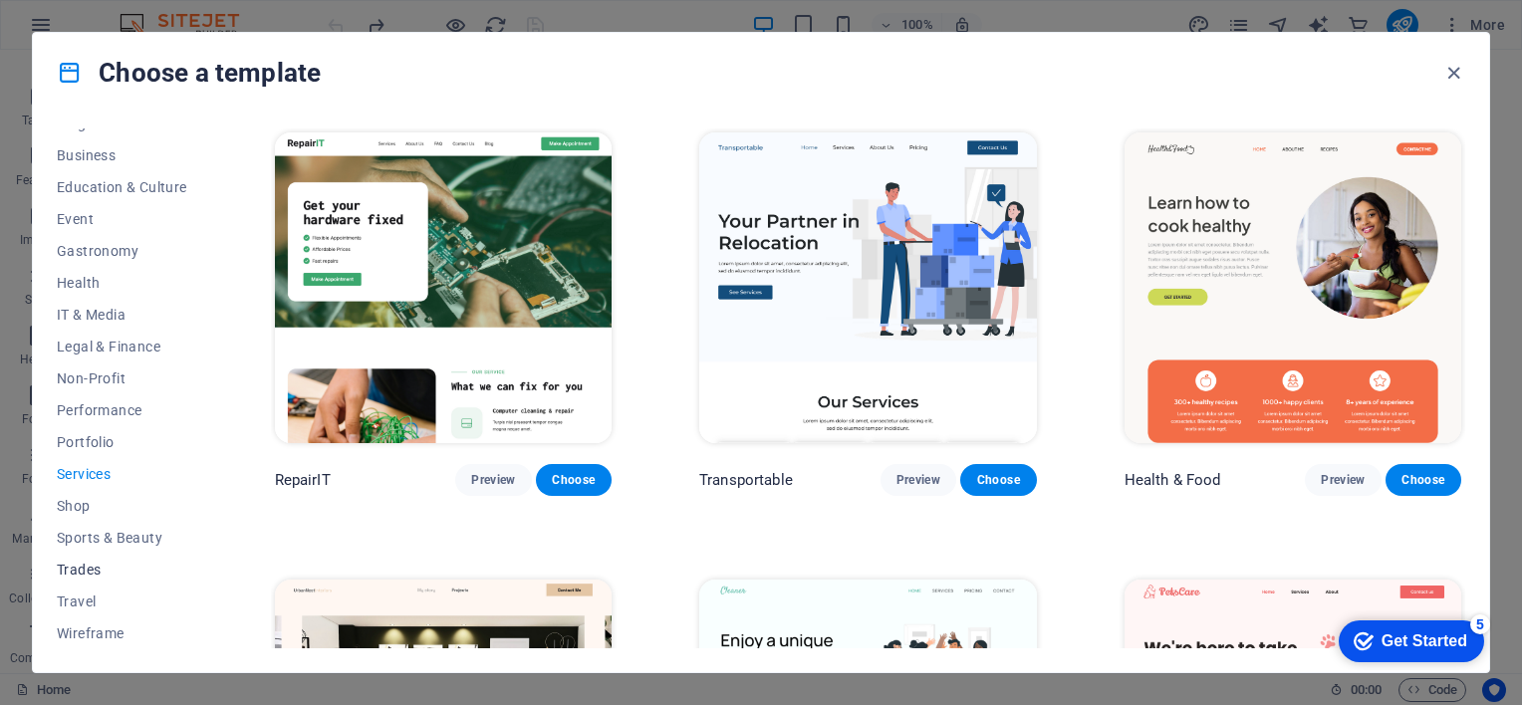
click at [84, 567] on span "Trades" at bounding box center [122, 570] width 130 height 16
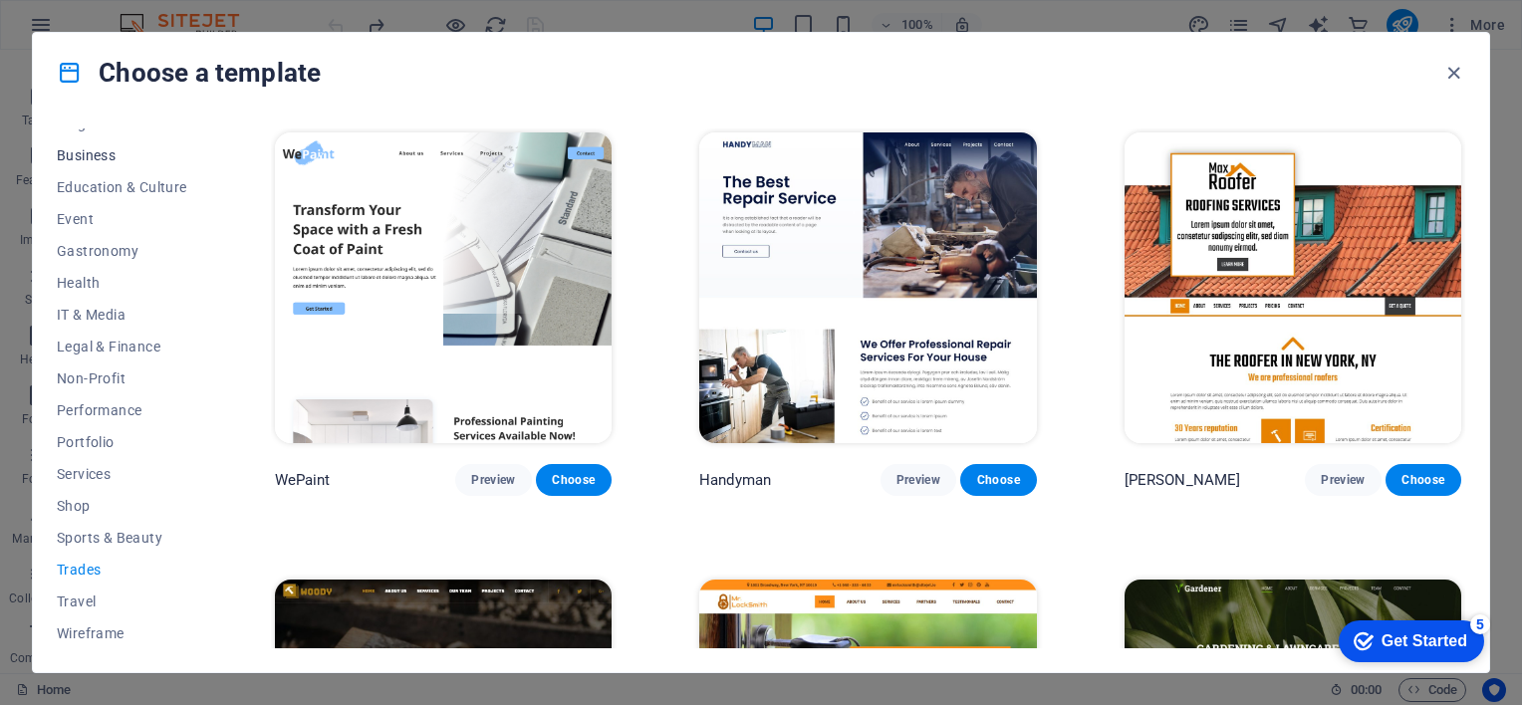
click at [94, 155] on span "Business" at bounding box center [122, 155] width 130 height 16
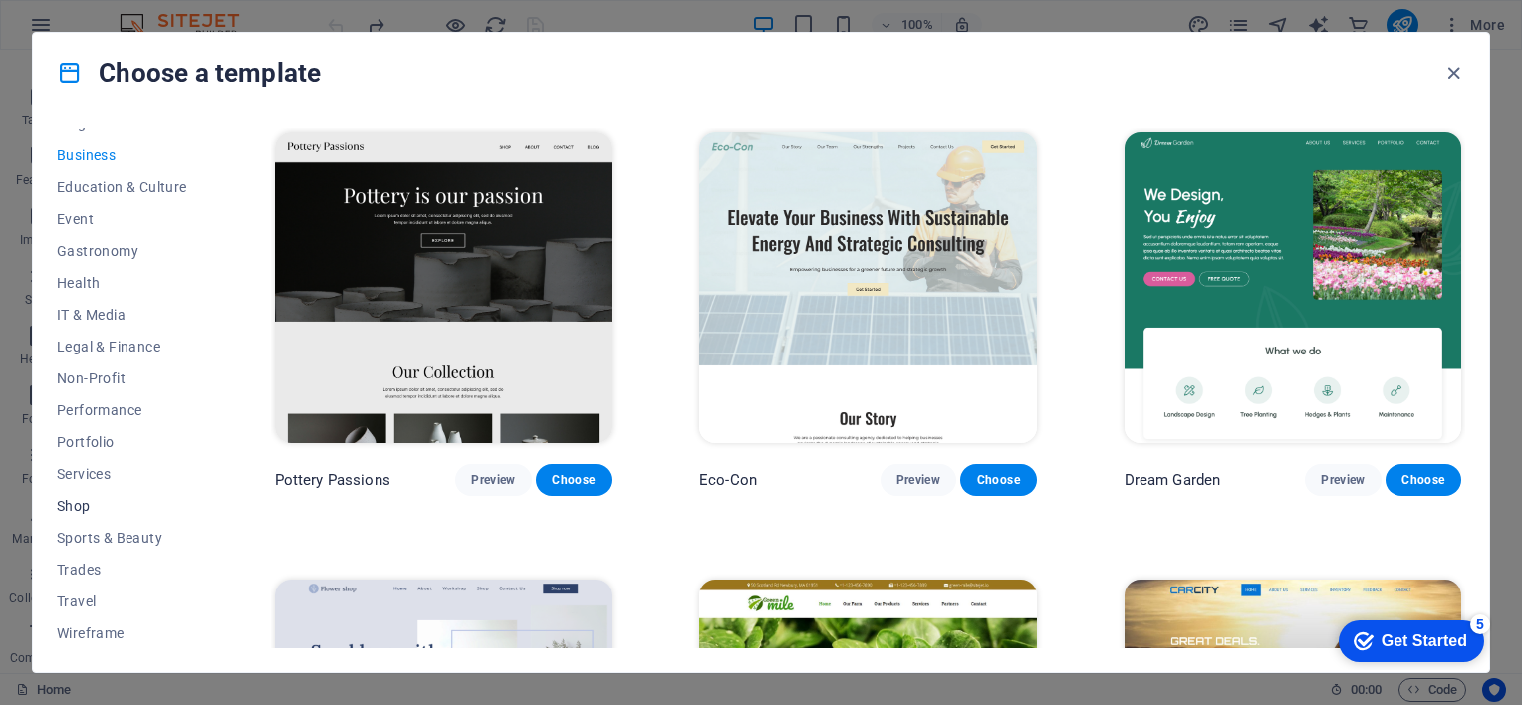
click at [68, 506] on span "Shop" at bounding box center [122, 506] width 130 height 16
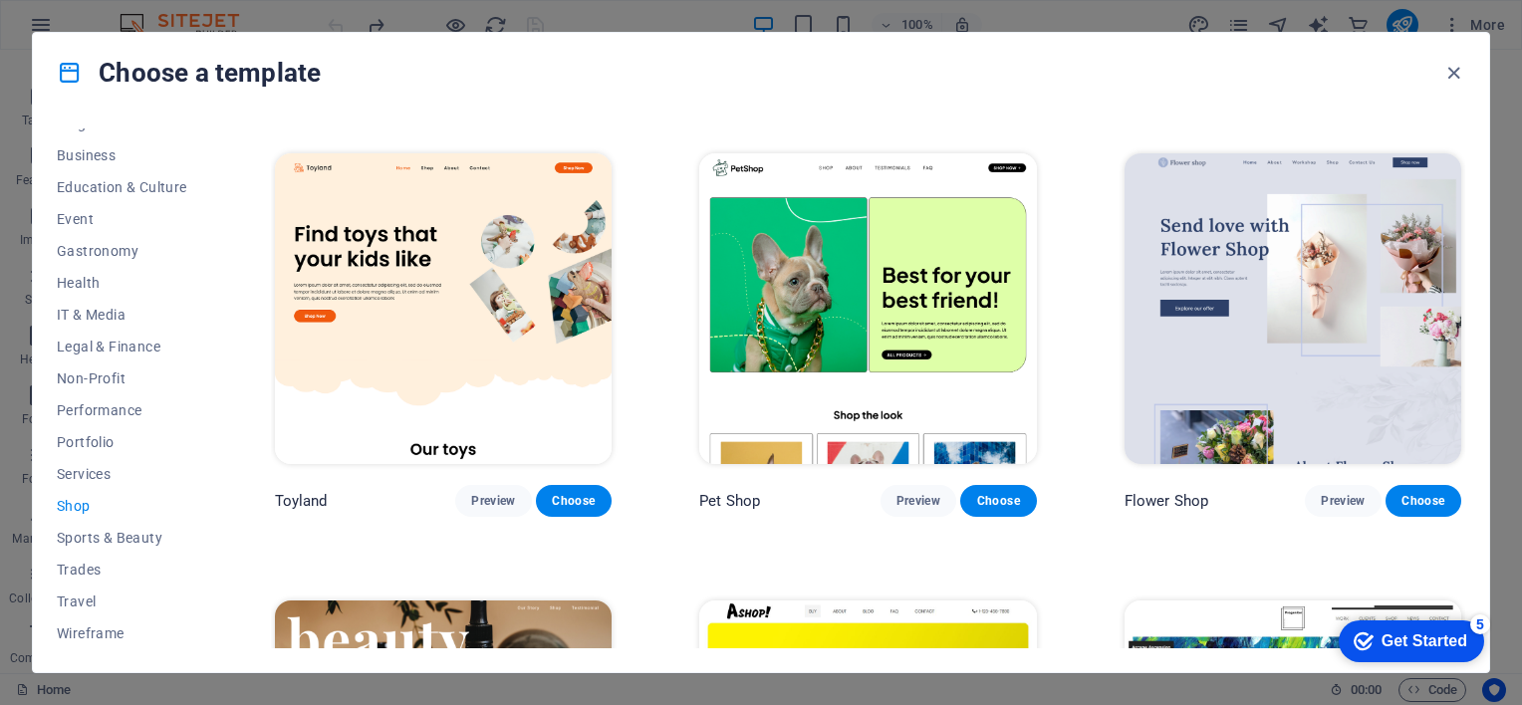
scroll to position [383, 0]
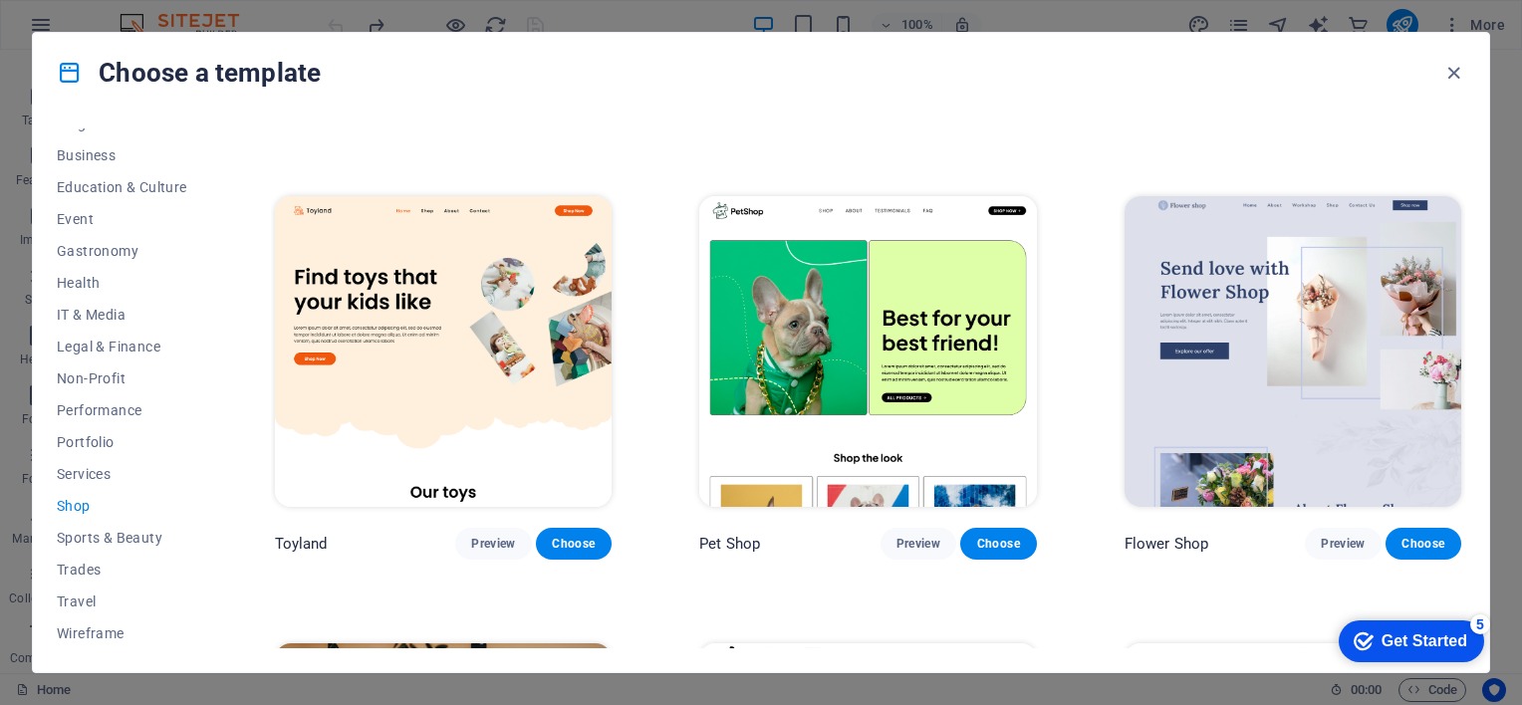
click at [1212, 390] on img at bounding box center [1293, 351] width 337 height 311
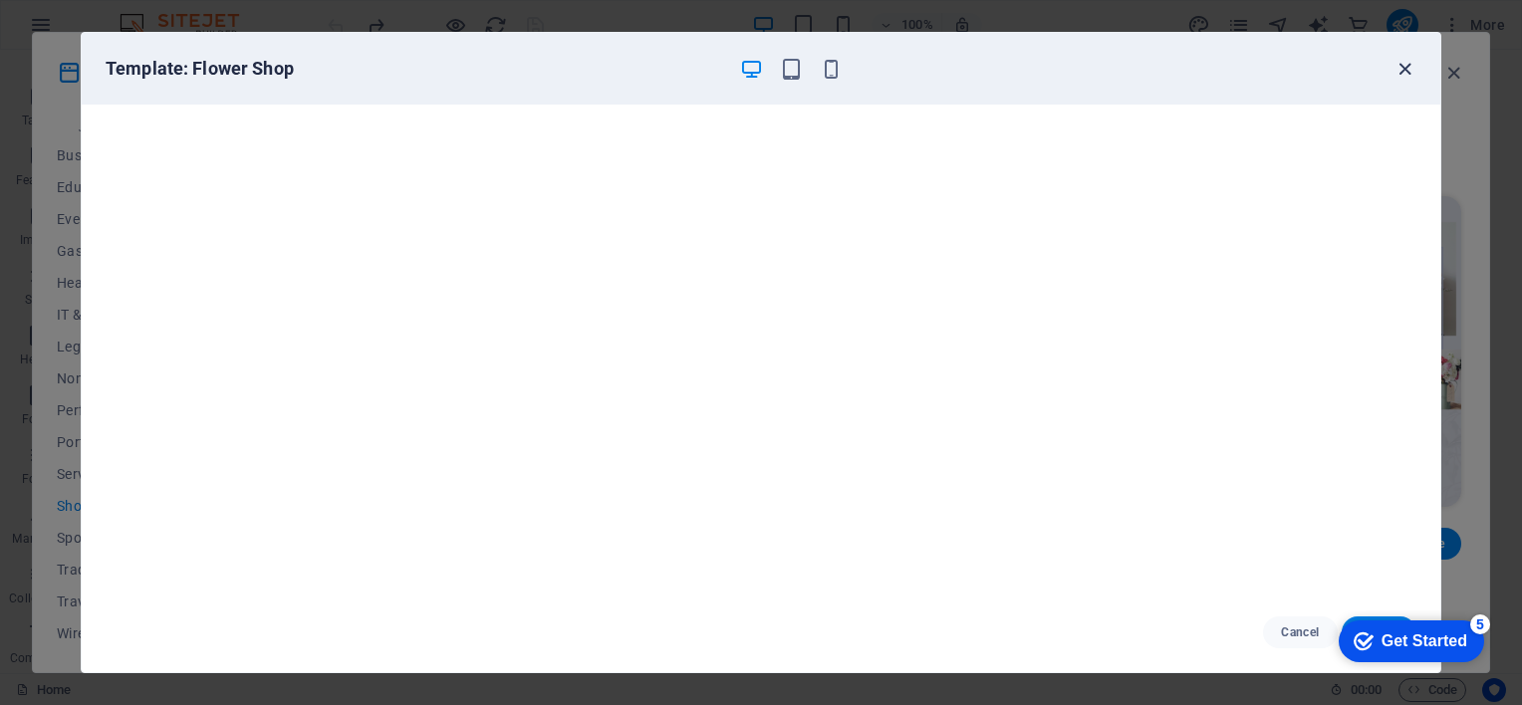
click at [1403, 61] on icon "button" at bounding box center [1404, 69] width 23 height 23
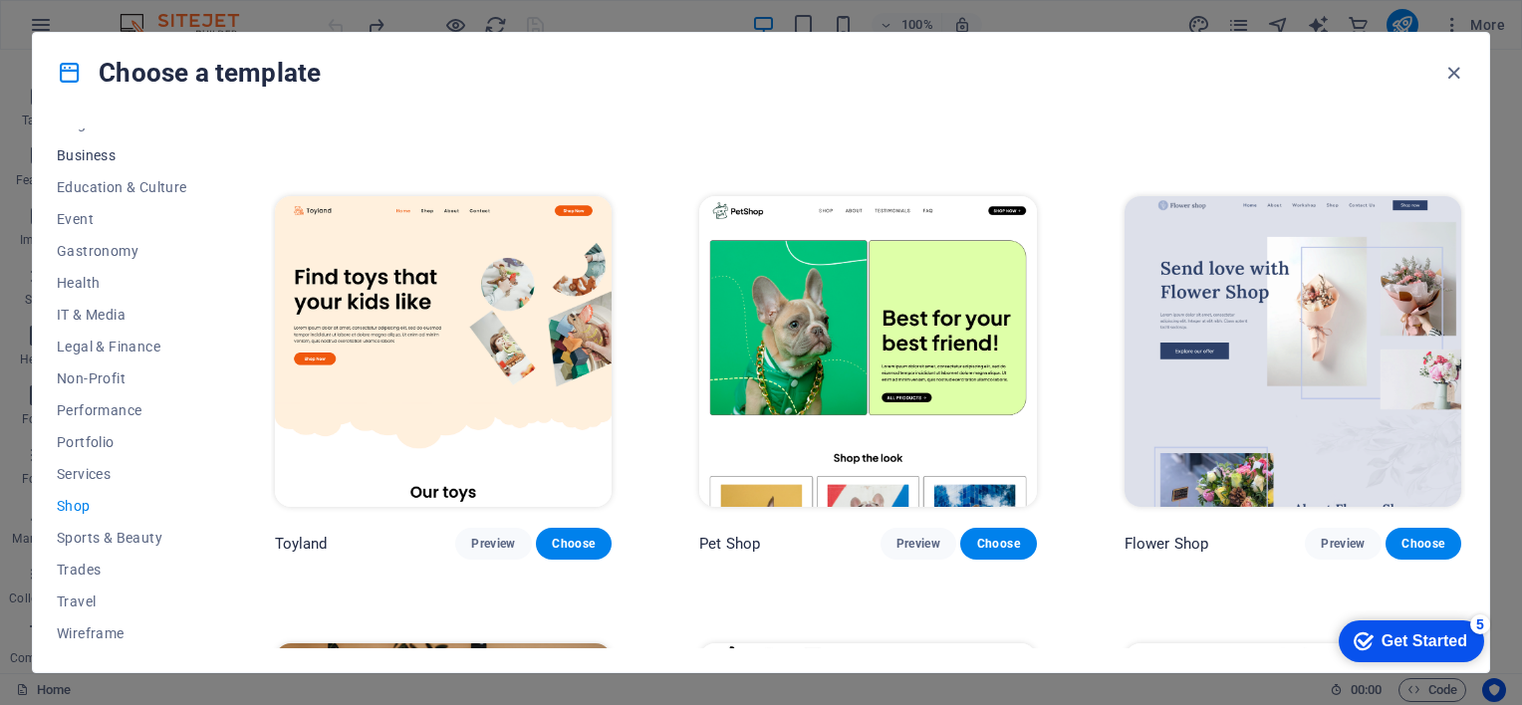
click at [104, 151] on span "Business" at bounding box center [122, 155] width 130 height 16
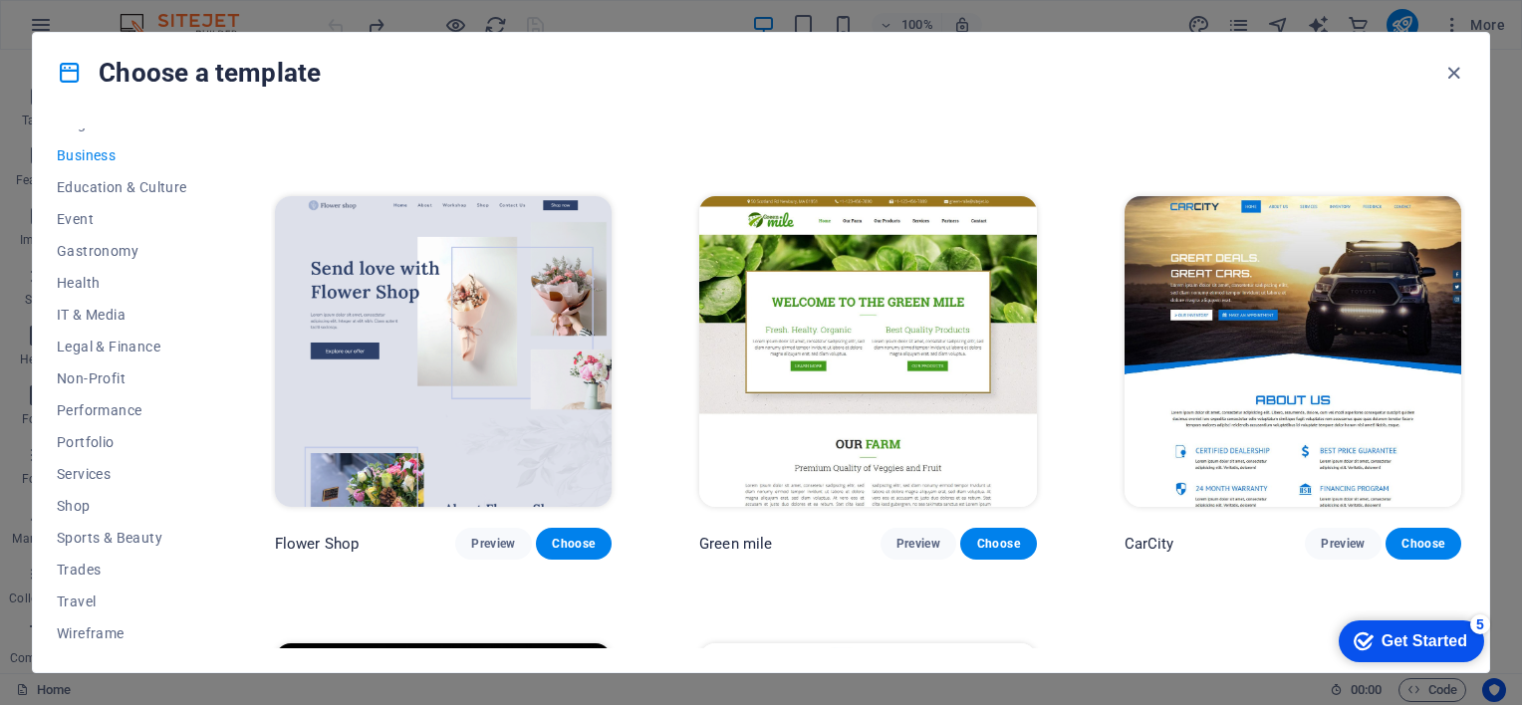
click at [1247, 292] on img at bounding box center [1293, 351] width 337 height 311
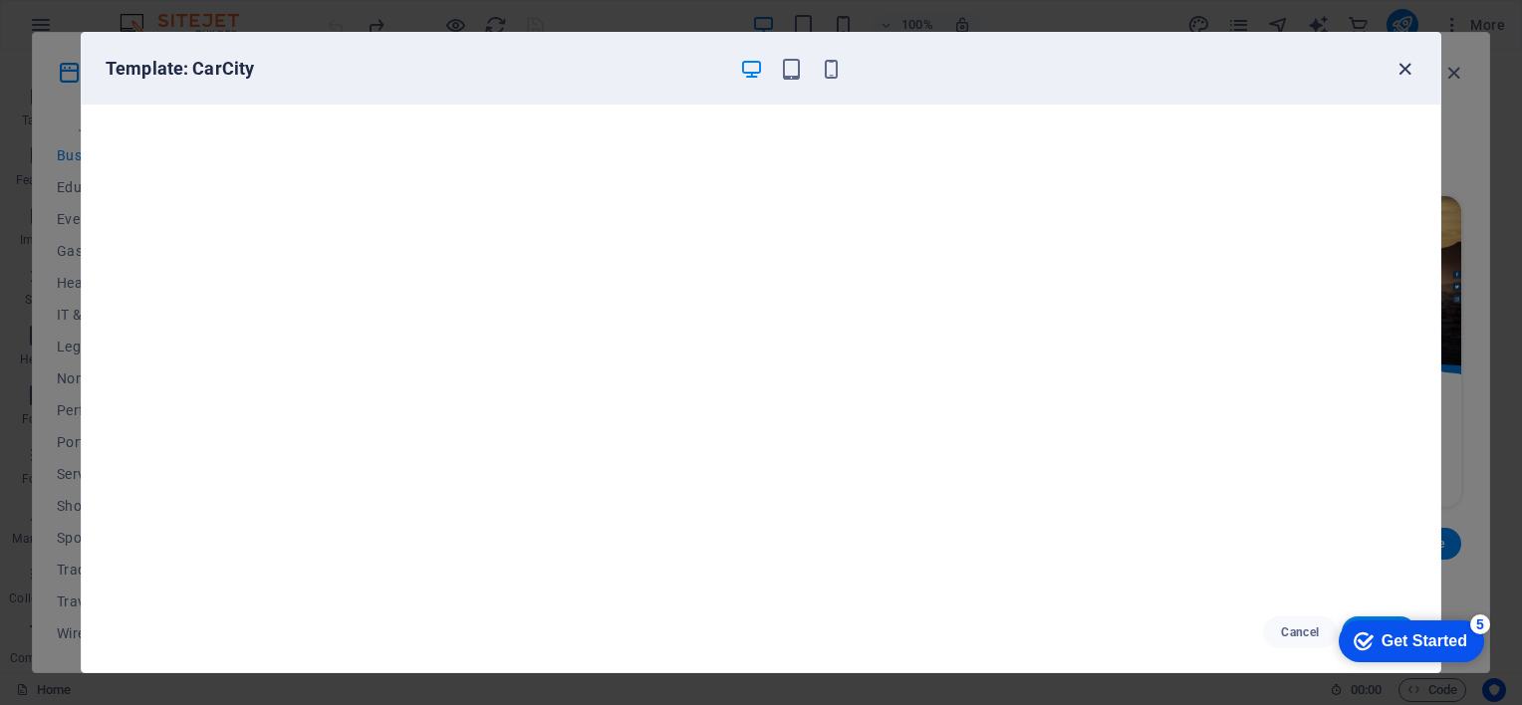
click at [1406, 66] on icon "button" at bounding box center [1404, 69] width 23 height 23
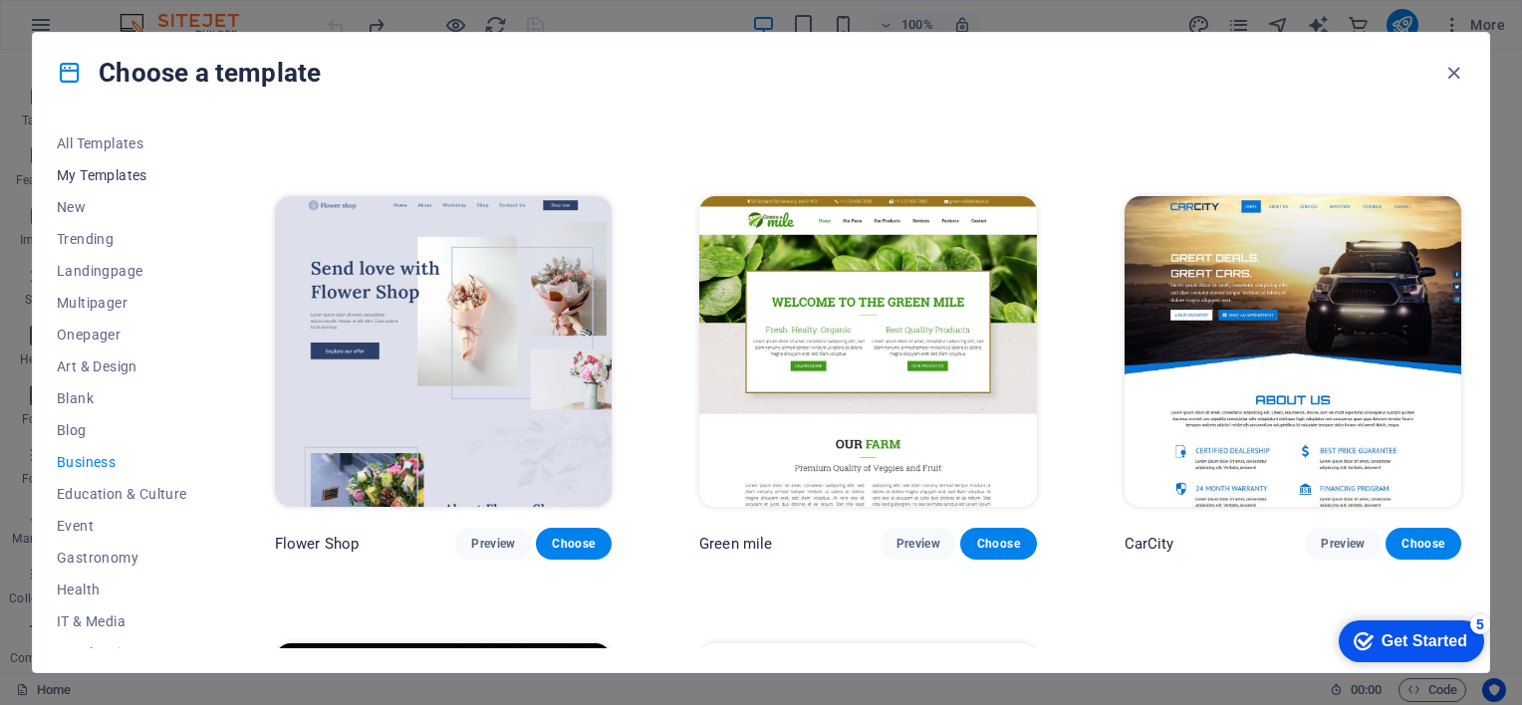
scroll to position [0, 0]
click at [119, 146] on span "All Templates" at bounding box center [122, 144] width 130 height 16
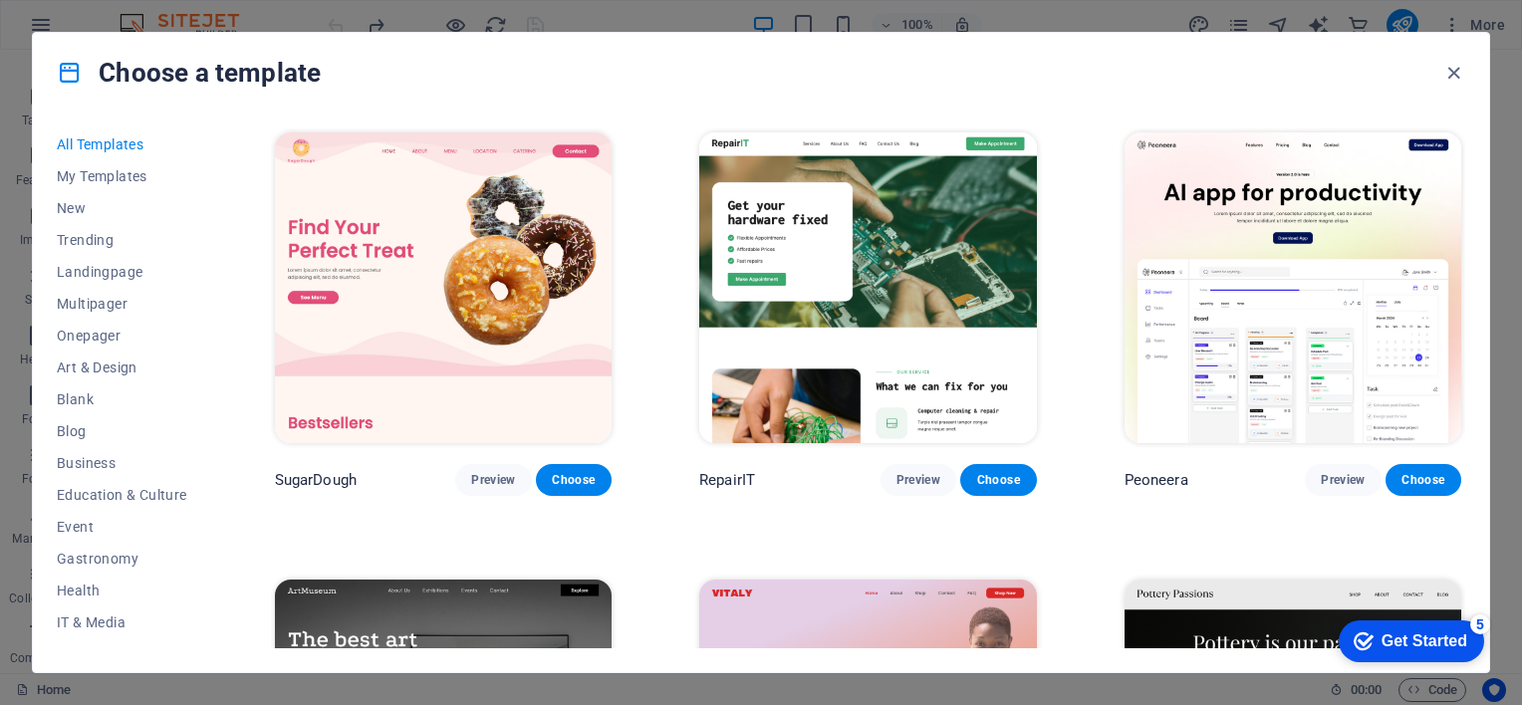
click at [960, 358] on img at bounding box center [867, 287] width 337 height 311
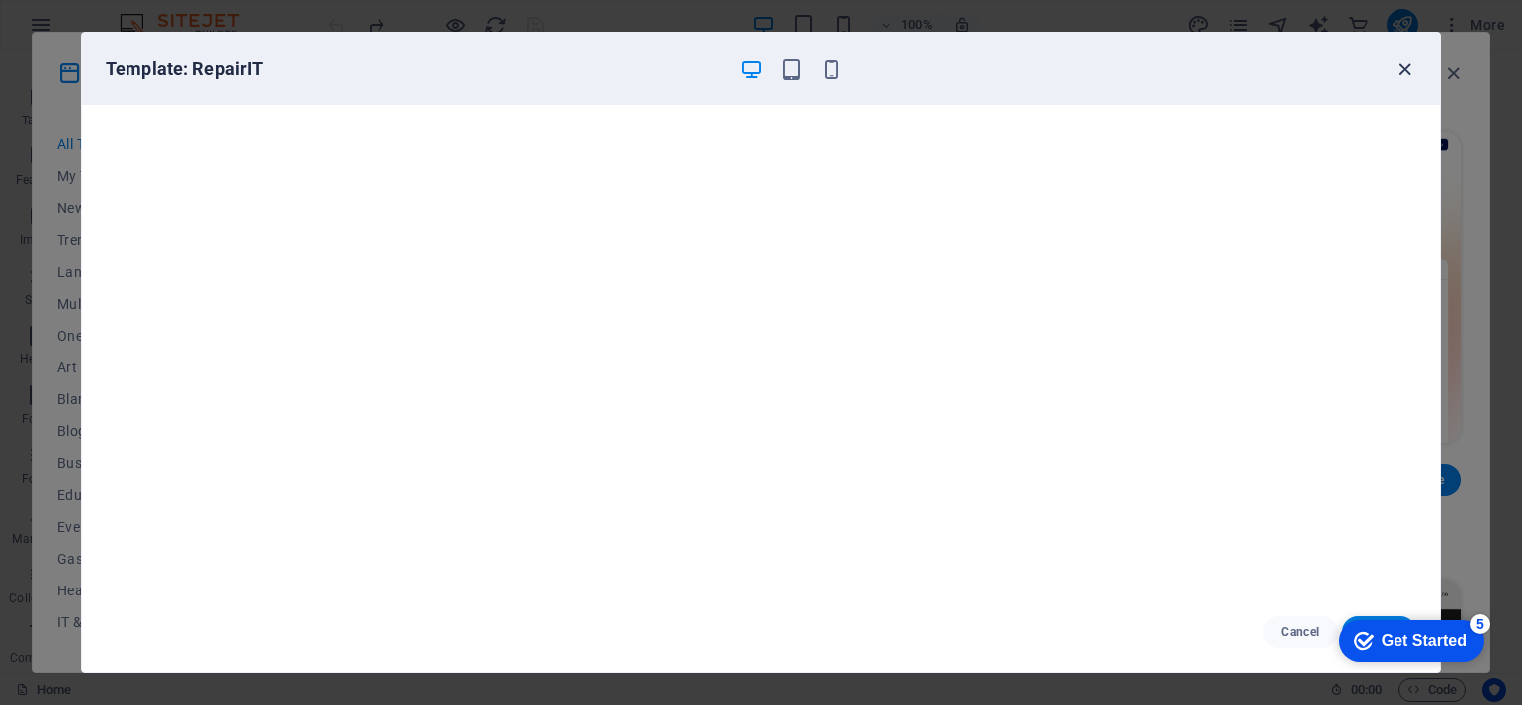
click at [1398, 68] on icon "button" at bounding box center [1404, 69] width 23 height 23
